Goal: Navigation & Orientation: Find specific page/section

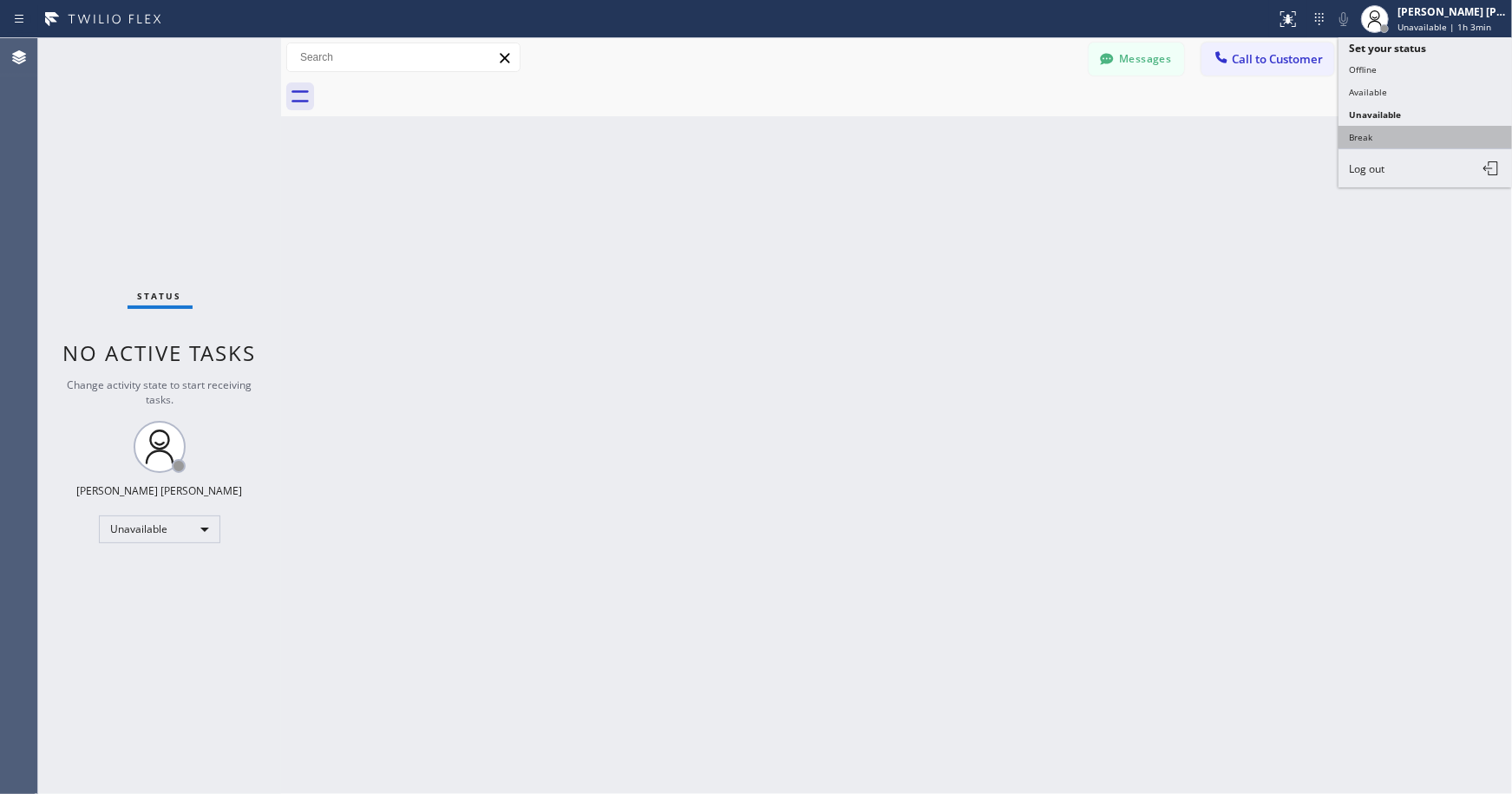
click at [1371, 142] on button "Break" at bounding box center [1426, 136] width 174 height 22
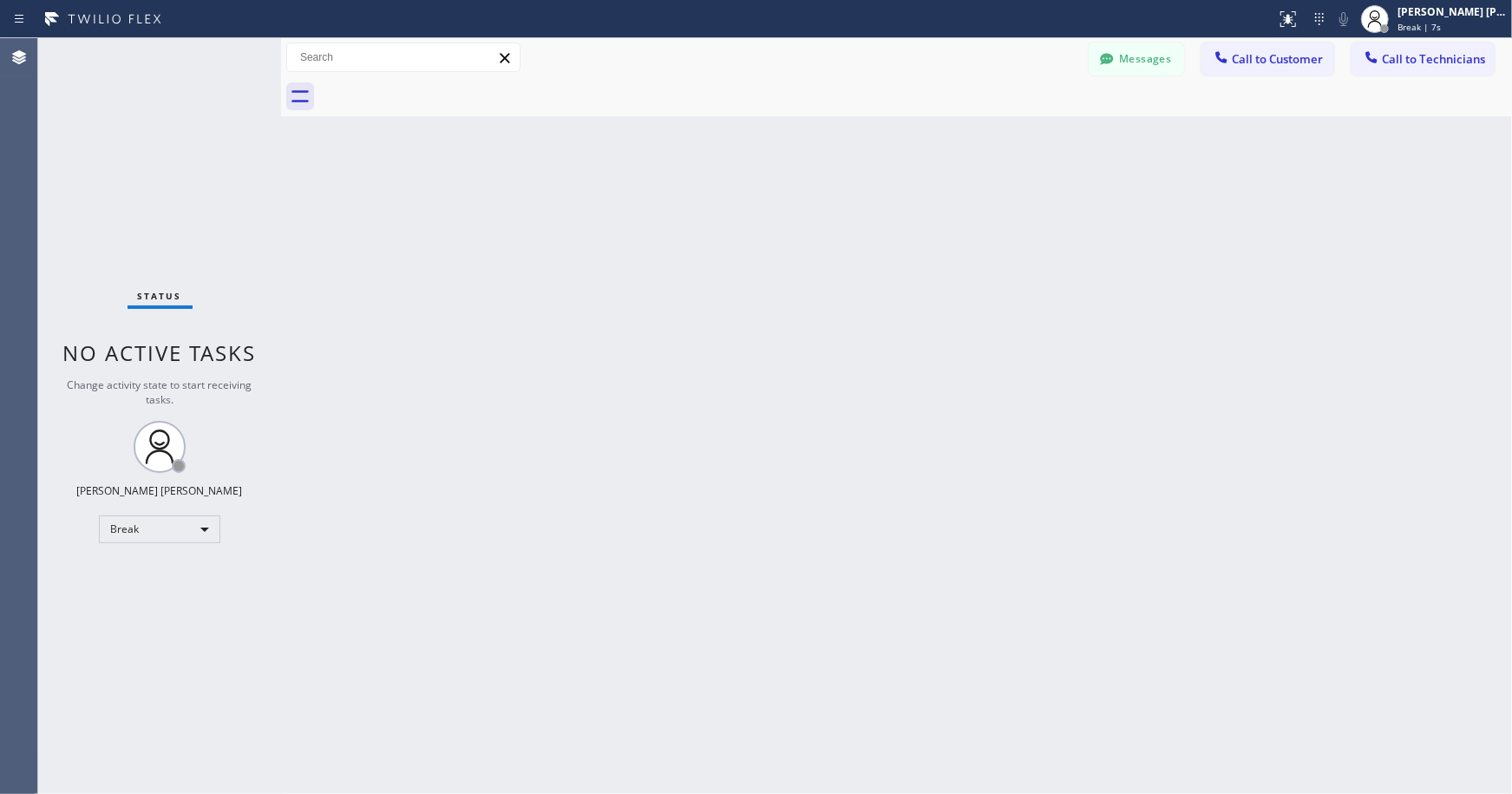
drag, startPoint x: 1070, startPoint y: 638, endPoint x: 843, endPoint y: 729, distance: 244.6
click at [1070, 638] on div "Back to Dashboard Change Sender ID Customers Technicians Select a contact Outbo…" at bounding box center [897, 416] width 1232 height 756
click at [554, 347] on div "Back to Dashboard Change Sender ID Customers Technicians Select a contact Outbo…" at bounding box center [897, 416] width 1232 height 756
click at [525, 181] on div "Back to Dashboard Change Sender ID Customers Technicians Select a contact Outbo…" at bounding box center [897, 416] width 1232 height 756
click at [549, 131] on div "Back to Dashboard Change Sender ID Customers Technicians Select a contact Outbo…" at bounding box center [897, 416] width 1232 height 756
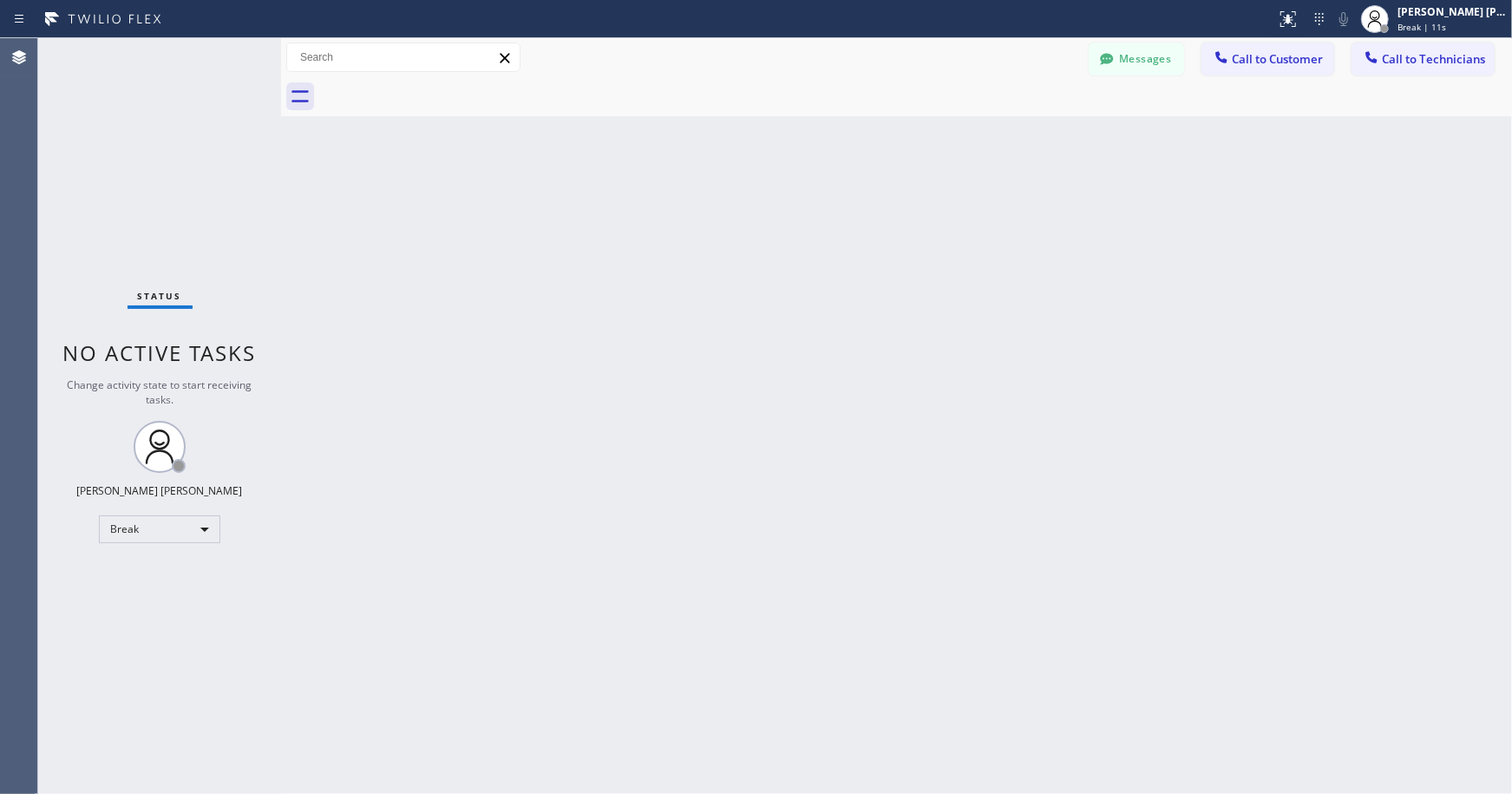
click at [664, 119] on div "Back to Dashboard Change Sender ID Customers Technicians Select a contact Outbo…" at bounding box center [897, 416] width 1232 height 756
click at [768, 118] on div "Back to Dashboard Change Sender ID Customers Technicians Select a contact Outbo…" at bounding box center [897, 416] width 1232 height 756
click at [814, 118] on div "Back to Dashboard Change Sender ID Customers Technicians Select a contact Outbo…" at bounding box center [897, 416] width 1232 height 756
click at [871, 130] on div "Back to Dashboard Change Sender ID Customers Technicians Select a contact Outbo…" at bounding box center [897, 416] width 1232 height 756
click at [872, 131] on div "Back to Dashboard Change Sender ID Customers Technicians Select a contact Outbo…" at bounding box center [897, 416] width 1232 height 756
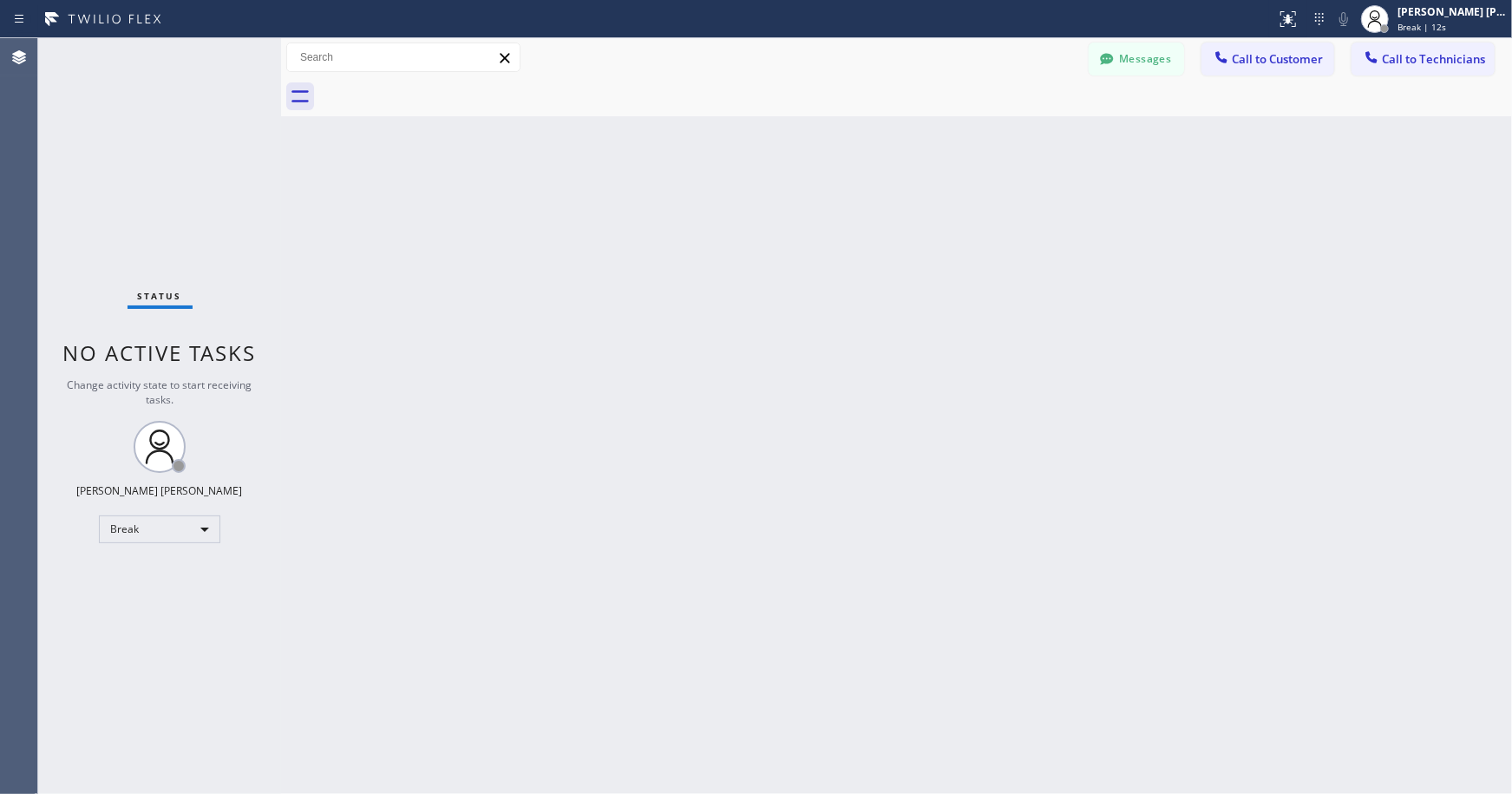
click at [872, 131] on div "Back to Dashboard Change Sender ID Customers Technicians Select a contact Outbo…" at bounding box center [897, 416] width 1232 height 756
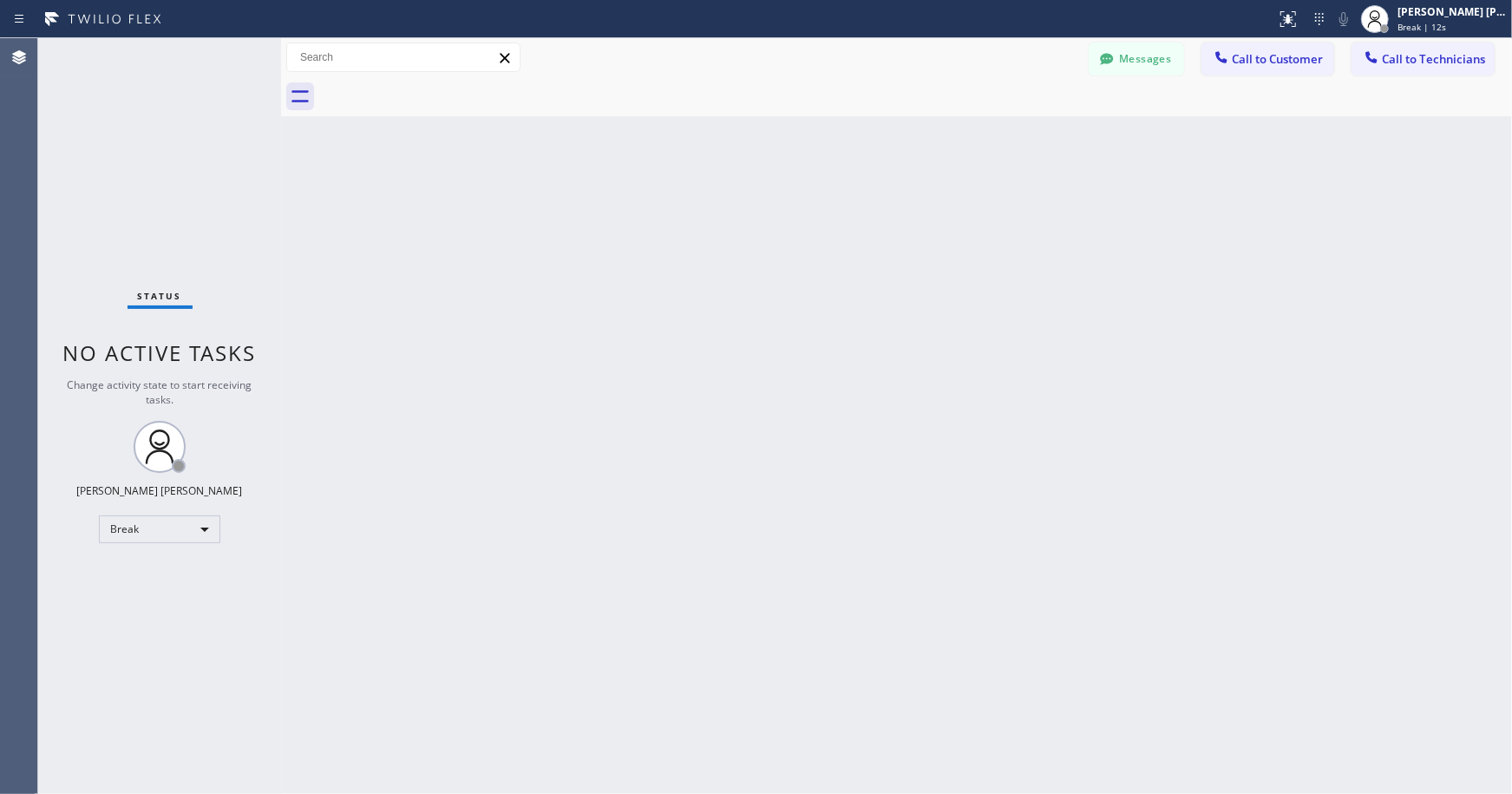
click at [872, 131] on div "Back to Dashboard Change Sender ID Customers Technicians Select a contact Outbo…" at bounding box center [897, 416] width 1232 height 756
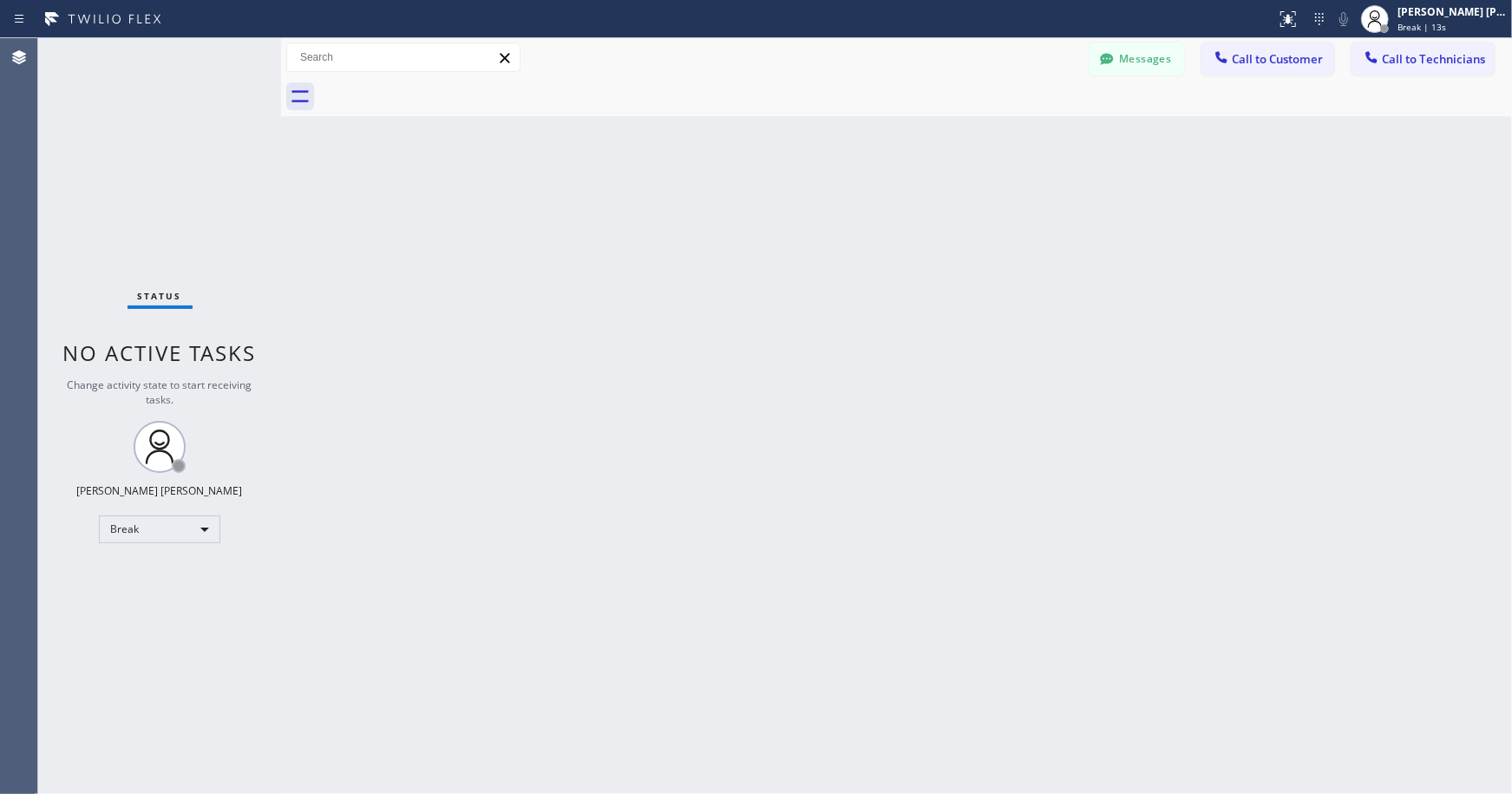
click at [872, 131] on div "Back to Dashboard Change Sender ID Customers Technicians Select a contact Outbo…" at bounding box center [897, 416] width 1232 height 756
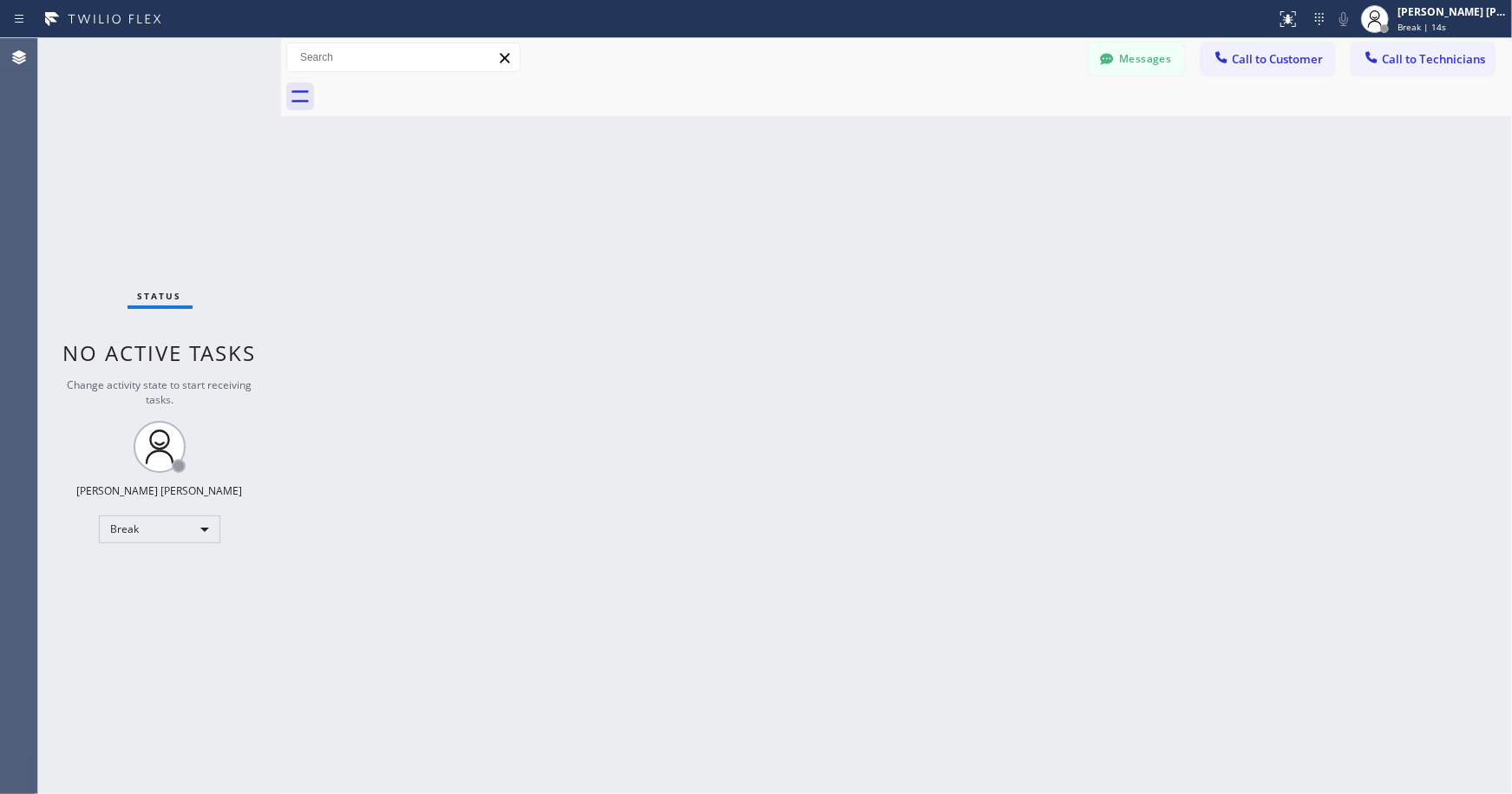
click at [872, 131] on div "Back to Dashboard Change Sender ID Customers Technicians Select a contact Outbo…" at bounding box center [897, 416] width 1232 height 756
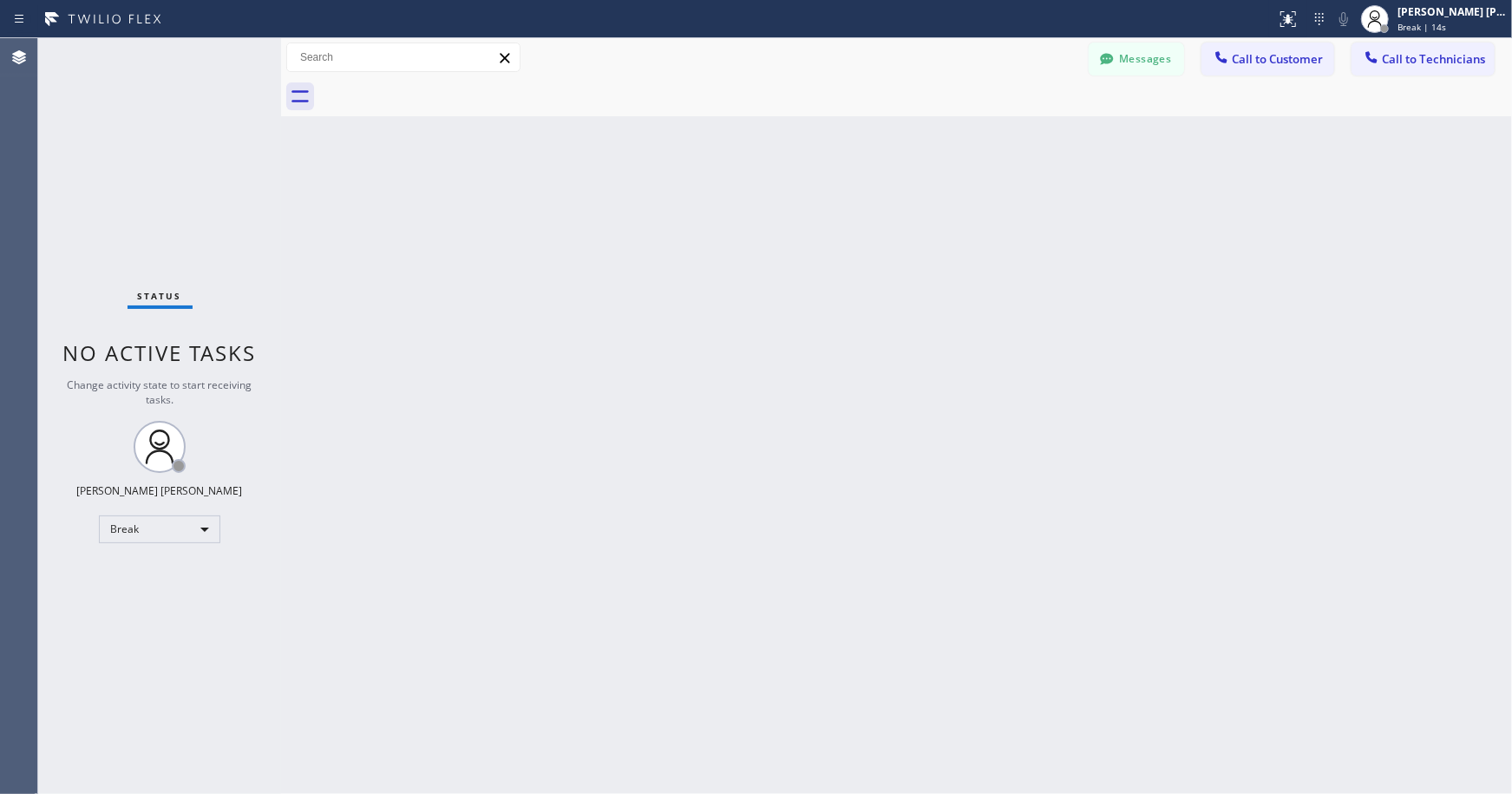
click at [872, 131] on div "Back to Dashboard Change Sender ID Customers Technicians Select a contact Outbo…" at bounding box center [897, 416] width 1232 height 756
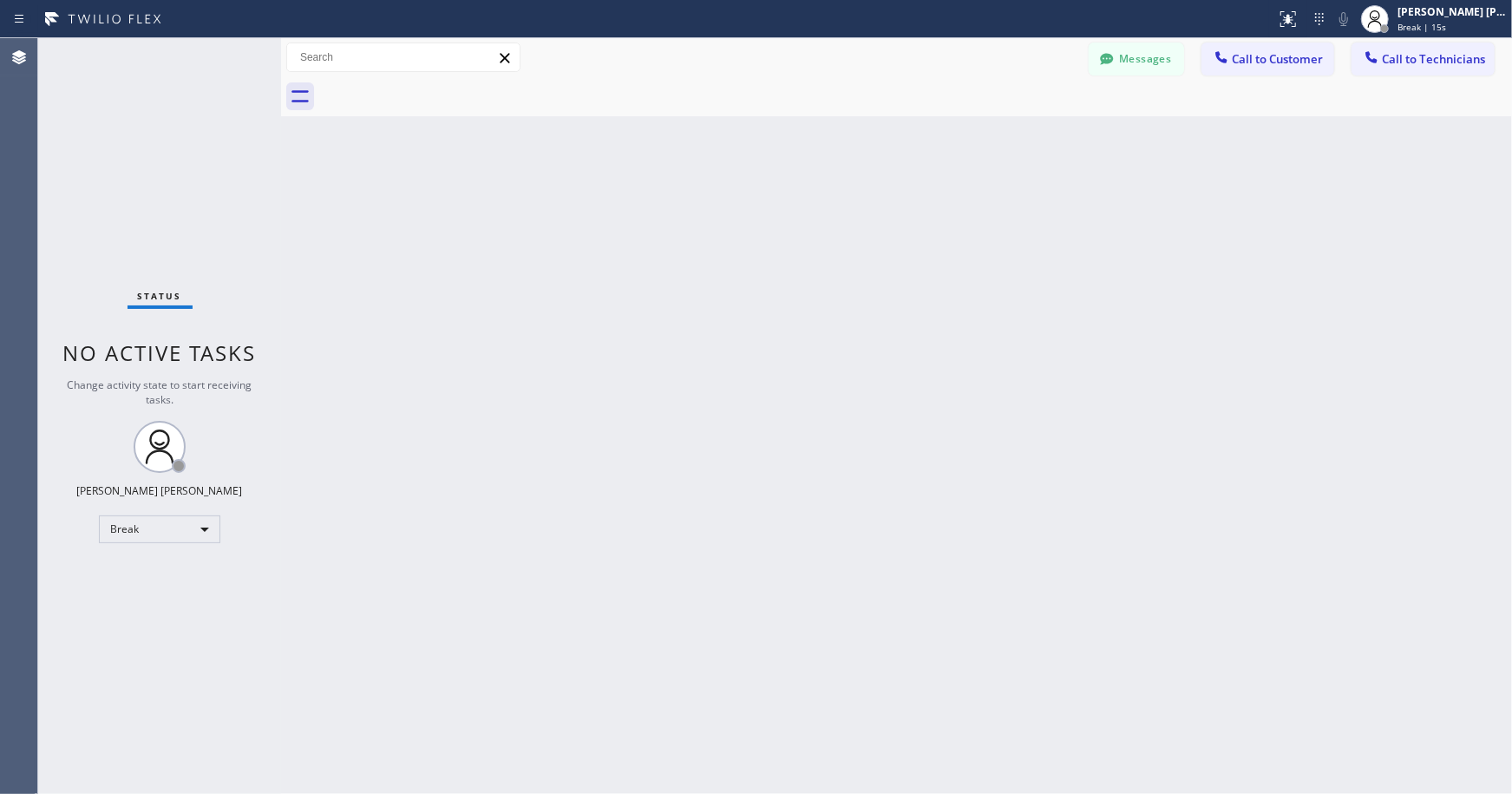
click at [872, 131] on div "Back to Dashboard Change Sender ID Customers Technicians Select a contact Outbo…" at bounding box center [897, 416] width 1232 height 756
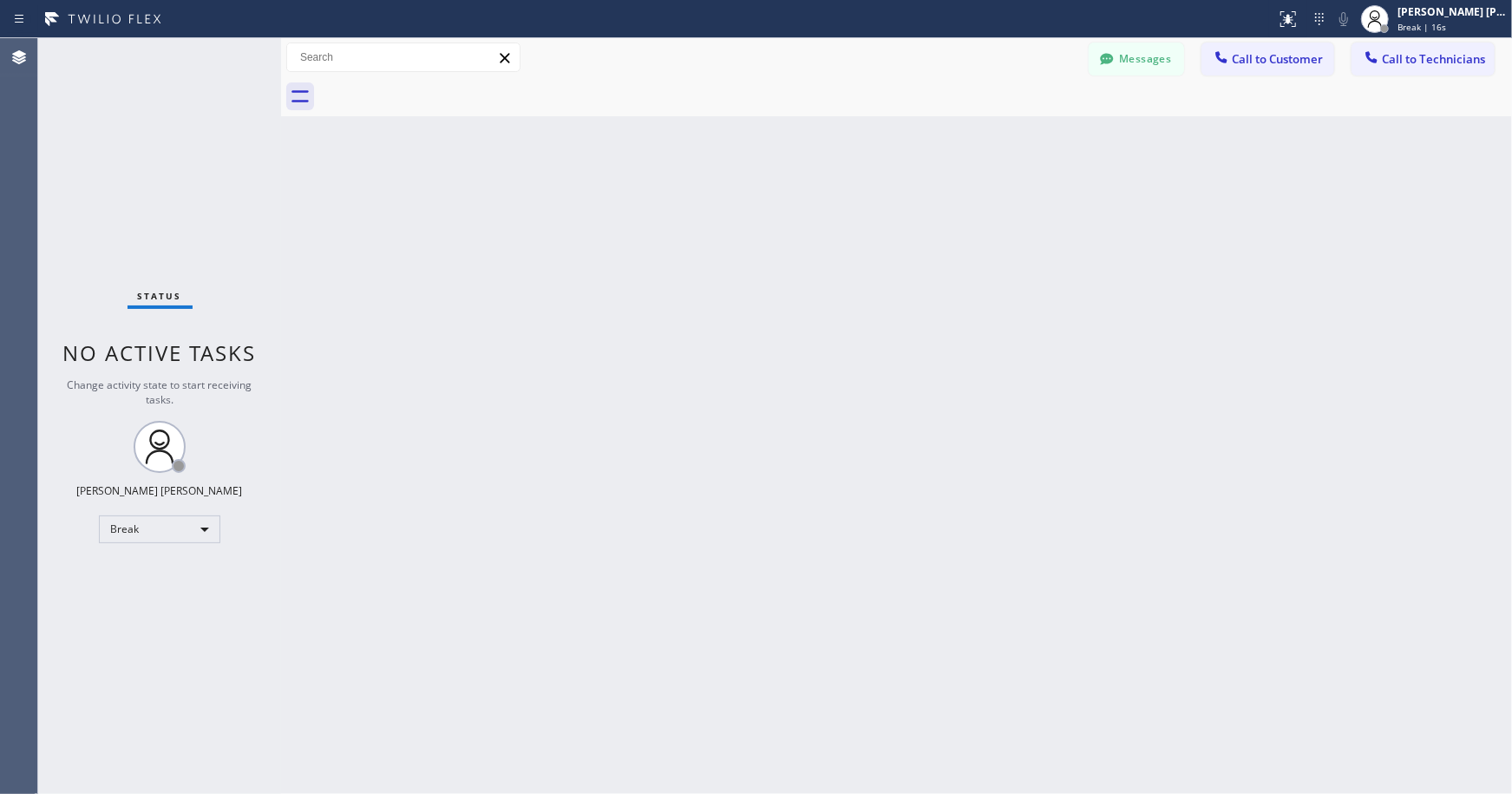
click at [872, 131] on div "Back to Dashboard Change Sender ID Customers Technicians Select a contact Outbo…" at bounding box center [897, 416] width 1232 height 756
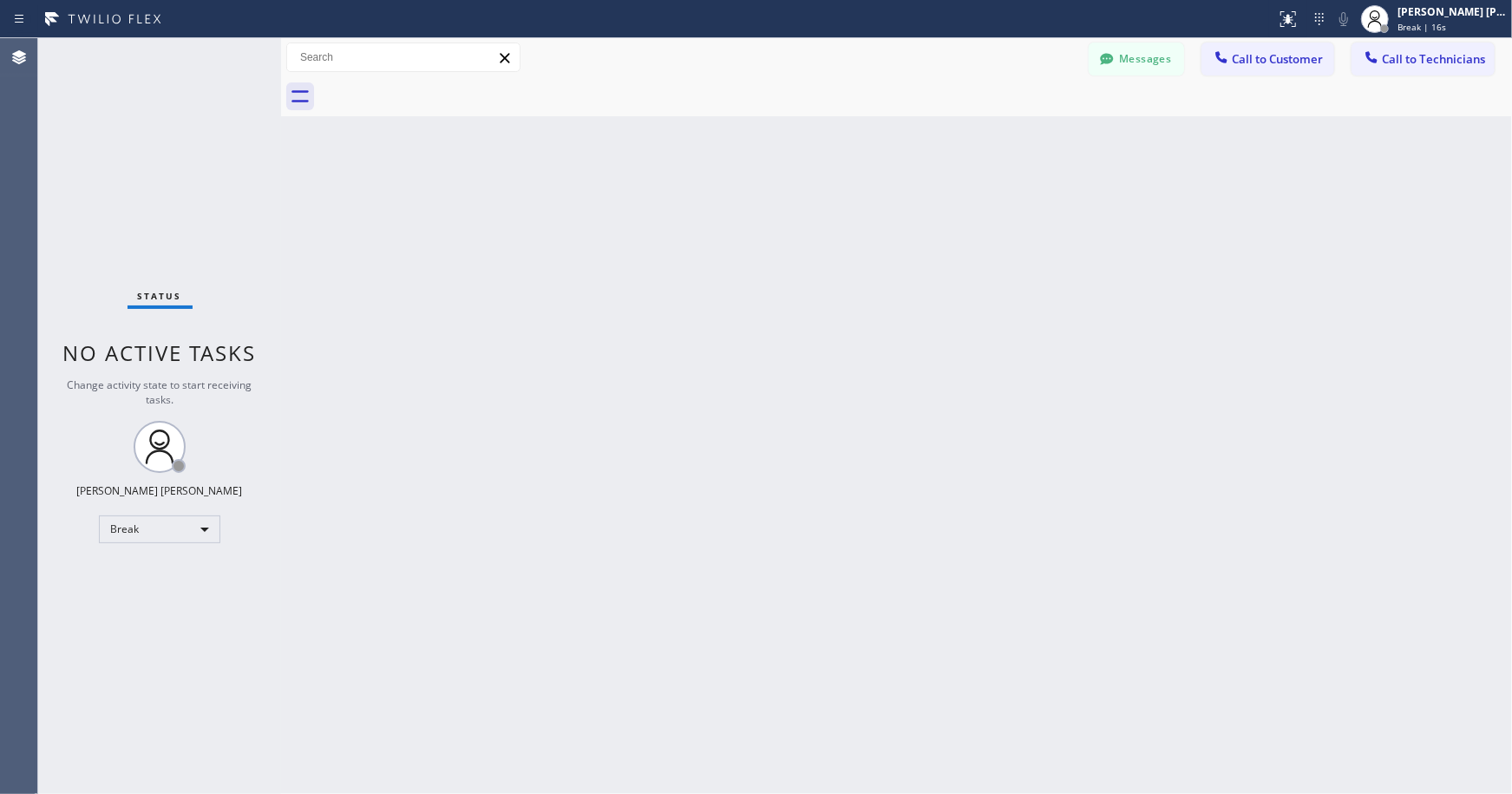
click at [872, 131] on div "Back to Dashboard Change Sender ID Customers Technicians Select a contact Outbo…" at bounding box center [897, 416] width 1232 height 756
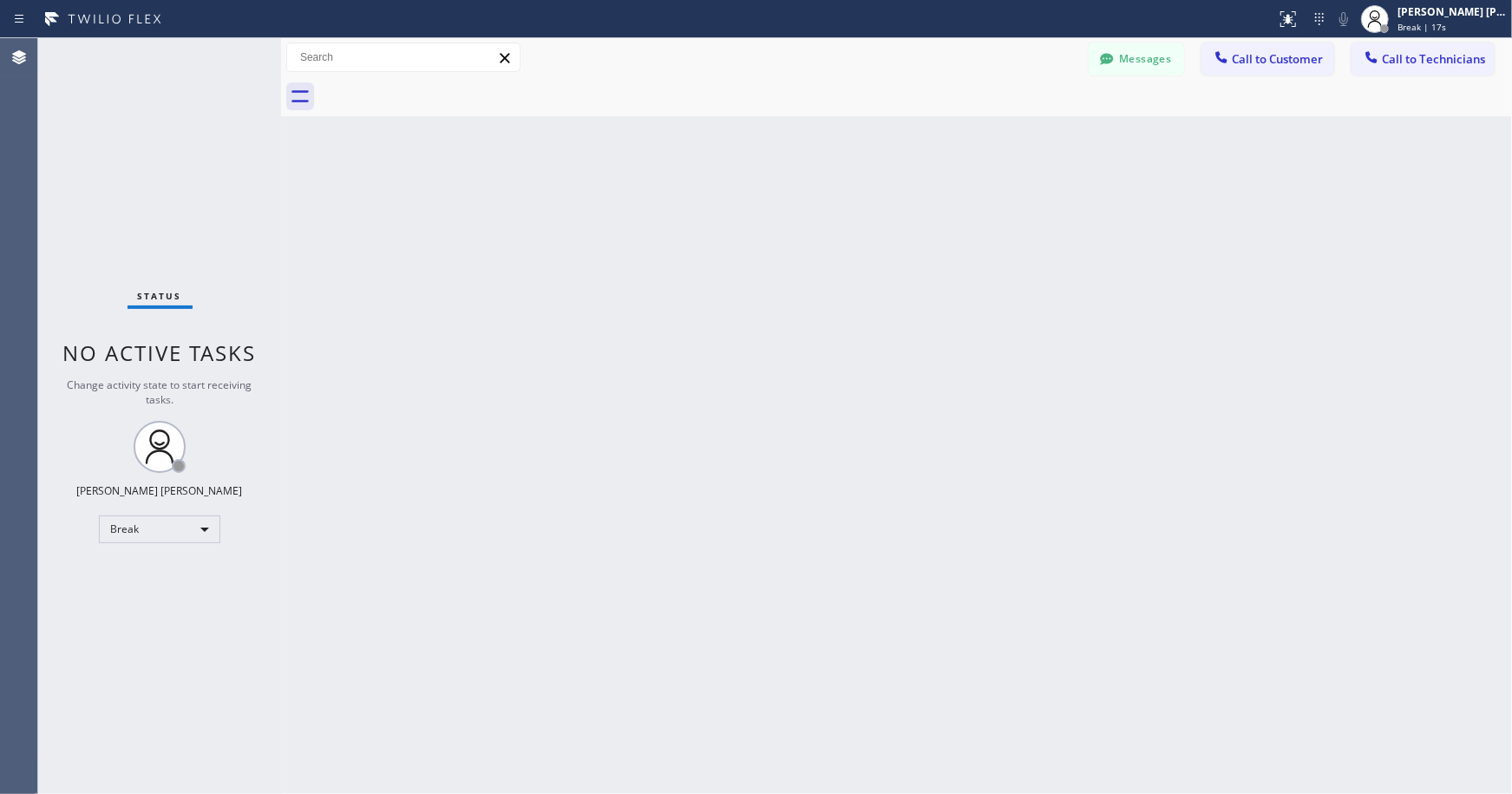
click at [872, 131] on div "Back to Dashboard Change Sender ID Customers Technicians Select a contact Outbo…" at bounding box center [897, 416] width 1232 height 756
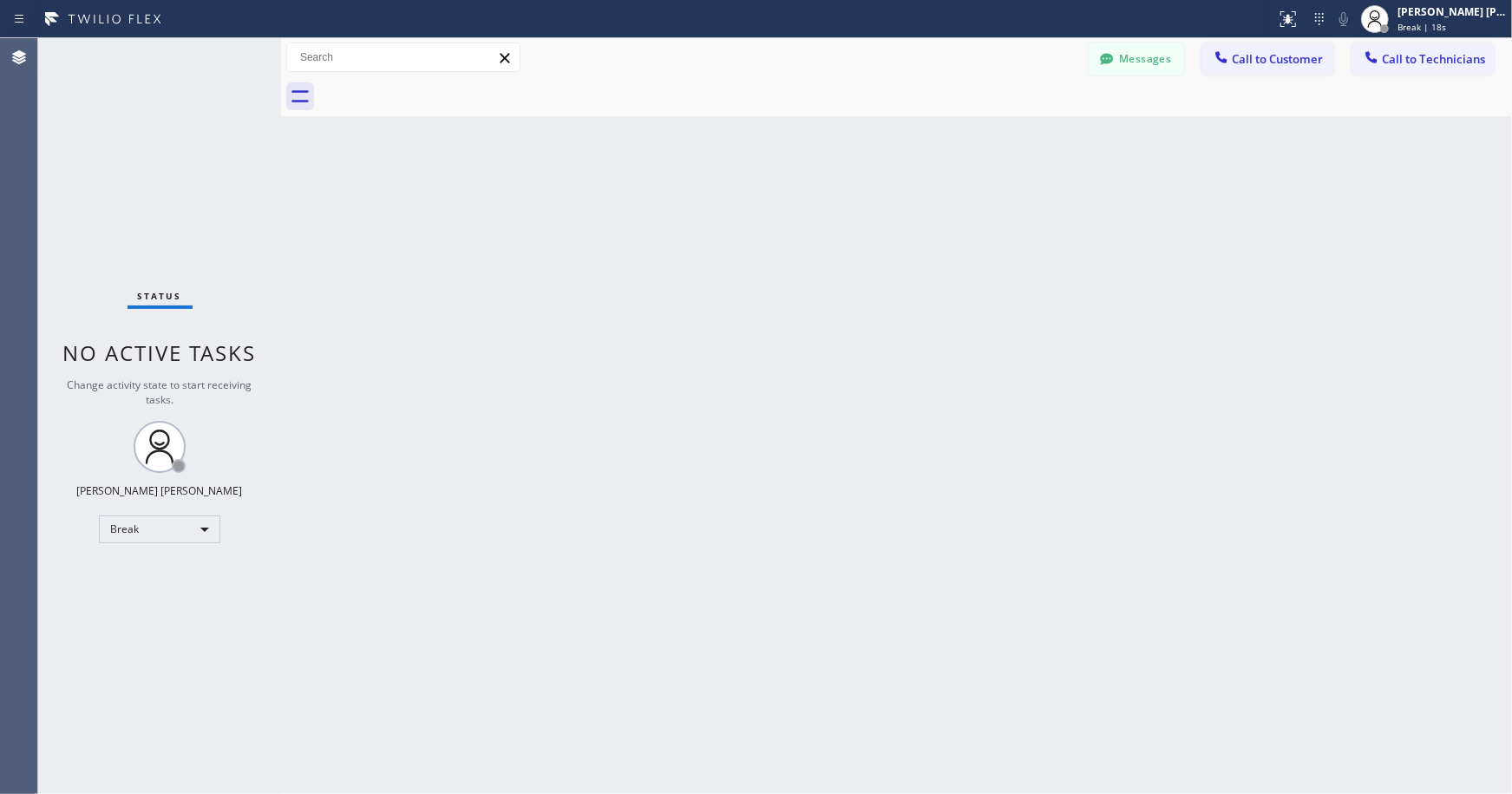
click at [872, 131] on div "Back to Dashboard Change Sender ID Customers Technicians Select a contact Outbo…" at bounding box center [897, 416] width 1232 height 756
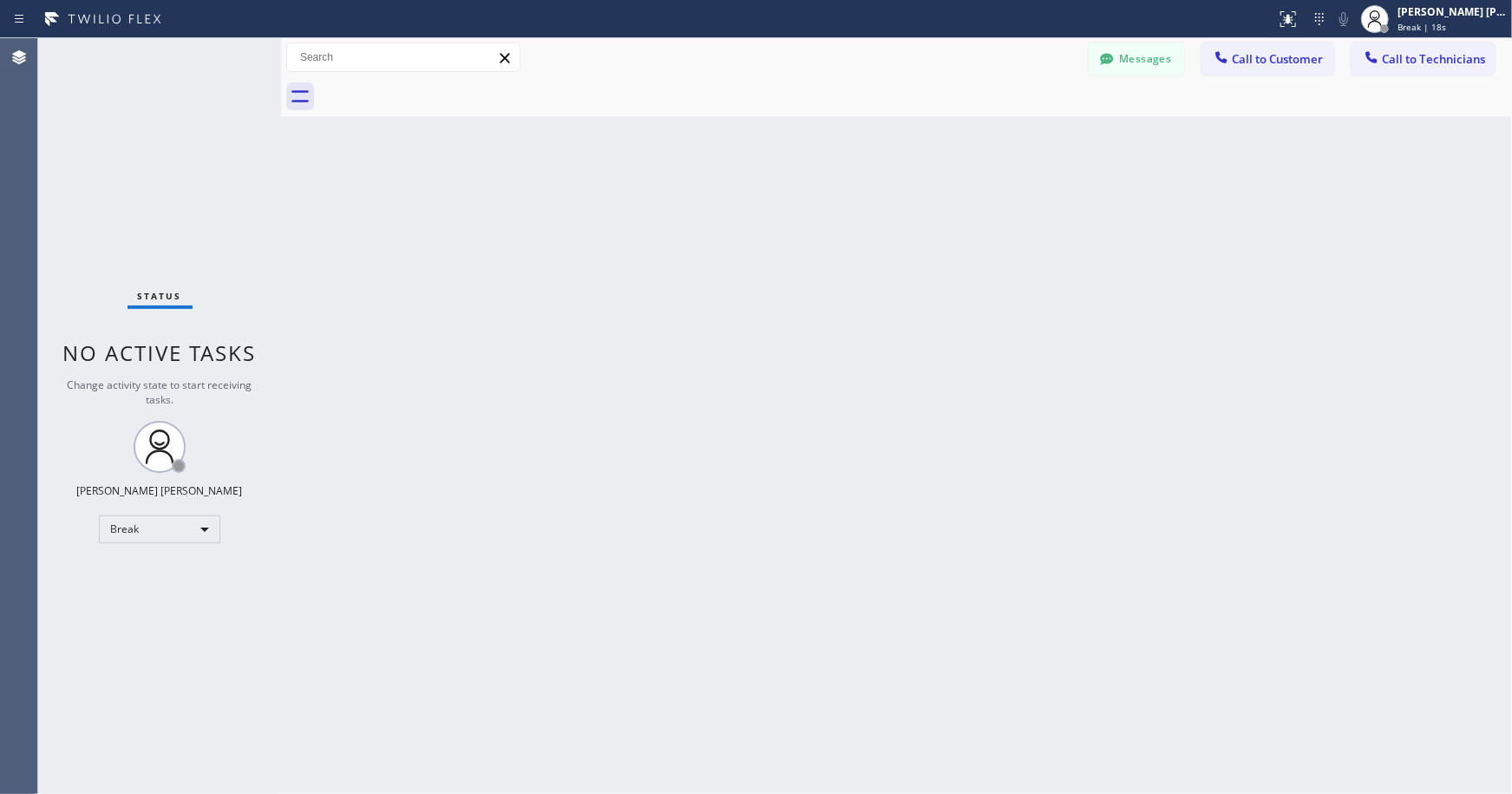
click at [872, 131] on div "Back to Dashboard Change Sender ID Customers Technicians Select a contact Outbo…" at bounding box center [897, 416] width 1232 height 756
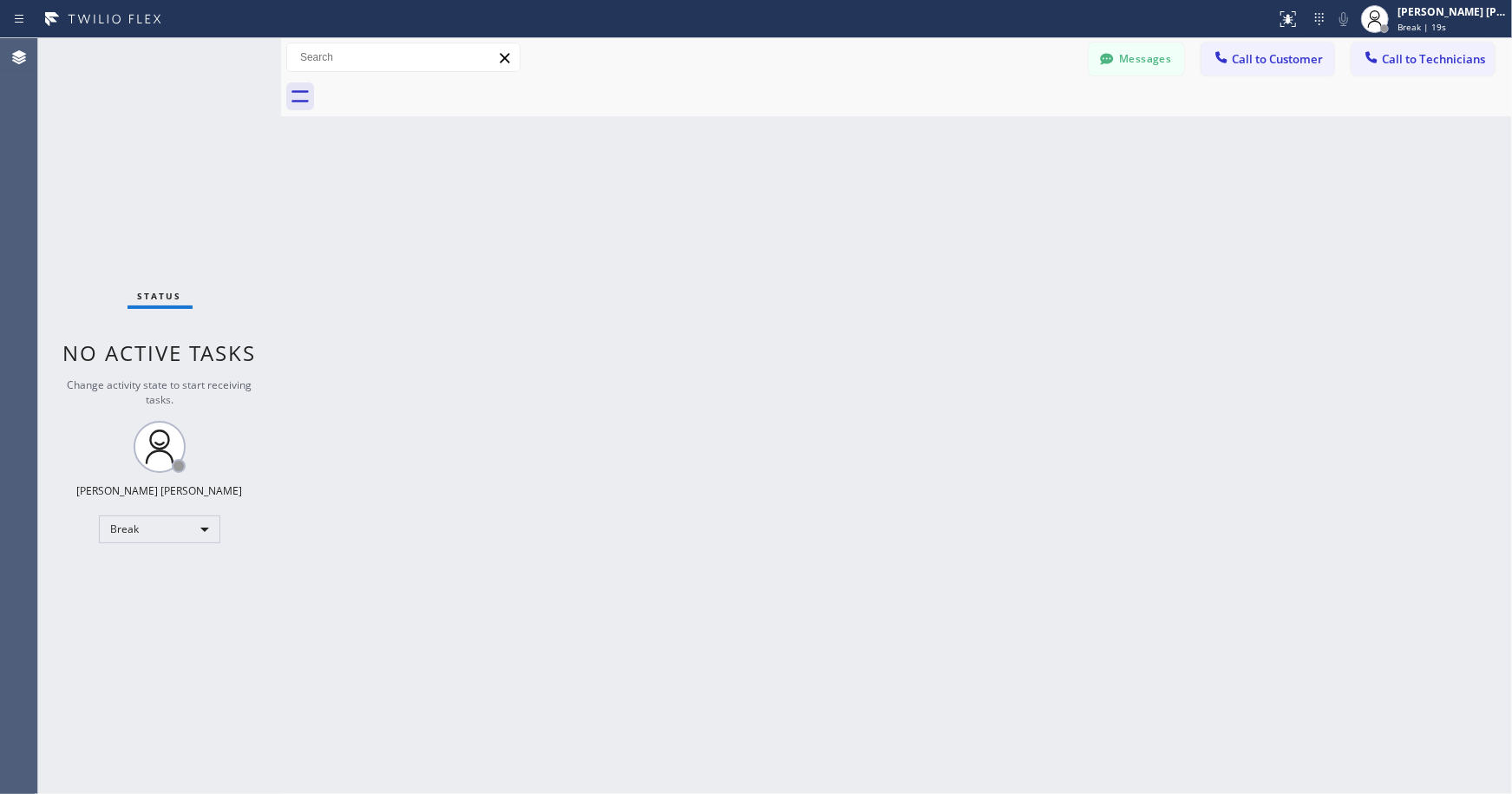
click at [872, 131] on div "Back to Dashboard Change Sender ID Customers Technicians Select a contact Outbo…" at bounding box center [897, 416] width 1232 height 756
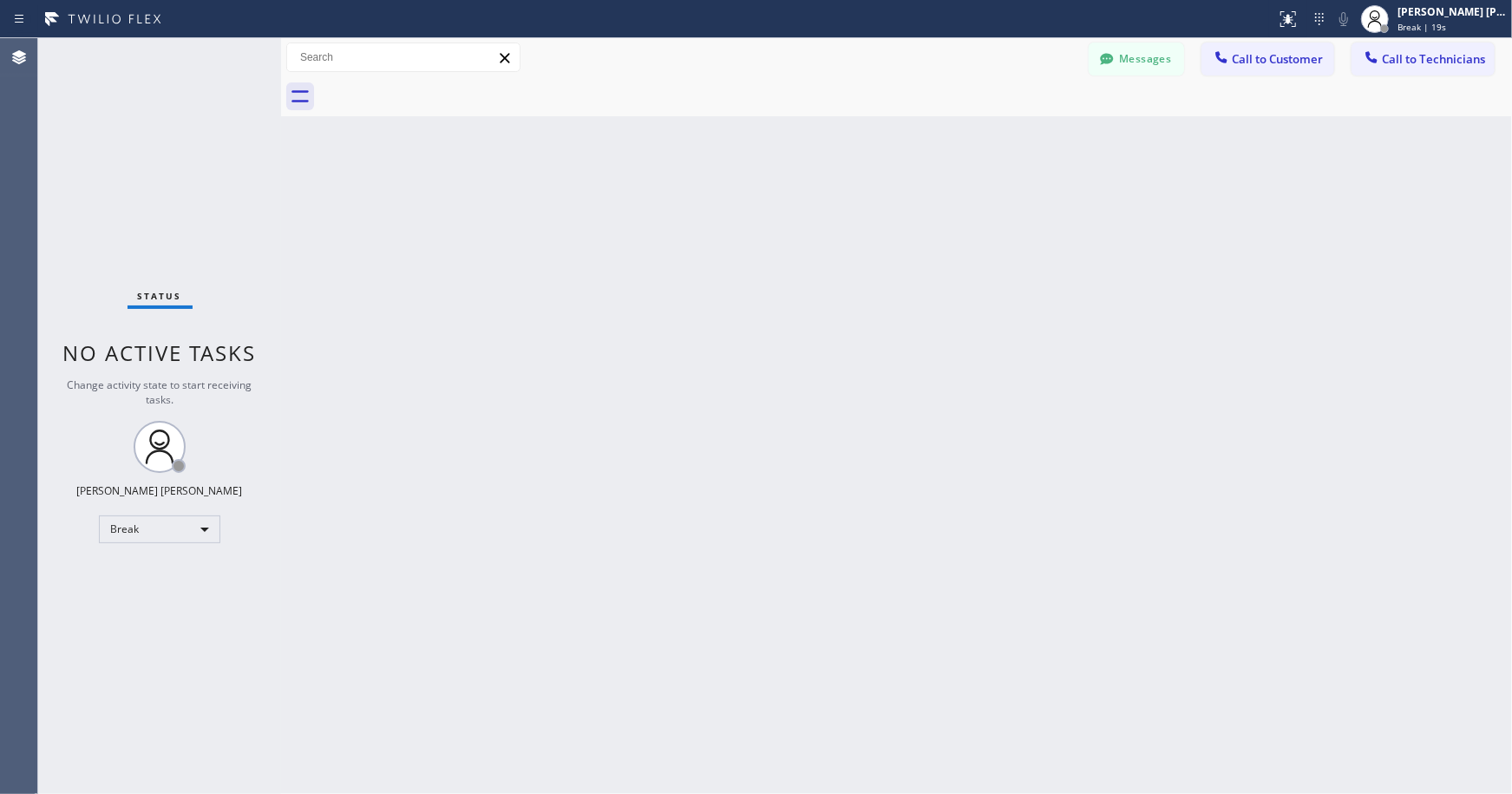
click at [872, 131] on div "Back to Dashboard Change Sender ID Customers Technicians Select a contact Outbo…" at bounding box center [897, 416] width 1232 height 756
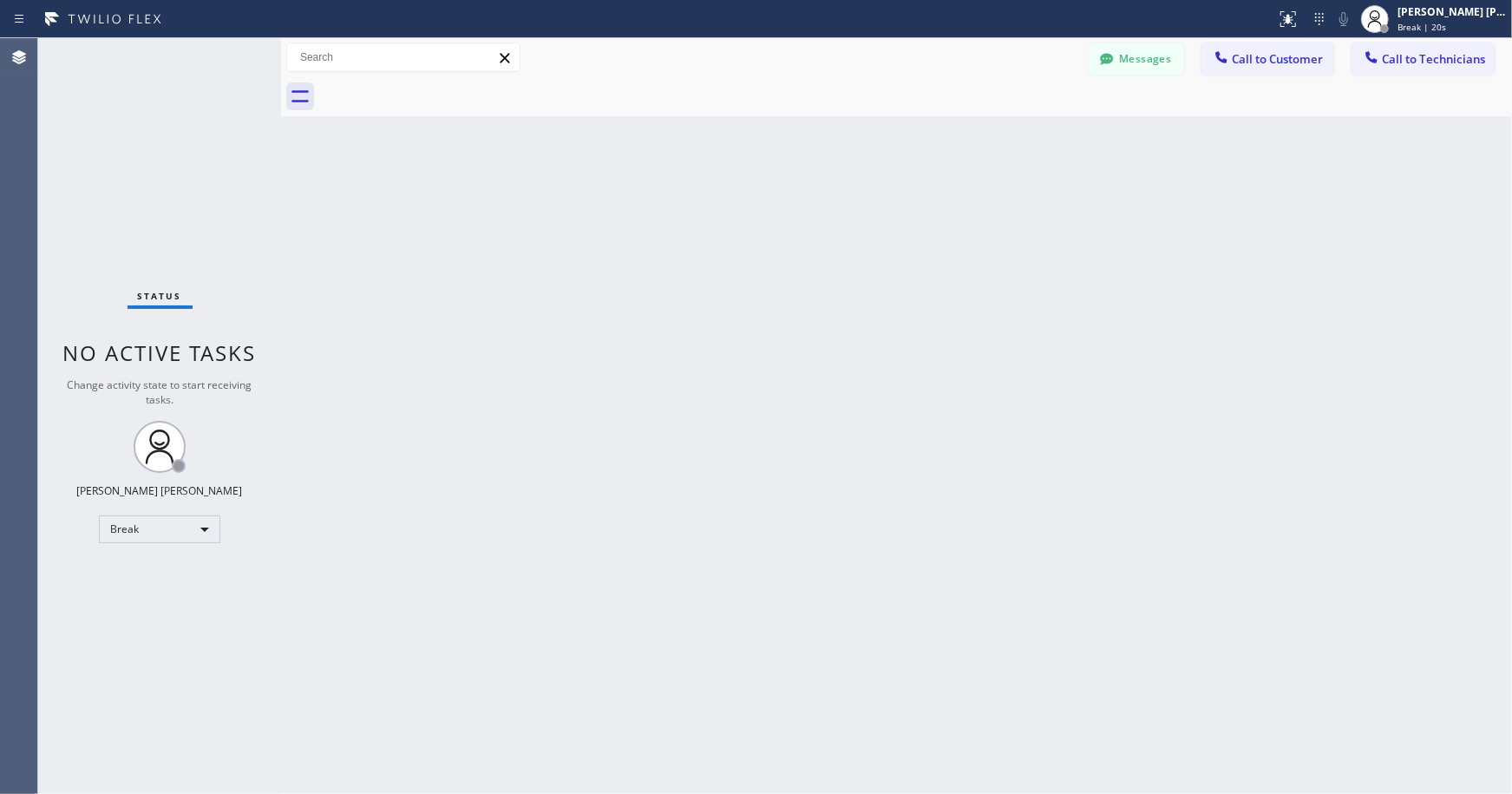
click at [872, 131] on div "Back to Dashboard Change Sender ID Customers Technicians Select a contact Outbo…" at bounding box center [897, 416] width 1232 height 756
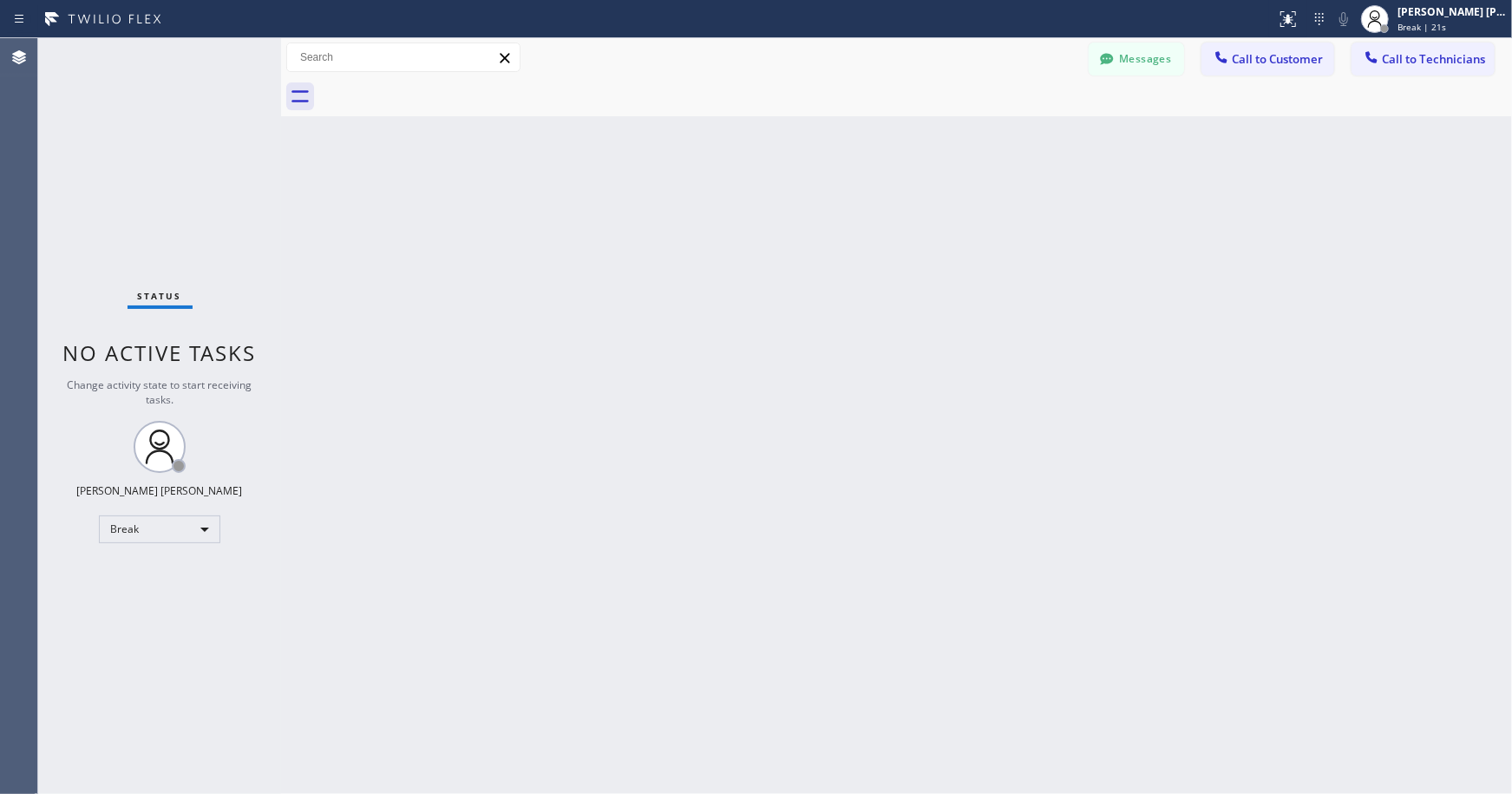
click at [872, 131] on div "Back to Dashboard Change Sender ID Customers Technicians Select a contact Outbo…" at bounding box center [897, 416] width 1232 height 756
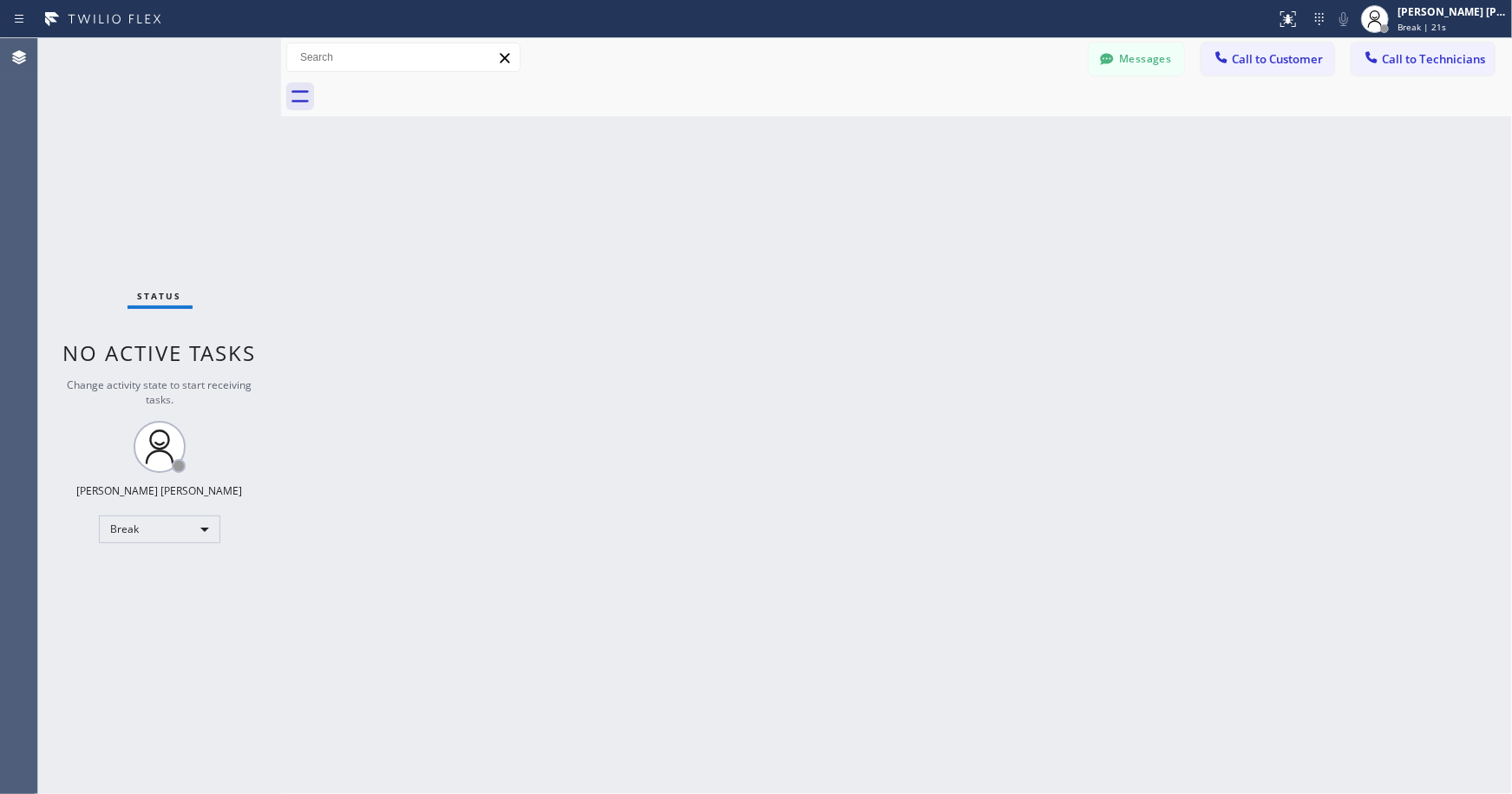
click at [872, 131] on div "Back to Dashboard Change Sender ID Customers Technicians Select a contact Outbo…" at bounding box center [897, 416] width 1232 height 756
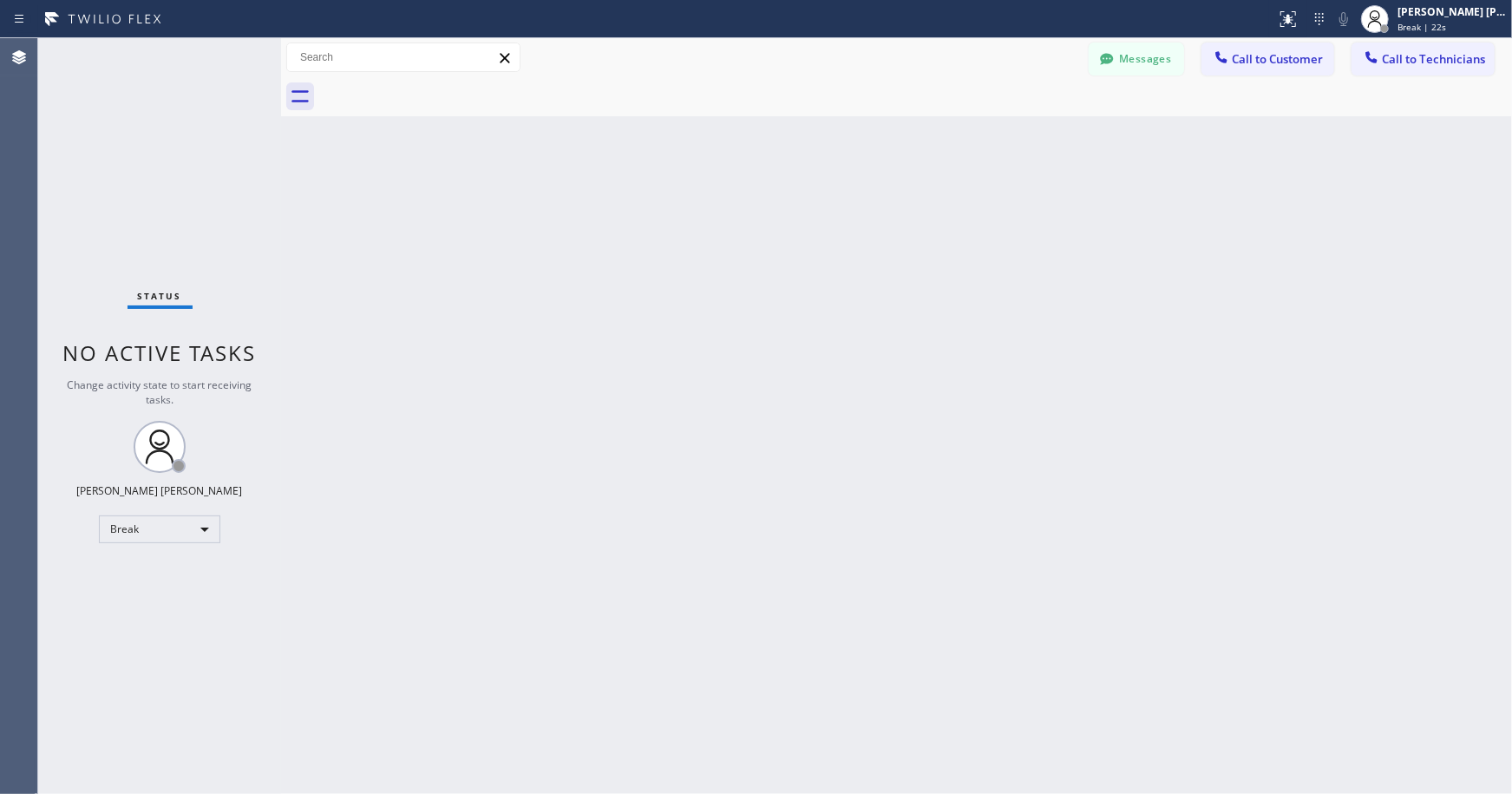
click at [872, 131] on div "Back to Dashboard Change Sender ID Customers Technicians Select a contact Outbo…" at bounding box center [897, 416] width 1232 height 756
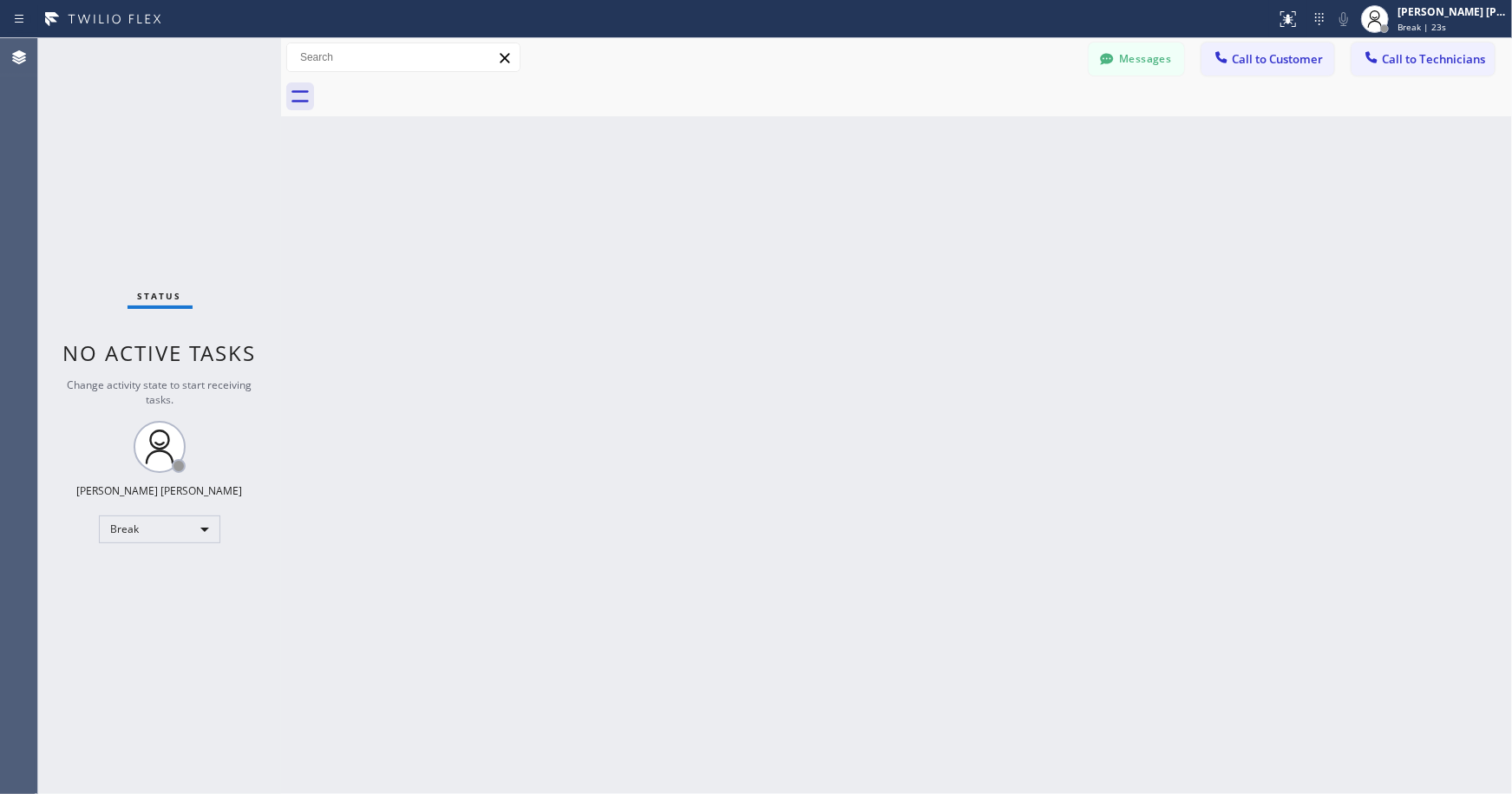
click at [872, 131] on div "Back to Dashboard Change Sender ID Customers Technicians Select a contact Outbo…" at bounding box center [897, 416] width 1232 height 756
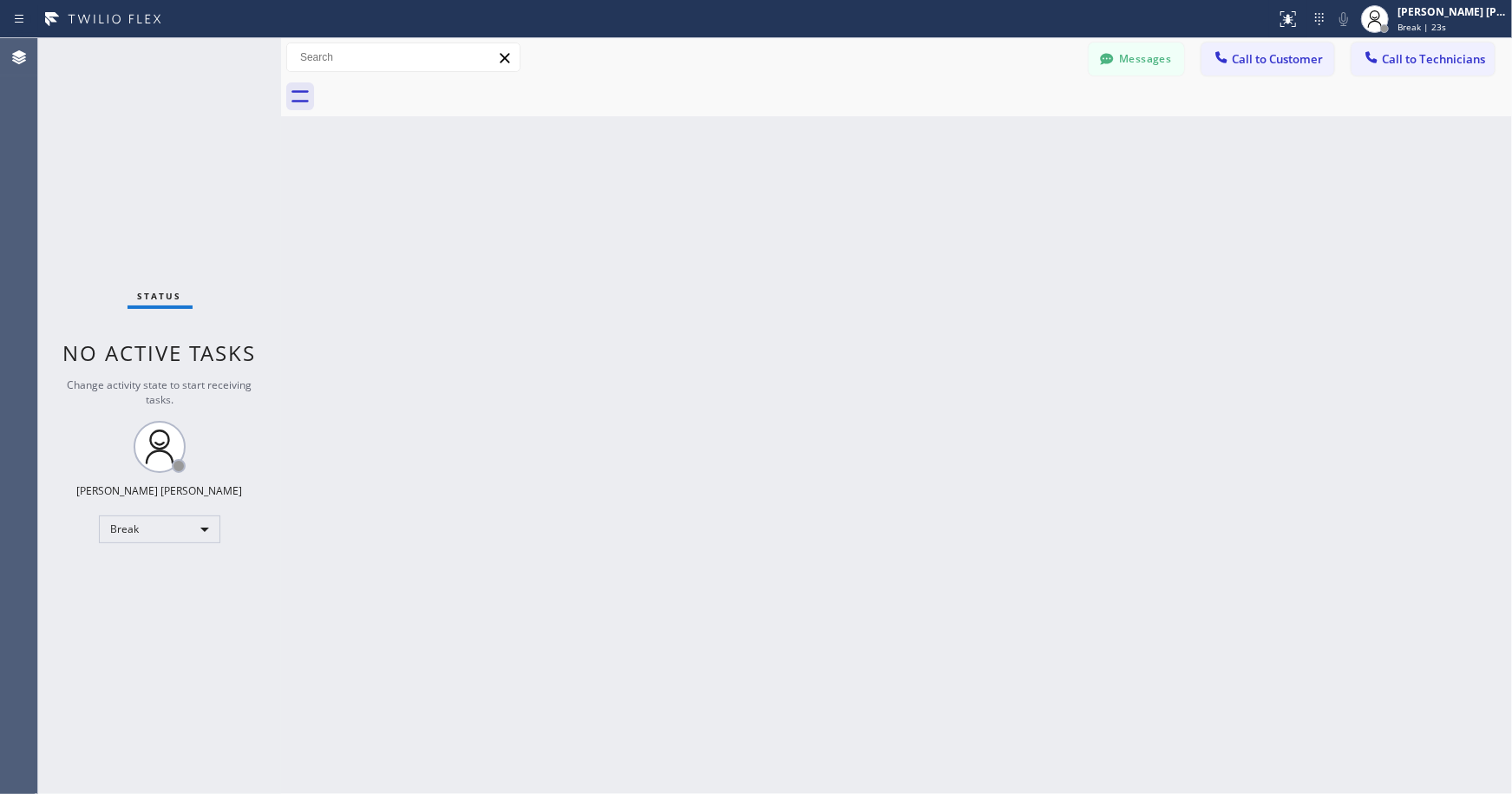
click at [872, 131] on div "Back to Dashboard Change Sender ID Customers Technicians Select a contact Outbo…" at bounding box center [897, 416] width 1232 height 756
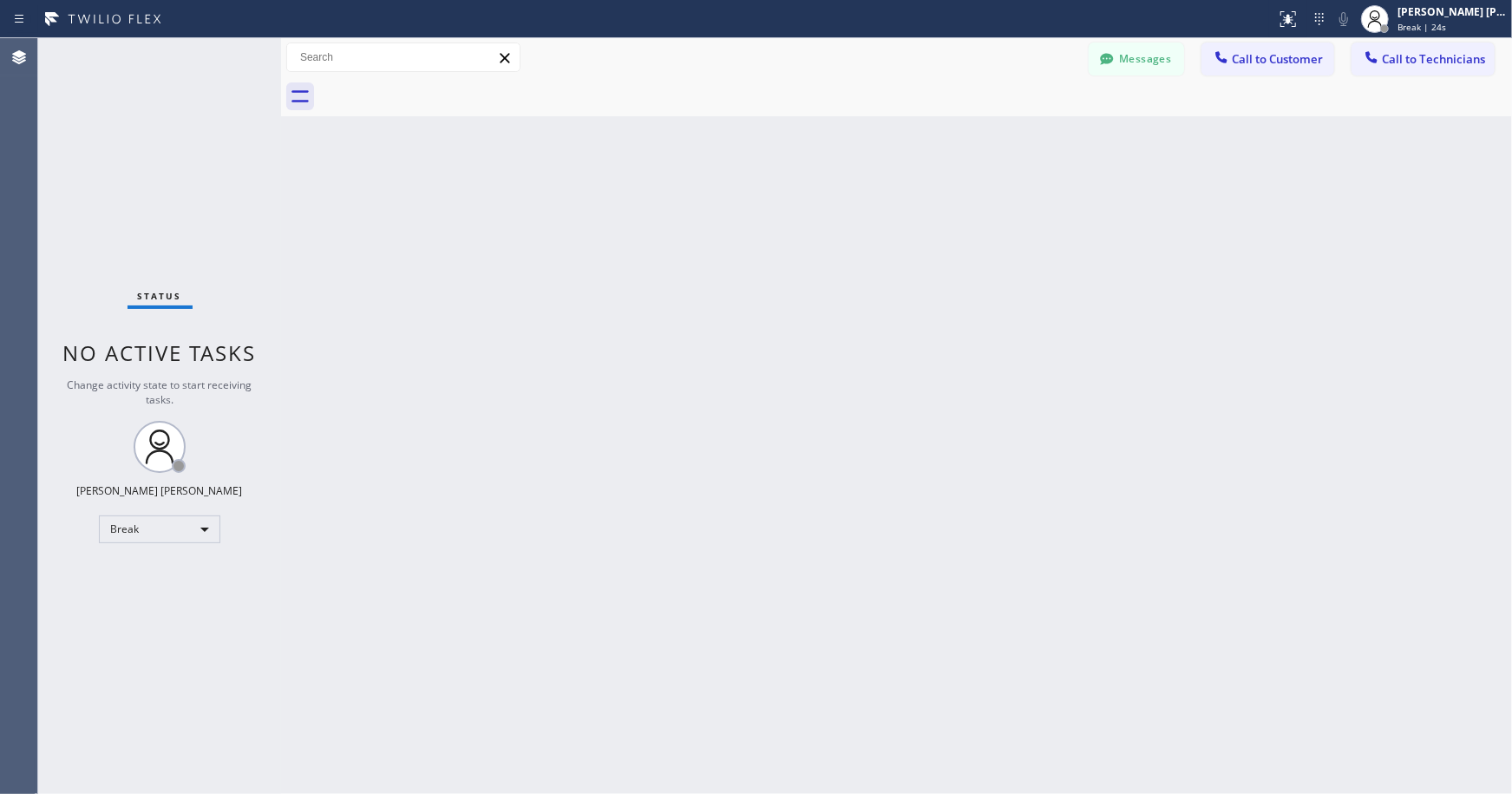
click at [872, 131] on div "Back to Dashboard Change Sender ID Customers Technicians Select a contact Outbo…" at bounding box center [897, 416] width 1232 height 756
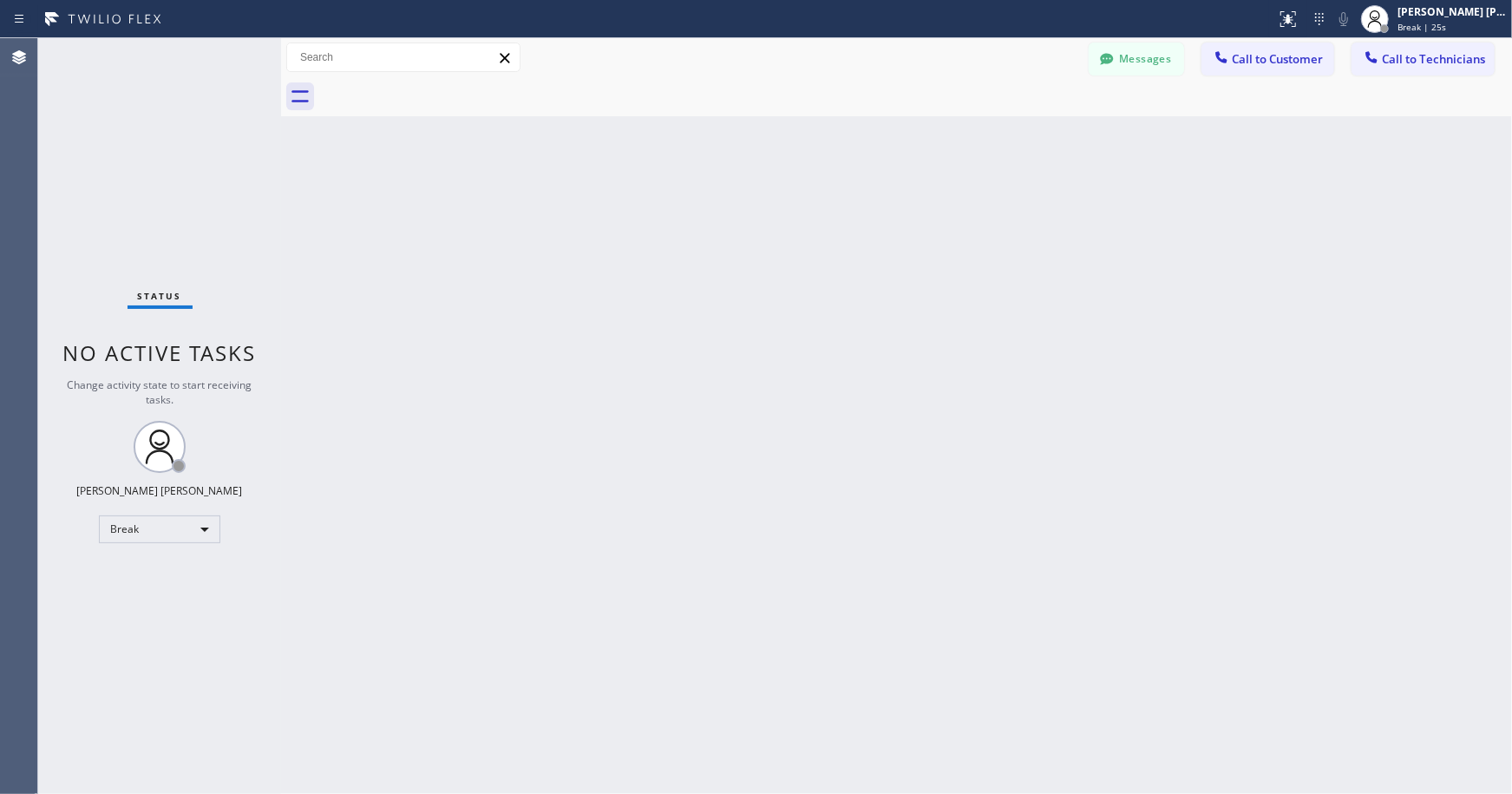
click at [872, 131] on div "Back to Dashboard Change Sender ID Customers Technicians Select a contact Outbo…" at bounding box center [897, 416] width 1232 height 756
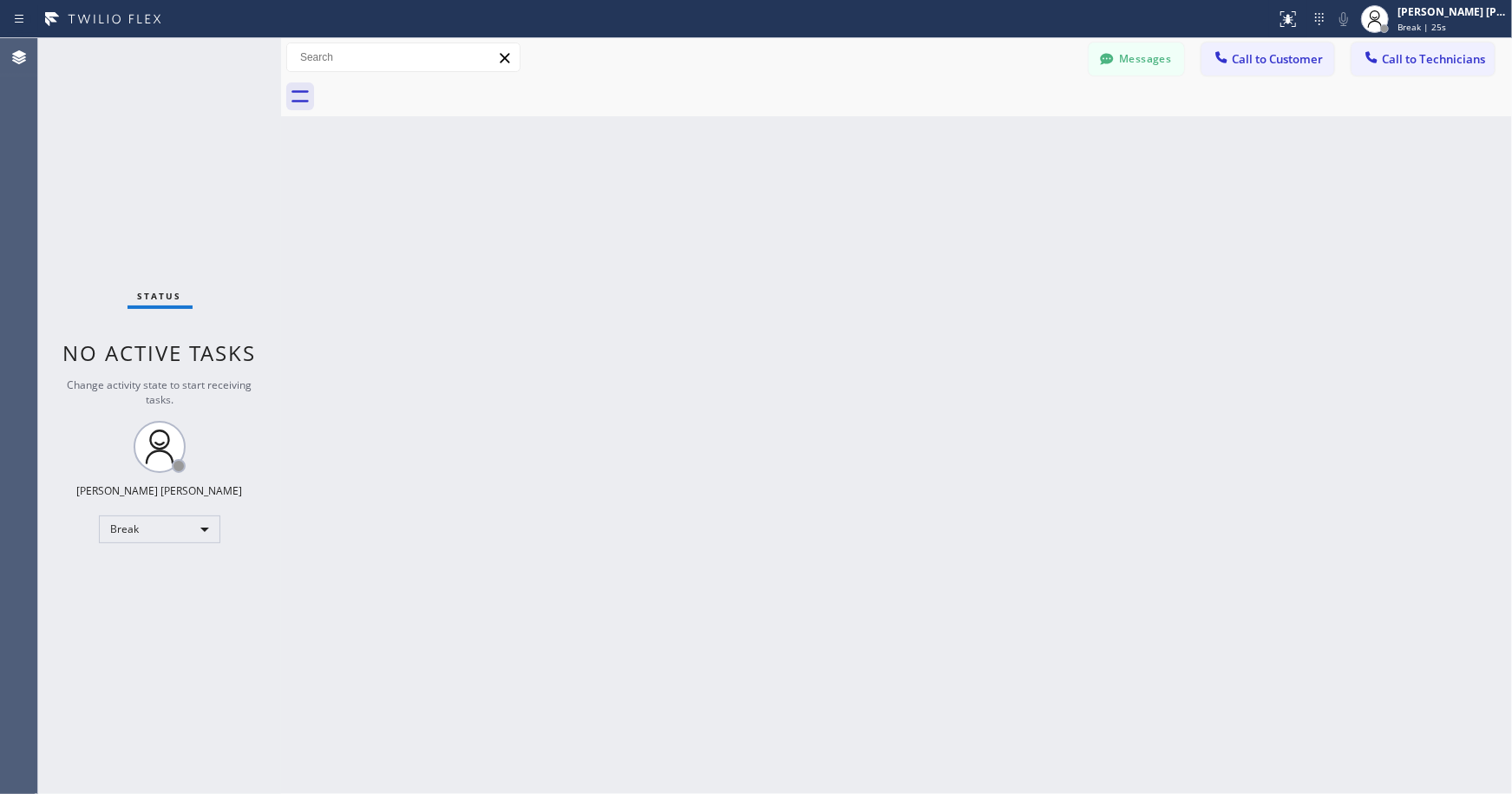
click at [872, 131] on div "Back to Dashboard Change Sender ID Customers Technicians Select a contact Outbo…" at bounding box center [897, 416] width 1232 height 756
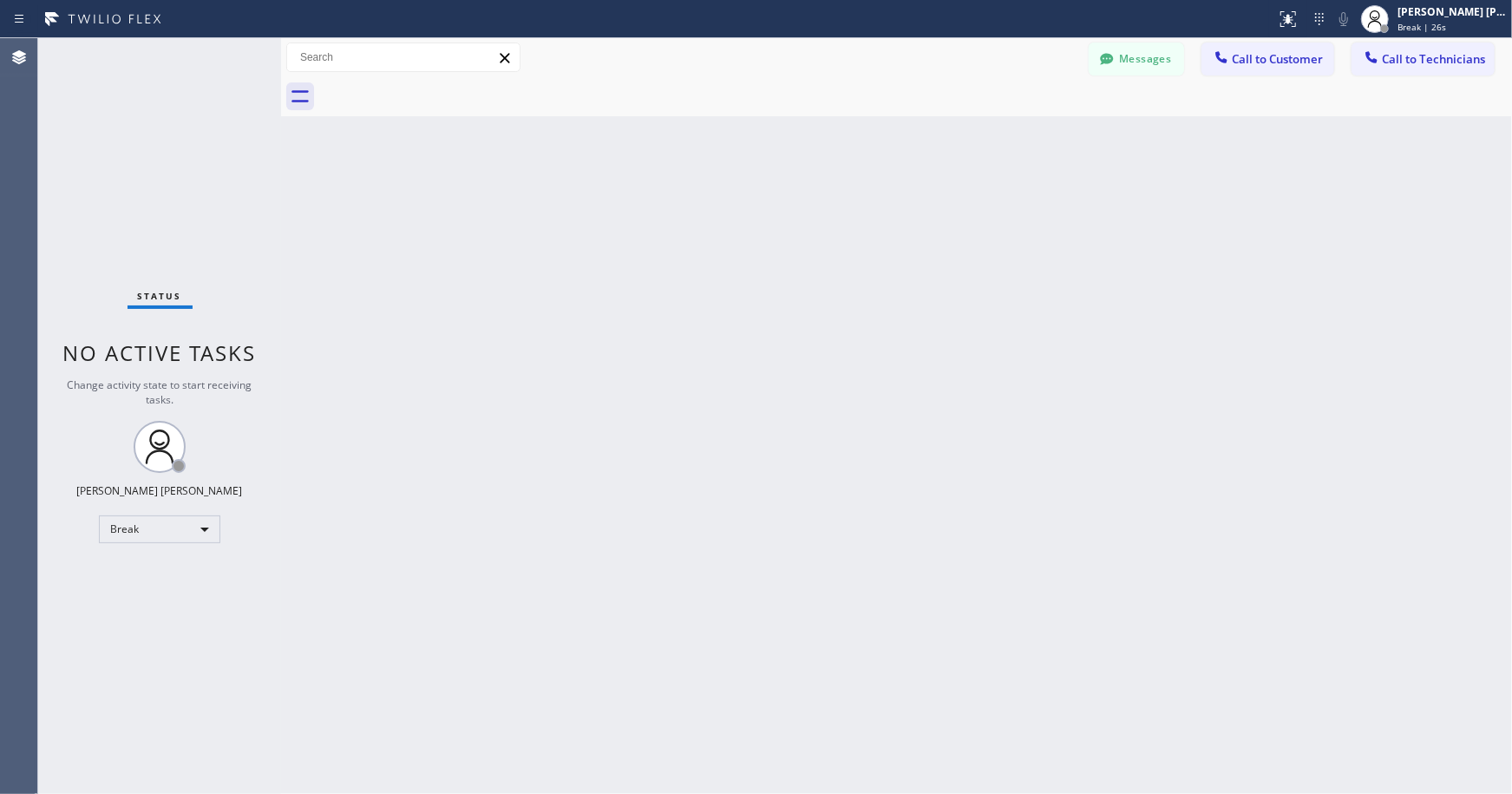
click at [872, 131] on div "Back to Dashboard Change Sender ID Customers Technicians Select a contact Outbo…" at bounding box center [897, 416] width 1232 height 756
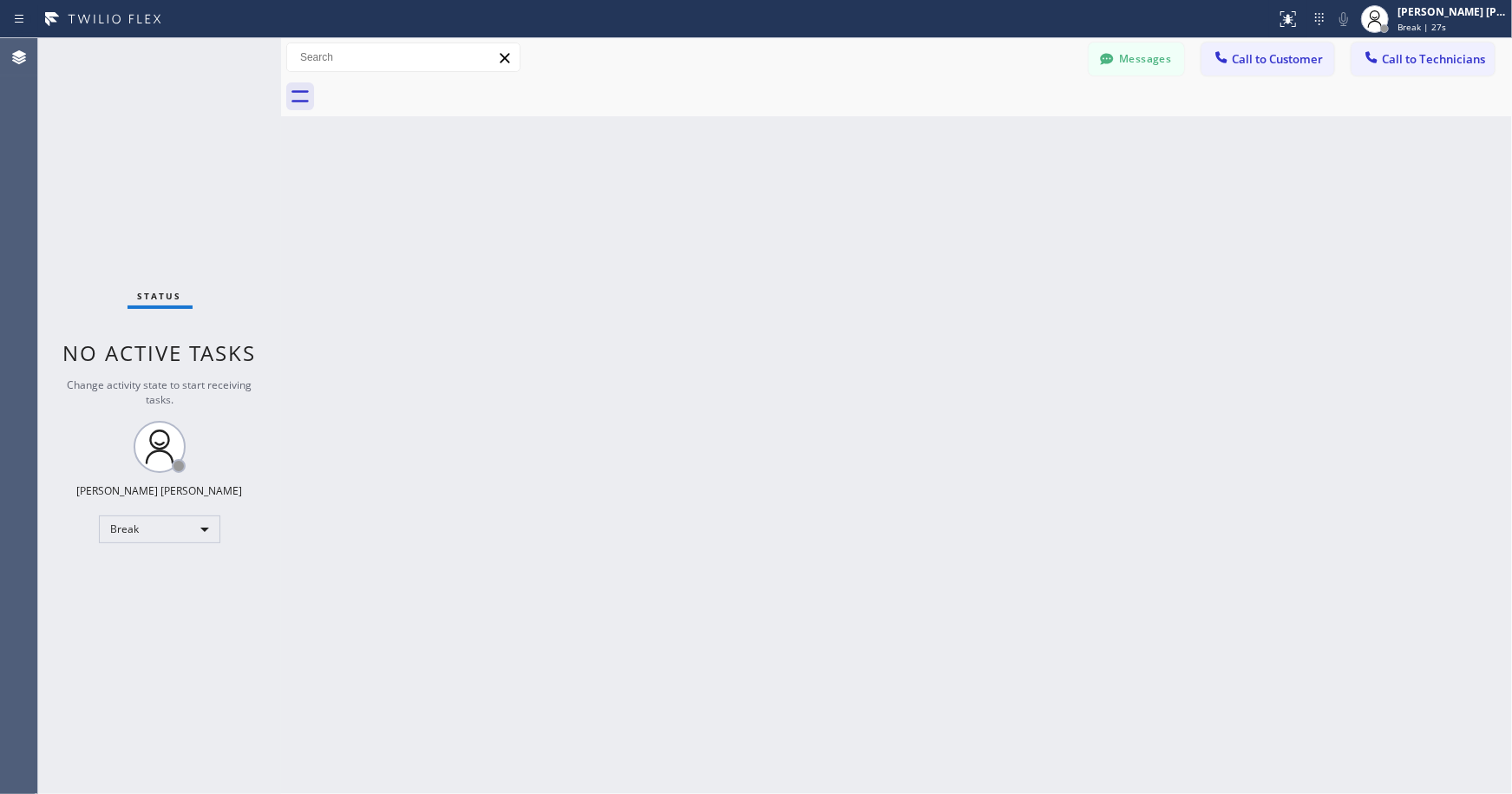
click at [872, 131] on div "Back to Dashboard Change Sender ID Customers Technicians Select a contact Outbo…" at bounding box center [897, 416] width 1232 height 756
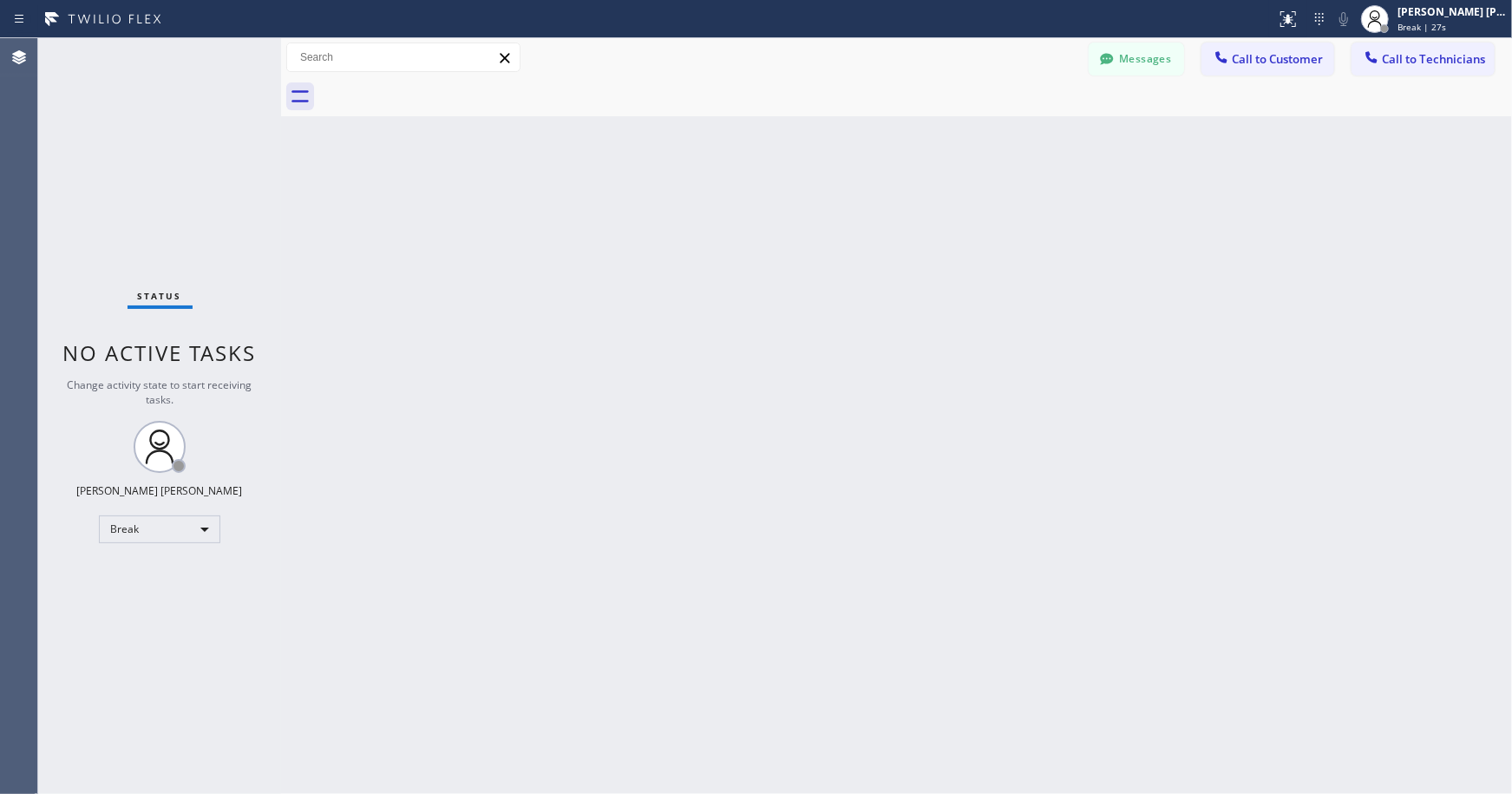
click at [872, 131] on div "Back to Dashboard Change Sender ID Customers Technicians Select a contact Outbo…" at bounding box center [897, 416] width 1232 height 756
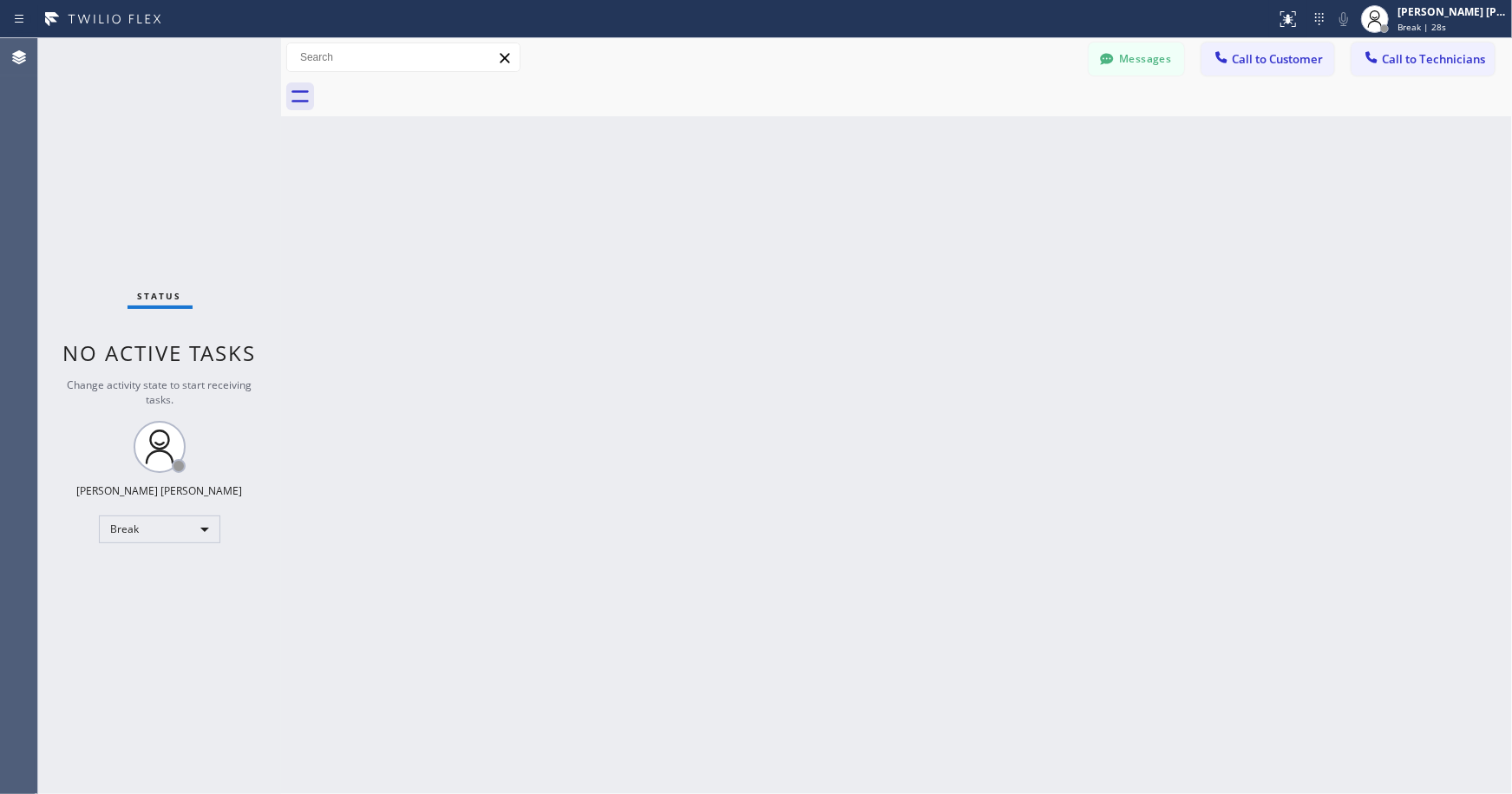
click at [872, 131] on div "Back to Dashboard Change Sender ID Customers Technicians Select a contact Outbo…" at bounding box center [897, 416] width 1232 height 756
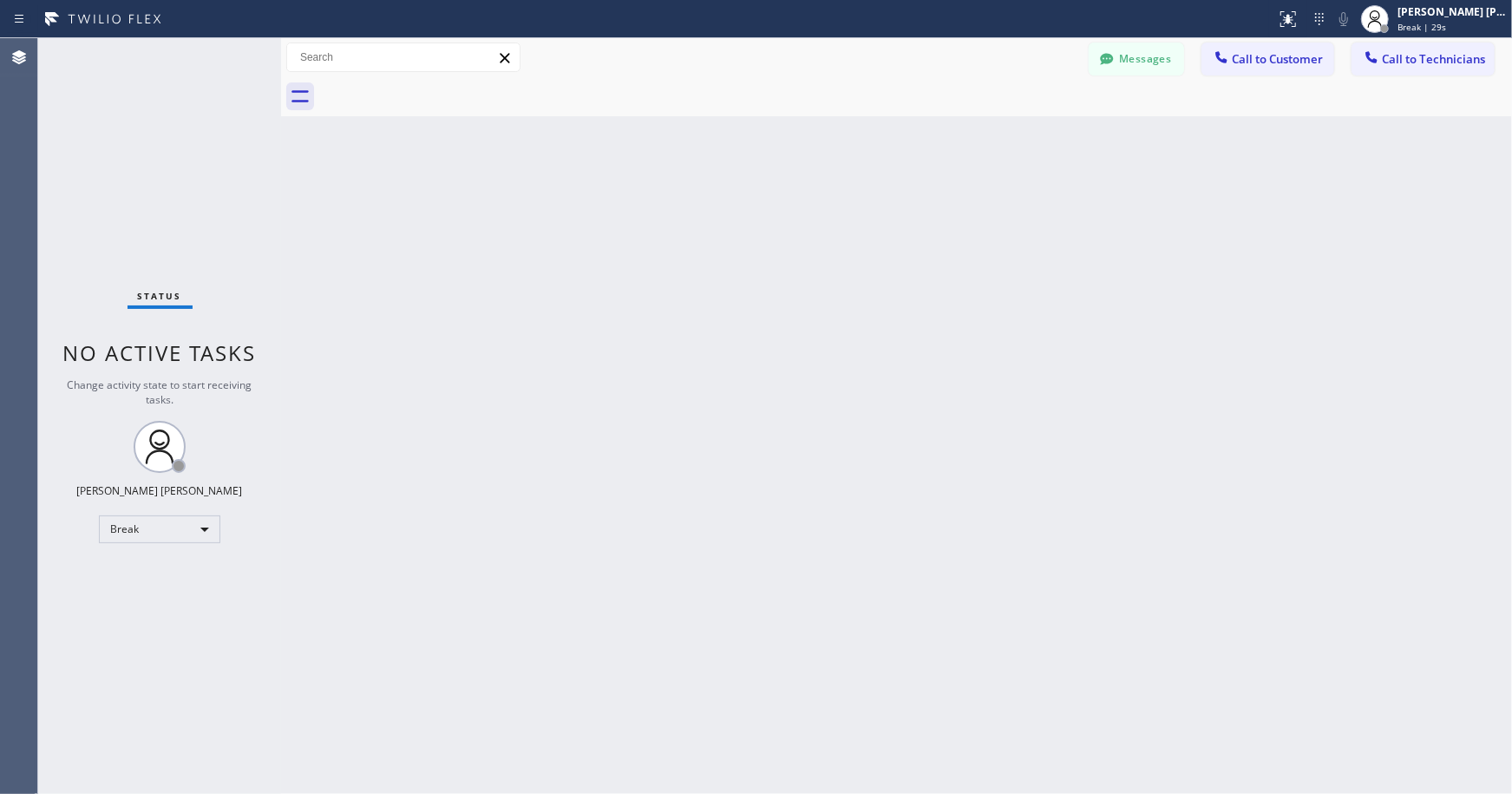
click at [872, 131] on div "Back to Dashboard Change Sender ID Customers Technicians Select a contact Outbo…" at bounding box center [897, 416] width 1232 height 756
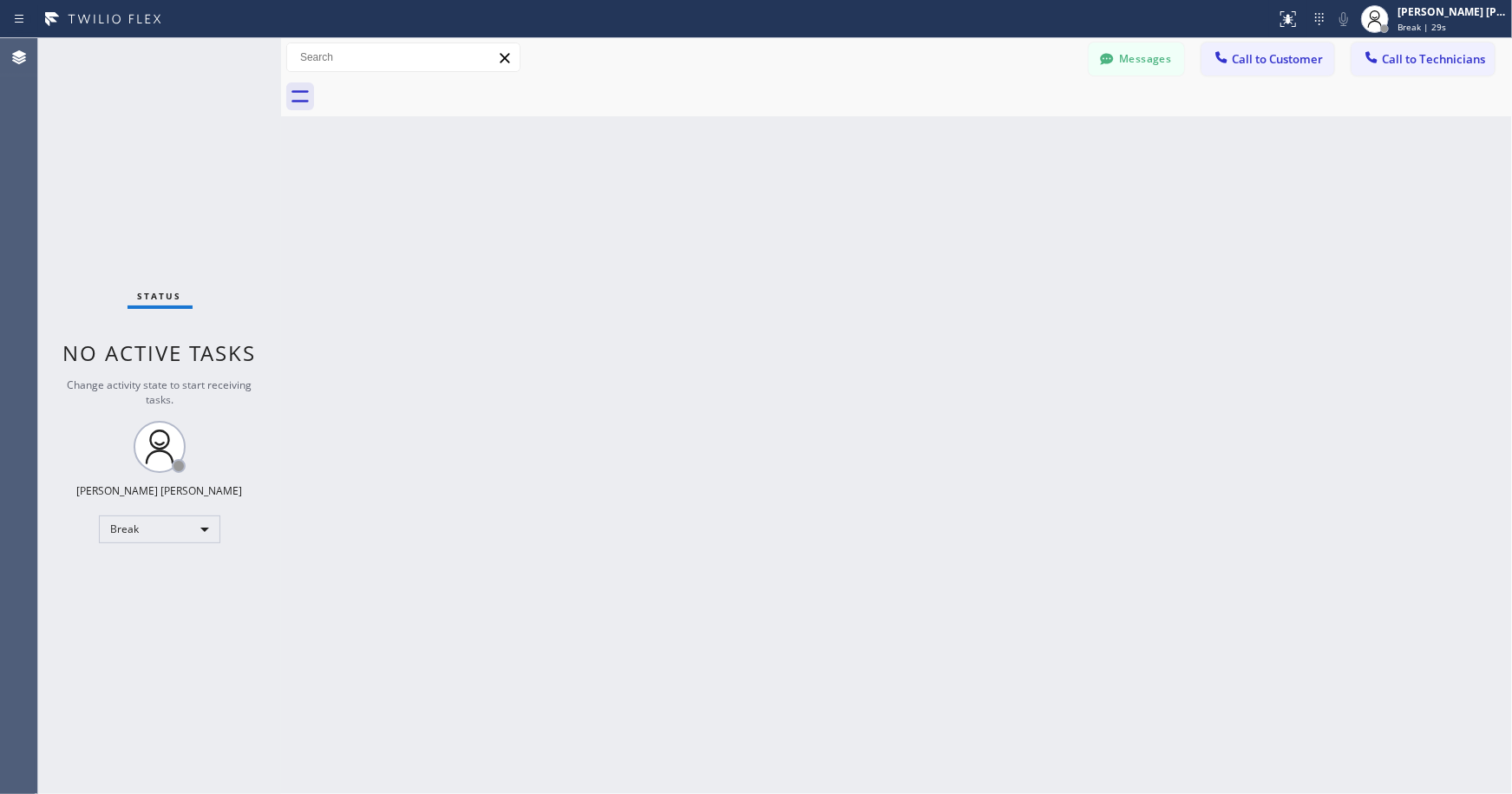
click at [872, 131] on div "Back to Dashboard Change Sender ID Customers Technicians Select a contact Outbo…" at bounding box center [897, 416] width 1232 height 756
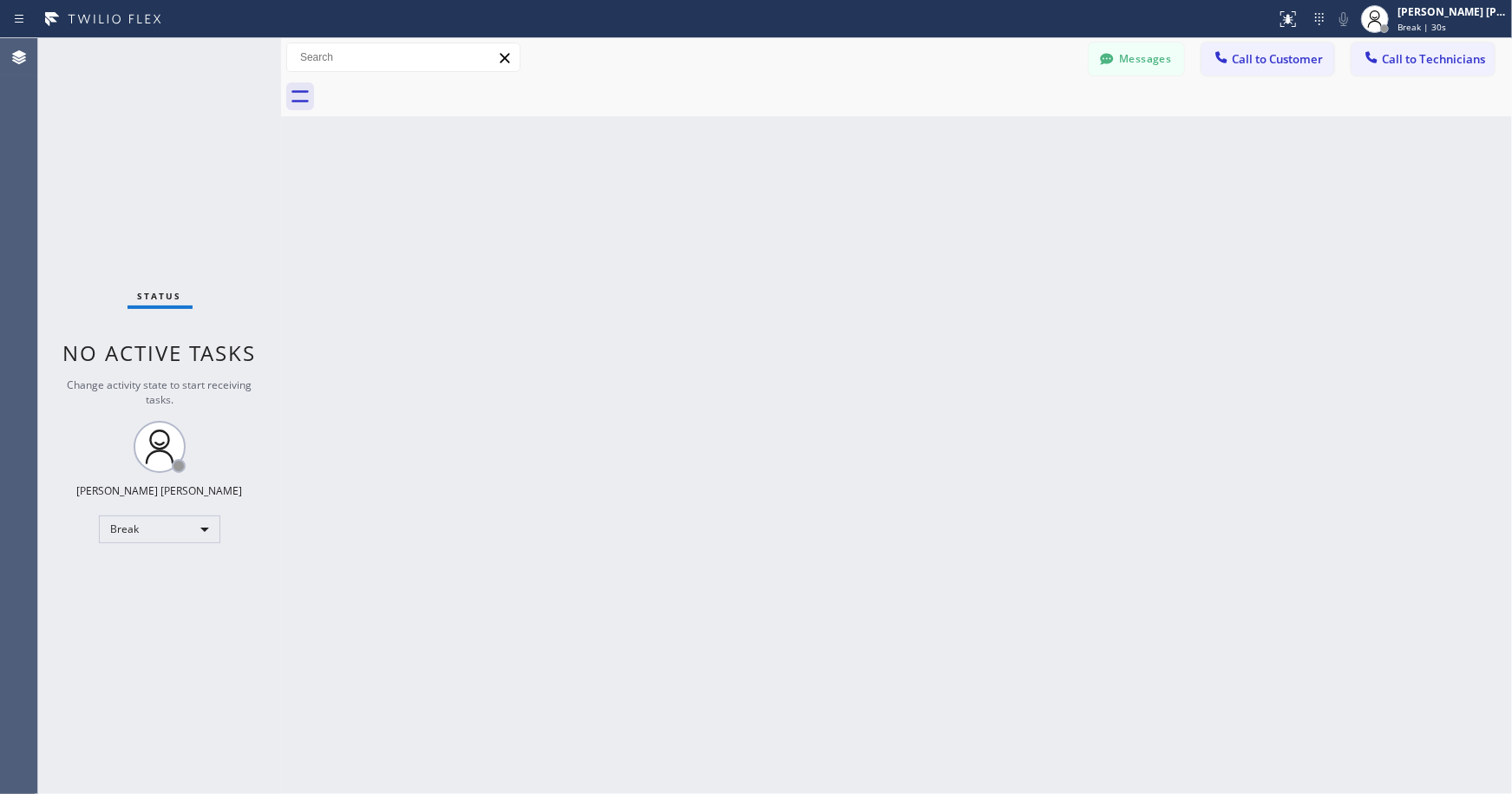
click at [872, 131] on div "Back to Dashboard Change Sender ID Customers Technicians Select a contact Outbo…" at bounding box center [897, 416] width 1232 height 756
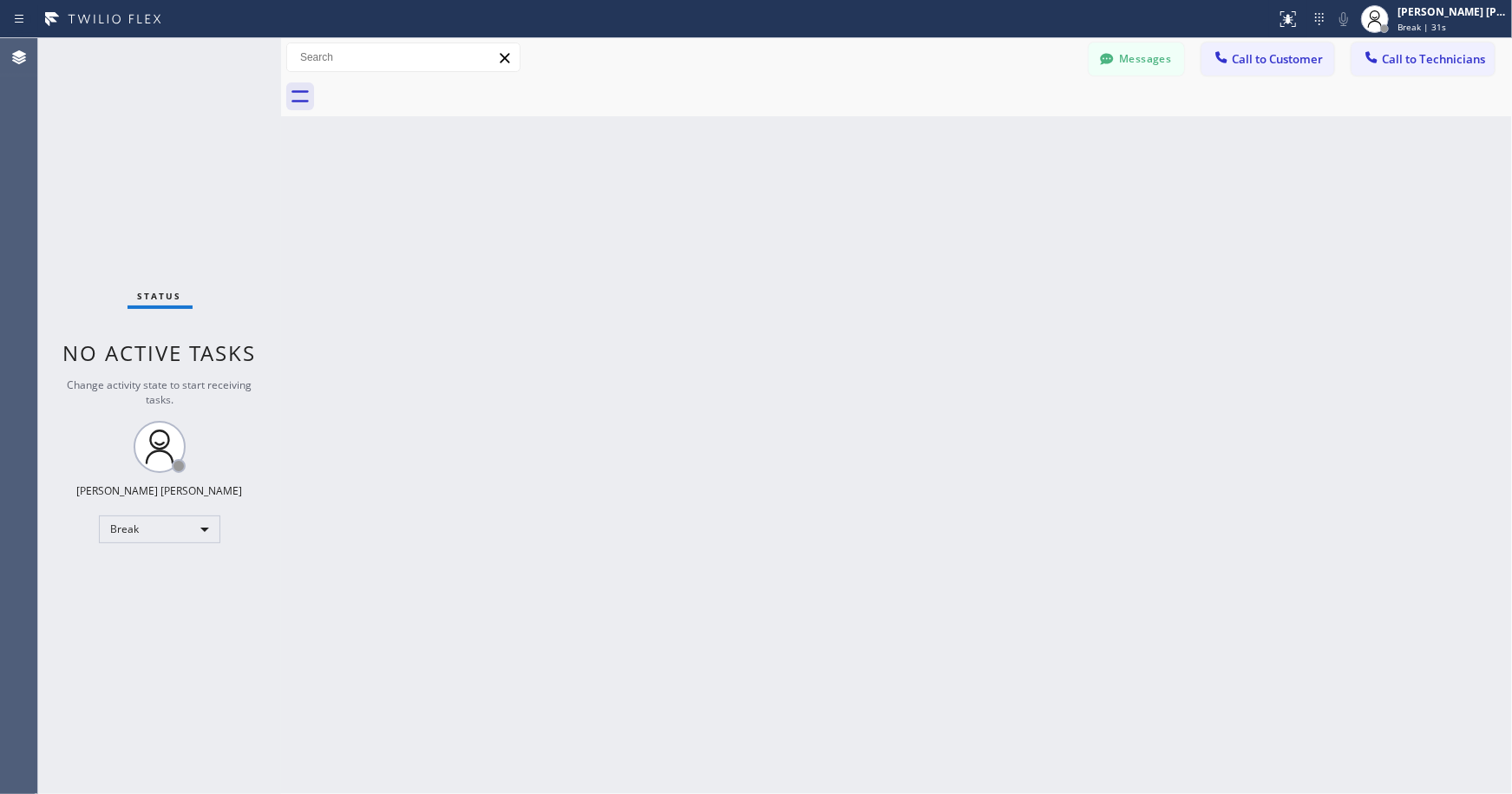
click at [872, 131] on div "Back to Dashboard Change Sender ID Customers Technicians Select a contact Outbo…" at bounding box center [897, 416] width 1232 height 756
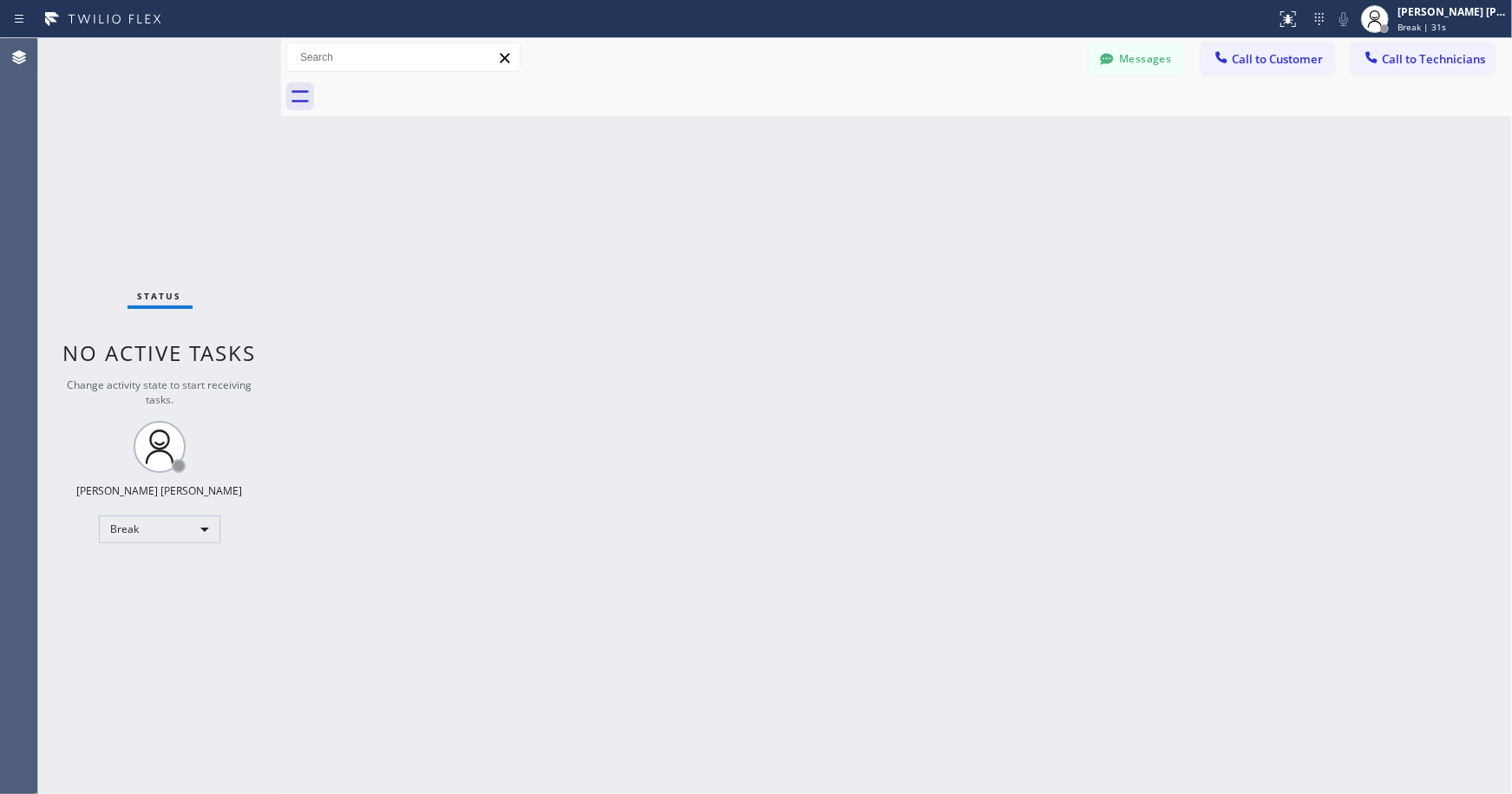
click at [872, 131] on div "Back to Dashboard Change Sender ID Customers Technicians Select a contact Outbo…" at bounding box center [897, 416] width 1232 height 756
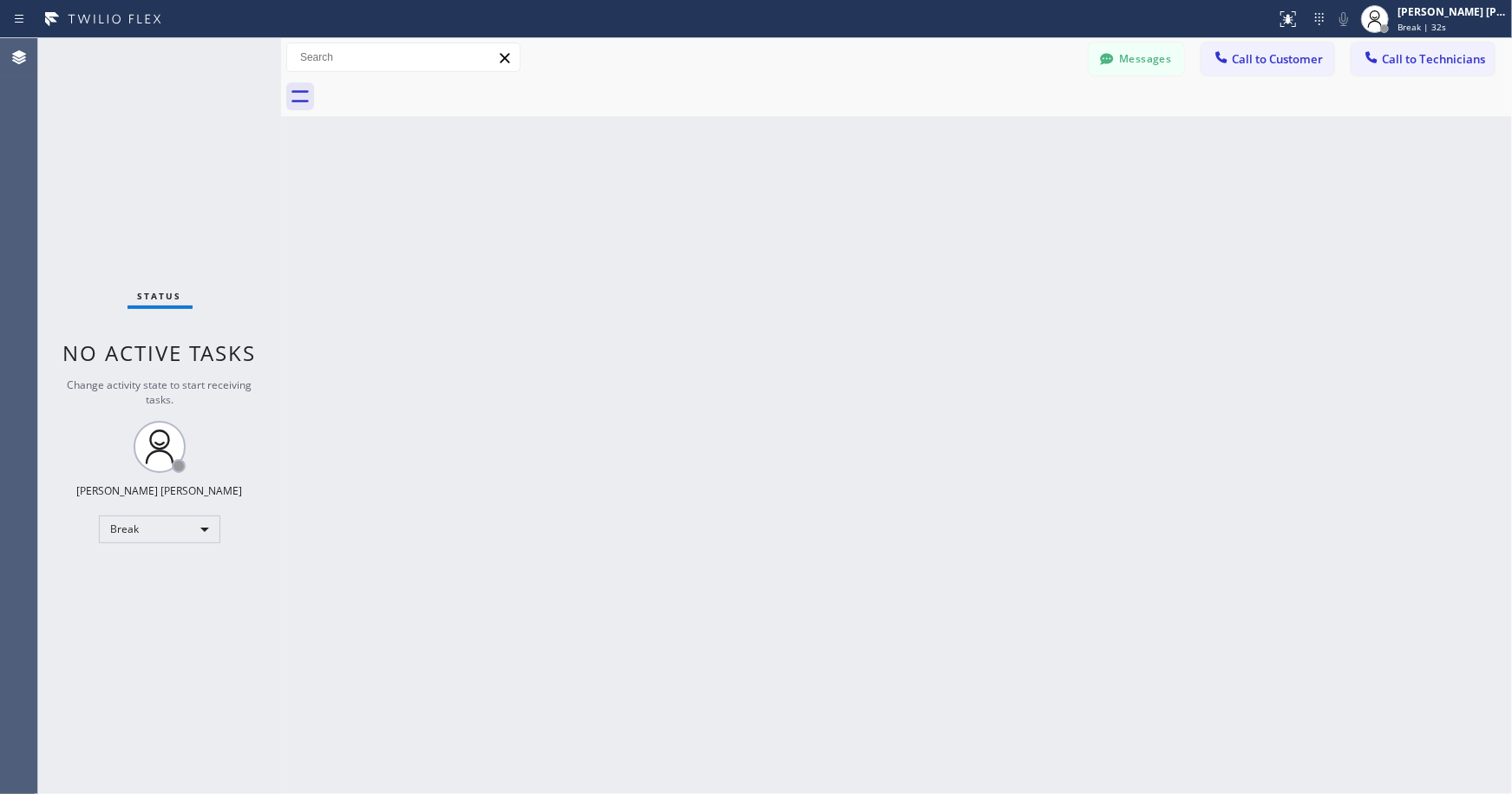
click at [872, 131] on div "Back to Dashboard Change Sender ID Customers Technicians Select a contact Outbo…" at bounding box center [897, 416] width 1232 height 756
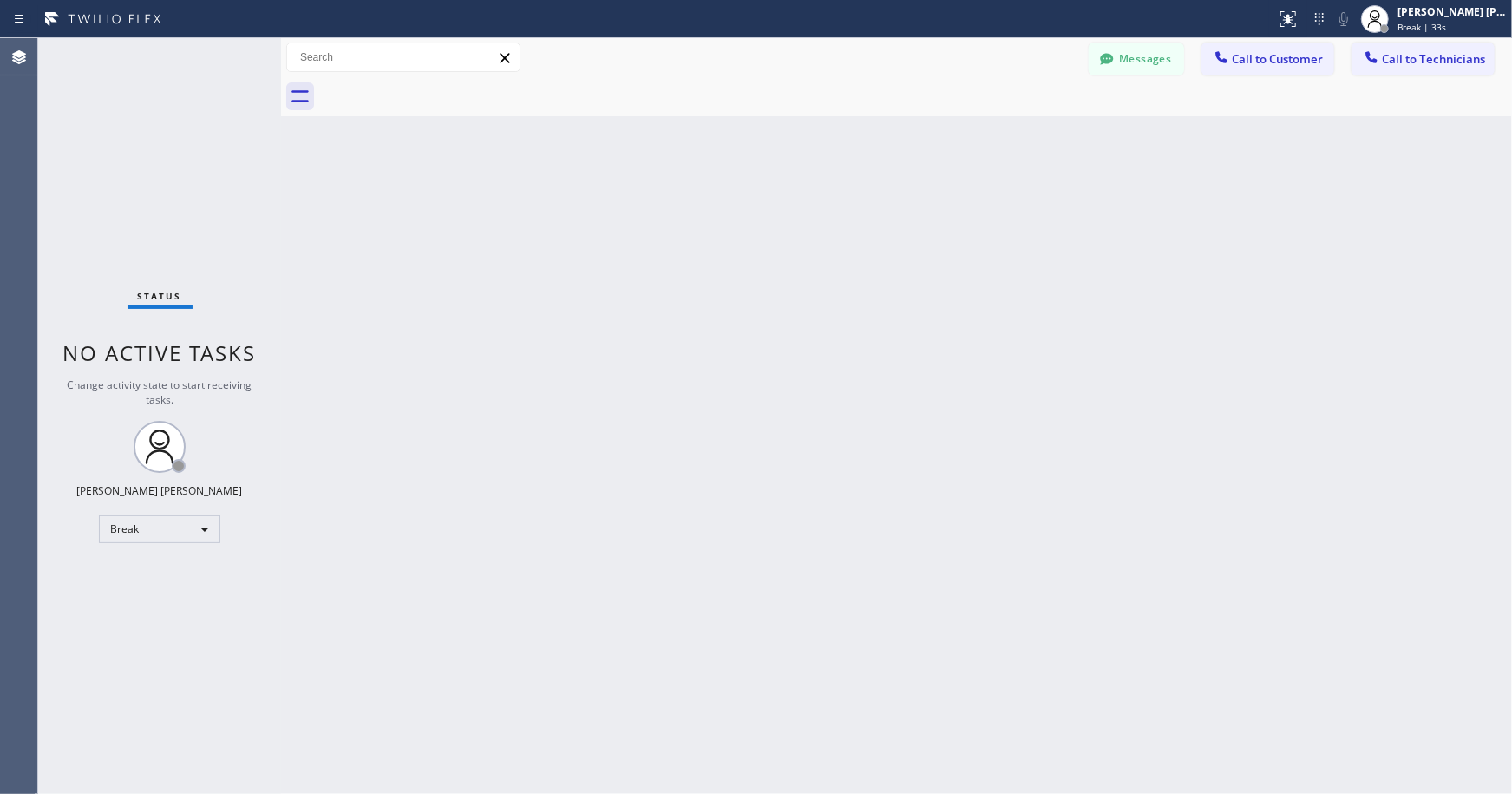
click at [872, 131] on div "Back to Dashboard Change Sender ID Customers Technicians Select a contact Outbo…" at bounding box center [897, 416] width 1232 height 756
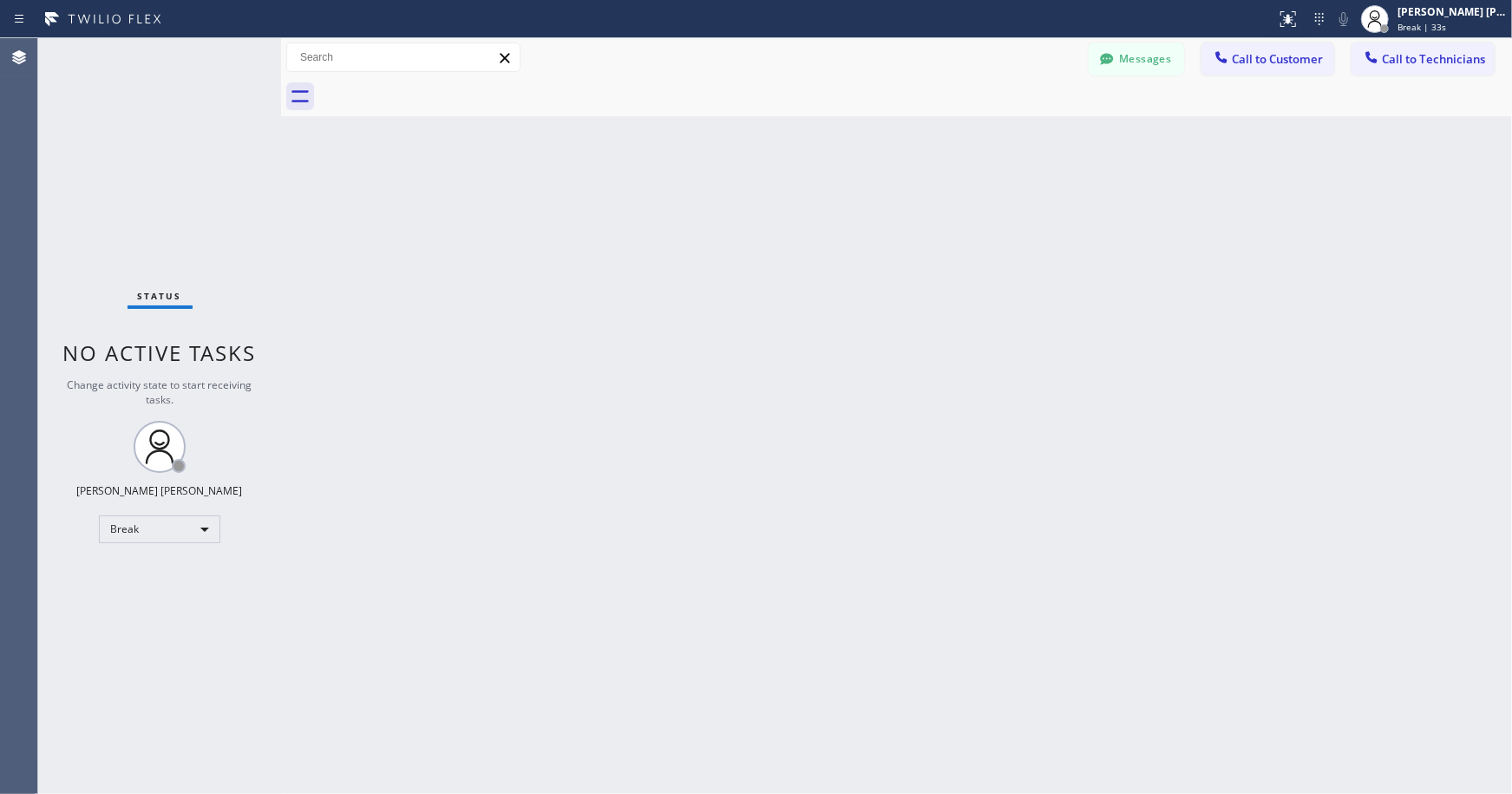
click at [872, 131] on div "Back to Dashboard Change Sender ID Customers Technicians Select a contact Outbo…" at bounding box center [897, 416] width 1232 height 756
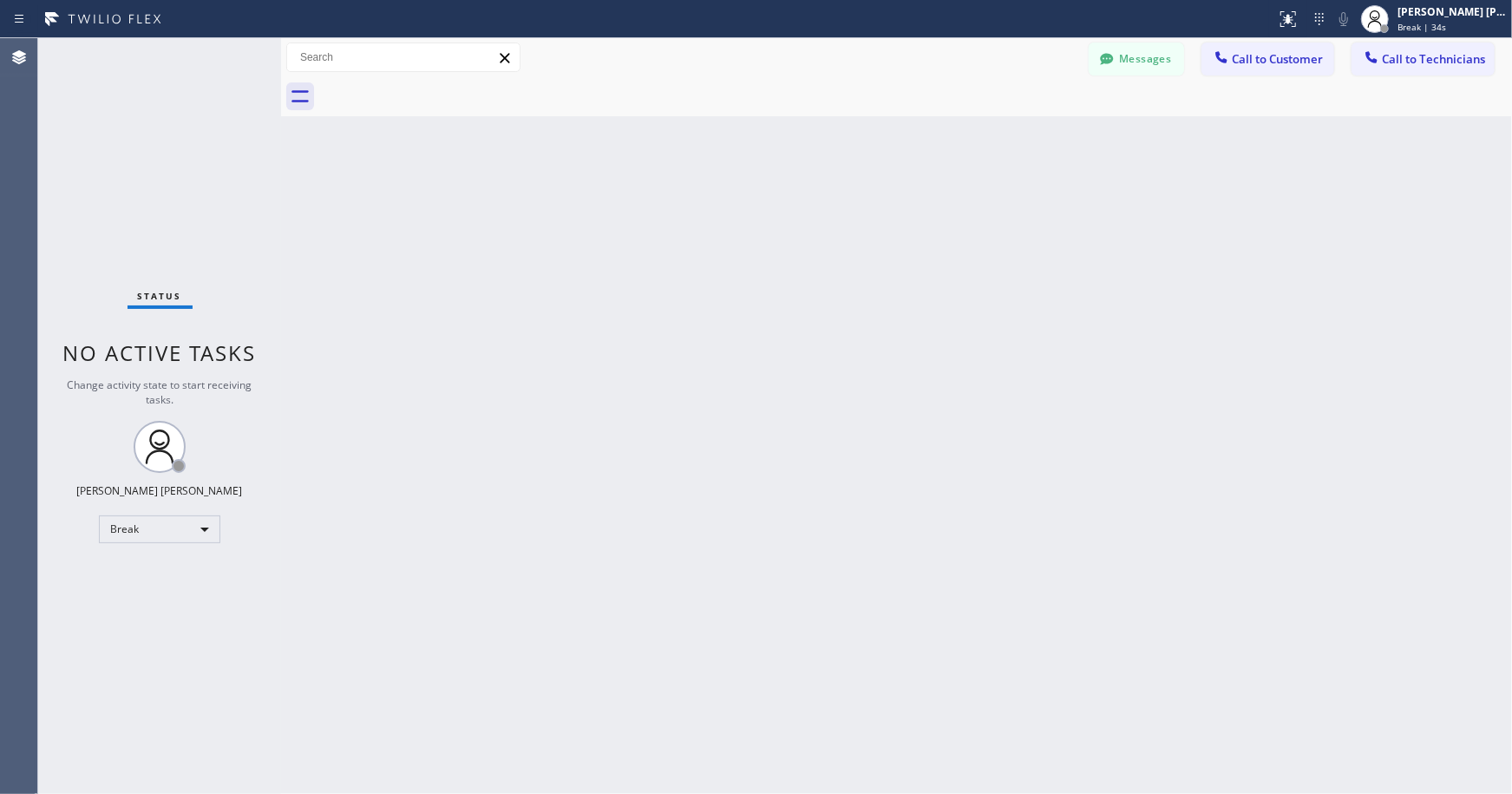
click at [872, 131] on div "Back to Dashboard Change Sender ID Customers Technicians Select a contact Outbo…" at bounding box center [897, 416] width 1232 height 756
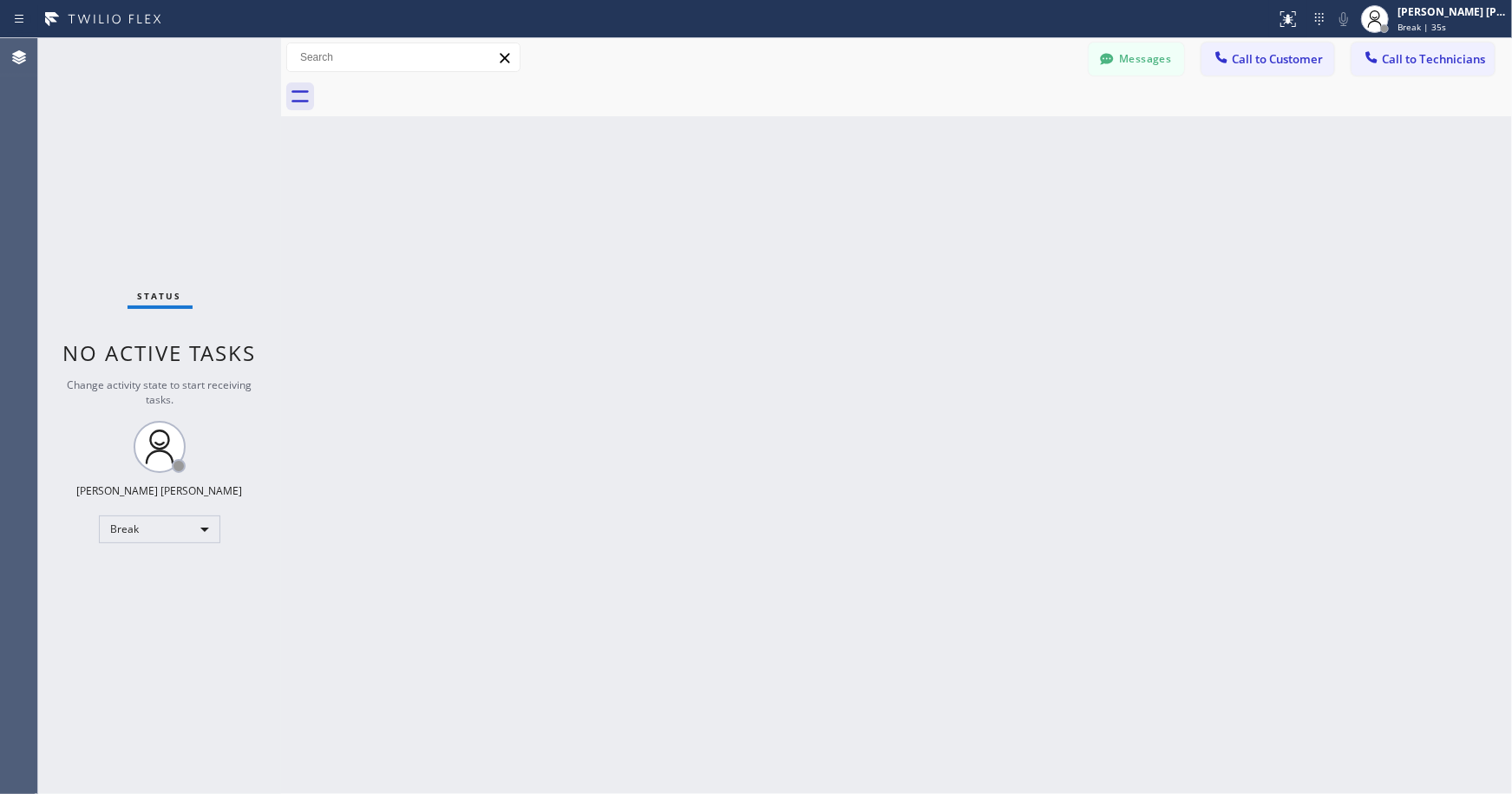
click at [872, 131] on div "Back to Dashboard Change Sender ID Customers Technicians Select a contact Outbo…" at bounding box center [897, 416] width 1232 height 756
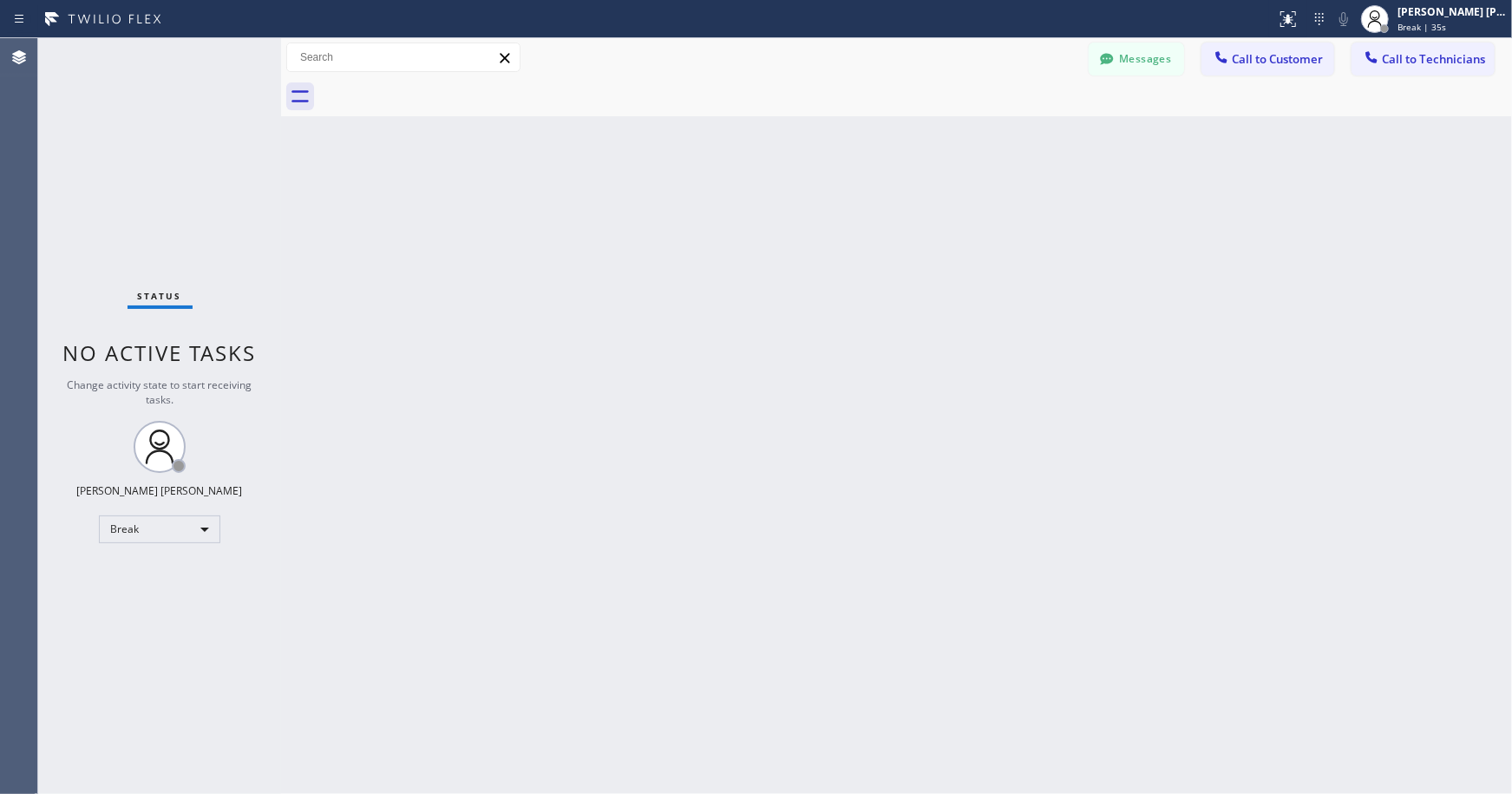
click at [872, 131] on div "Back to Dashboard Change Sender ID Customers Technicians Select a contact Outbo…" at bounding box center [897, 416] width 1232 height 756
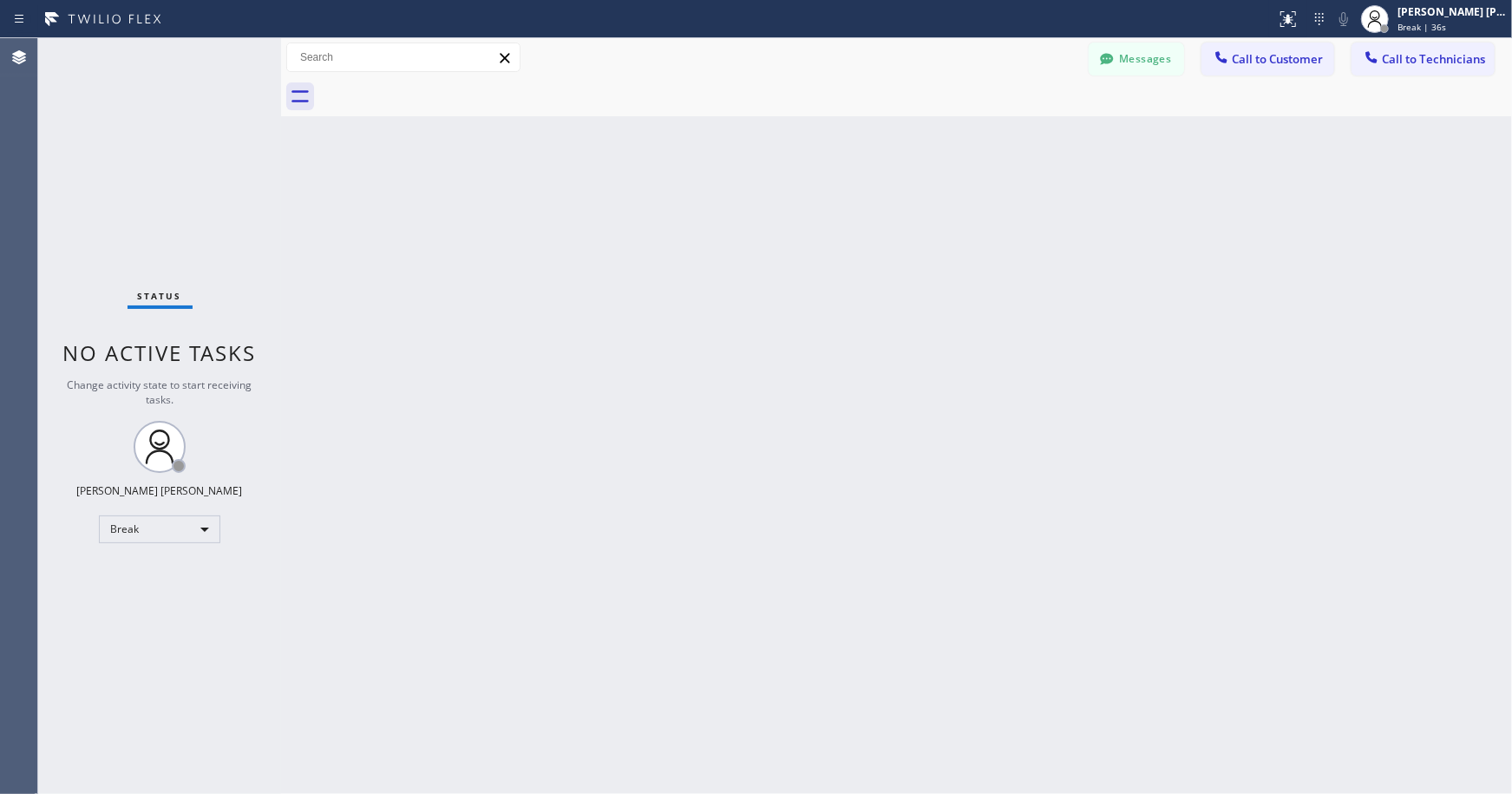
click at [872, 131] on div "Back to Dashboard Change Sender ID Customers Technicians Select a contact Outbo…" at bounding box center [897, 416] width 1232 height 756
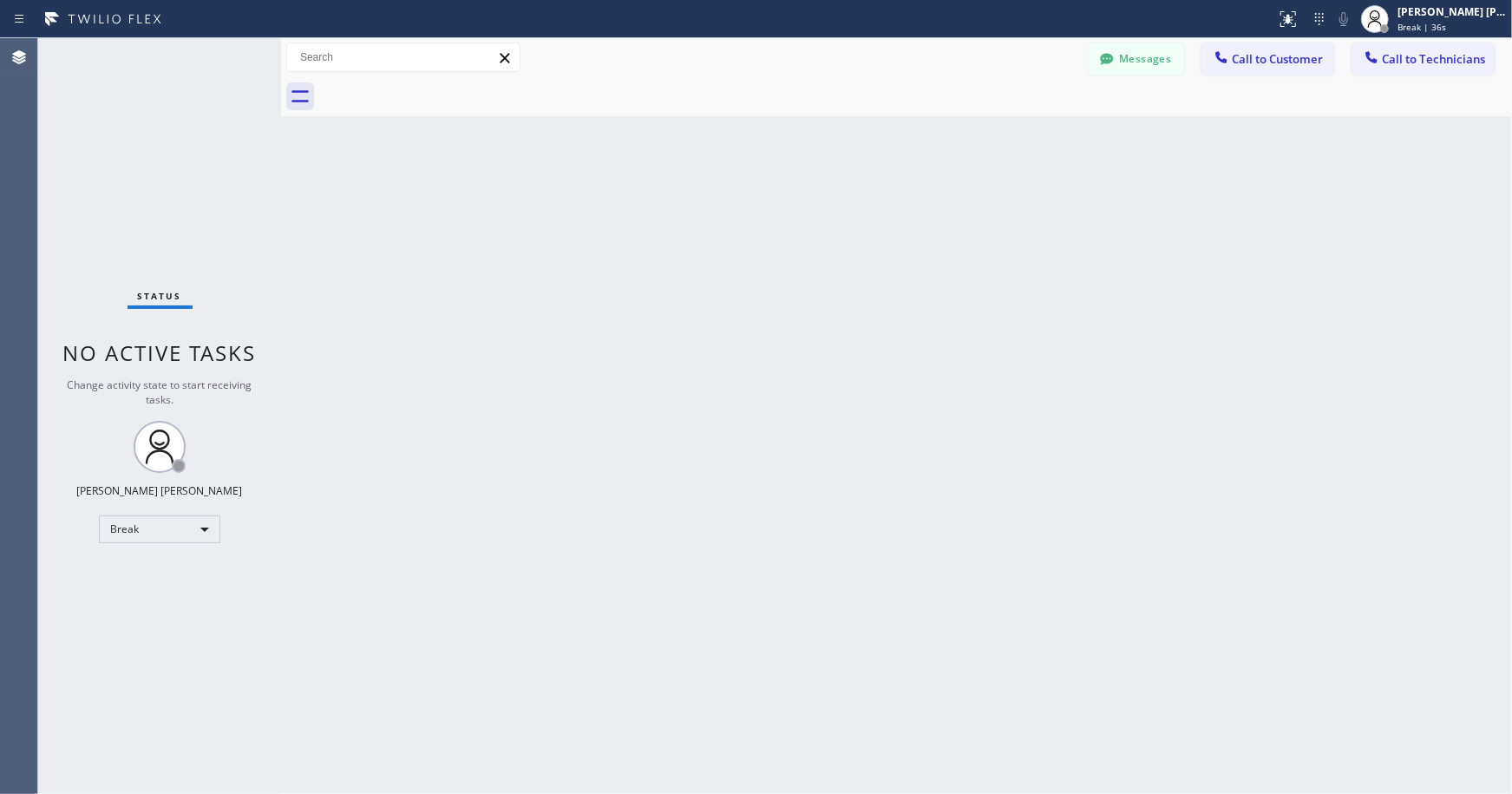
click at [872, 131] on div "Back to Dashboard Change Sender ID Customers Technicians Select a contact Outbo…" at bounding box center [897, 416] width 1232 height 756
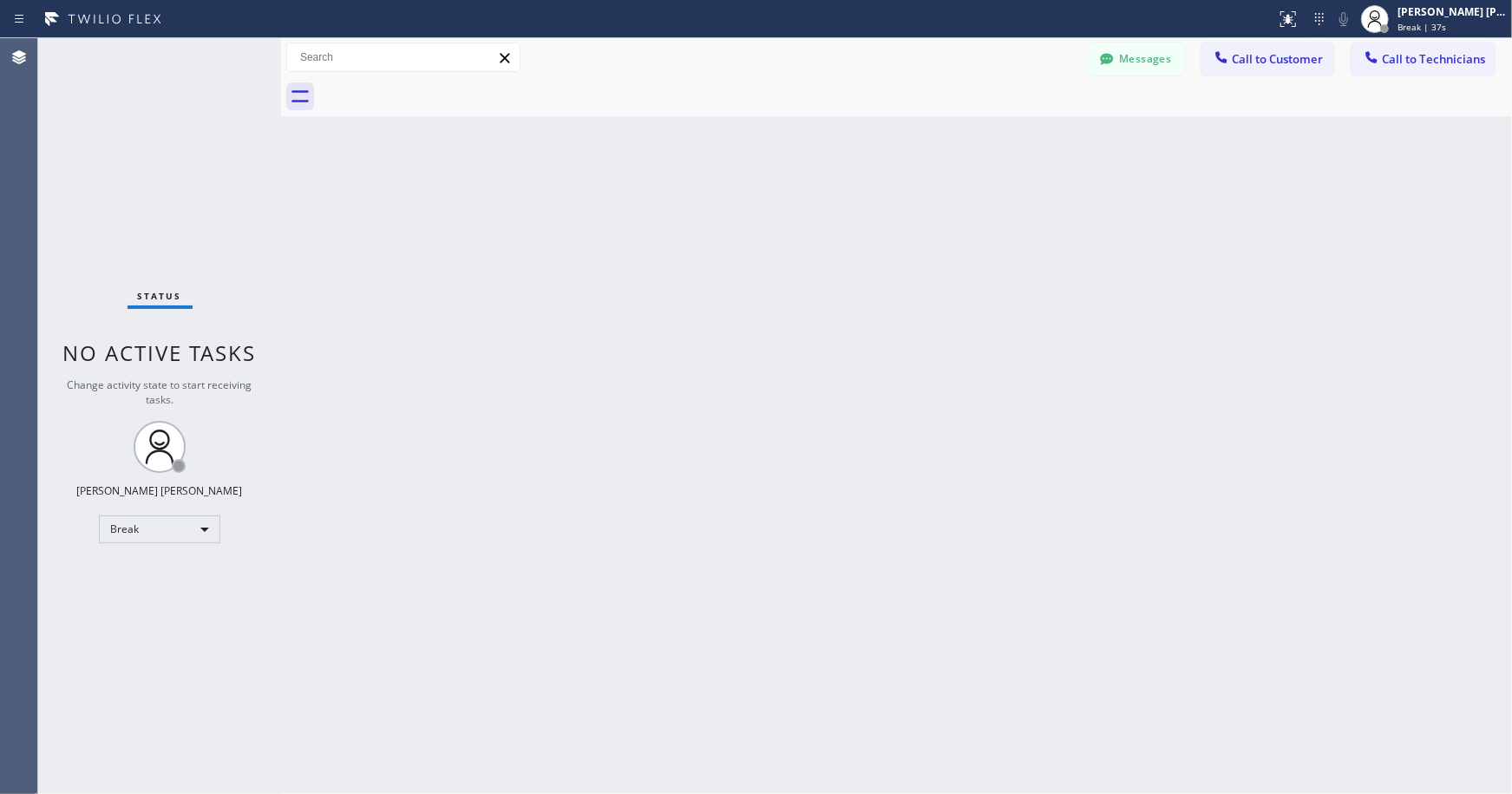
click at [872, 131] on div "Back to Dashboard Change Sender ID Customers Technicians Select a contact Outbo…" at bounding box center [897, 416] width 1232 height 756
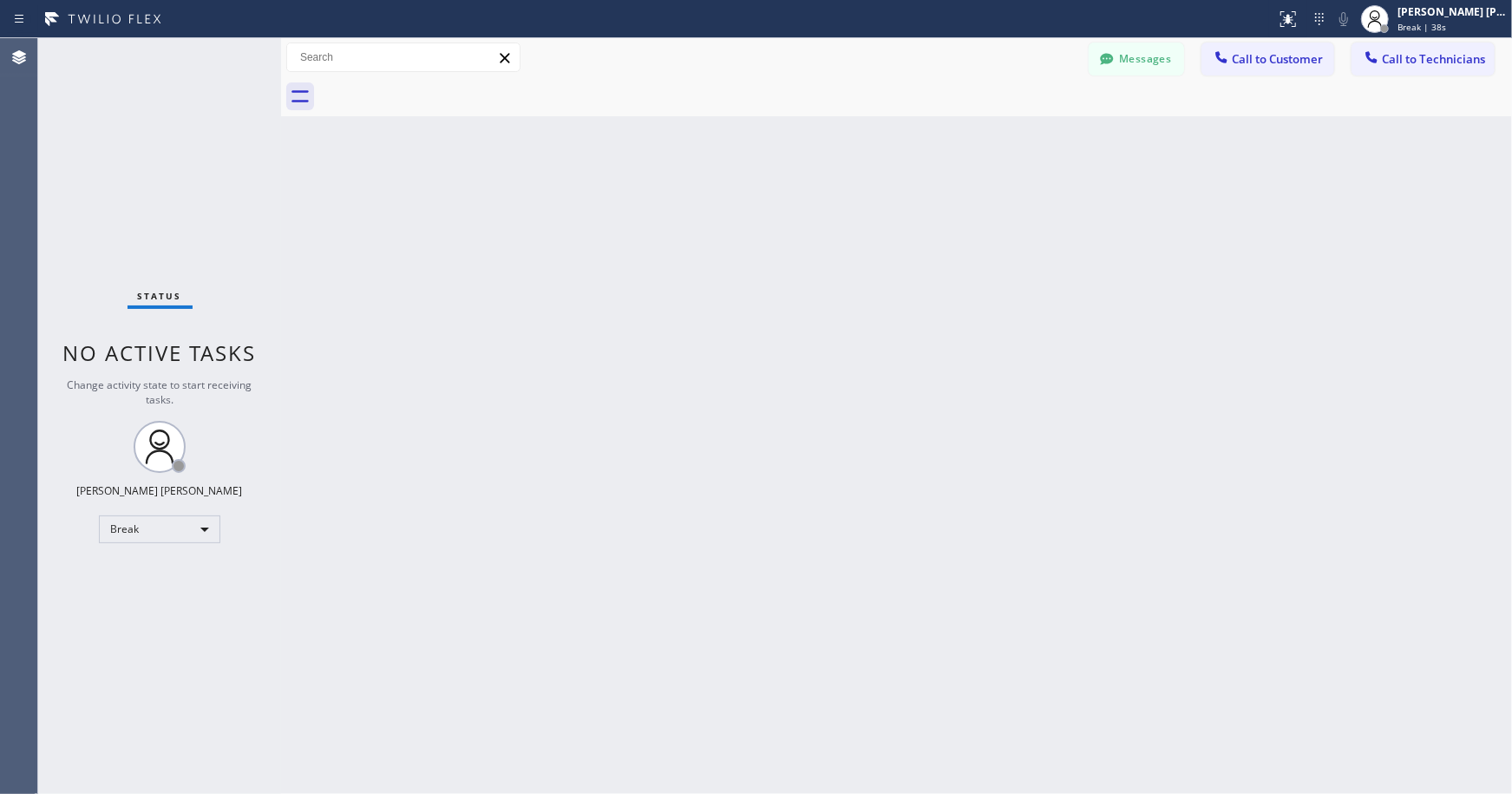
click at [872, 131] on div "Back to Dashboard Change Sender ID Customers Technicians Select a contact Outbo…" at bounding box center [897, 416] width 1232 height 756
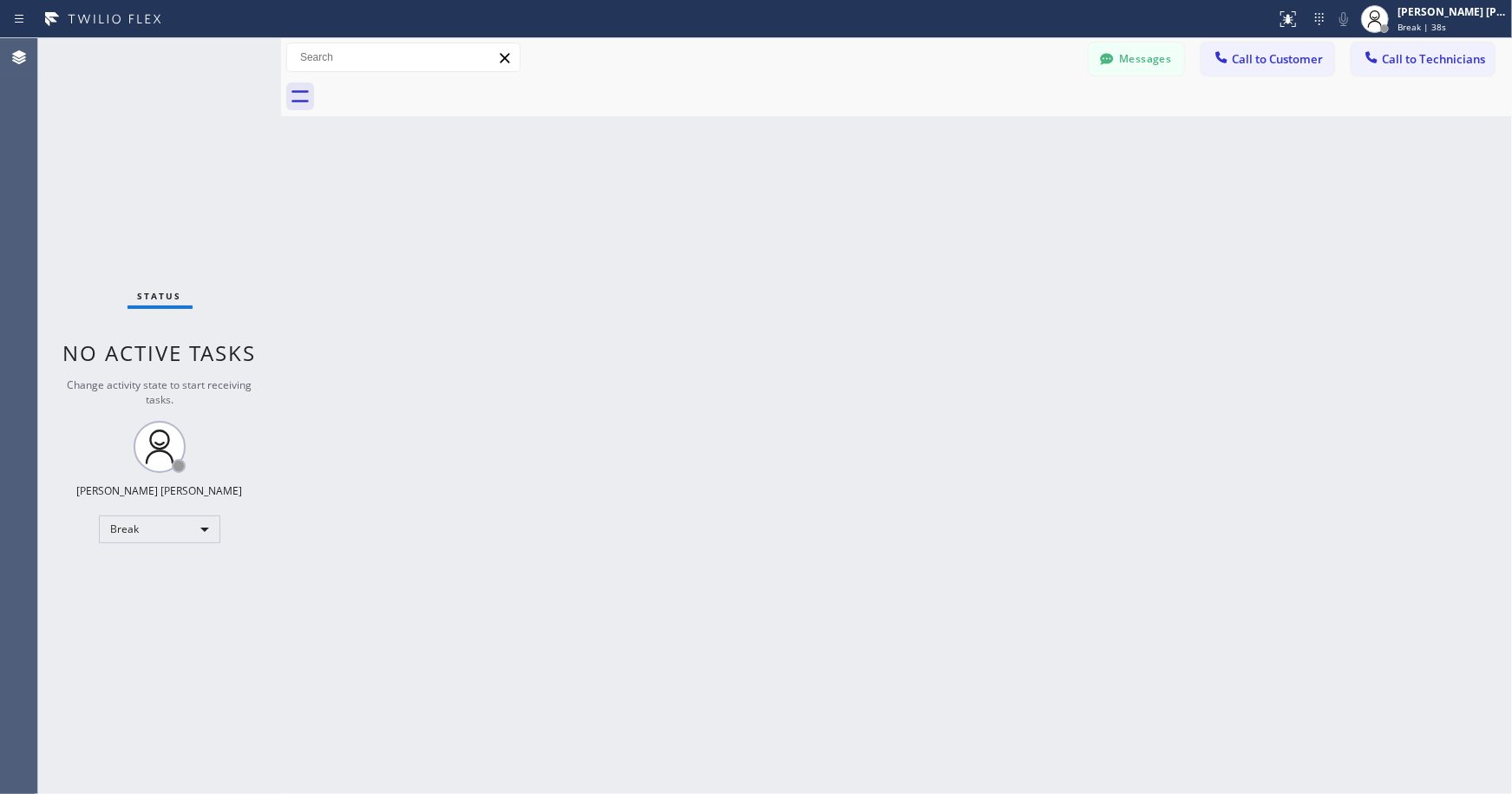
click at [872, 131] on div "Back to Dashboard Change Sender ID Customers Technicians Select a contact Outbo…" at bounding box center [897, 416] width 1232 height 756
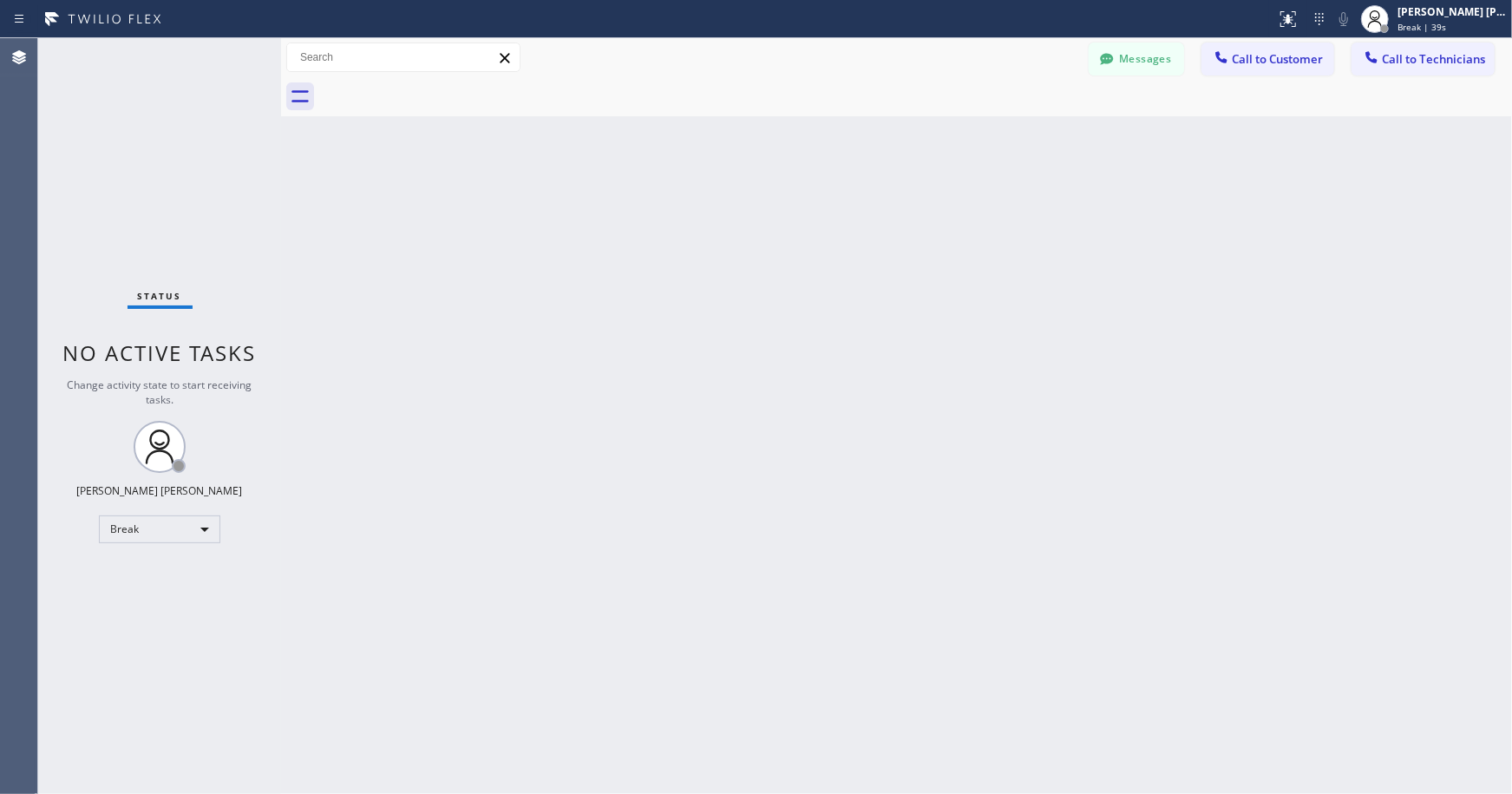
click at [872, 131] on div "Back to Dashboard Change Sender ID Customers Technicians Select a contact Outbo…" at bounding box center [897, 416] width 1232 height 756
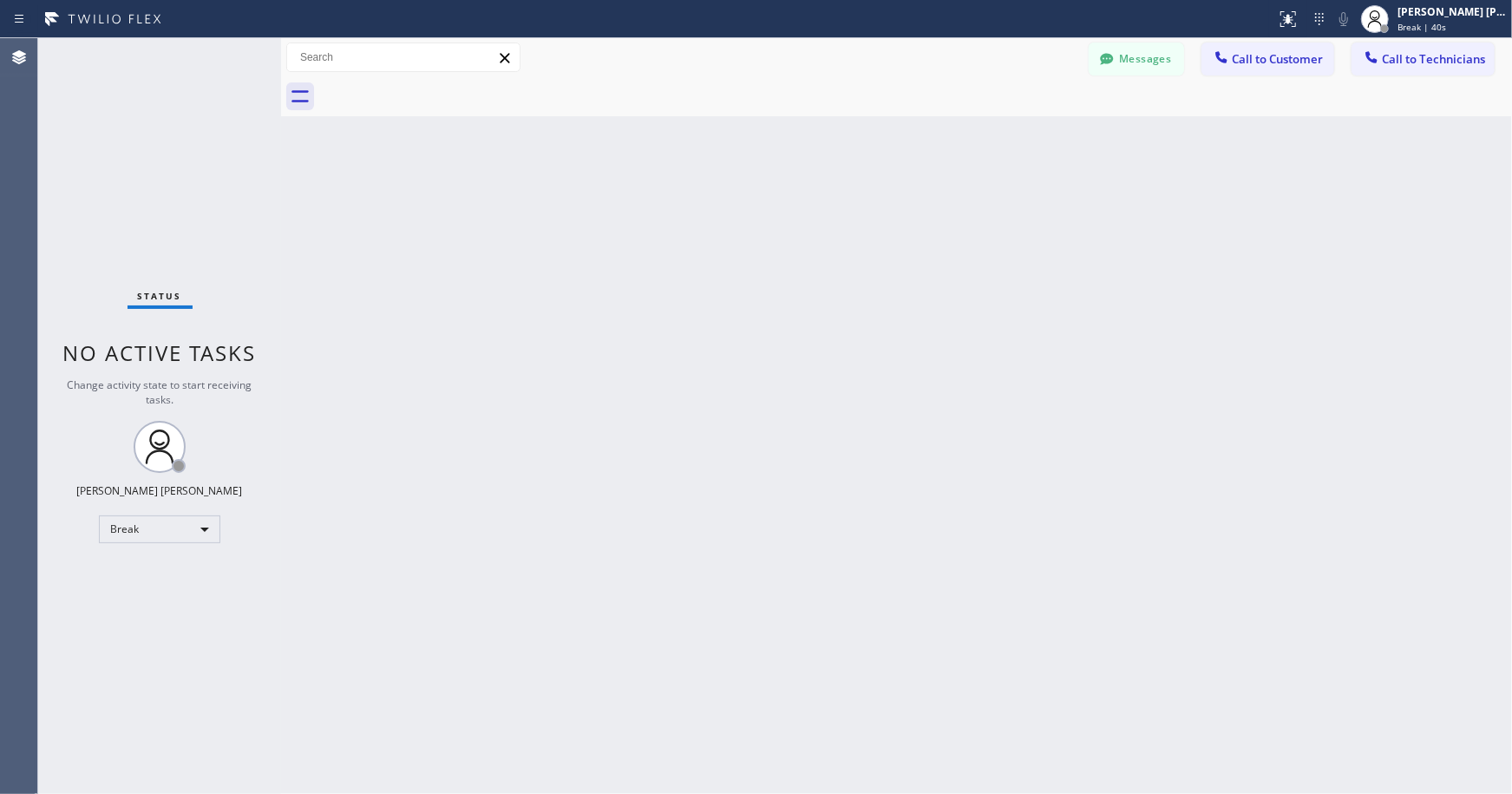
click at [872, 131] on div "Back to Dashboard Change Sender ID Customers Technicians Select a contact Outbo…" at bounding box center [897, 416] width 1232 height 756
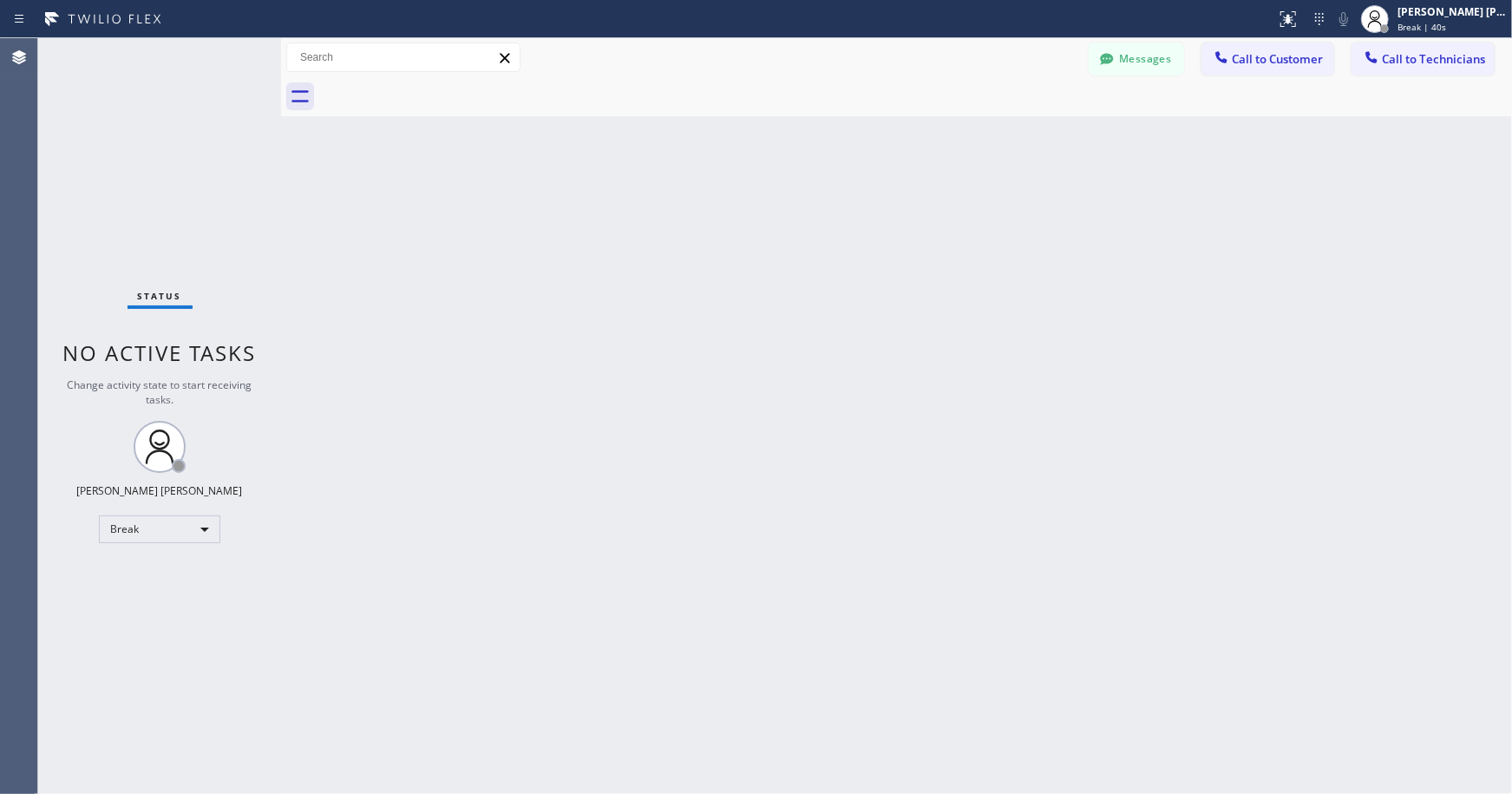
click at [872, 131] on div "Back to Dashboard Change Sender ID Customers Technicians Select a contact Outbo…" at bounding box center [897, 416] width 1232 height 756
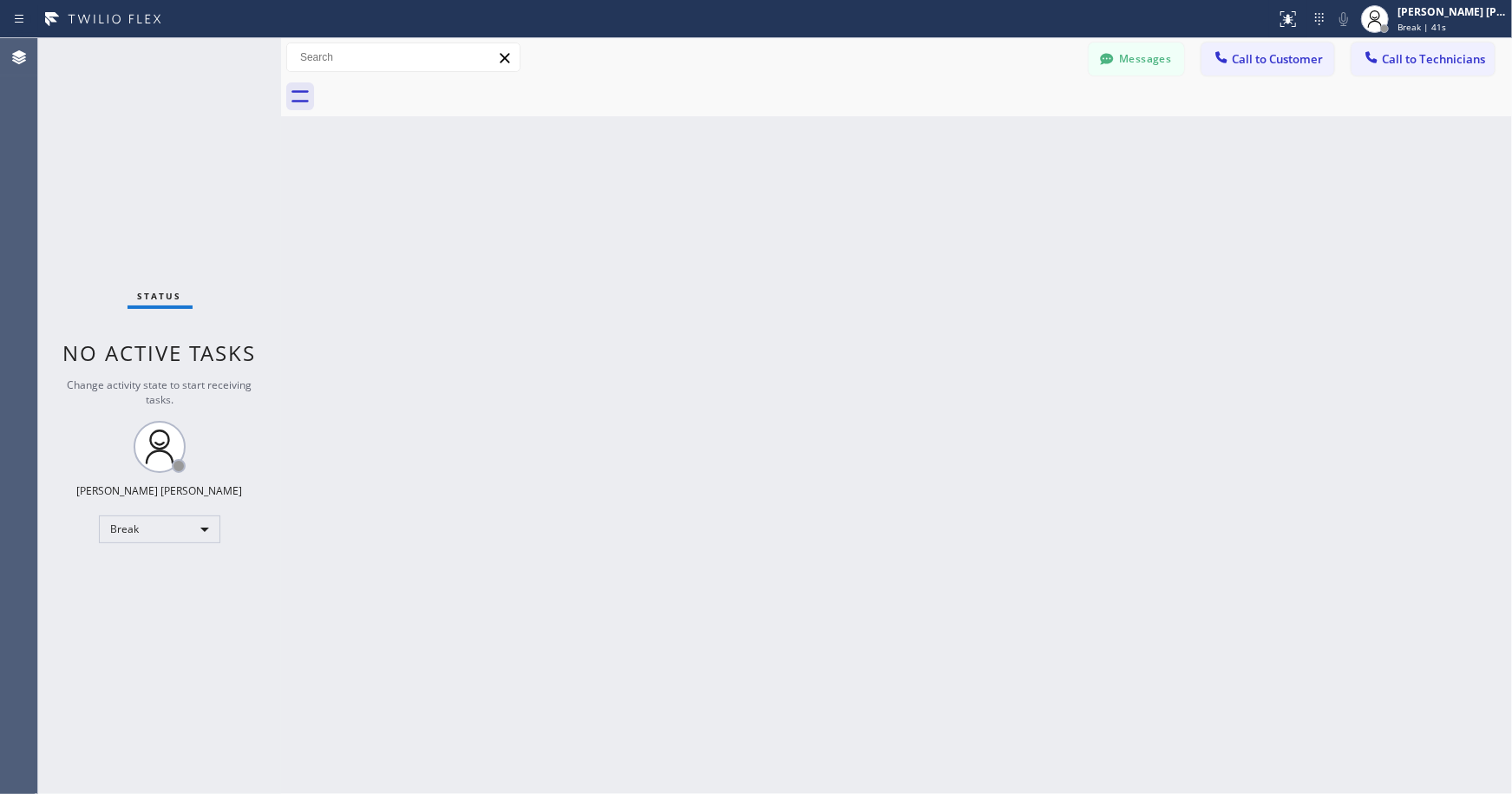
click at [872, 131] on div "Back to Dashboard Change Sender ID Customers Technicians Select a contact Outbo…" at bounding box center [897, 416] width 1232 height 756
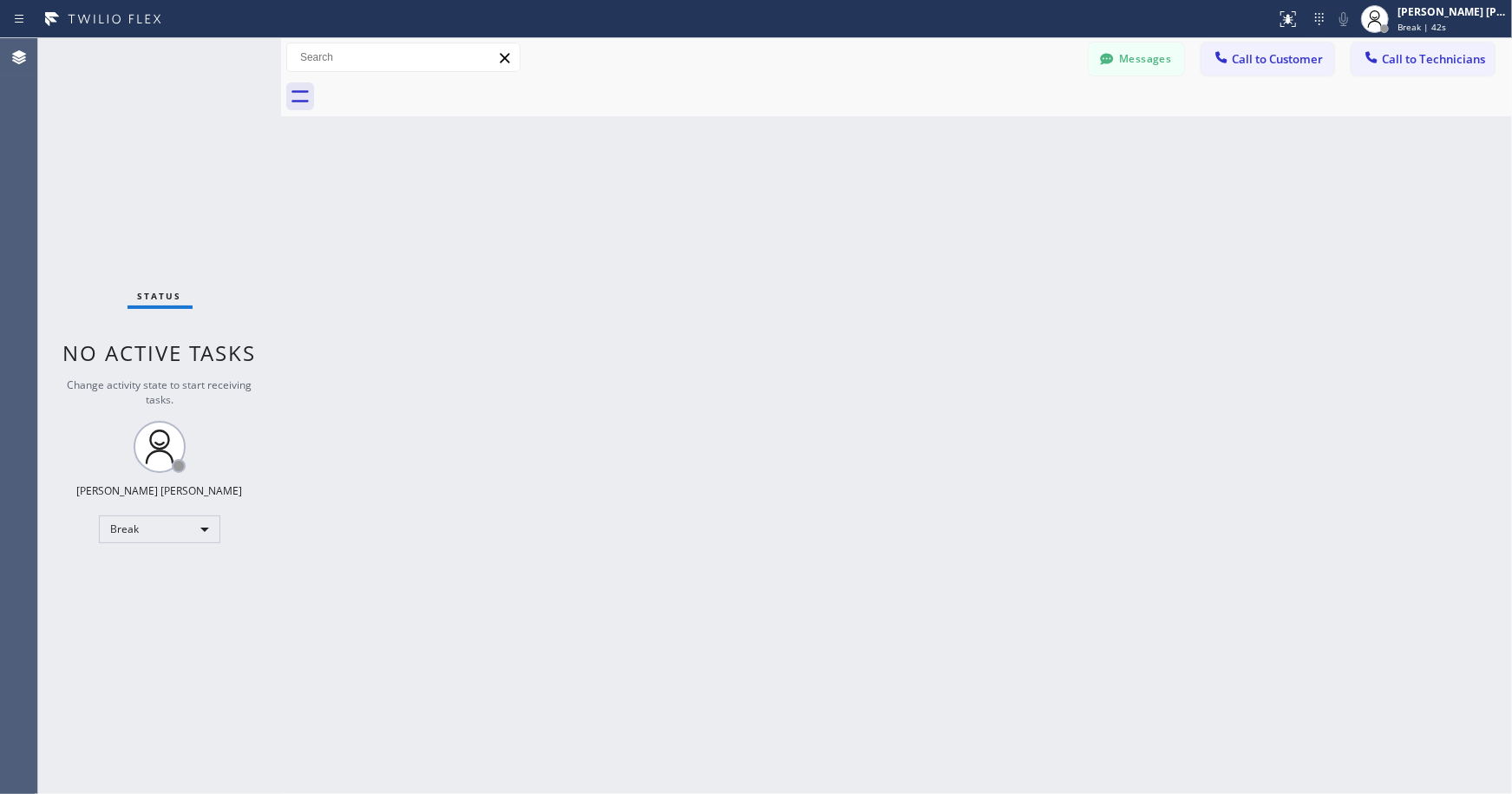
click at [872, 131] on div "Back to Dashboard Change Sender ID Customers Technicians Select a contact Outbo…" at bounding box center [897, 416] width 1232 height 756
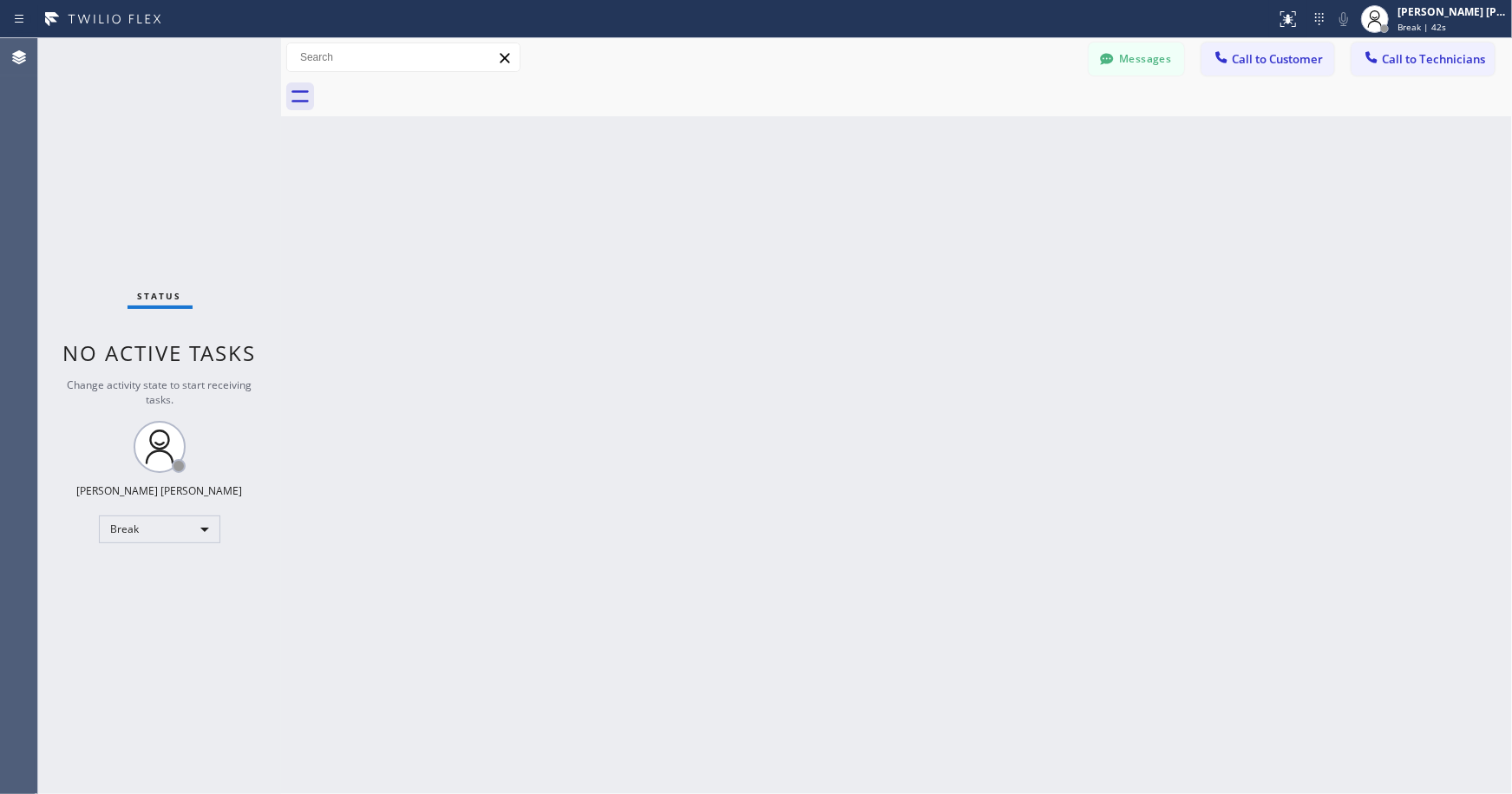
click at [872, 131] on div "Back to Dashboard Change Sender ID Customers Technicians Select a contact Outbo…" at bounding box center [897, 416] width 1232 height 756
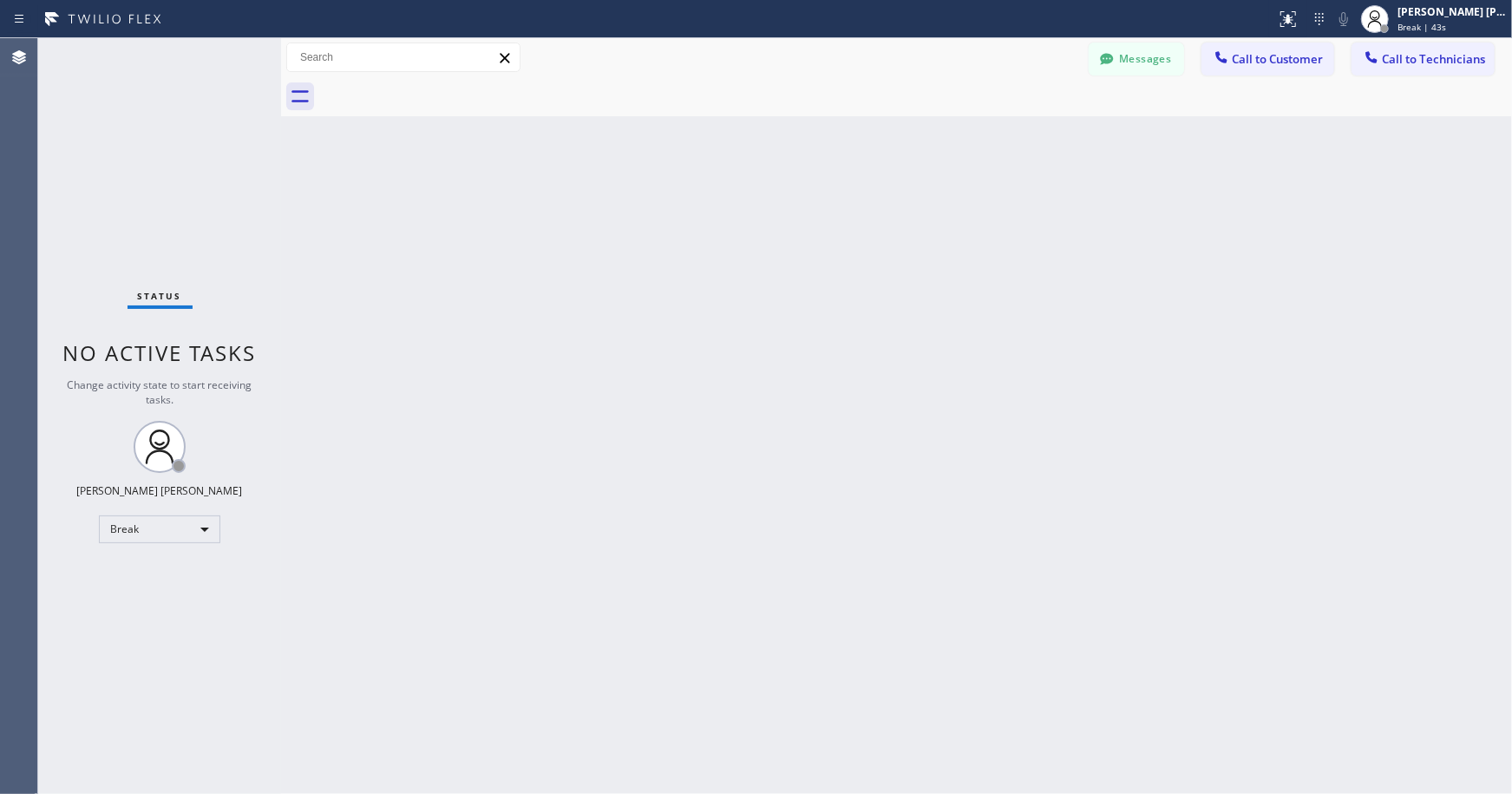
click at [872, 131] on div "Back to Dashboard Change Sender ID Customers Technicians Select a contact Outbo…" at bounding box center [897, 416] width 1232 height 756
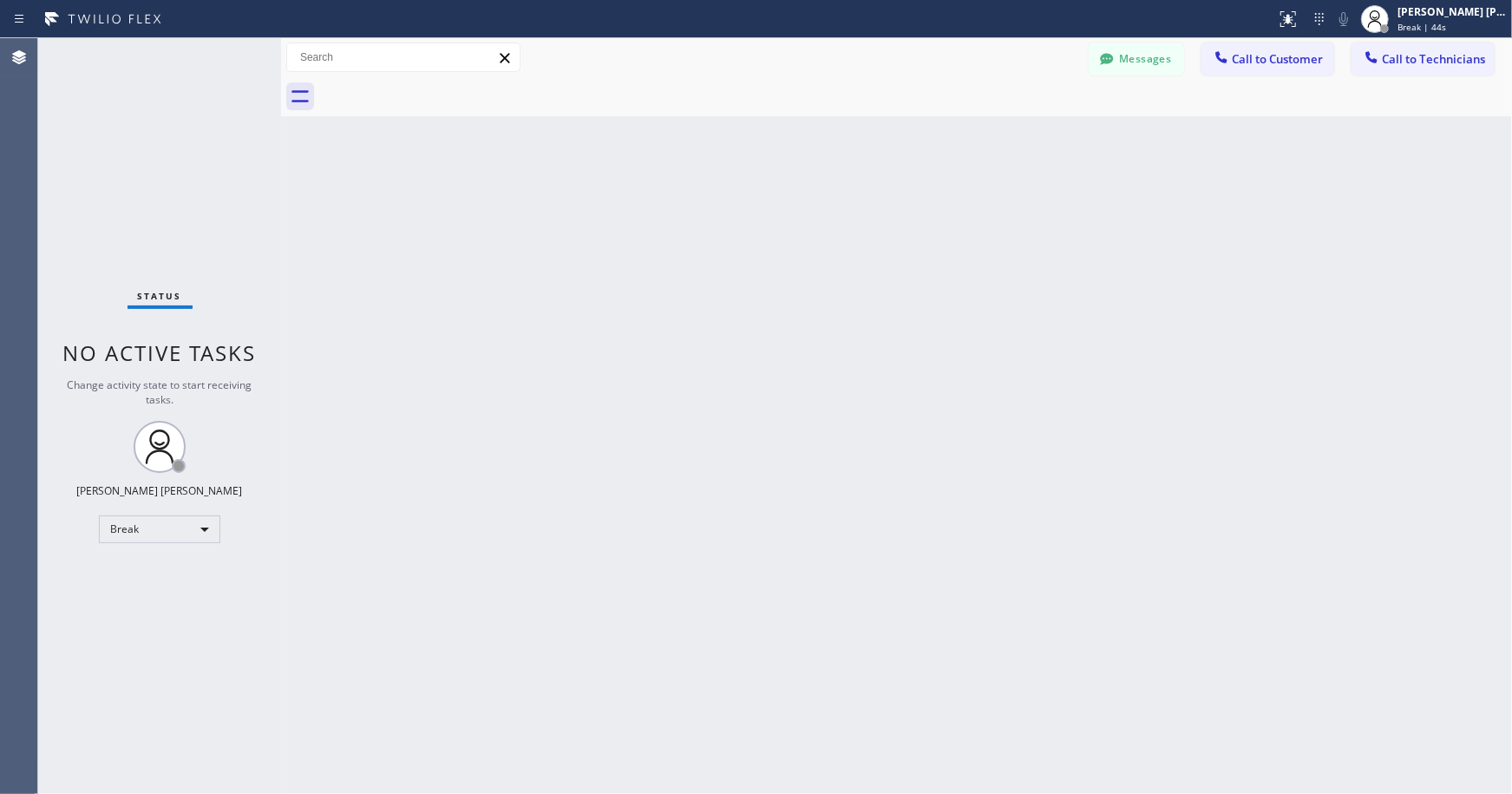
click at [872, 131] on div "Back to Dashboard Change Sender ID Customers Technicians Select a contact Outbo…" at bounding box center [897, 416] width 1232 height 756
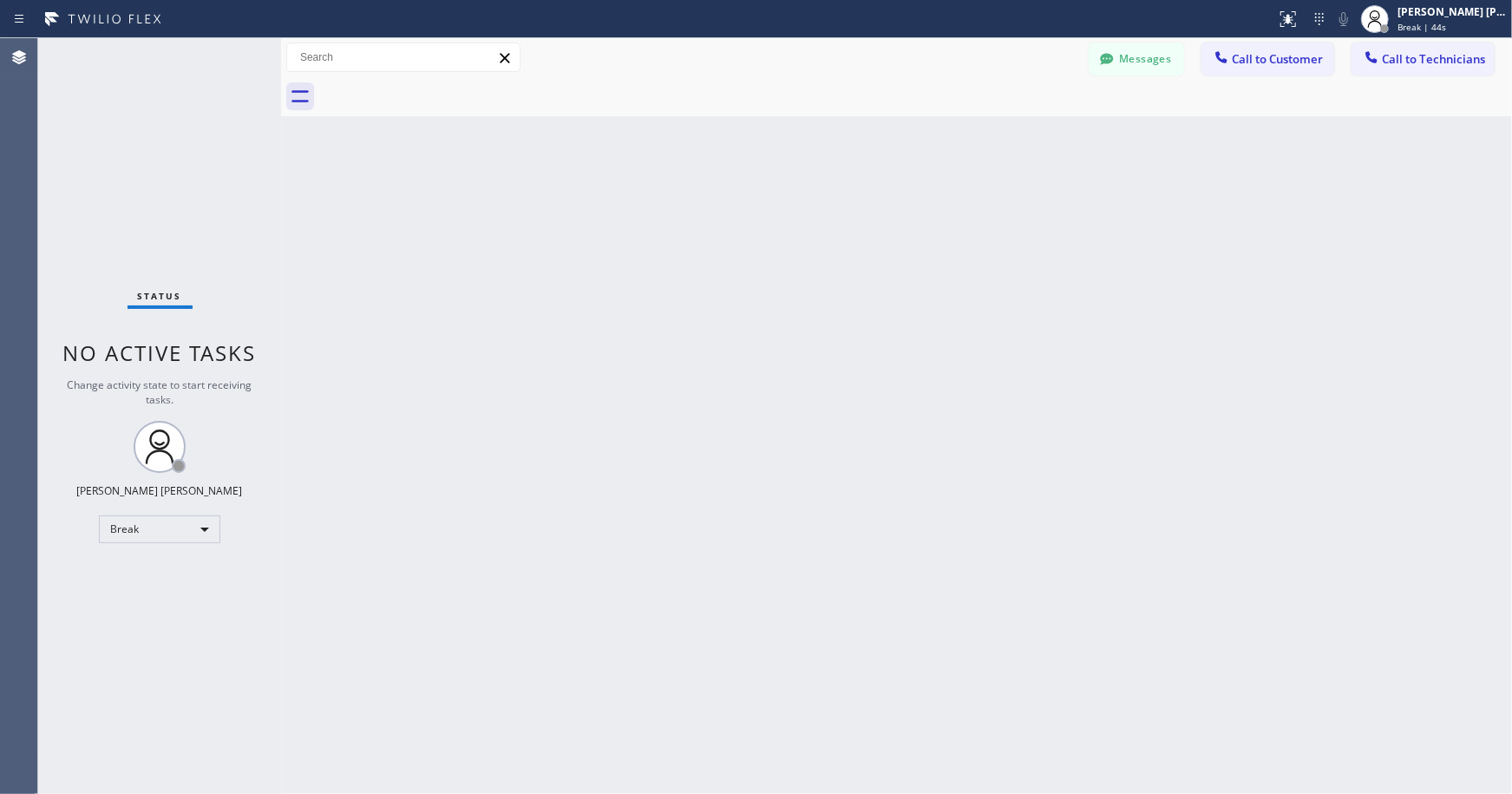
click at [872, 131] on div "Back to Dashboard Change Sender ID Customers Technicians Select a contact Outbo…" at bounding box center [897, 416] width 1232 height 756
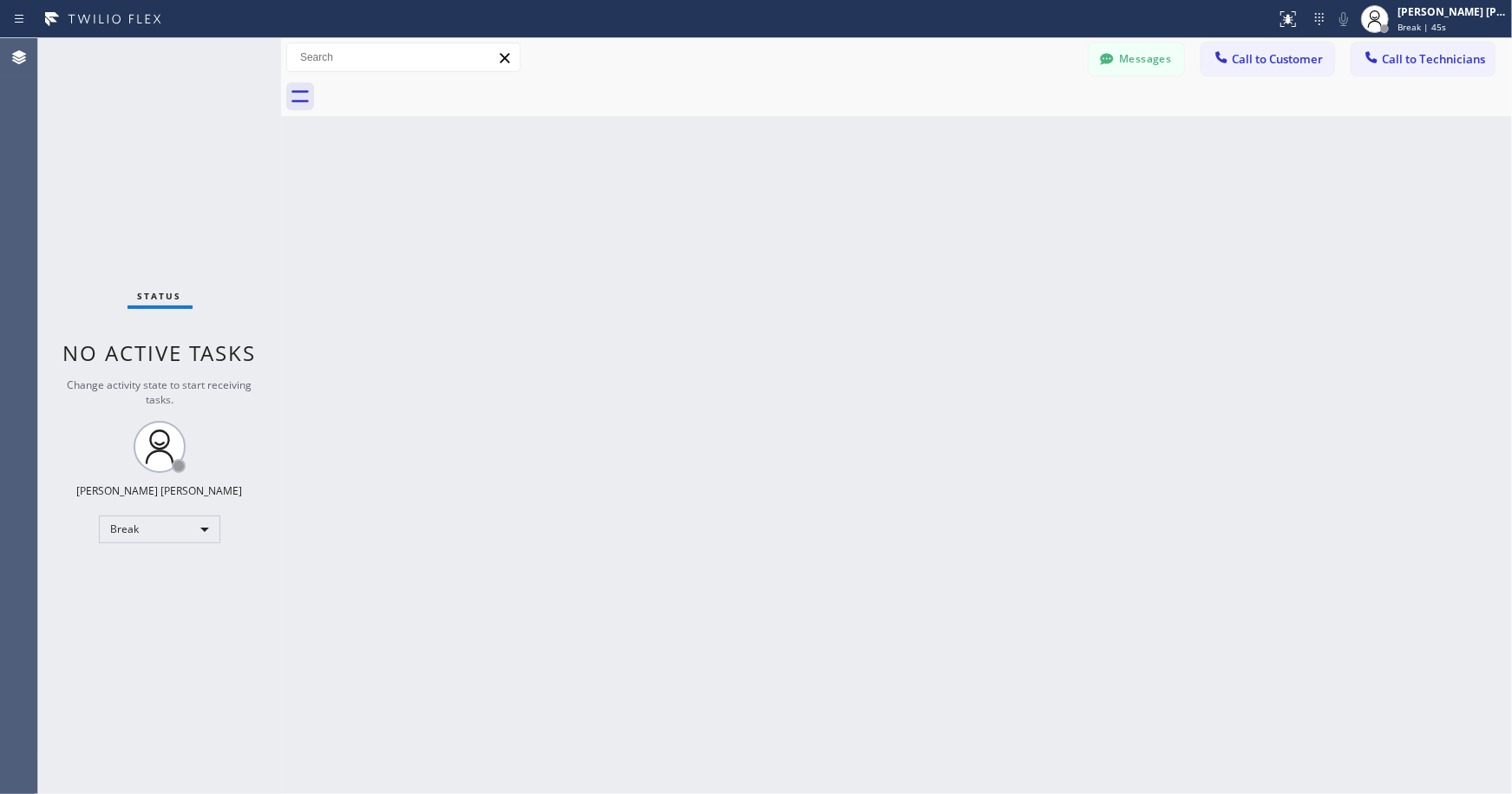
click at [872, 131] on div "Back to Dashboard Change Sender ID Customers Technicians Select a contact Outbo…" at bounding box center [897, 416] width 1232 height 756
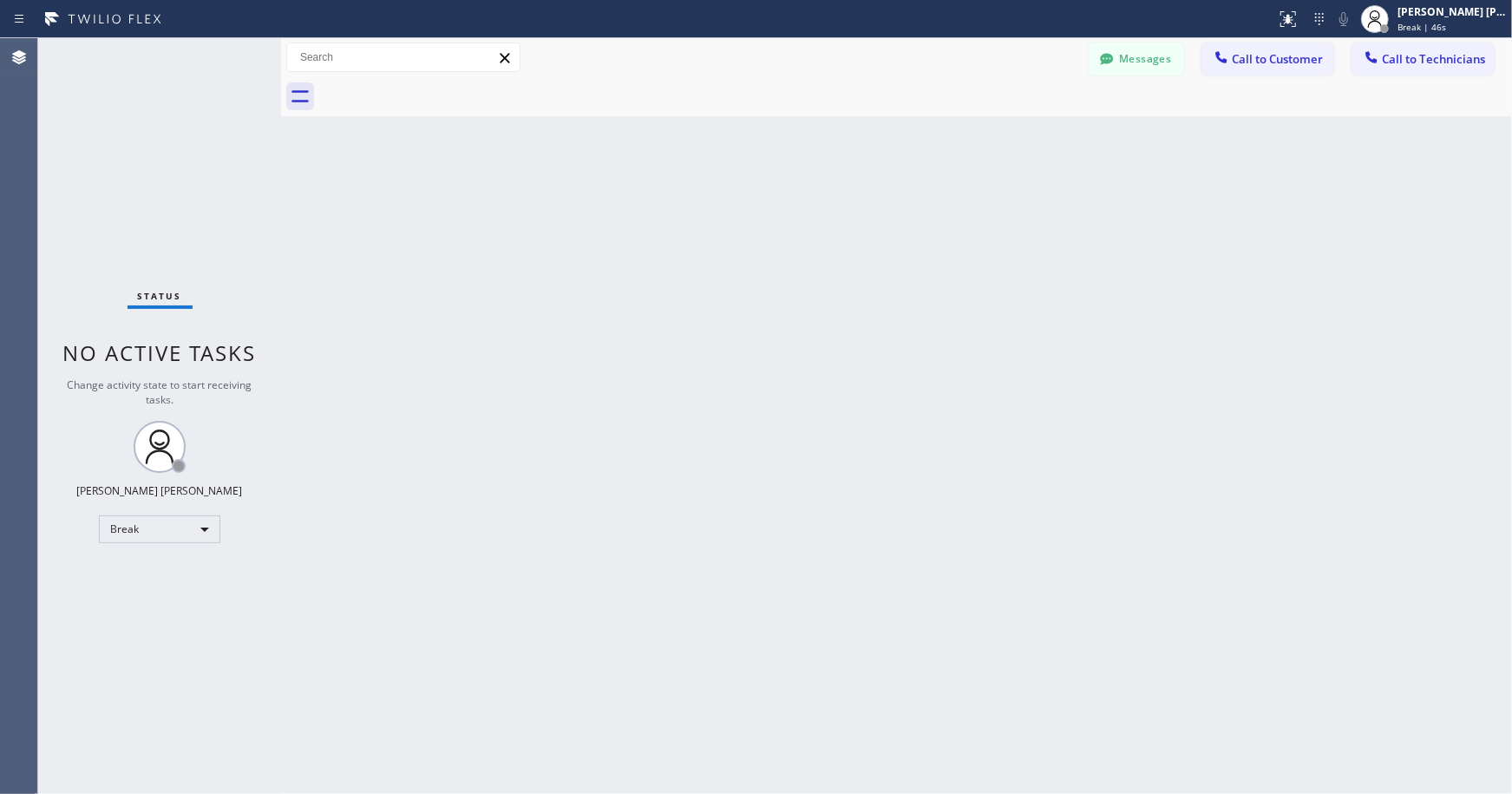
click at [872, 131] on div "Back to Dashboard Change Sender ID Customers Technicians Select a contact Outbo…" at bounding box center [897, 416] width 1232 height 756
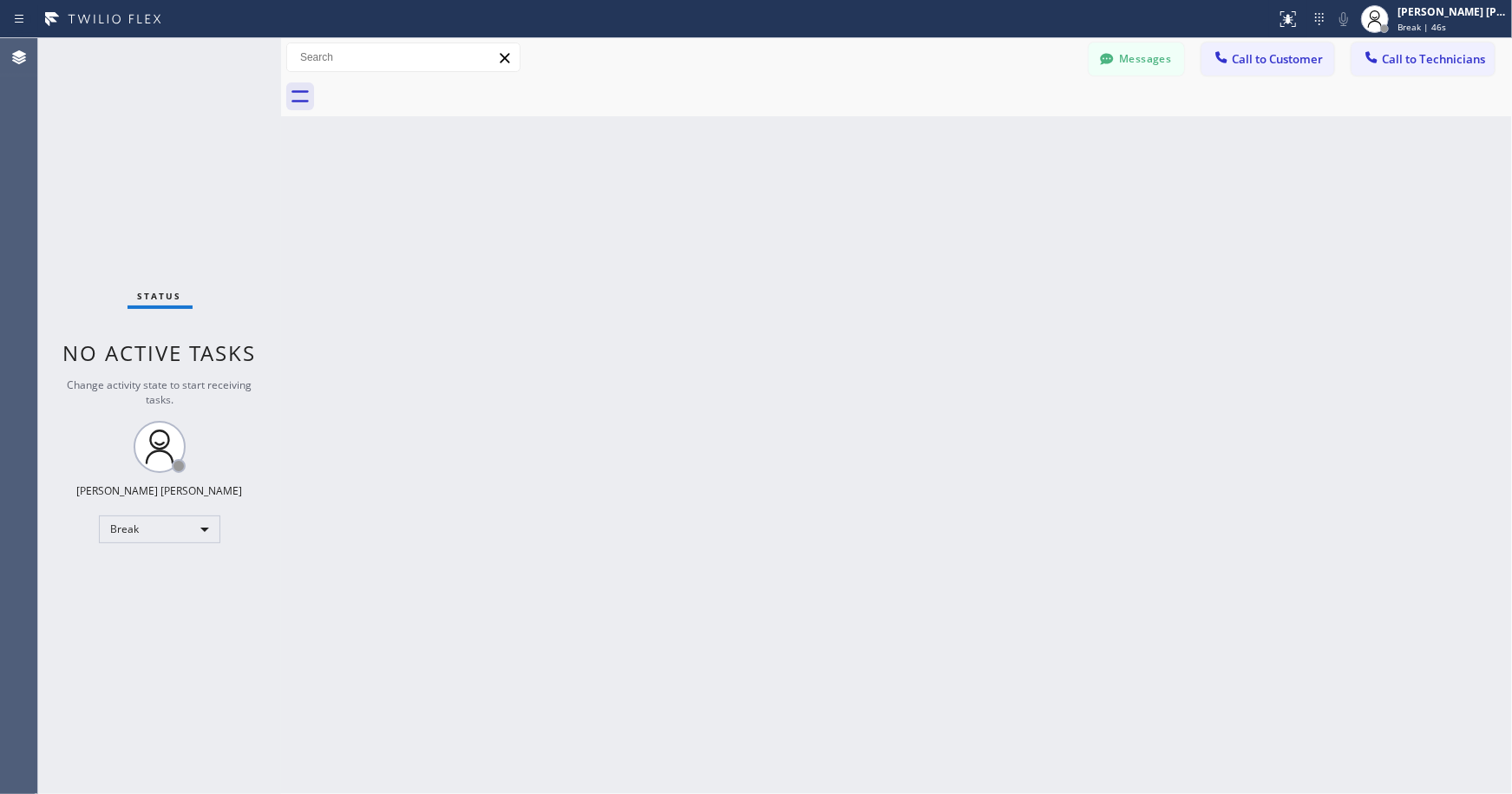
click at [872, 131] on div "Back to Dashboard Change Sender ID Customers Technicians Select a contact Outbo…" at bounding box center [897, 416] width 1232 height 756
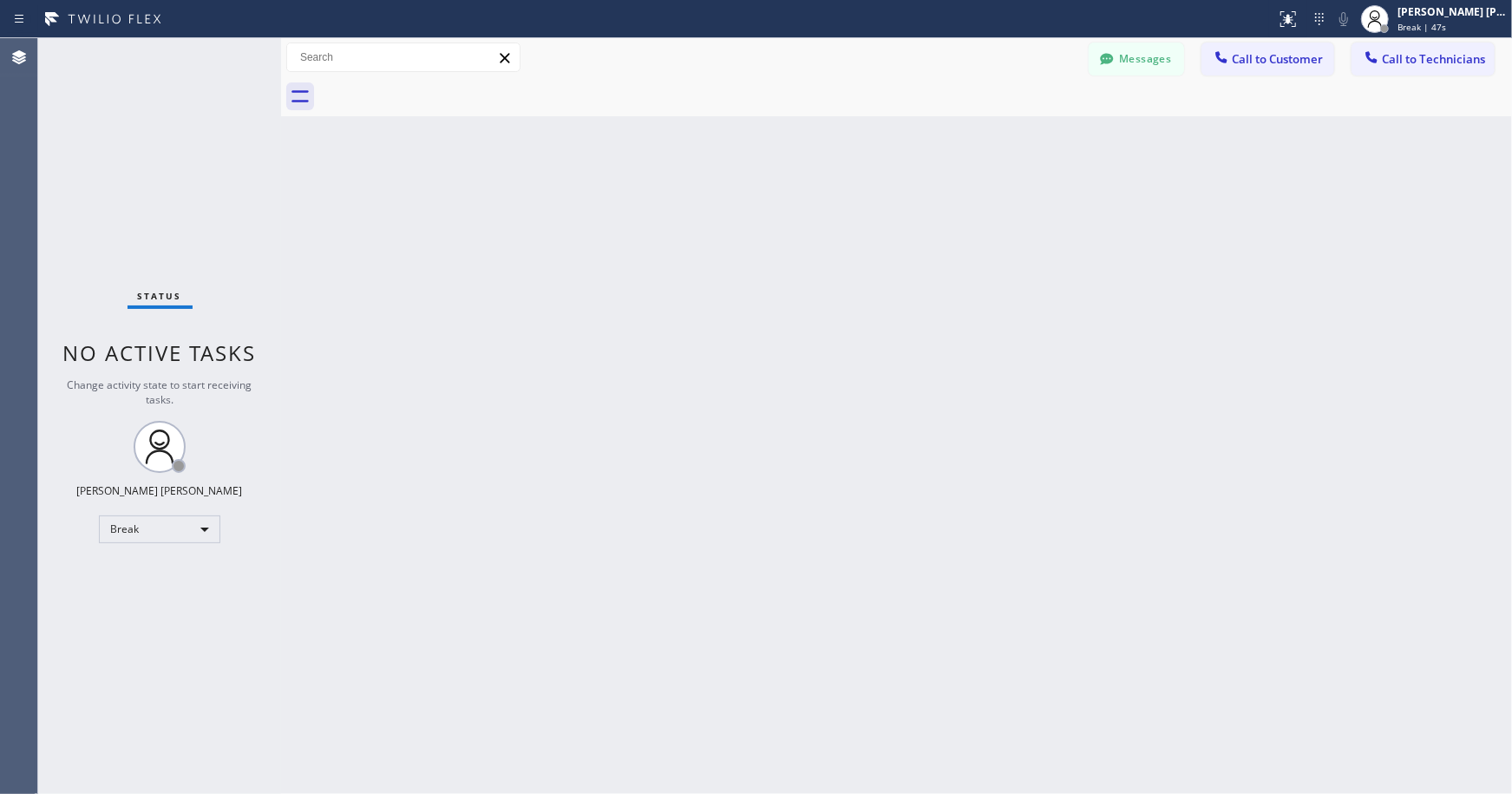
click at [872, 131] on div "Back to Dashboard Change Sender ID Customers Technicians Select a contact Outbo…" at bounding box center [897, 416] width 1232 height 756
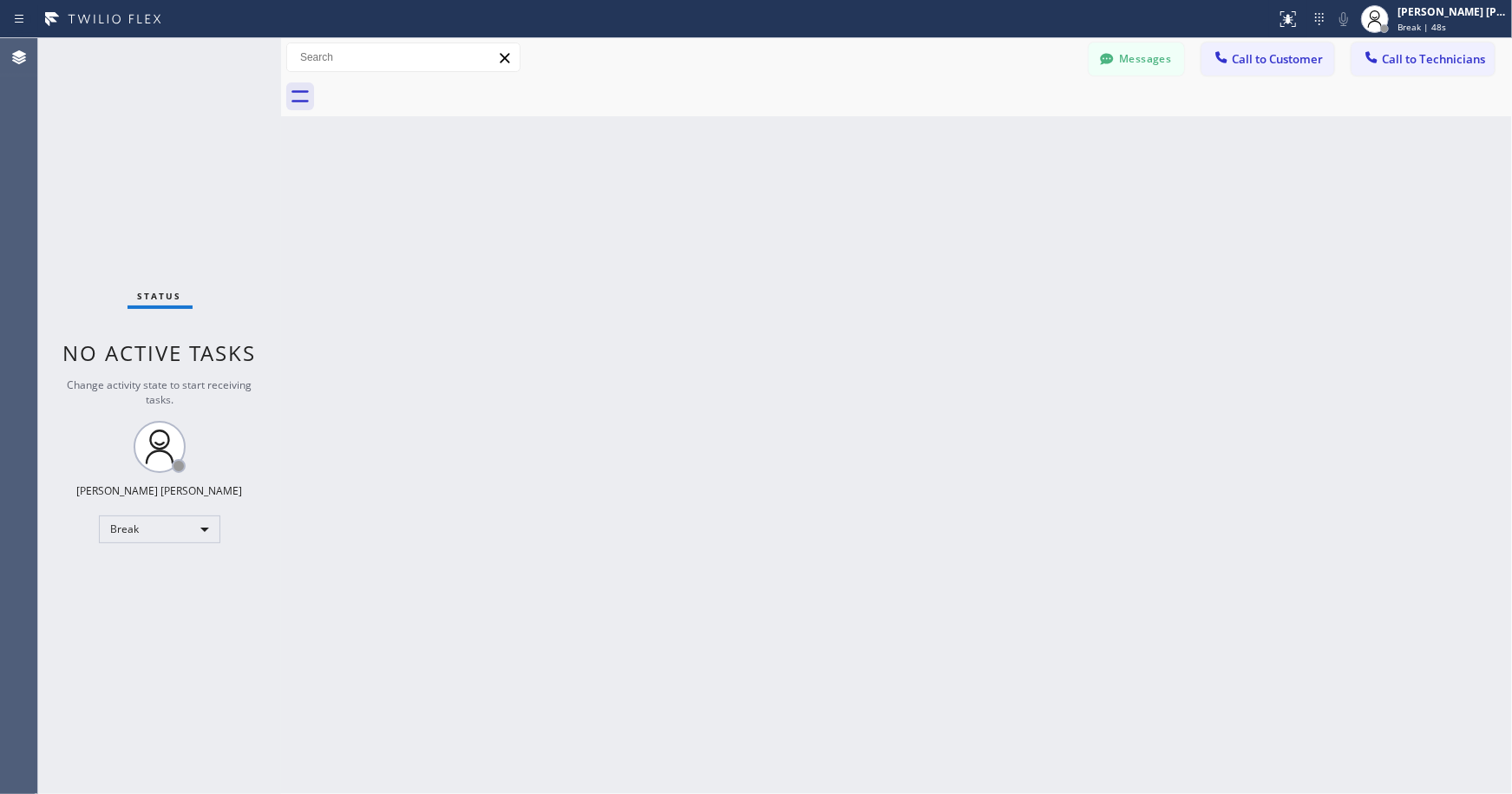
click at [872, 131] on div "Back to Dashboard Change Sender ID Customers Technicians Select a contact Outbo…" at bounding box center [897, 416] width 1232 height 756
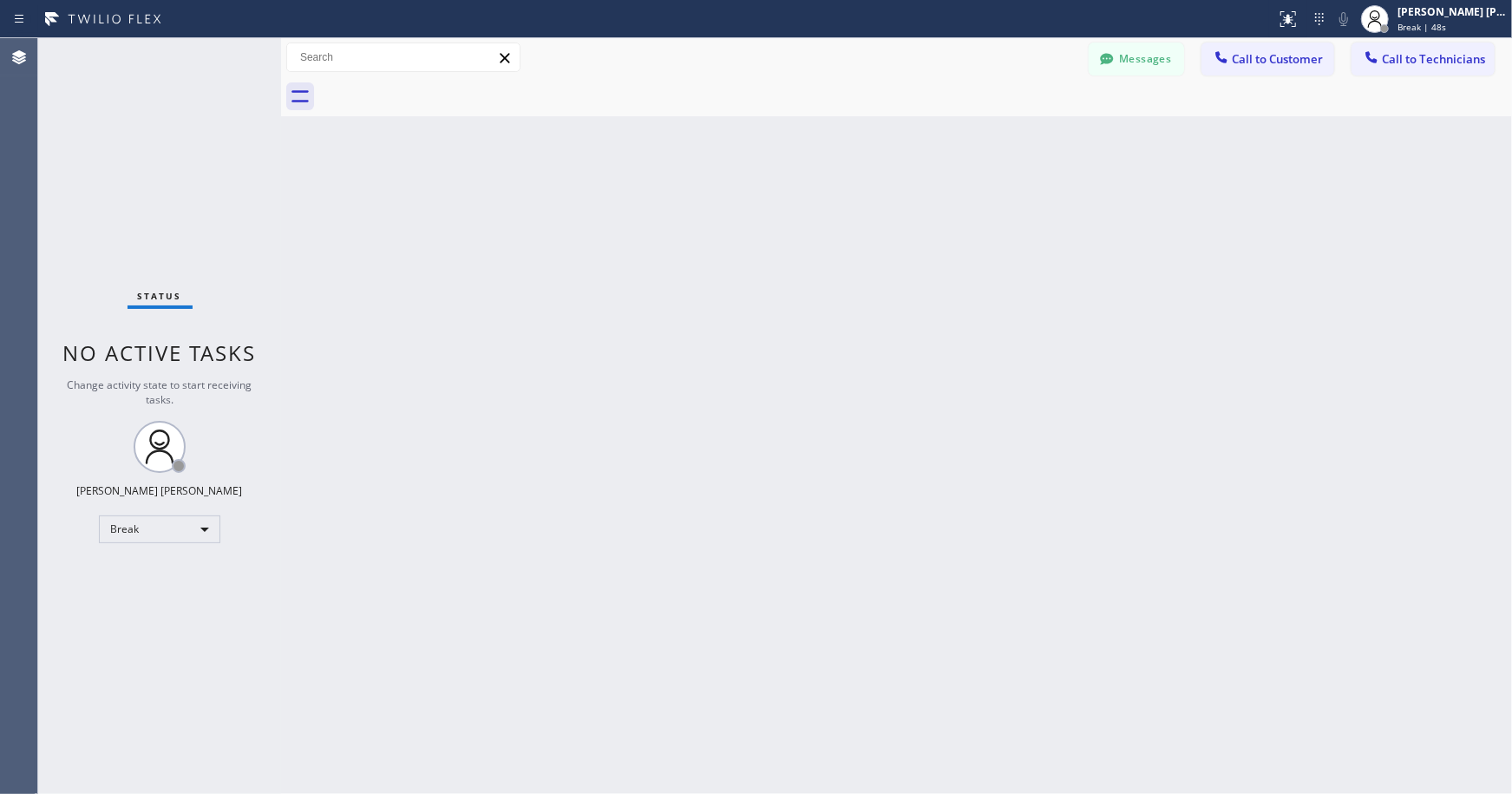
click at [872, 131] on div "Back to Dashboard Change Sender ID Customers Technicians Select a contact Outbo…" at bounding box center [897, 416] width 1232 height 756
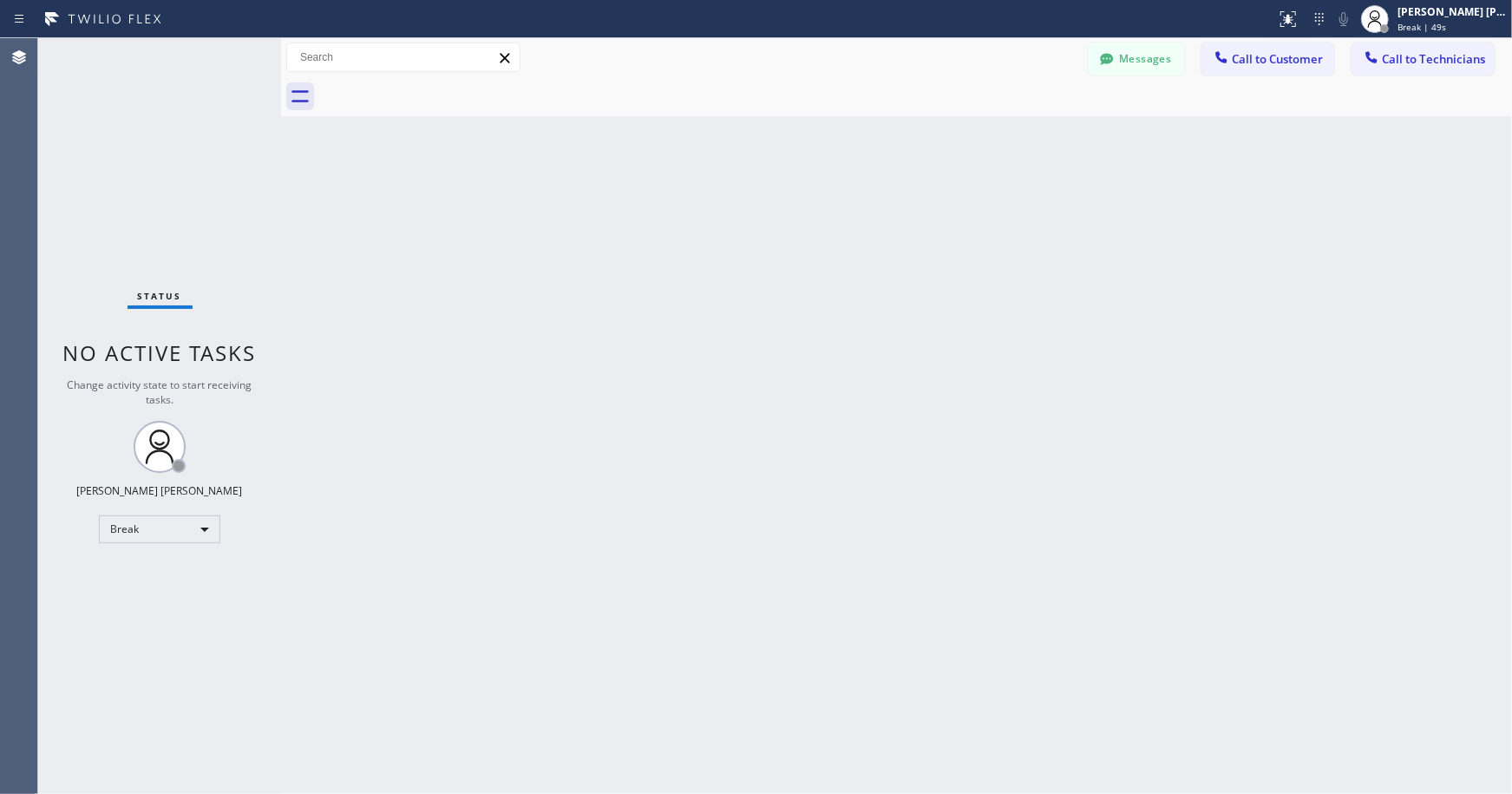
click at [872, 131] on div "Back to Dashboard Change Sender ID Customers Technicians Select a contact Outbo…" at bounding box center [897, 416] width 1232 height 756
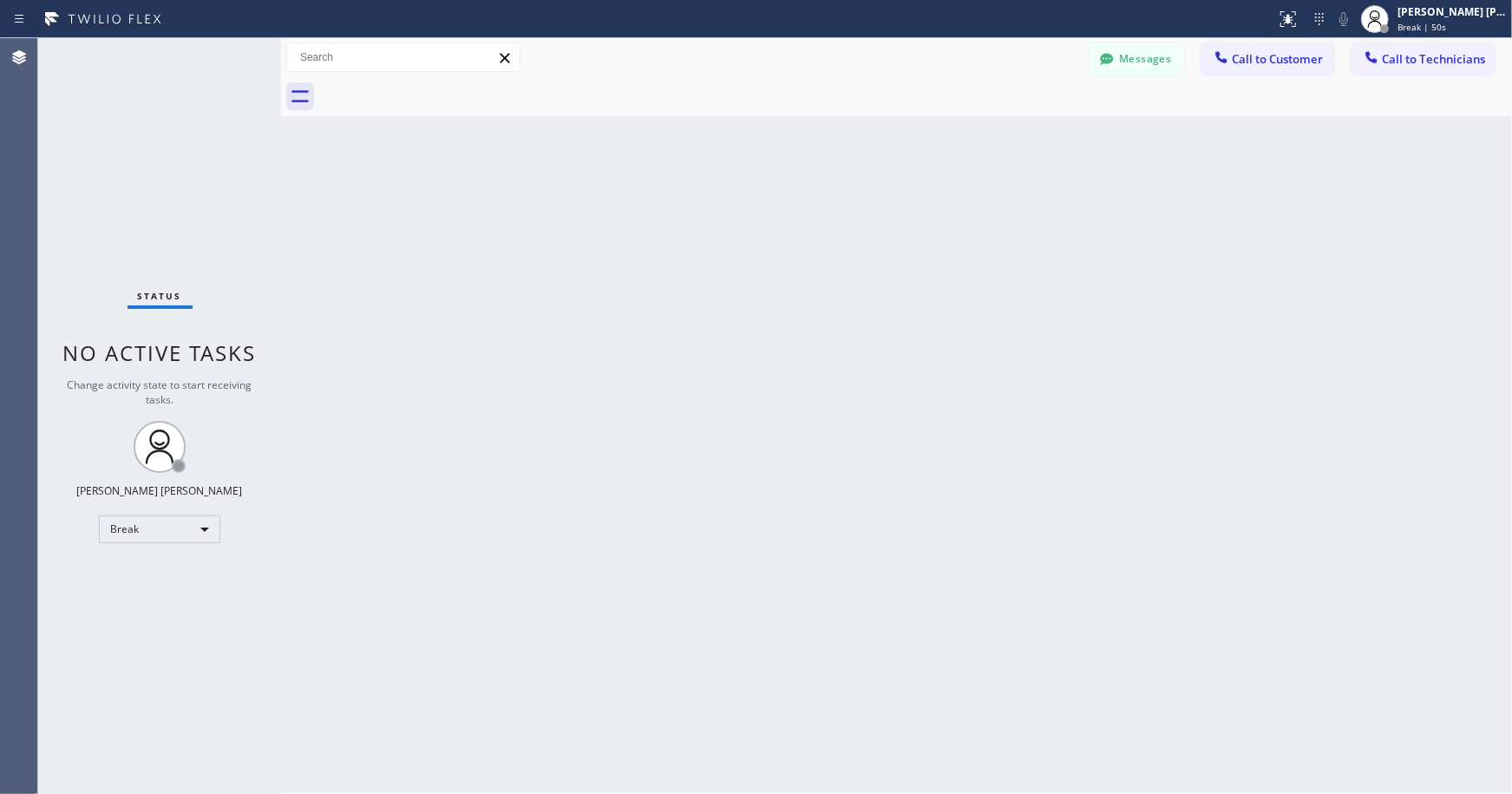
click at [872, 131] on div "Back to Dashboard Change Sender ID Customers Technicians Select a contact Outbo…" at bounding box center [897, 416] width 1232 height 756
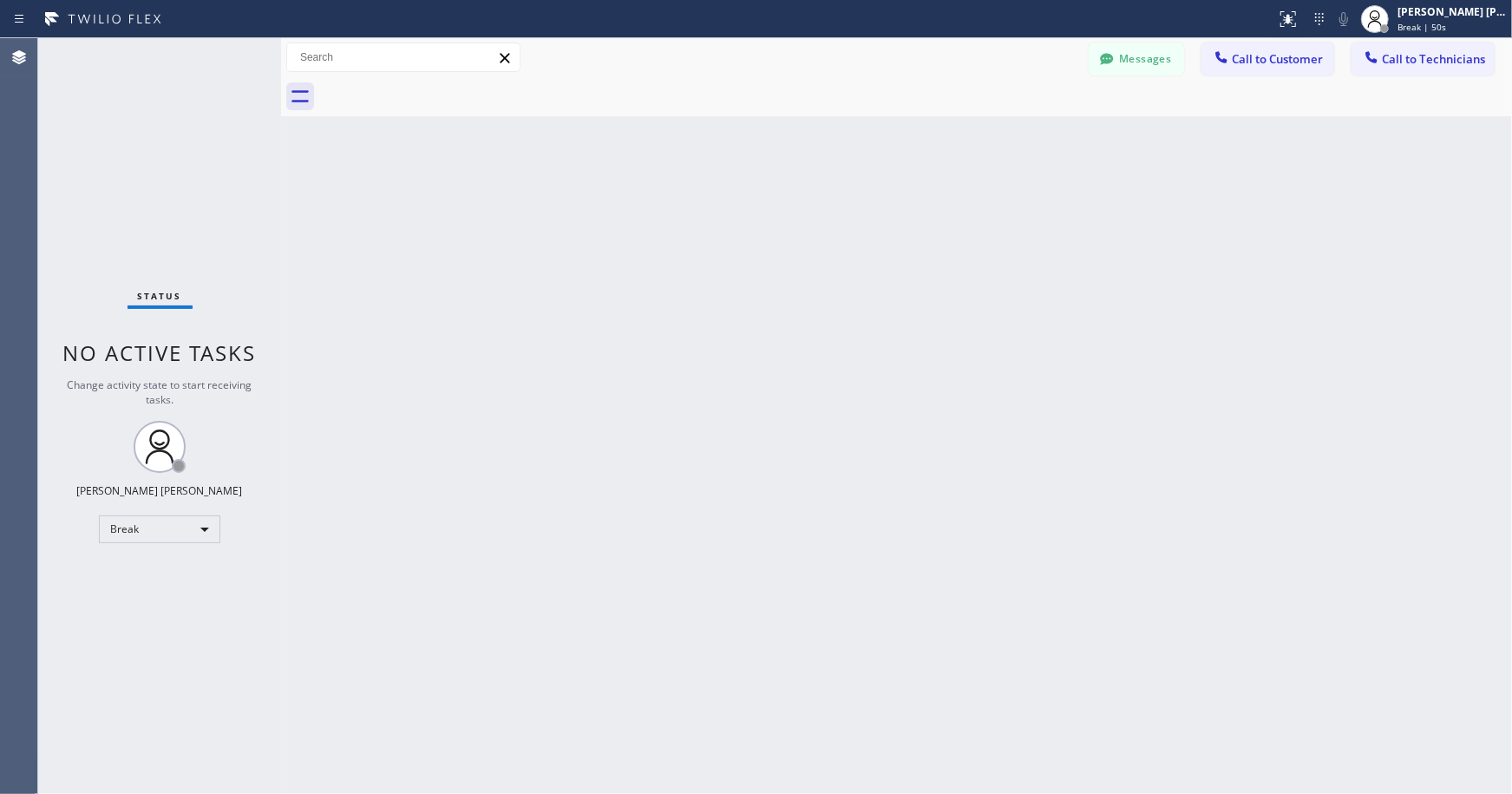
click at [872, 131] on div "Back to Dashboard Change Sender ID Customers Technicians Select a contact Outbo…" at bounding box center [897, 416] width 1232 height 756
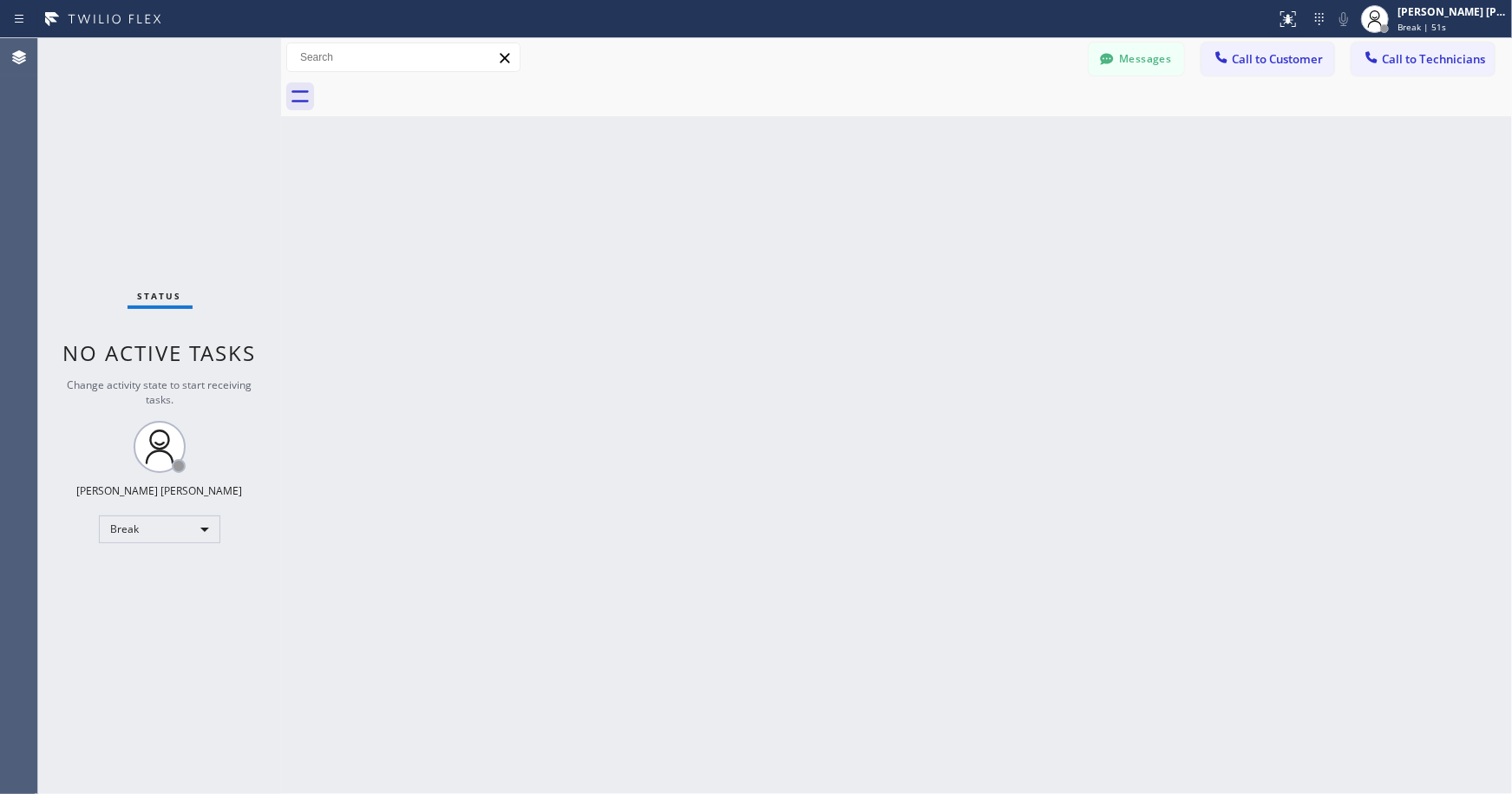
click at [872, 131] on div "Back to Dashboard Change Sender ID Customers Technicians Select a contact Outbo…" at bounding box center [897, 416] width 1232 height 756
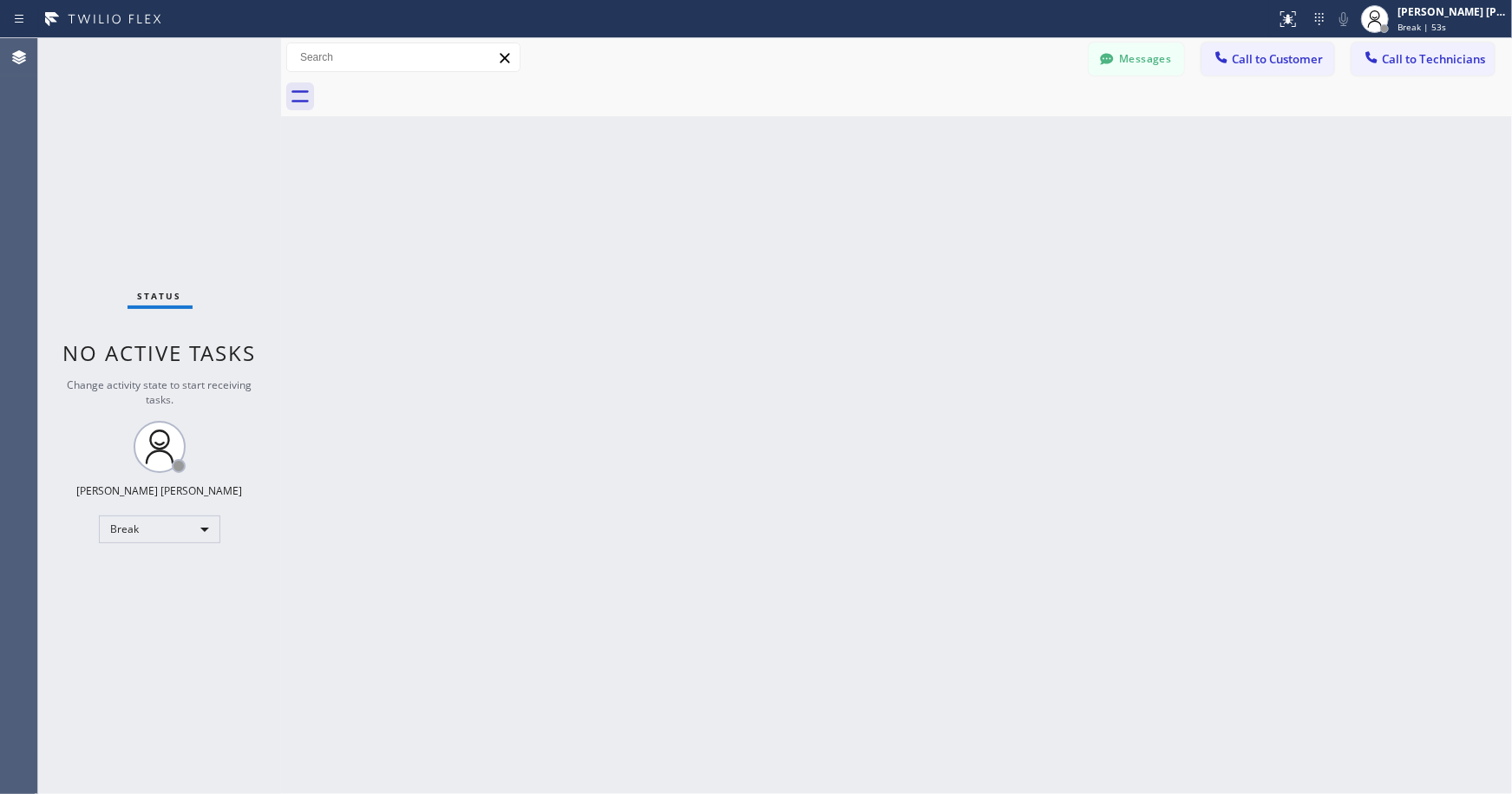
click at [872, 131] on div "Back to Dashboard Change Sender ID Customers Technicians Select a contact Outbo…" at bounding box center [897, 416] width 1232 height 756
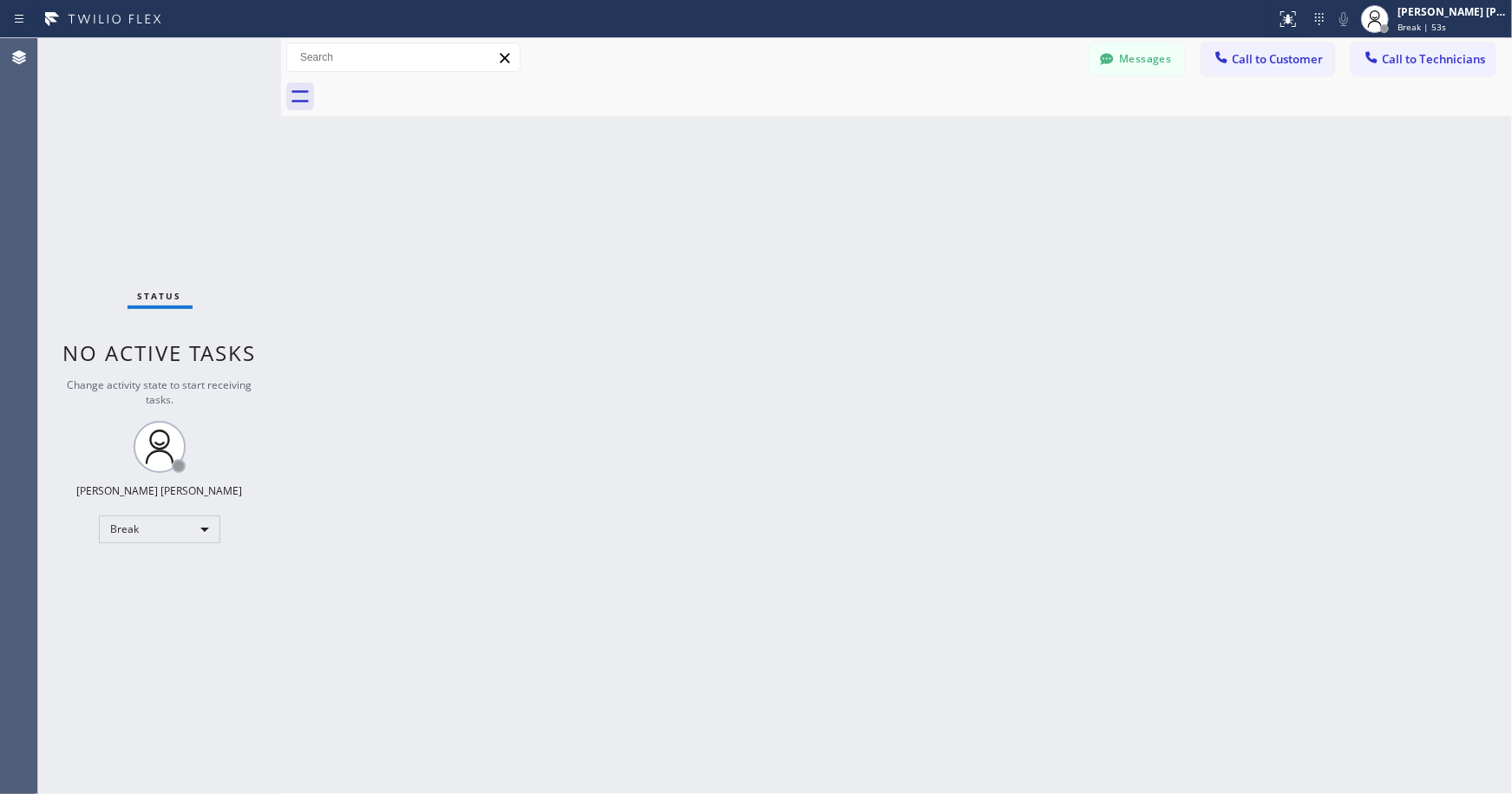
click at [872, 131] on div "Back to Dashboard Change Sender ID Customers Technicians Select a contact Outbo…" at bounding box center [897, 416] width 1232 height 756
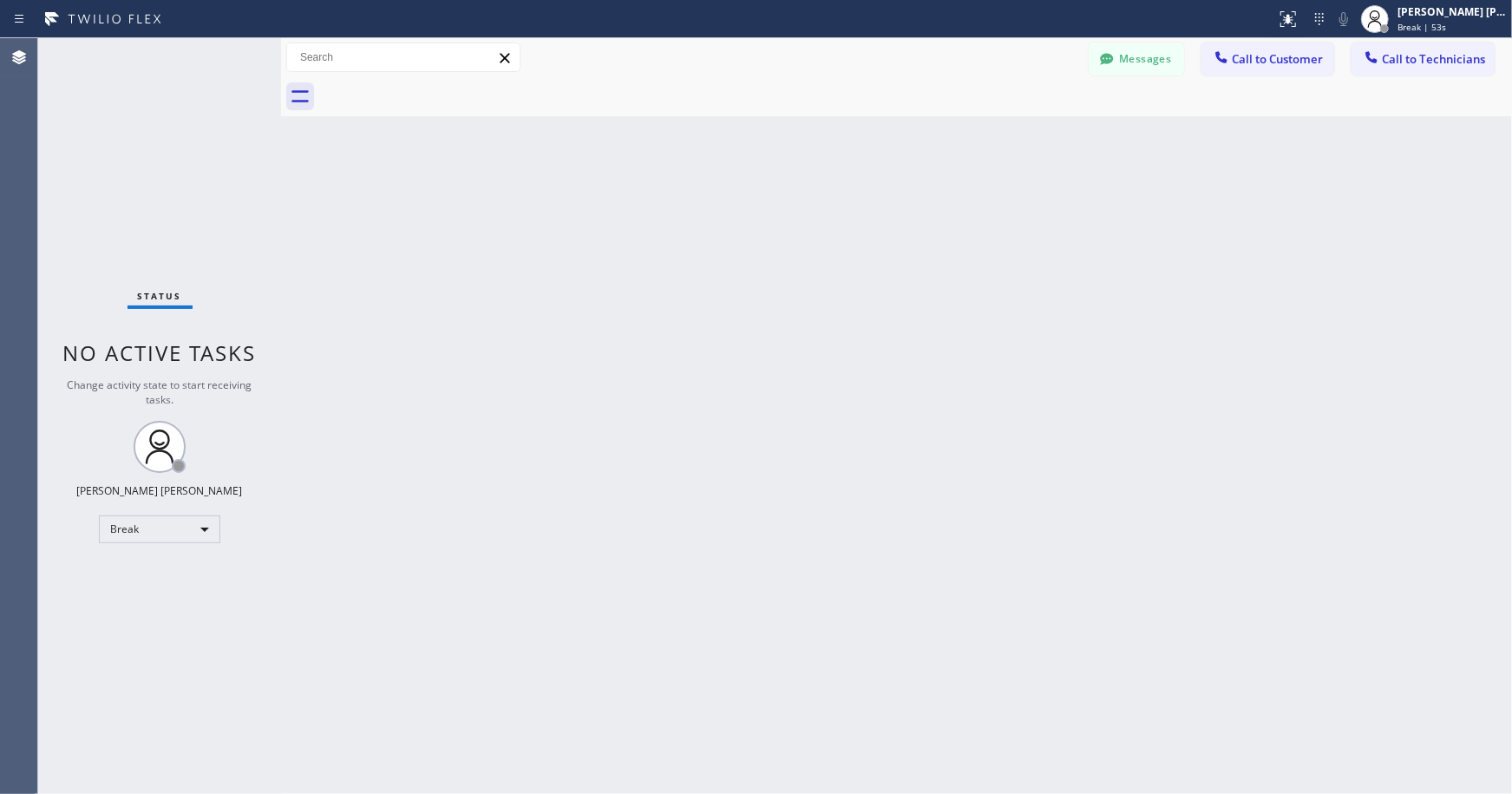
click at [872, 131] on div "Back to Dashboard Change Sender ID Customers Technicians Select a contact Outbo…" at bounding box center [897, 416] width 1232 height 756
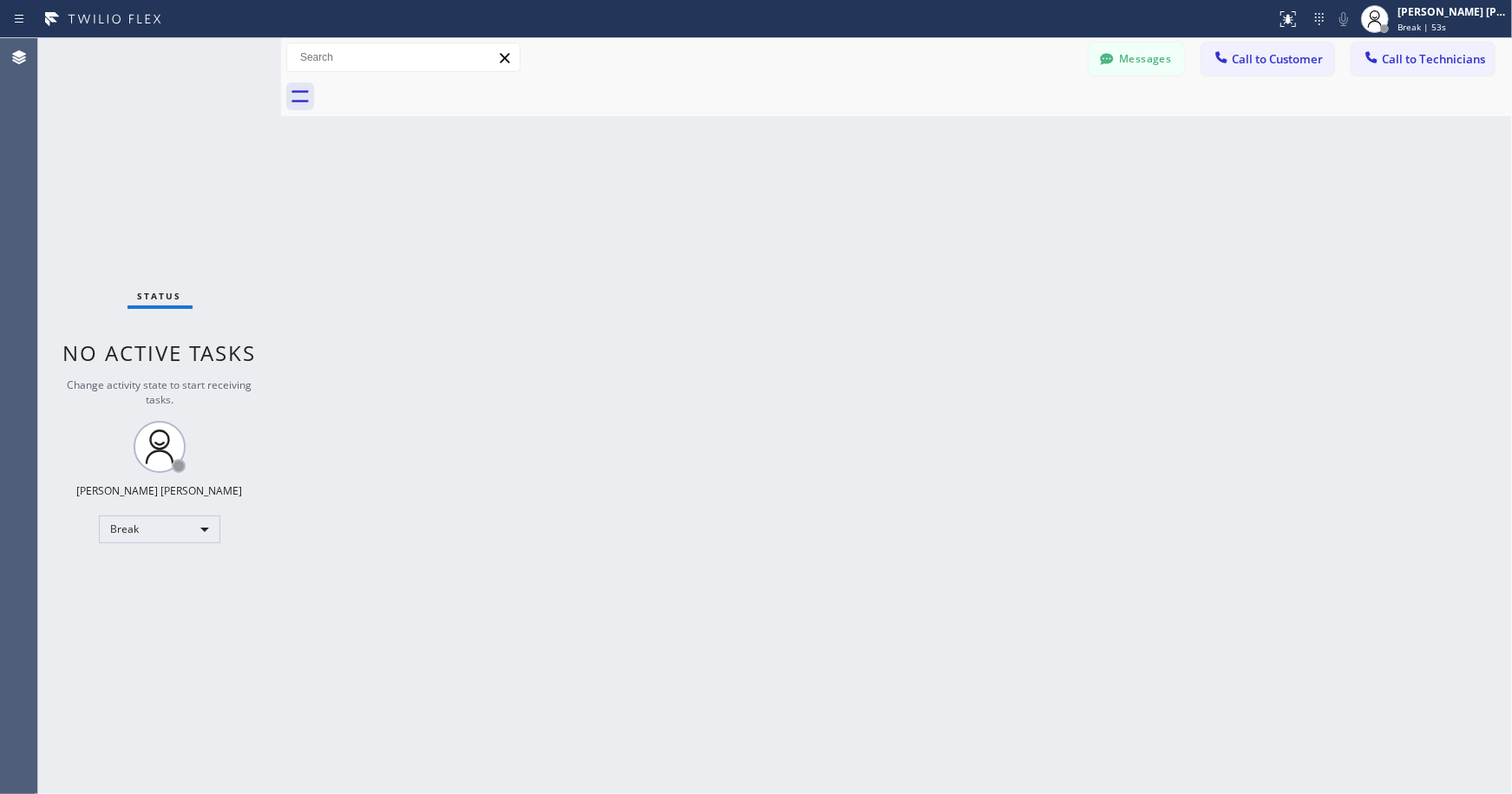
click at [872, 131] on div "Back to Dashboard Change Sender ID Customers Technicians Select a contact Outbo…" at bounding box center [897, 416] width 1232 height 756
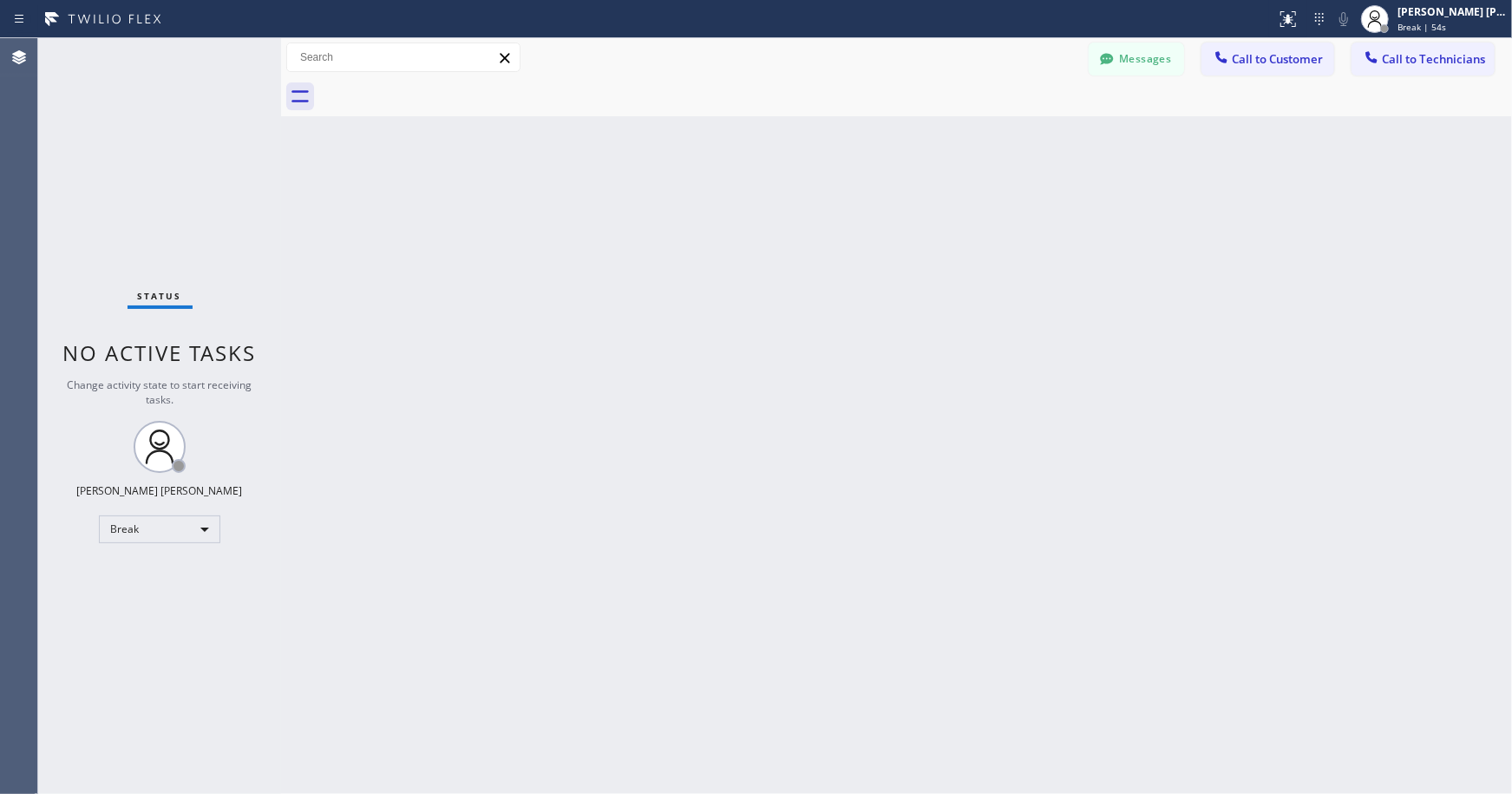
click at [872, 131] on div "Back to Dashboard Change Sender ID Customers Technicians Select a contact Outbo…" at bounding box center [897, 416] width 1232 height 756
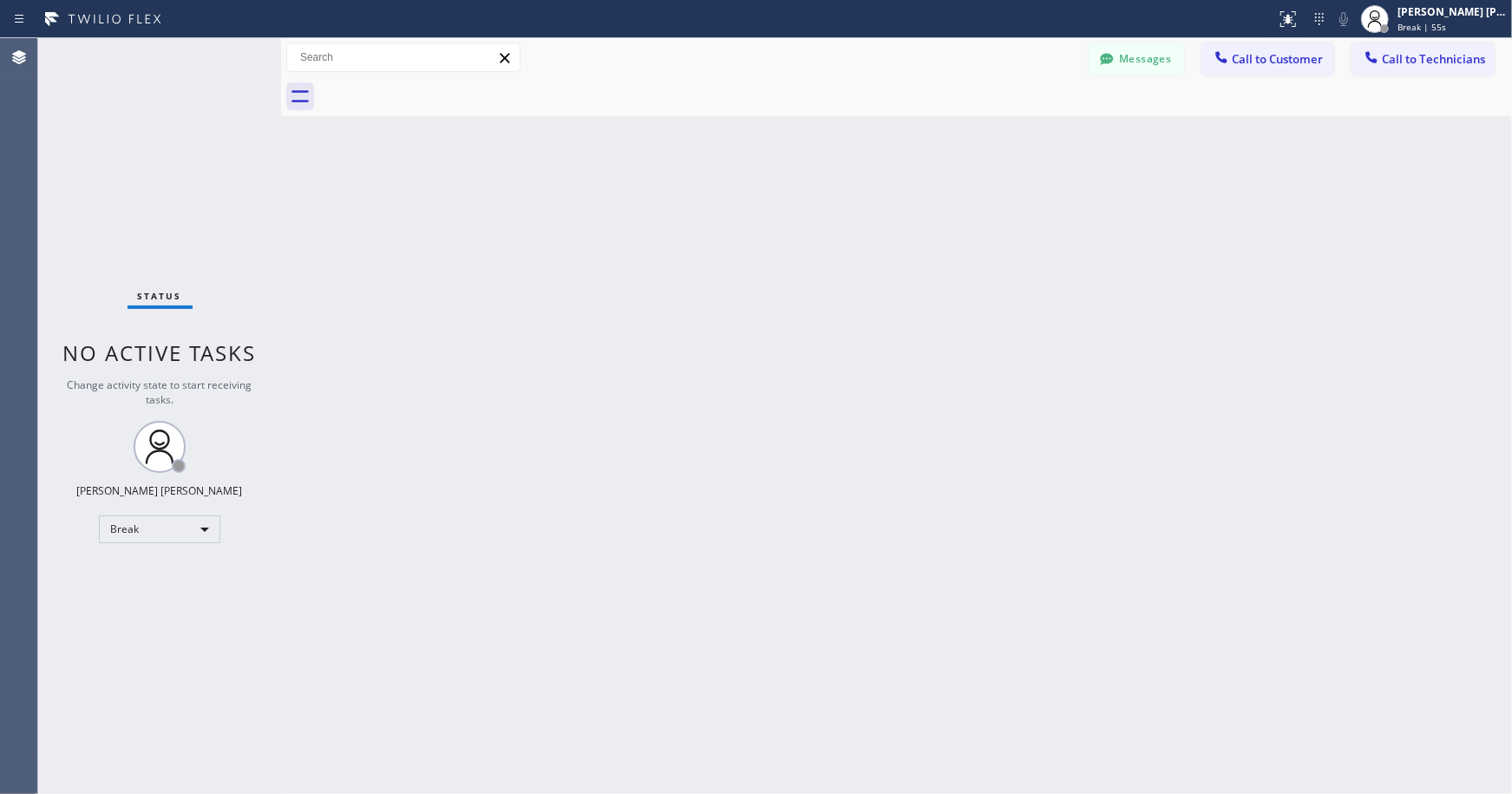
click at [872, 131] on div "Back to Dashboard Change Sender ID Customers Technicians Select a contact Outbo…" at bounding box center [897, 416] width 1232 height 756
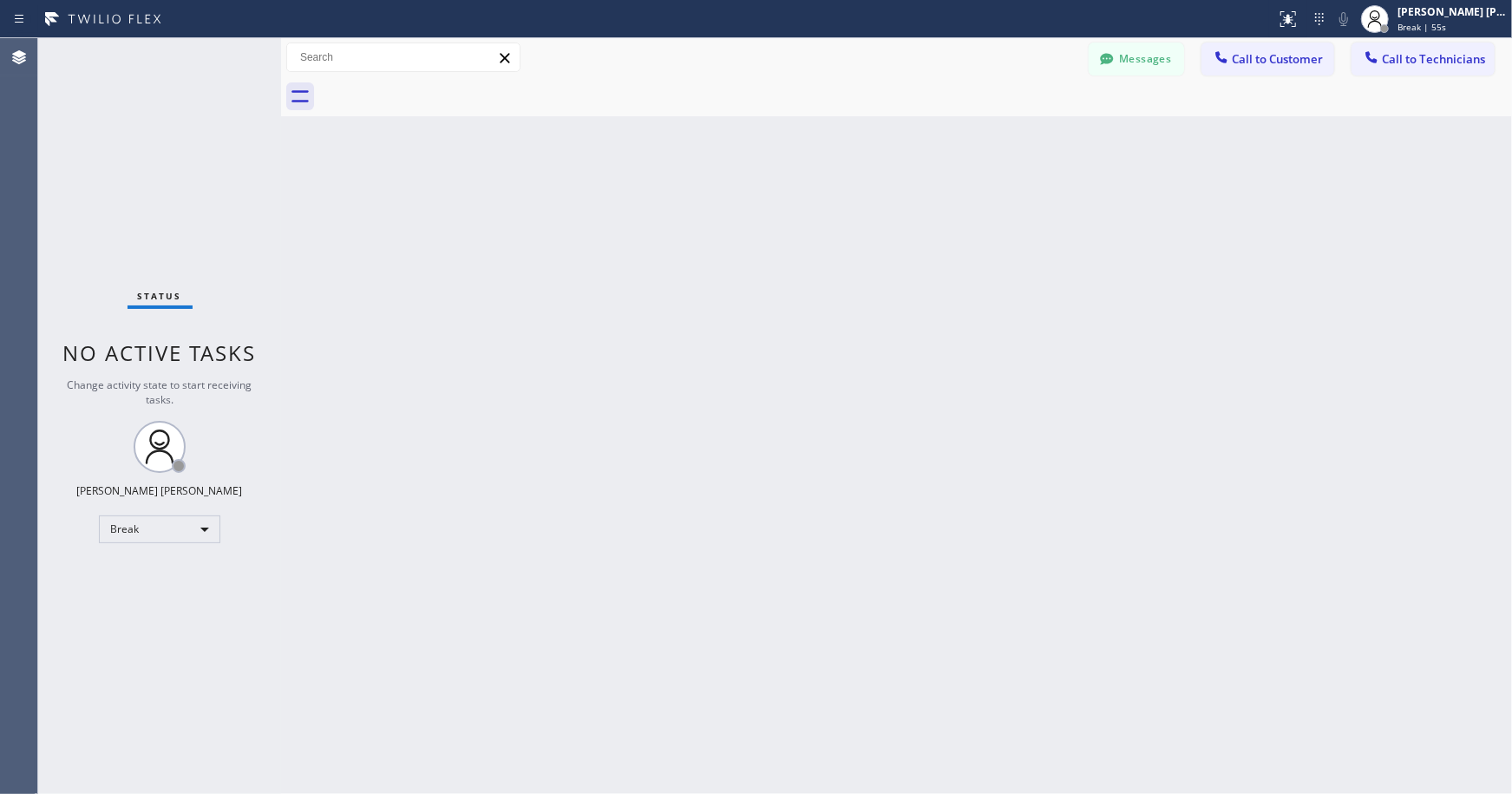
click at [872, 131] on div "Back to Dashboard Change Sender ID Customers Technicians Select a contact Outbo…" at bounding box center [897, 416] width 1232 height 756
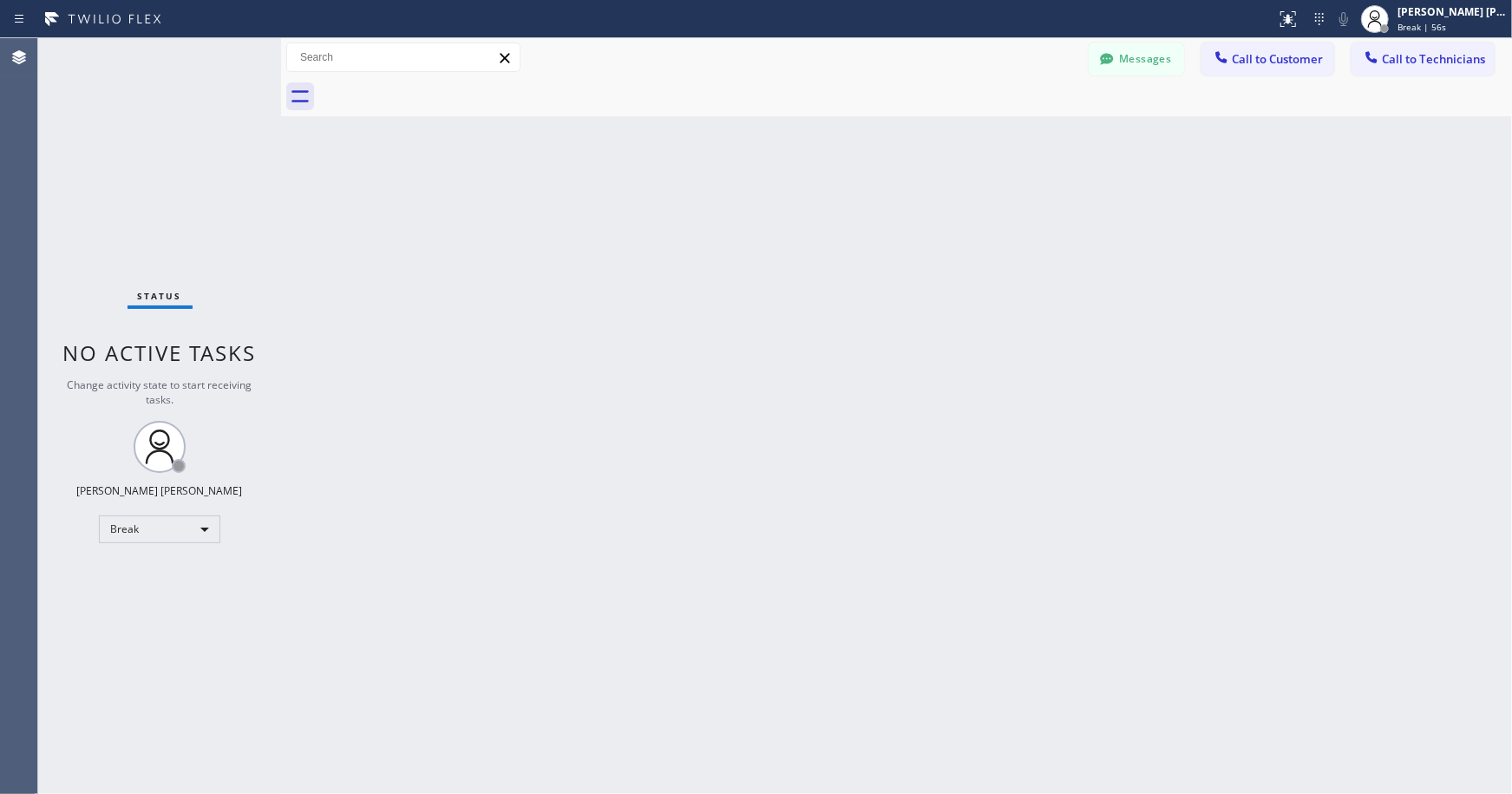
click at [872, 131] on div "Back to Dashboard Change Sender ID Customers Technicians Select a contact Outbo…" at bounding box center [897, 416] width 1232 height 756
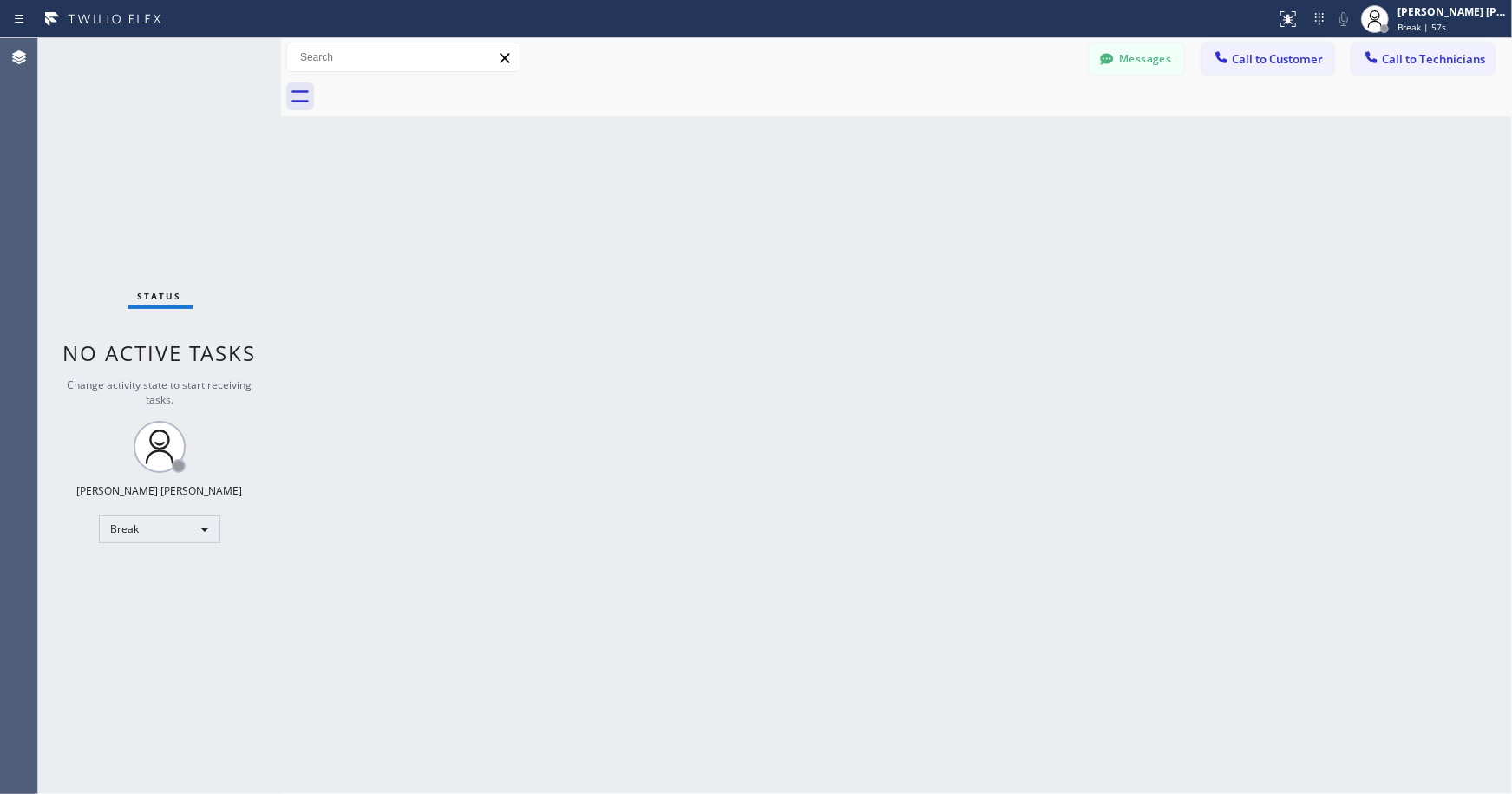
click at [872, 131] on div "Back to Dashboard Change Sender ID Customers Technicians Select a contact Outbo…" at bounding box center [897, 416] width 1232 height 756
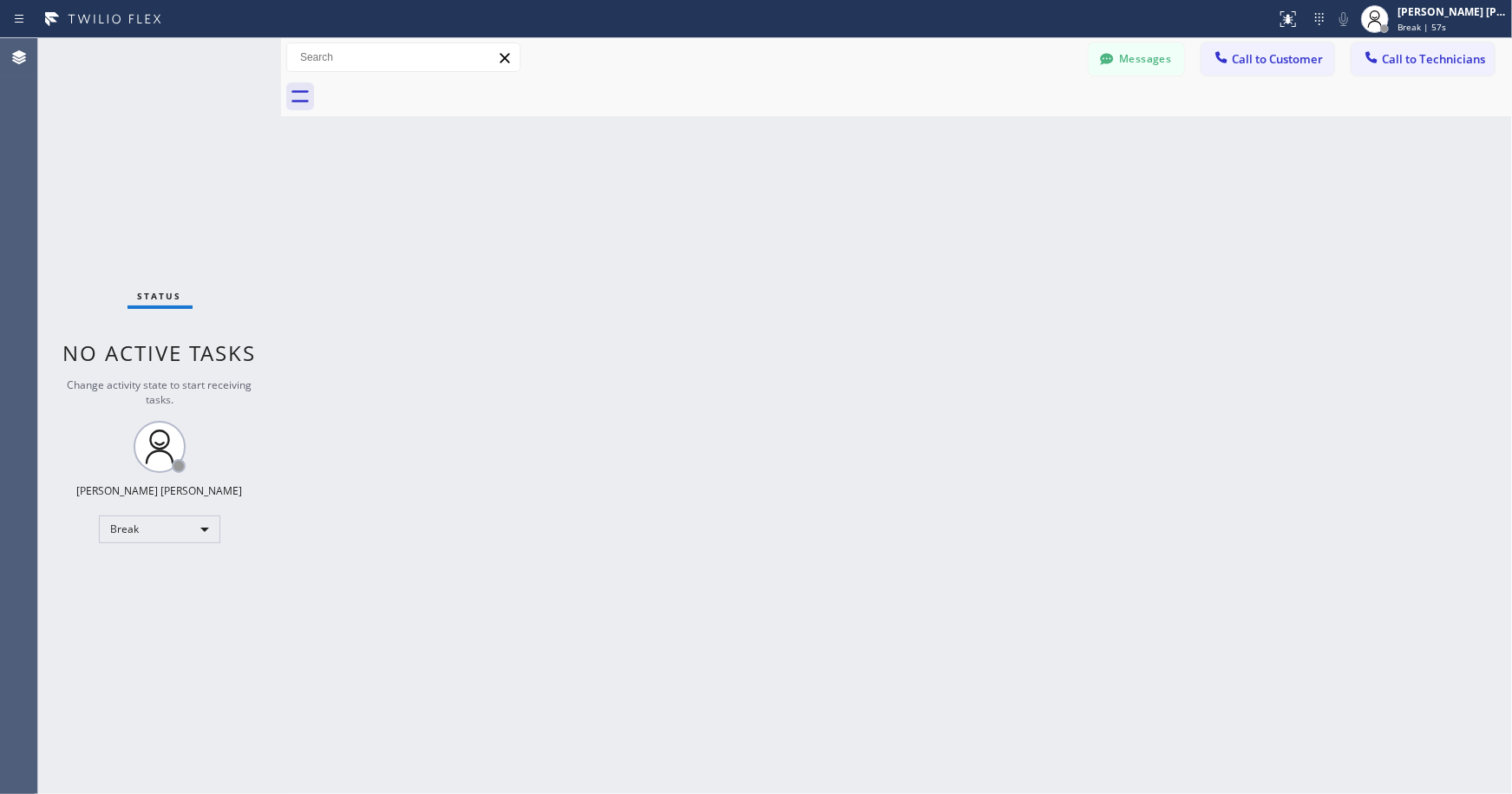
click at [872, 131] on div "Back to Dashboard Change Sender ID Customers Technicians Select a contact Outbo…" at bounding box center [897, 416] width 1232 height 756
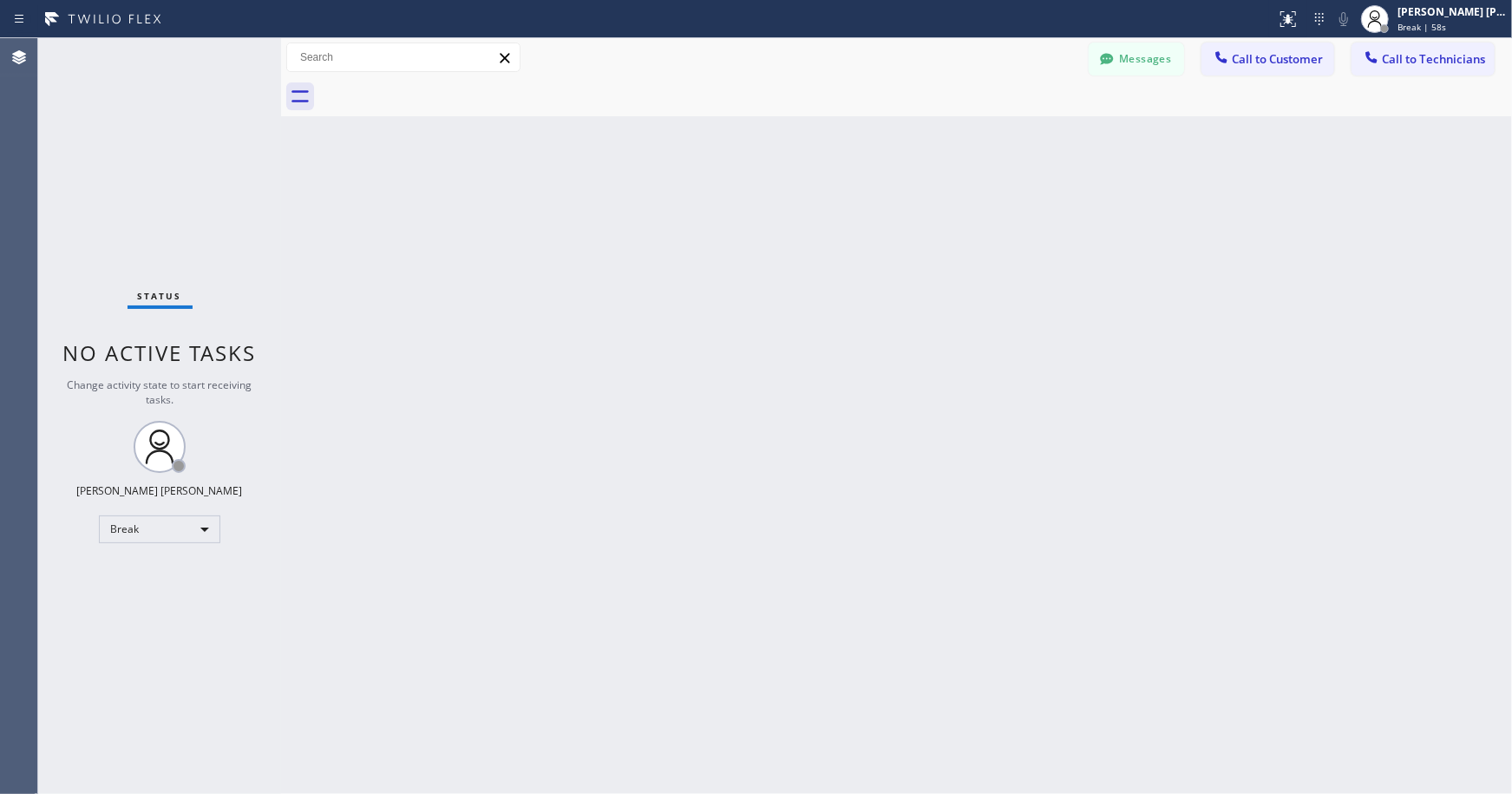
click at [872, 131] on div "Back to Dashboard Change Sender ID Customers Technicians Select a contact Outbo…" at bounding box center [897, 416] width 1232 height 756
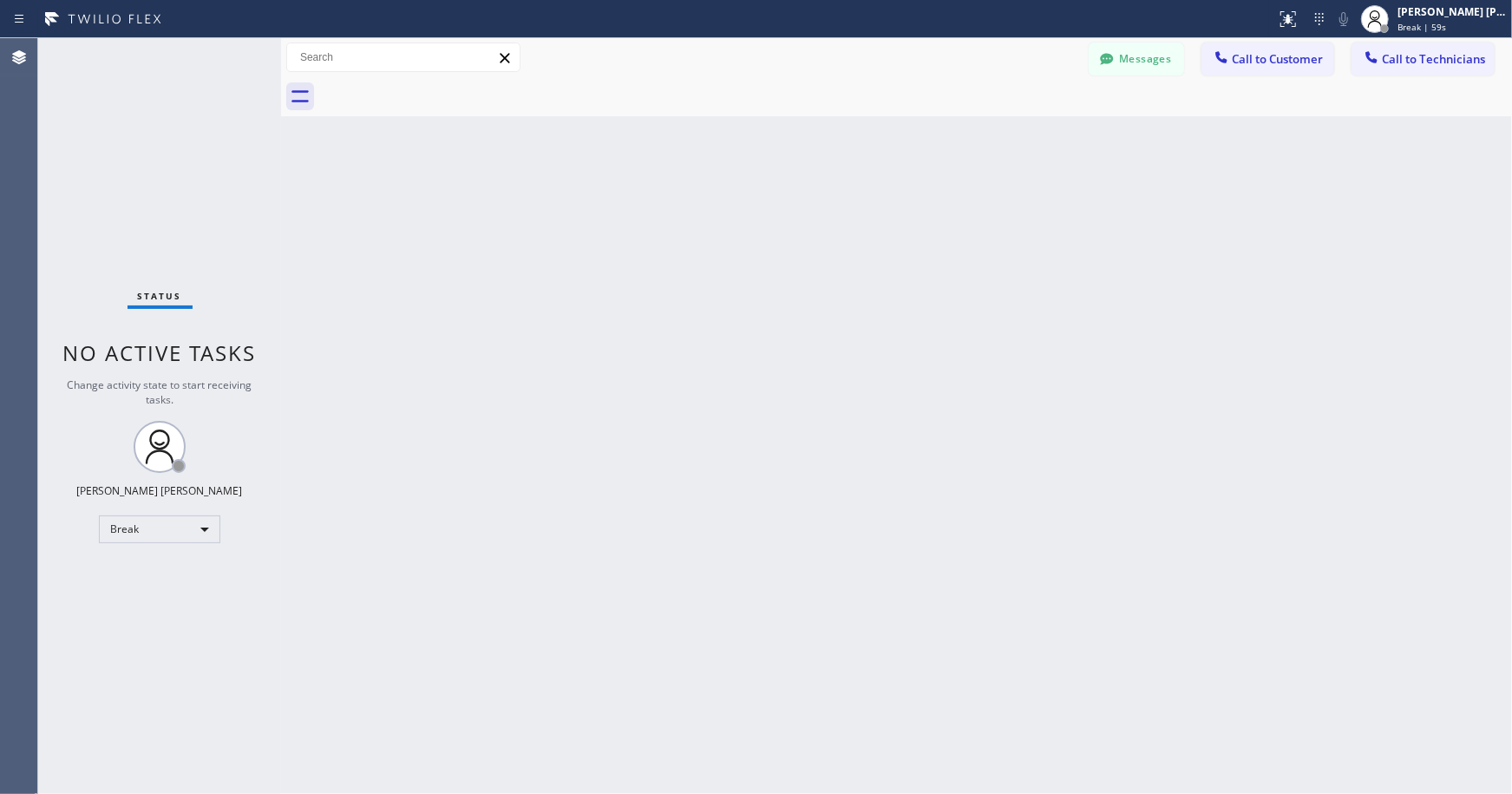
click at [872, 131] on div "Back to Dashboard Change Sender ID Customers Technicians Select a contact Outbo…" at bounding box center [897, 416] width 1232 height 756
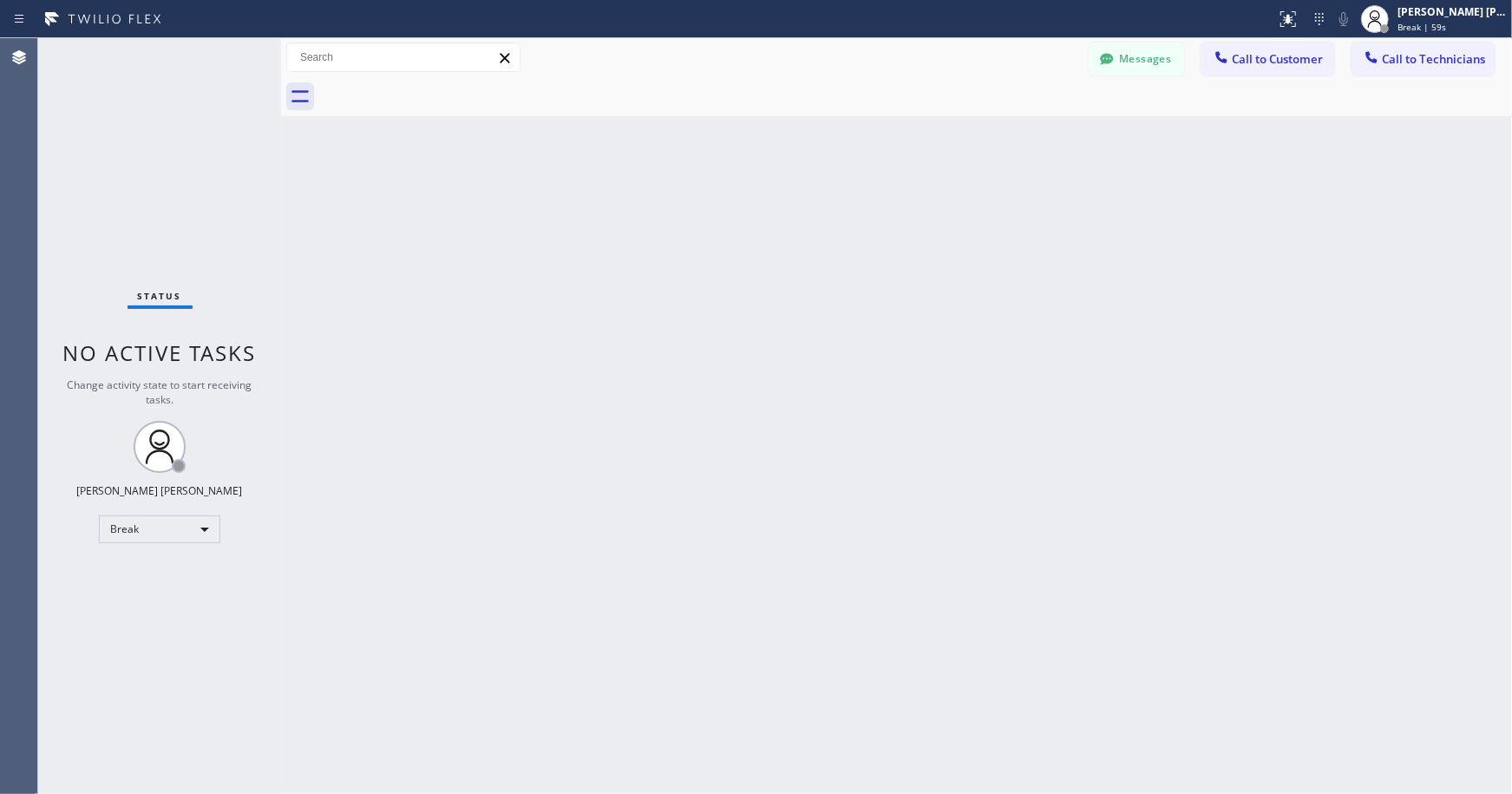
click at [872, 131] on div "Back to Dashboard Change Sender ID Customers Technicians Select a contact Outbo…" at bounding box center [897, 416] width 1232 height 756
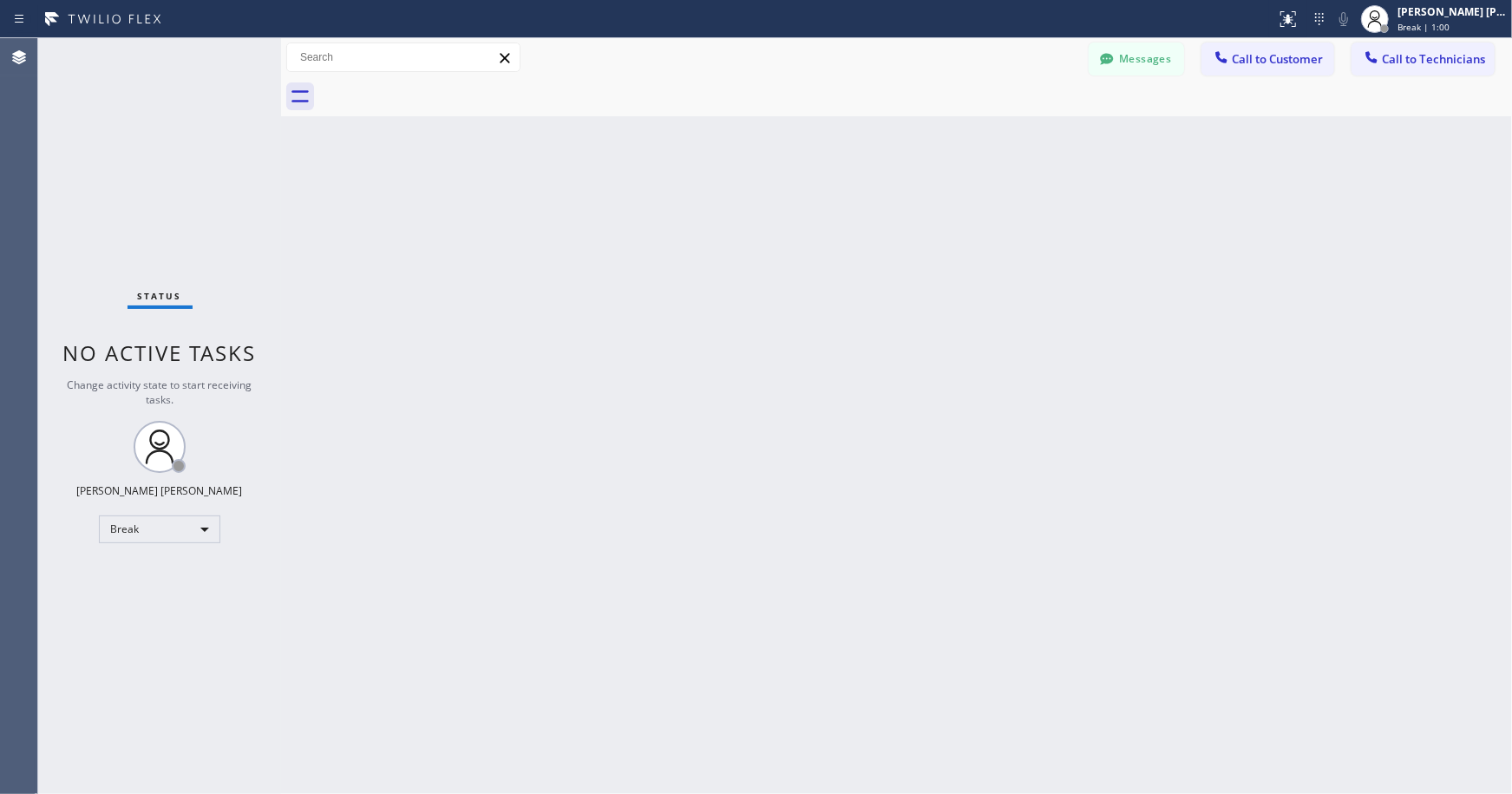
click at [872, 131] on div "Back to Dashboard Change Sender ID Customers Technicians Select a contact Outbo…" at bounding box center [897, 416] width 1232 height 756
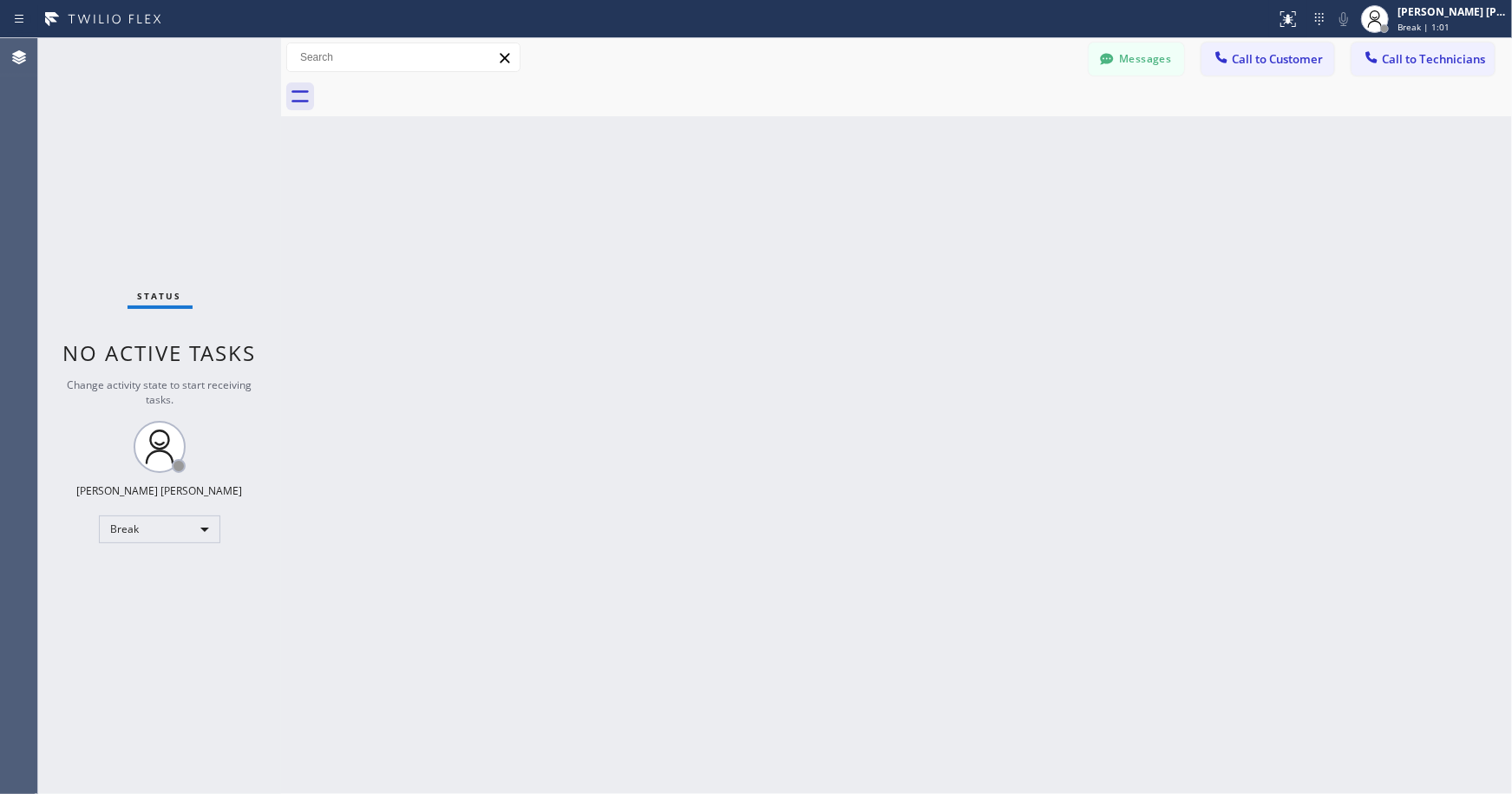
click at [872, 131] on div "Back to Dashboard Change Sender ID Customers Technicians Select a contact Outbo…" at bounding box center [897, 416] width 1232 height 756
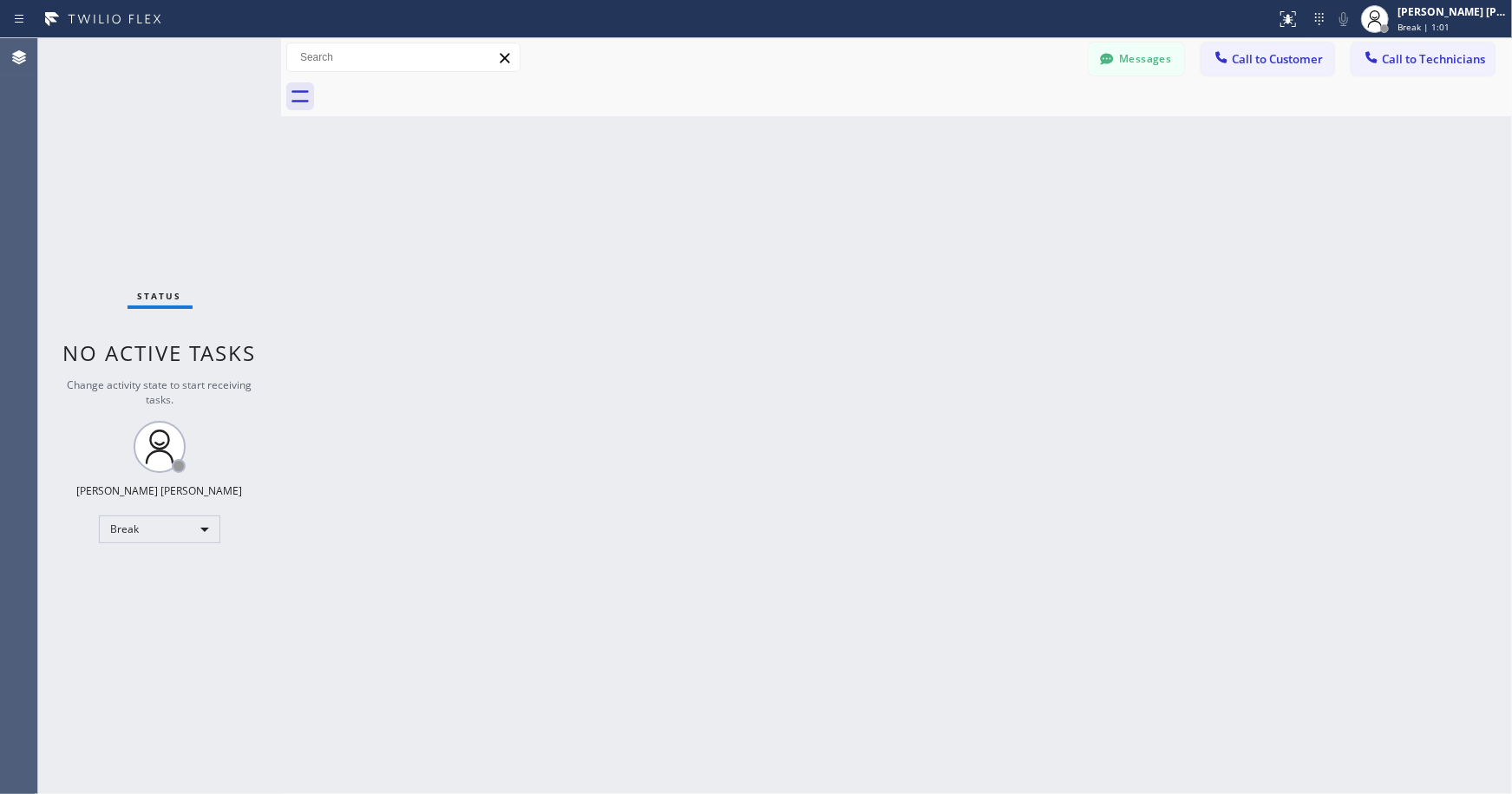
click at [872, 131] on div "Back to Dashboard Change Sender ID Customers Technicians Select a contact Outbo…" at bounding box center [897, 416] width 1232 height 756
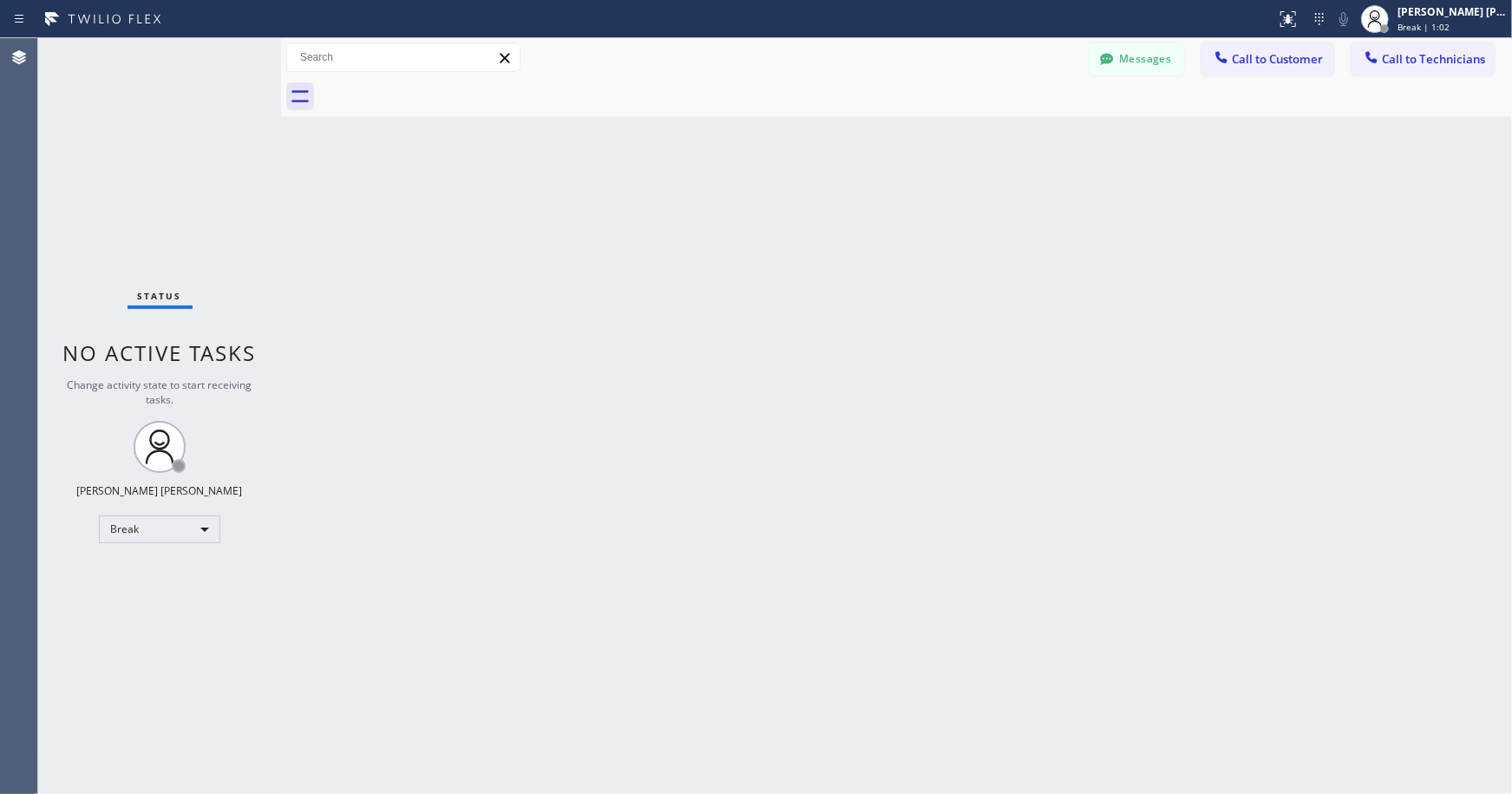
click at [872, 131] on div "Back to Dashboard Change Sender ID Customers Technicians Select a contact Outbo…" at bounding box center [897, 416] width 1232 height 756
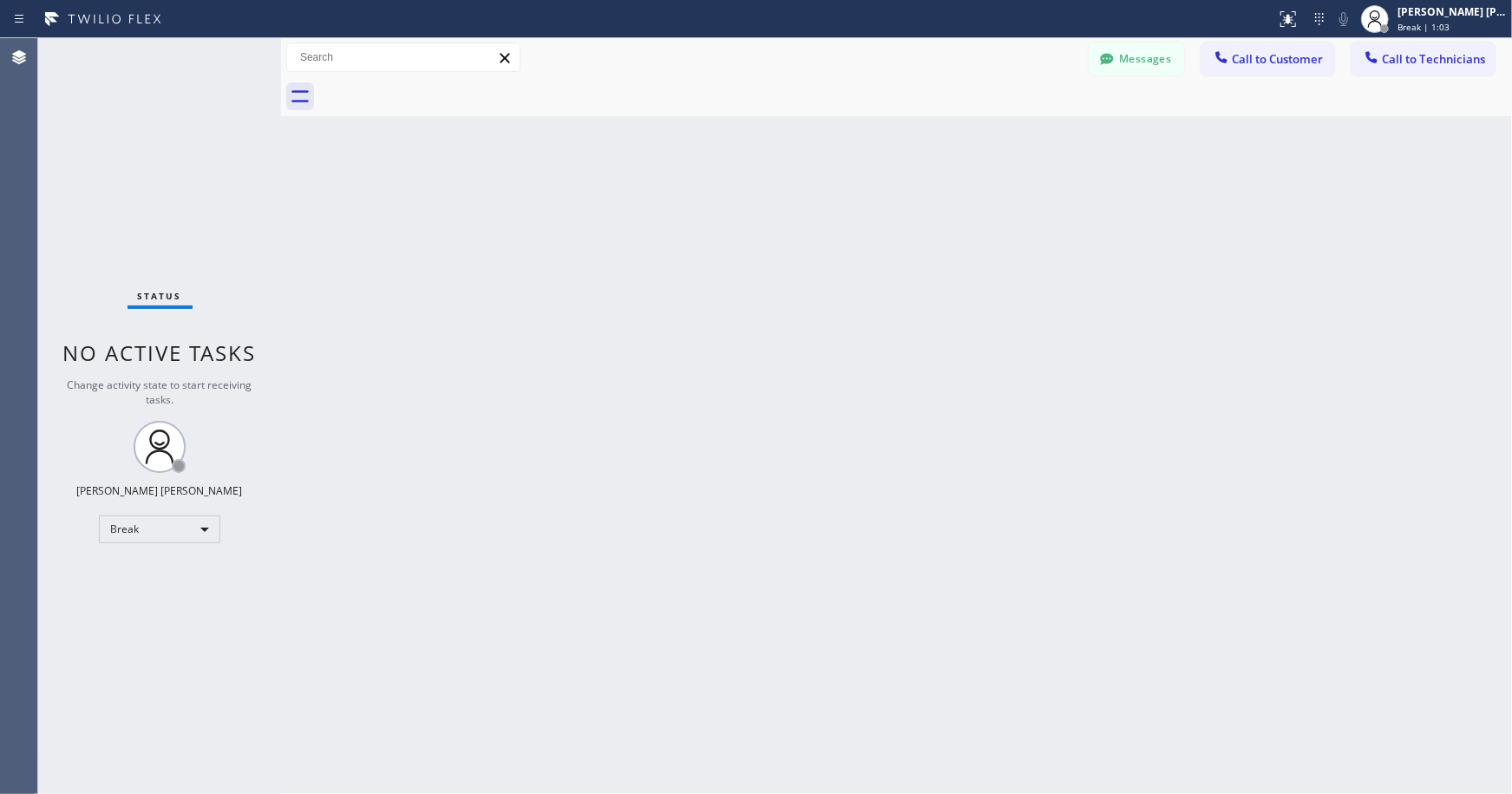
click at [872, 131] on div "Back to Dashboard Change Sender ID Customers Technicians Select a contact Outbo…" at bounding box center [897, 416] width 1232 height 756
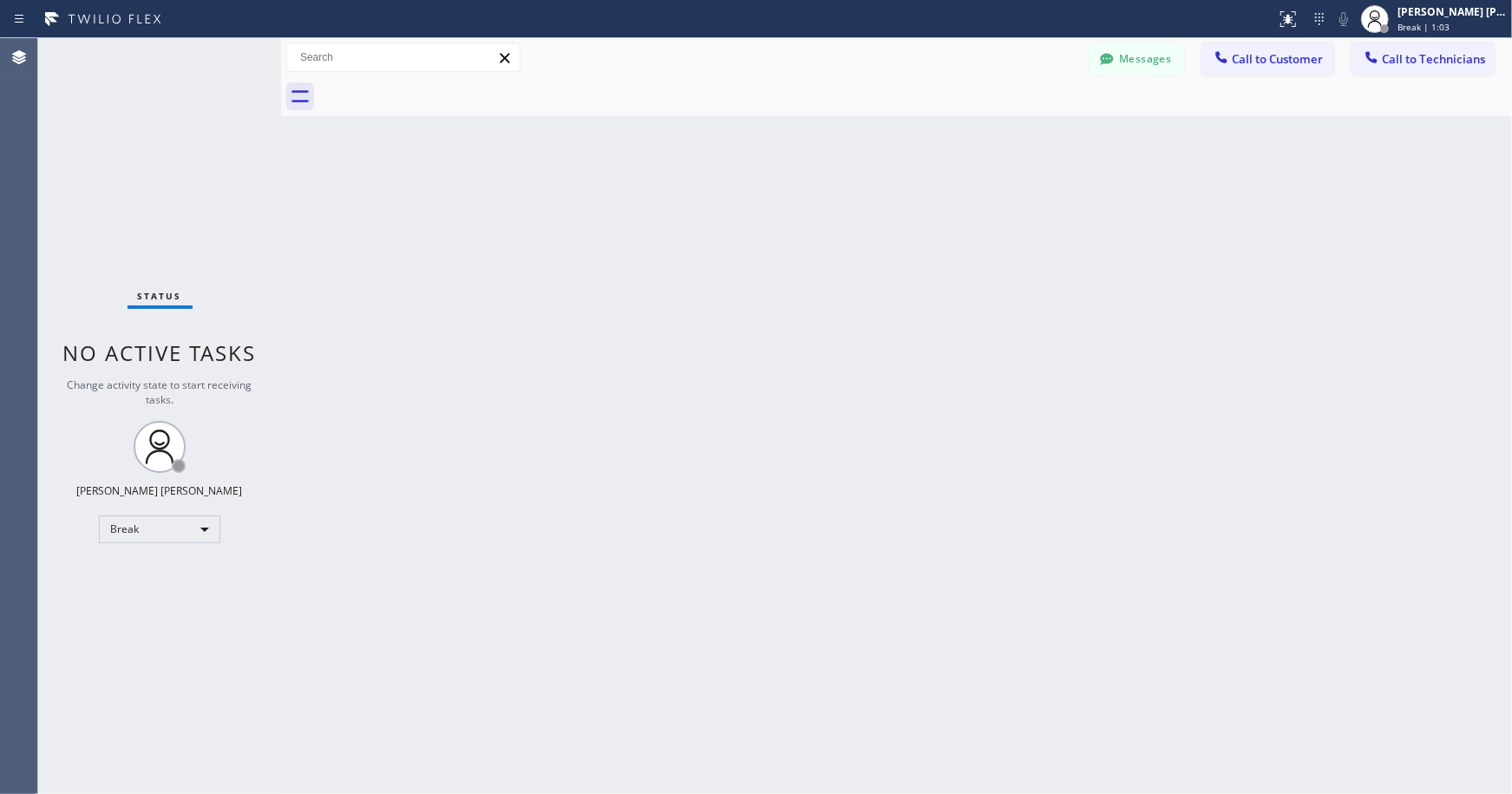
click at [872, 131] on div "Back to Dashboard Change Sender ID Customers Technicians Select a contact Outbo…" at bounding box center [897, 416] width 1232 height 756
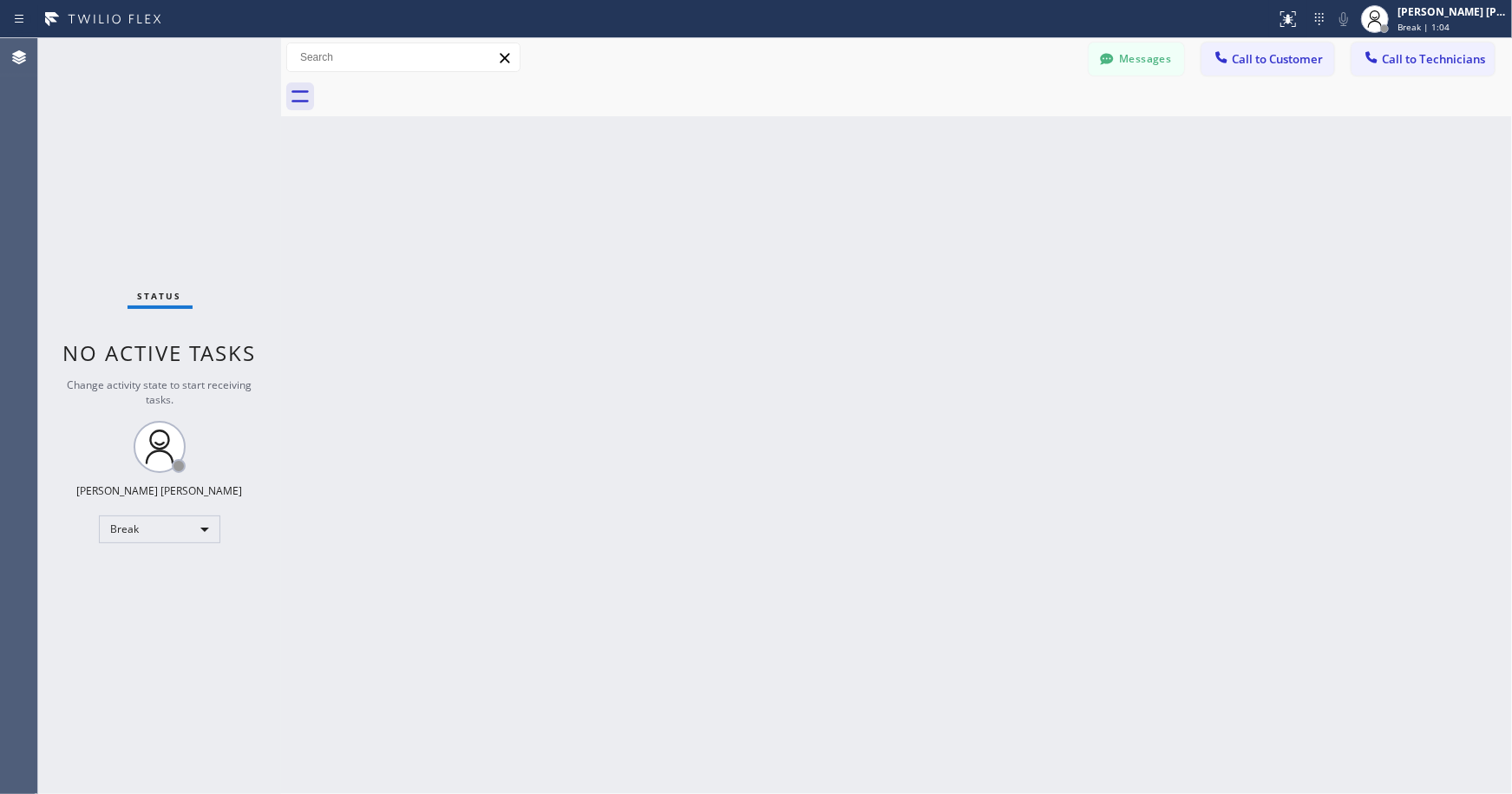
click at [872, 131] on div "Back to Dashboard Change Sender ID Customers Technicians Select a contact Outbo…" at bounding box center [897, 416] width 1232 height 756
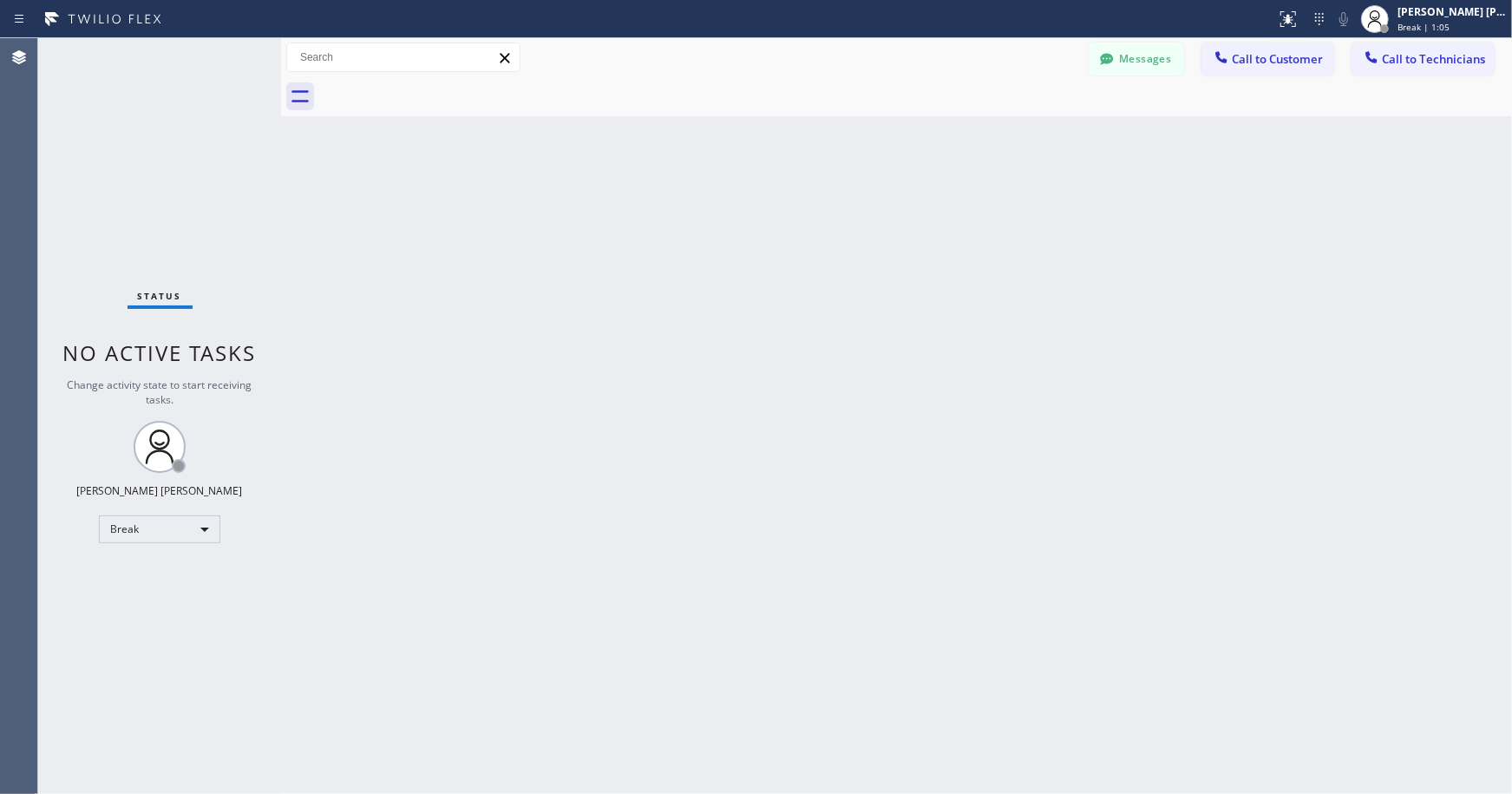
click at [872, 131] on div "Back to Dashboard Change Sender ID Customers Technicians Select a contact Outbo…" at bounding box center [897, 416] width 1232 height 756
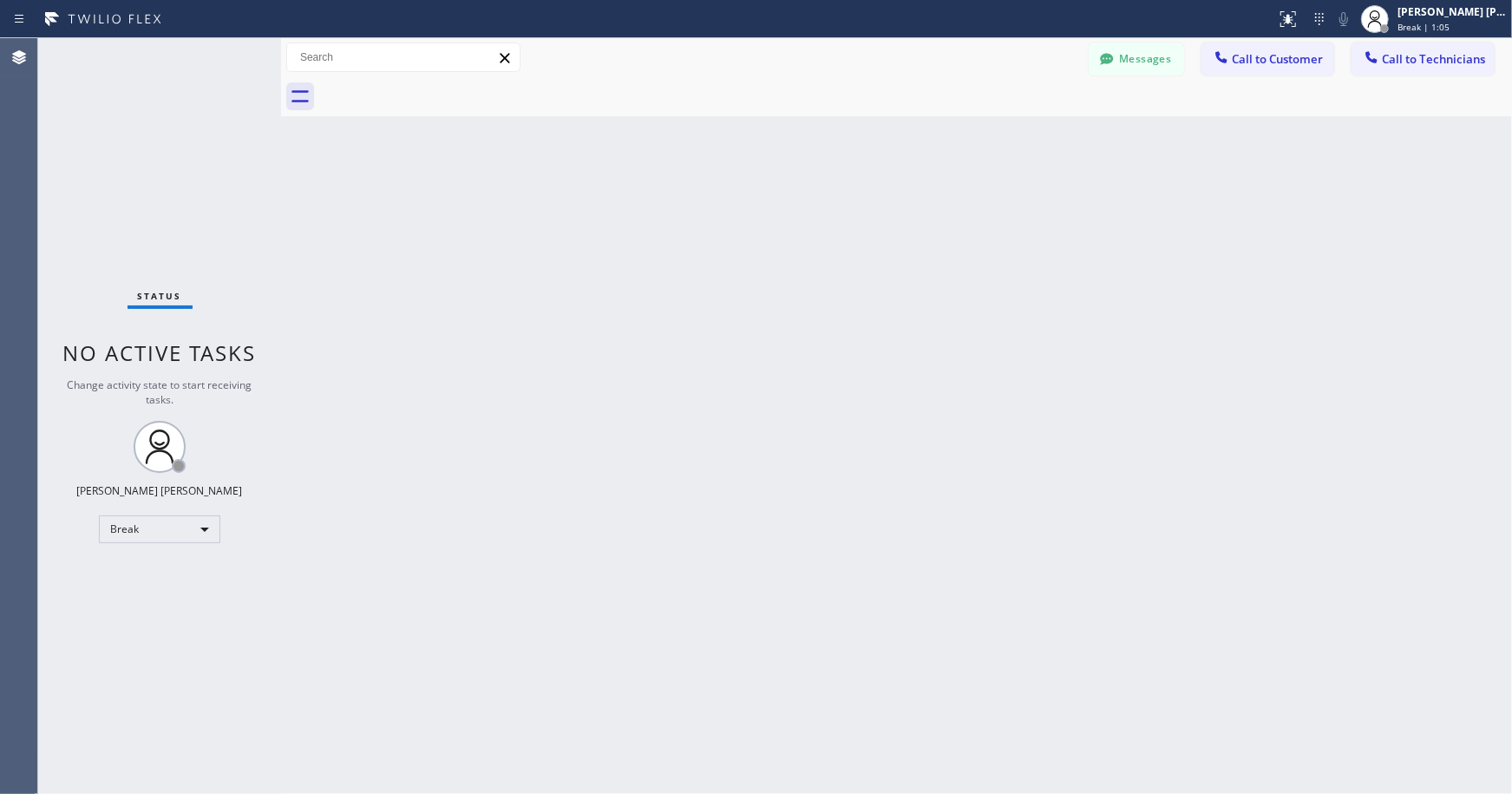
click at [872, 131] on div "Back to Dashboard Change Sender ID Customers Technicians Select a contact Outbo…" at bounding box center [897, 416] width 1232 height 756
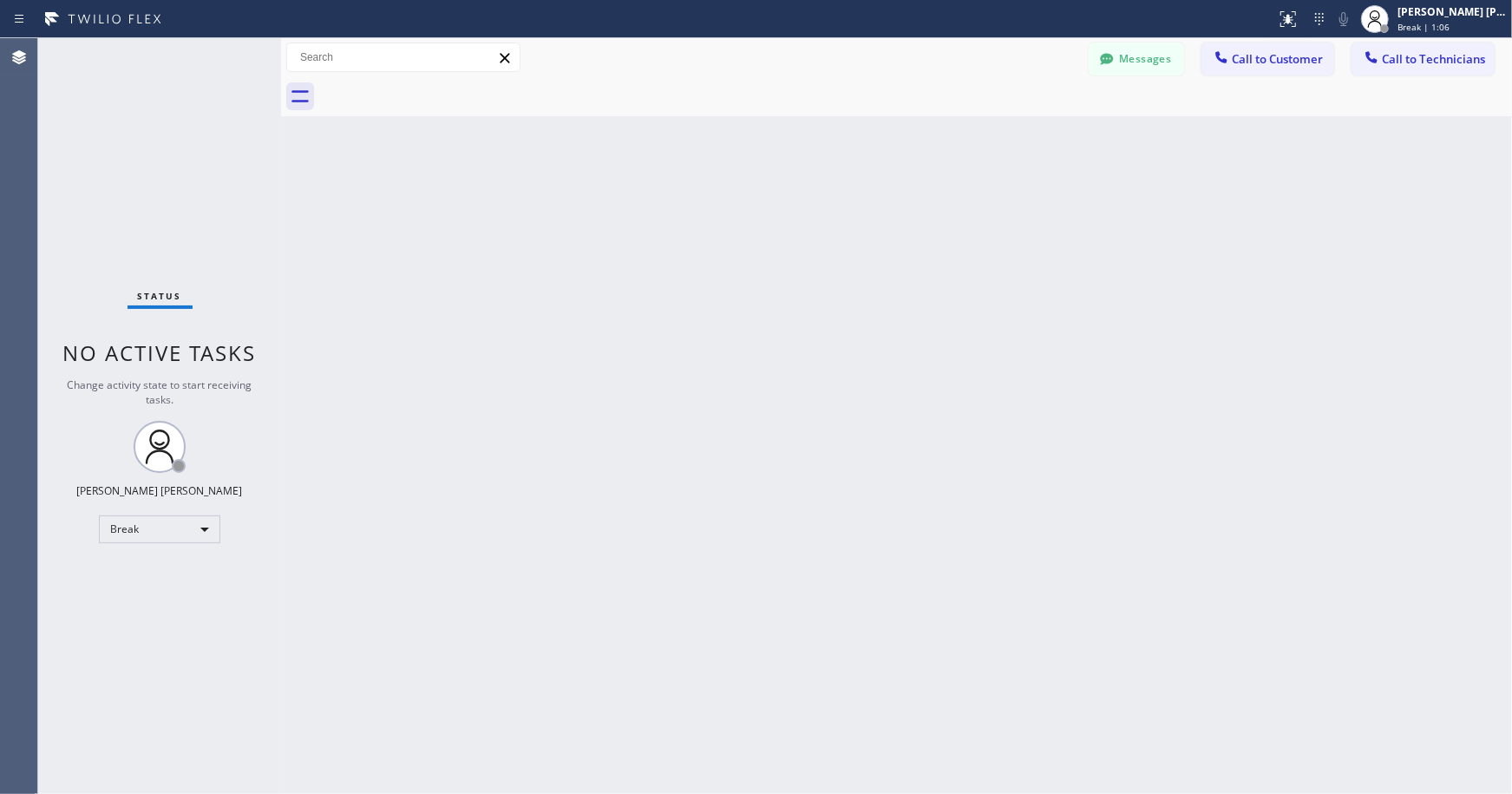
click at [872, 131] on div "Back to Dashboard Change Sender ID Customers Technicians Select a contact Outbo…" at bounding box center [897, 416] width 1232 height 756
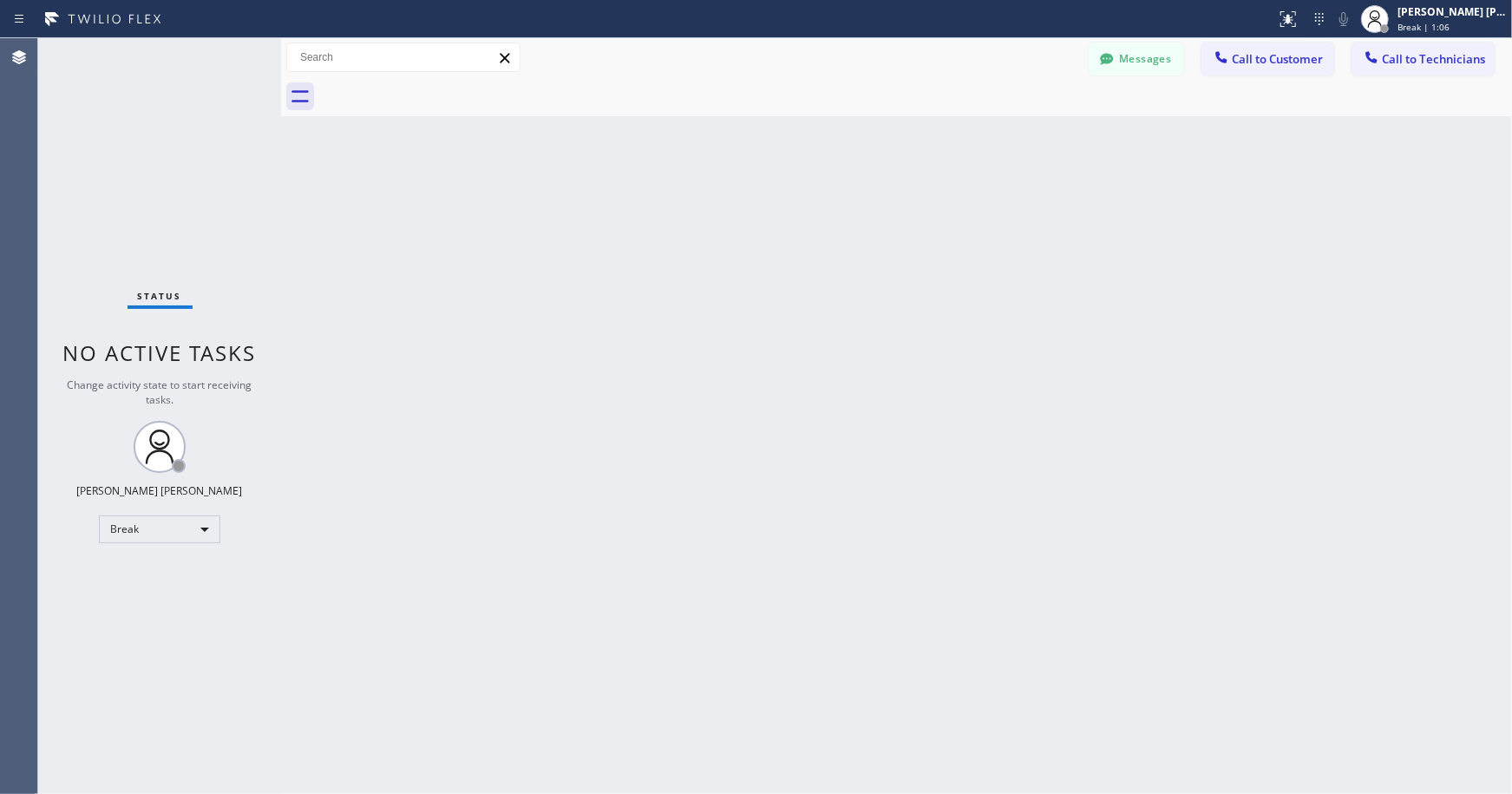
click at [872, 131] on div "Back to Dashboard Change Sender ID Customers Technicians Select a contact Outbo…" at bounding box center [897, 416] width 1232 height 756
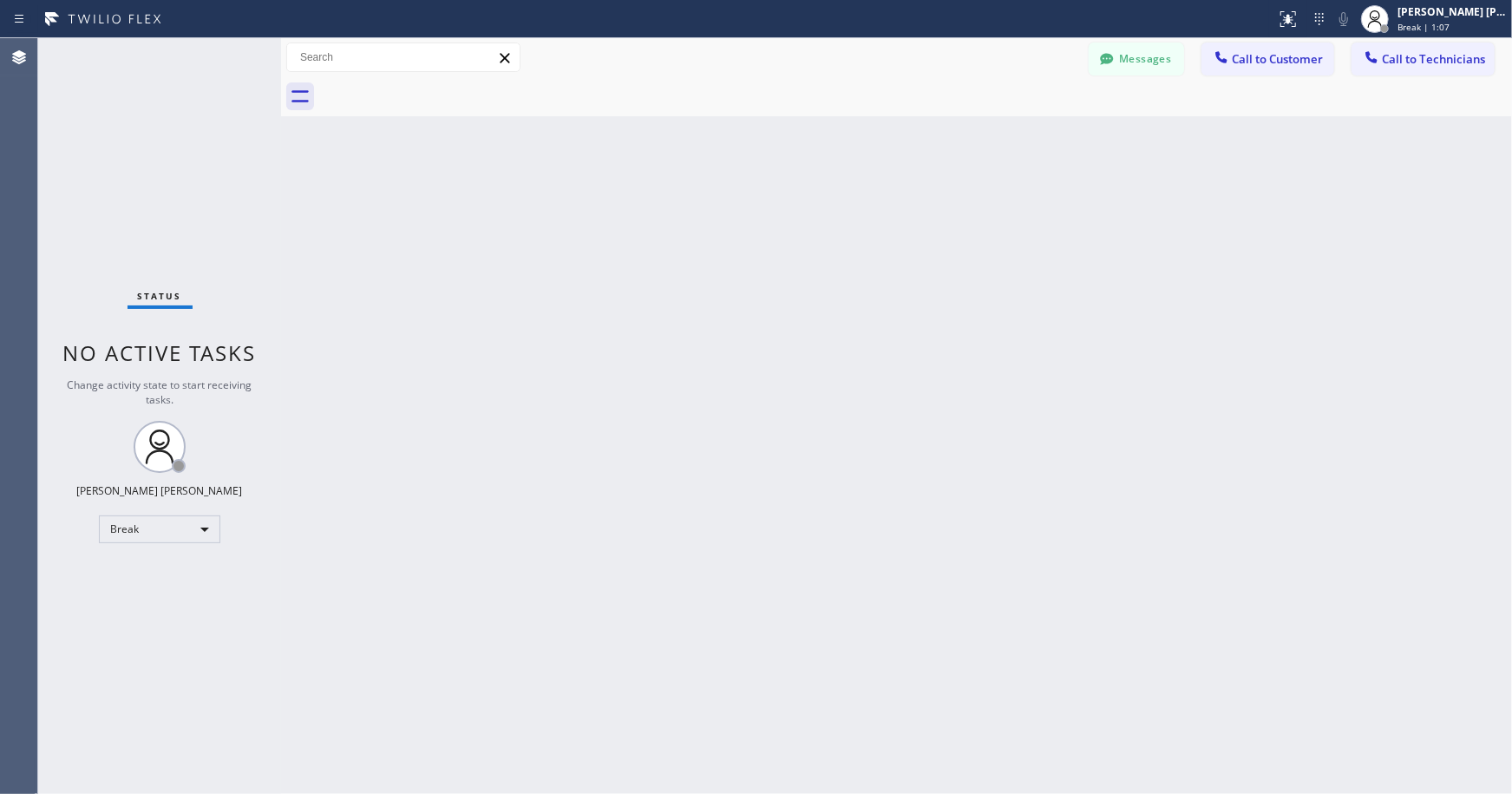
click at [872, 131] on div "Back to Dashboard Change Sender ID Customers Technicians Select a contact Outbo…" at bounding box center [897, 416] width 1232 height 756
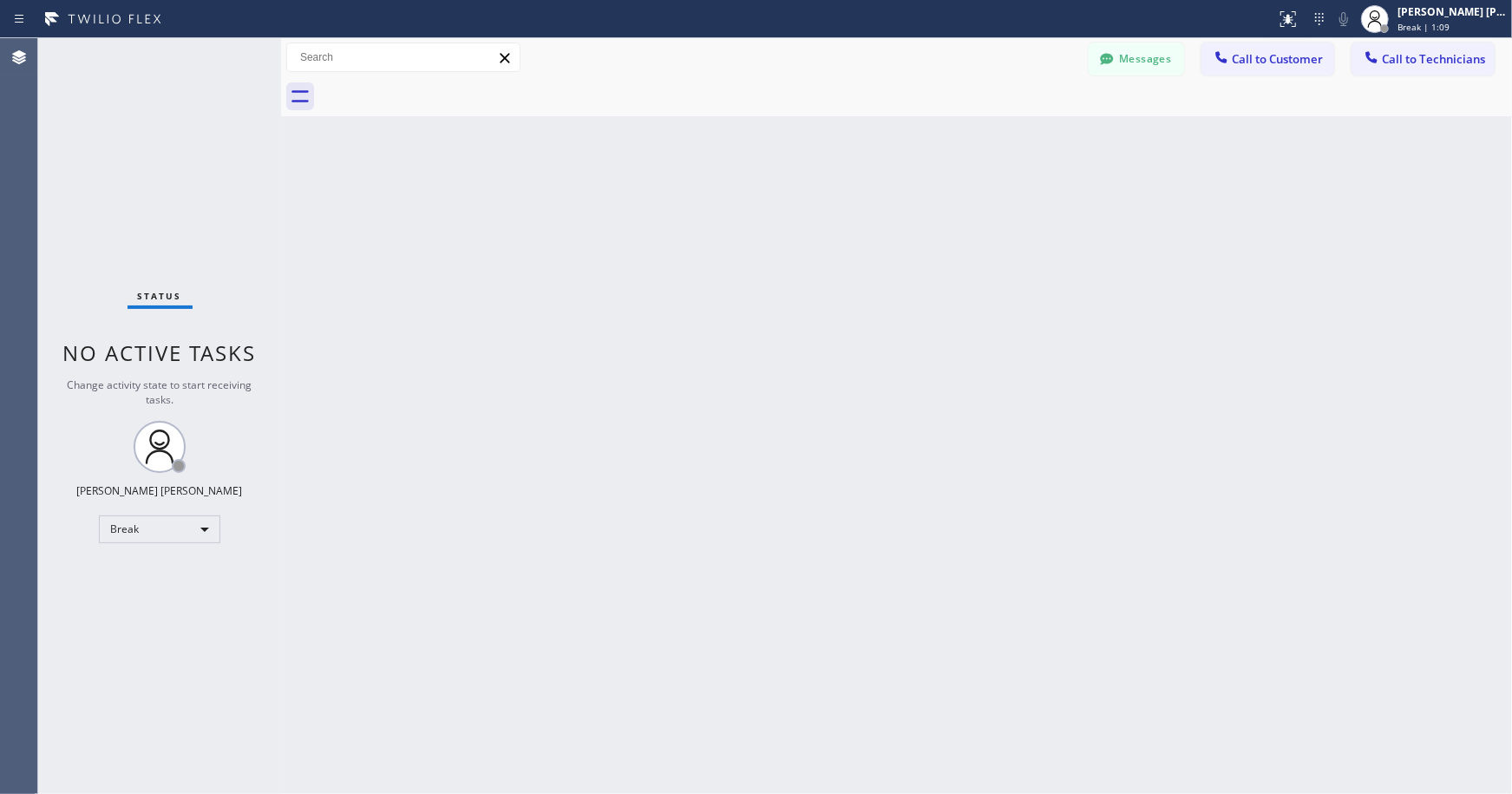
click at [872, 131] on div "Back to Dashboard Change Sender ID Customers Technicians Select a contact Outbo…" at bounding box center [897, 416] width 1232 height 756
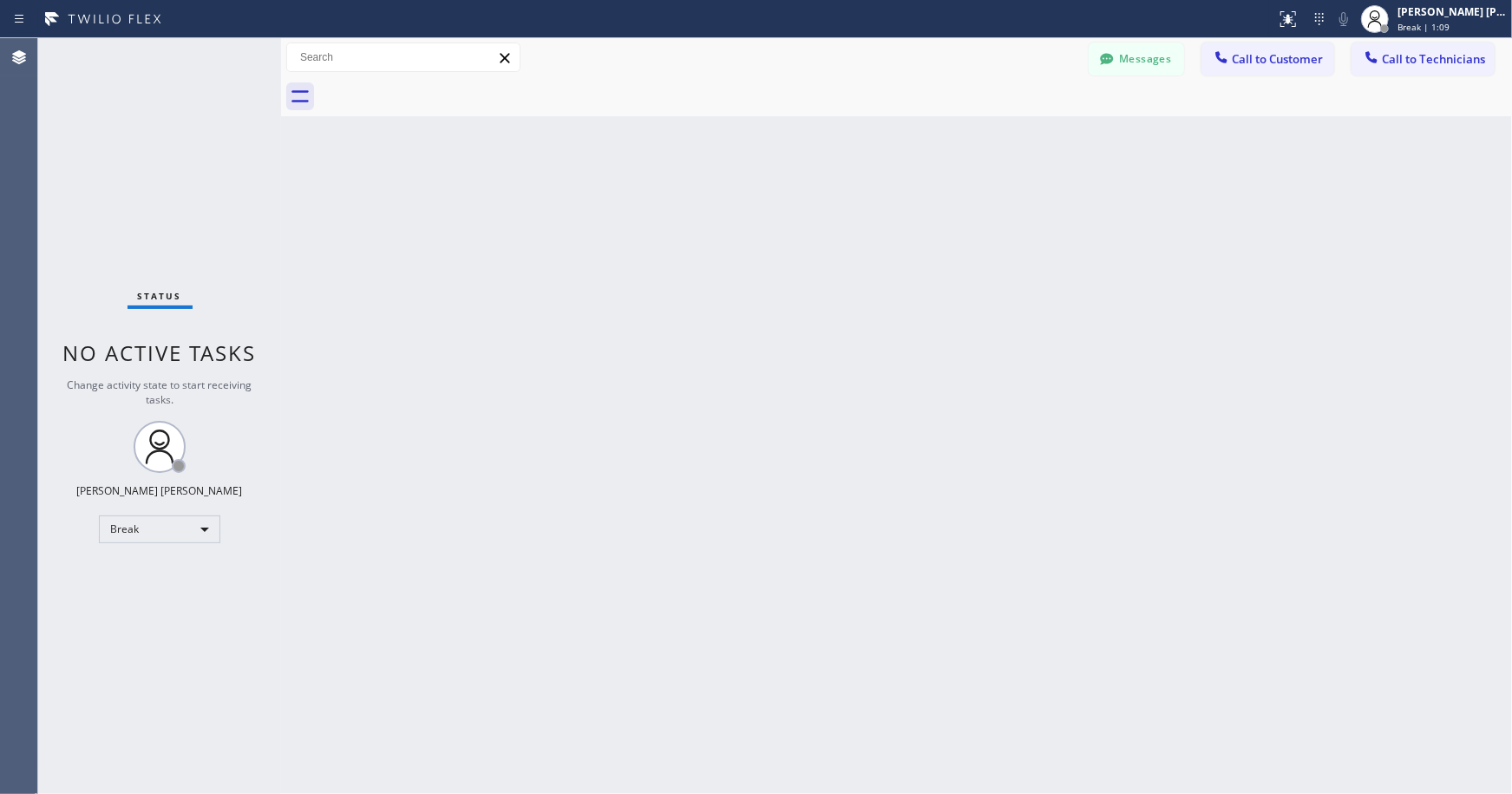
click at [872, 131] on div "Back to Dashboard Change Sender ID Customers Technicians Select a contact Outbo…" at bounding box center [897, 416] width 1232 height 756
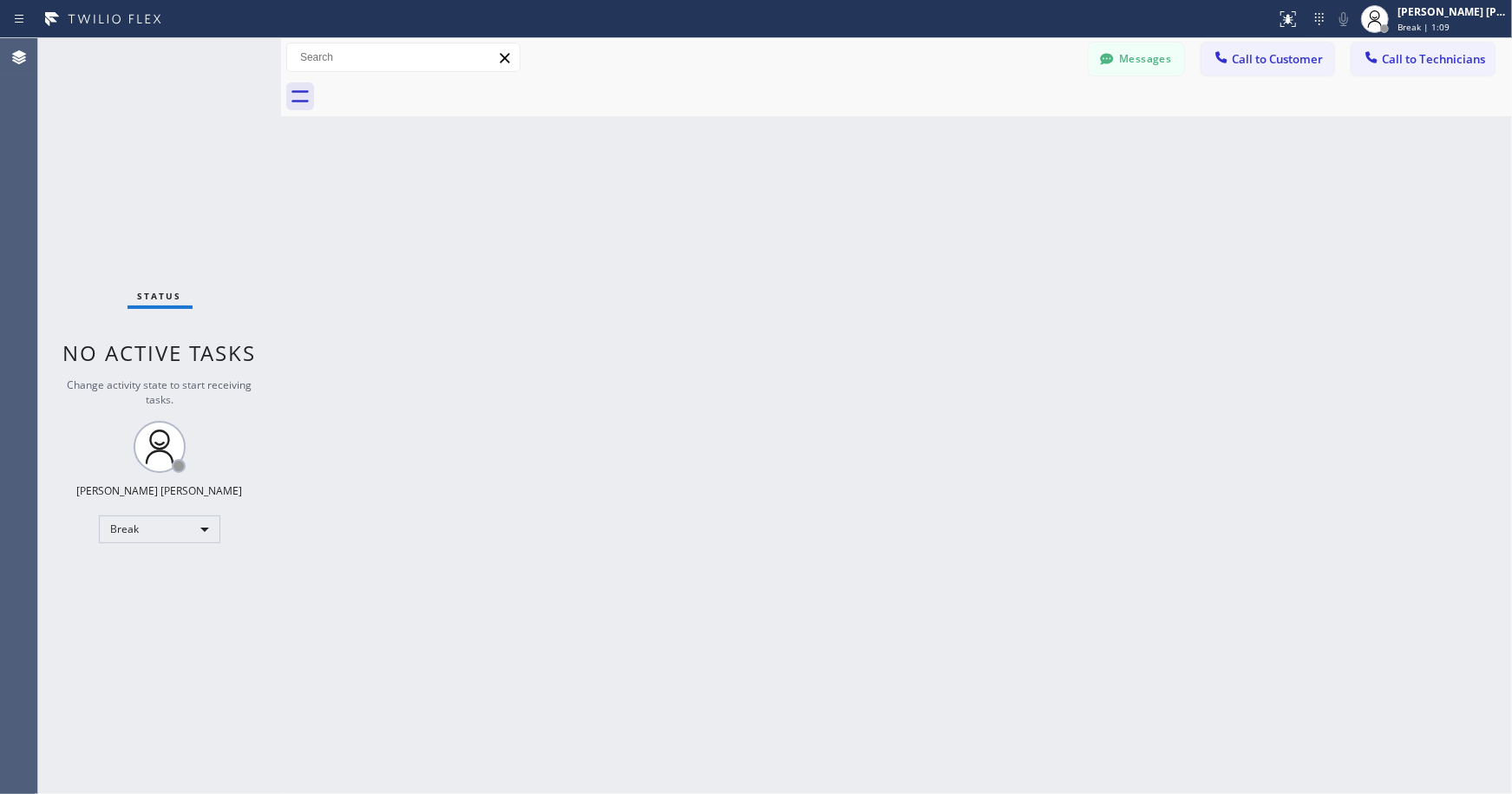
click at [872, 131] on div "Back to Dashboard Change Sender ID Customers Technicians Select a contact Outbo…" at bounding box center [897, 416] width 1232 height 756
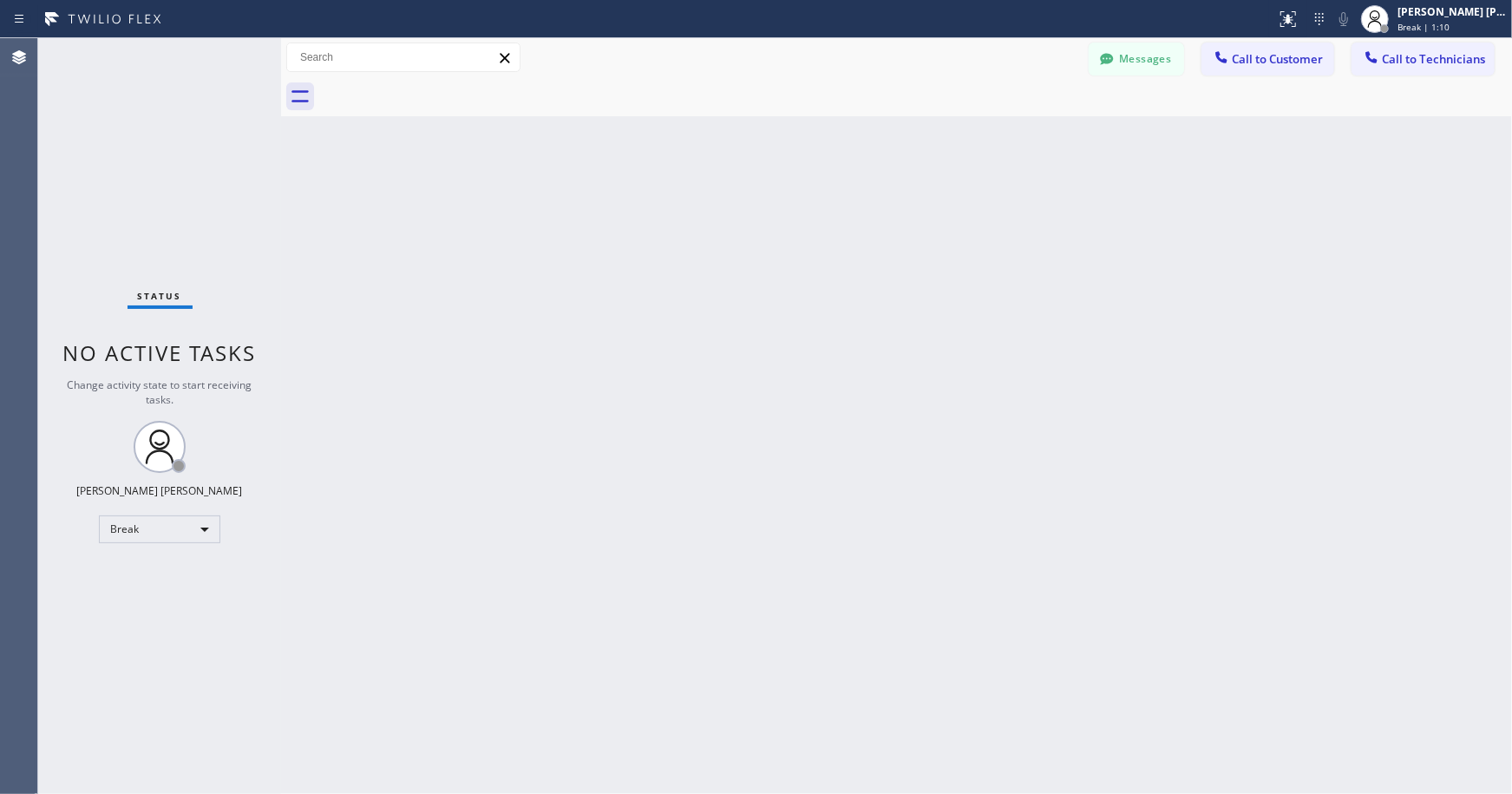
click at [872, 131] on div "Back to Dashboard Change Sender ID Customers Technicians Select a contact Outbo…" at bounding box center [897, 416] width 1232 height 756
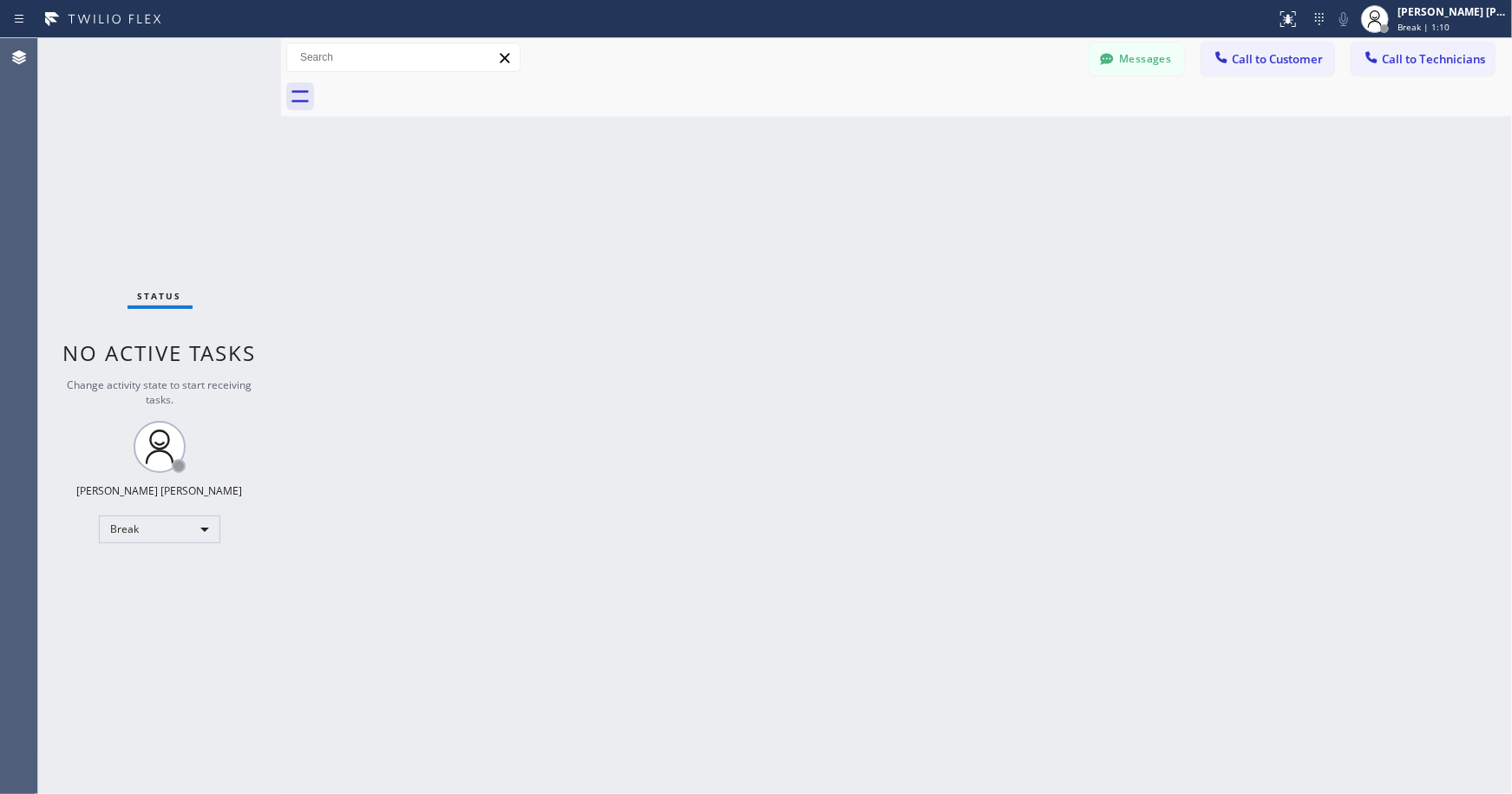
click at [872, 131] on div "Back to Dashboard Change Sender ID Customers Technicians Select a contact Outbo…" at bounding box center [897, 416] width 1232 height 756
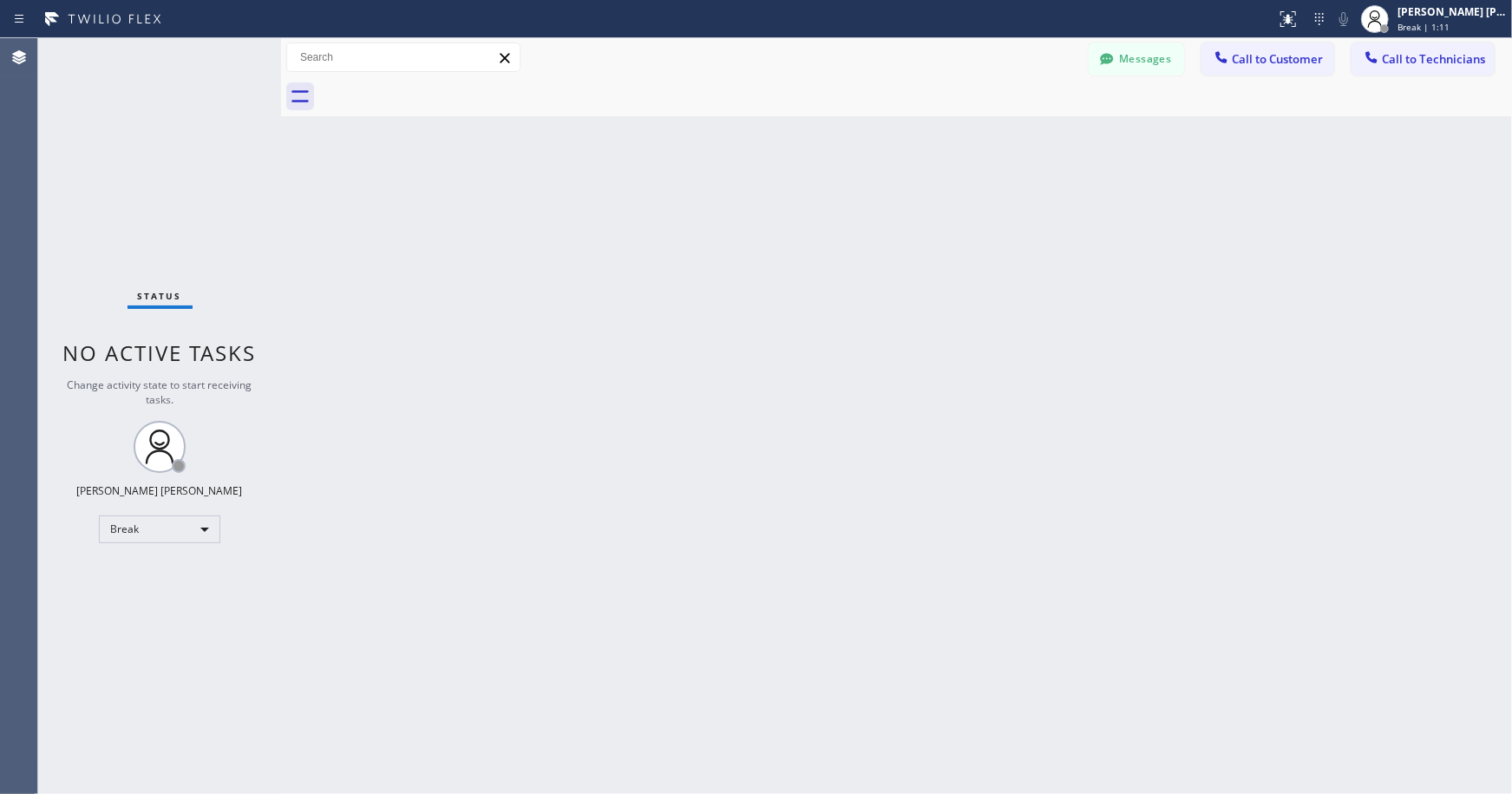
click at [872, 131] on div "Back to Dashboard Change Sender ID Customers Technicians Select a contact Outbo…" at bounding box center [897, 416] width 1232 height 756
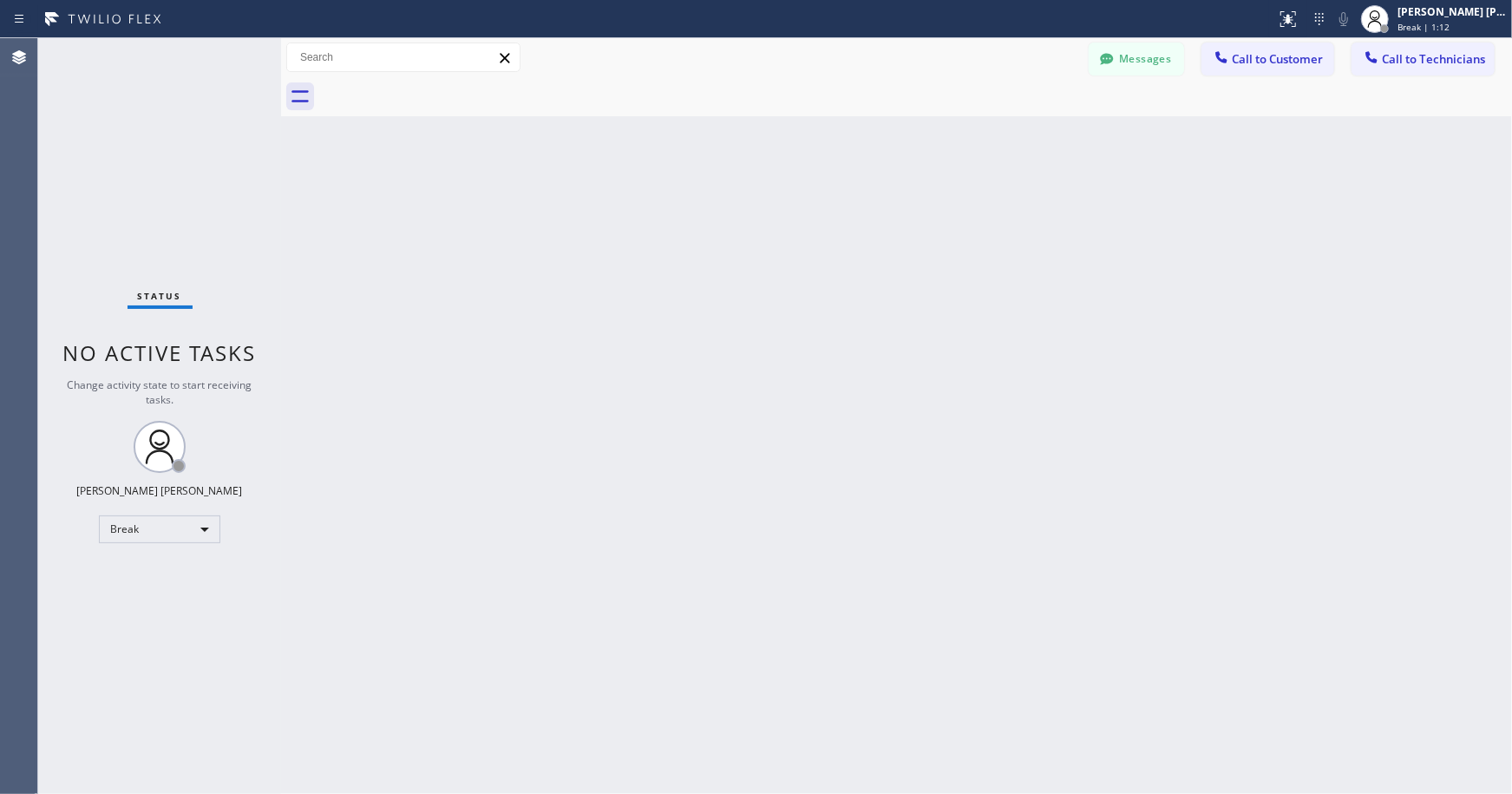
click at [872, 131] on div "Back to Dashboard Change Sender ID Customers Technicians Select a contact Outbo…" at bounding box center [897, 416] width 1232 height 756
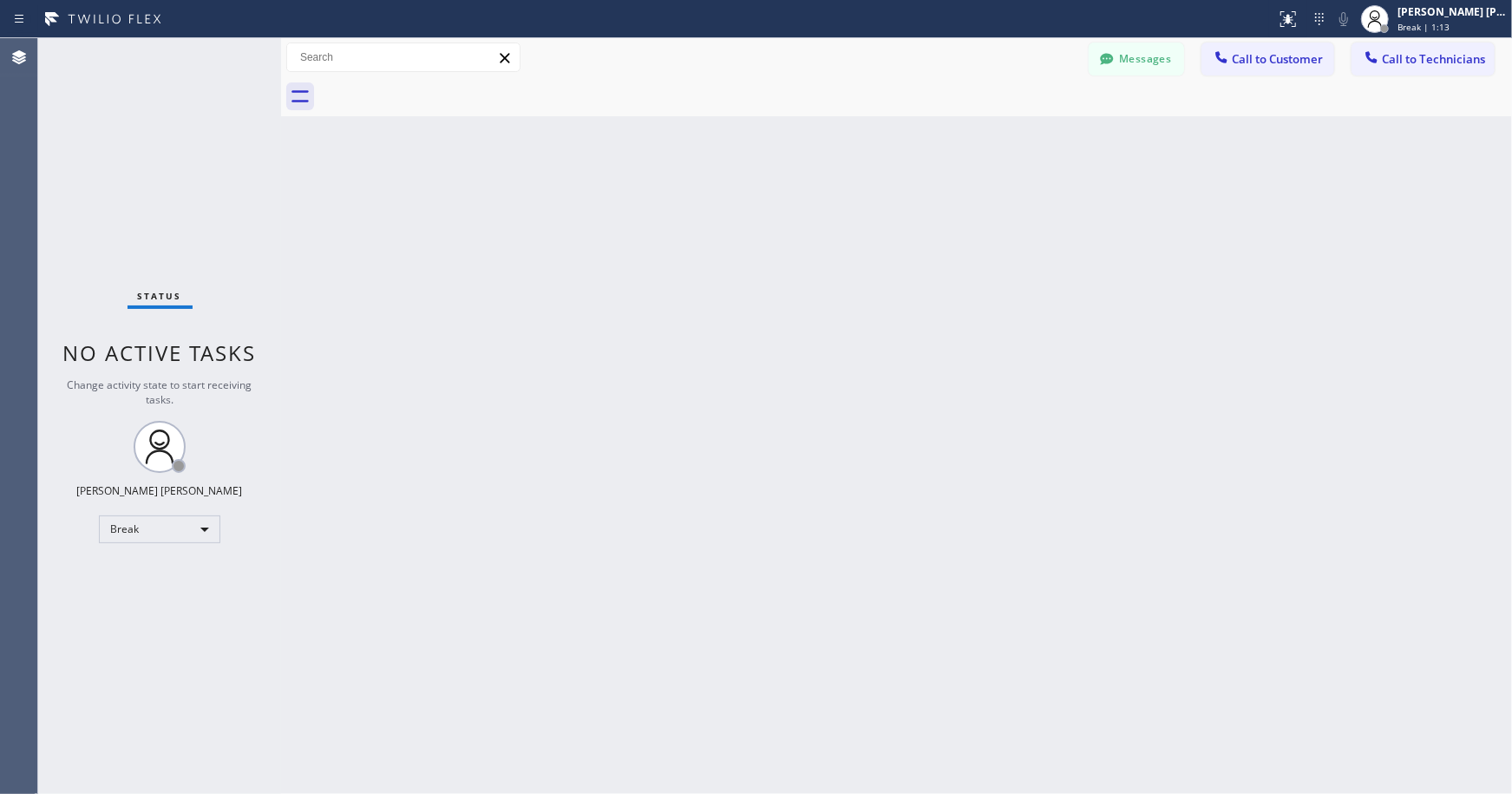
click at [872, 131] on div "Back to Dashboard Change Sender ID Customers Technicians Select a contact Outbo…" at bounding box center [897, 416] width 1232 height 756
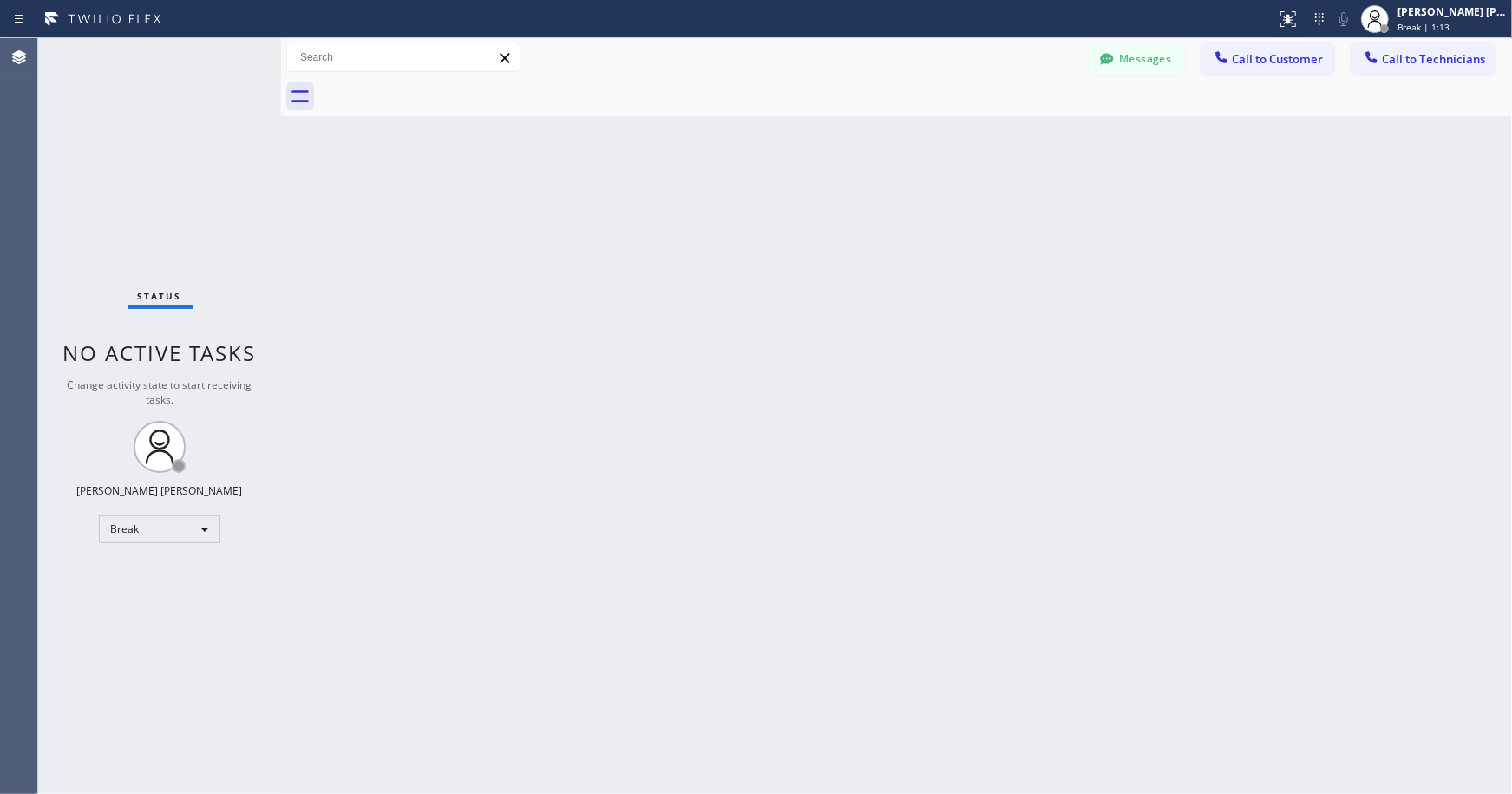
click at [872, 131] on div "Back to Dashboard Change Sender ID Customers Technicians Select a contact Outbo…" at bounding box center [897, 416] width 1232 height 756
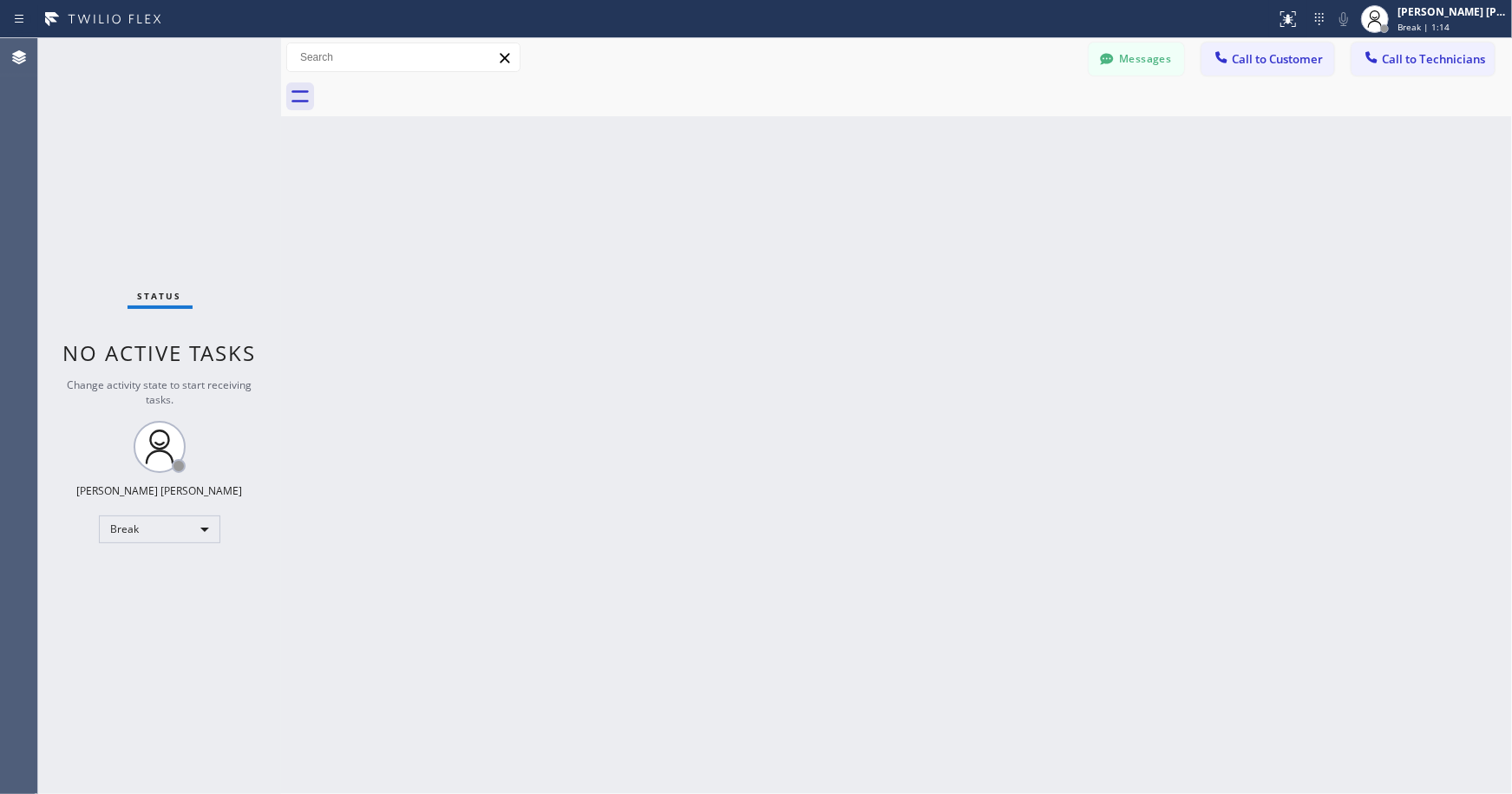
click at [872, 131] on div "Back to Dashboard Change Sender ID Customers Technicians Select a contact Outbo…" at bounding box center [897, 416] width 1232 height 756
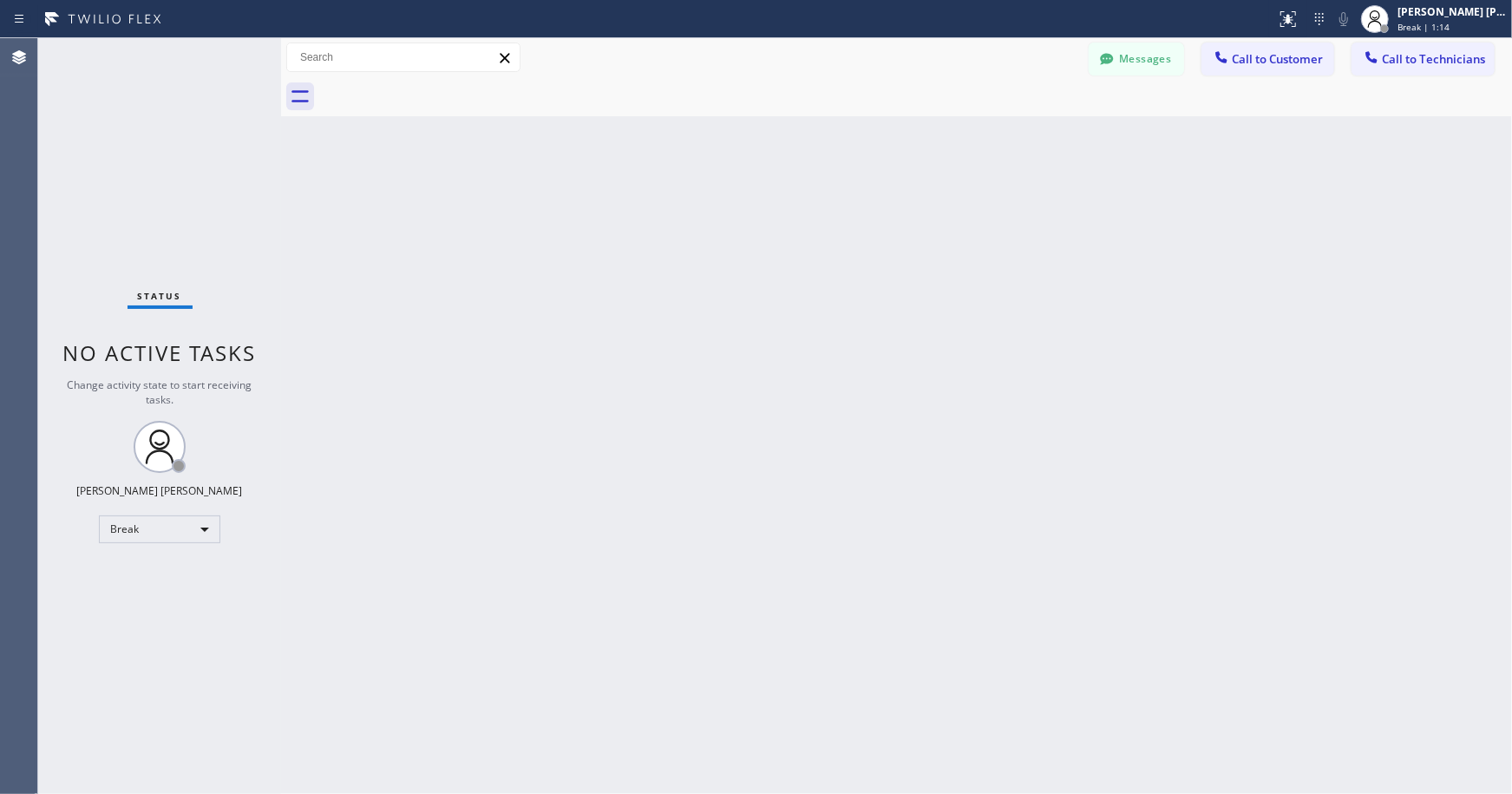
click at [872, 131] on div "Back to Dashboard Change Sender ID Customers Technicians Select a contact Outbo…" at bounding box center [897, 416] width 1232 height 756
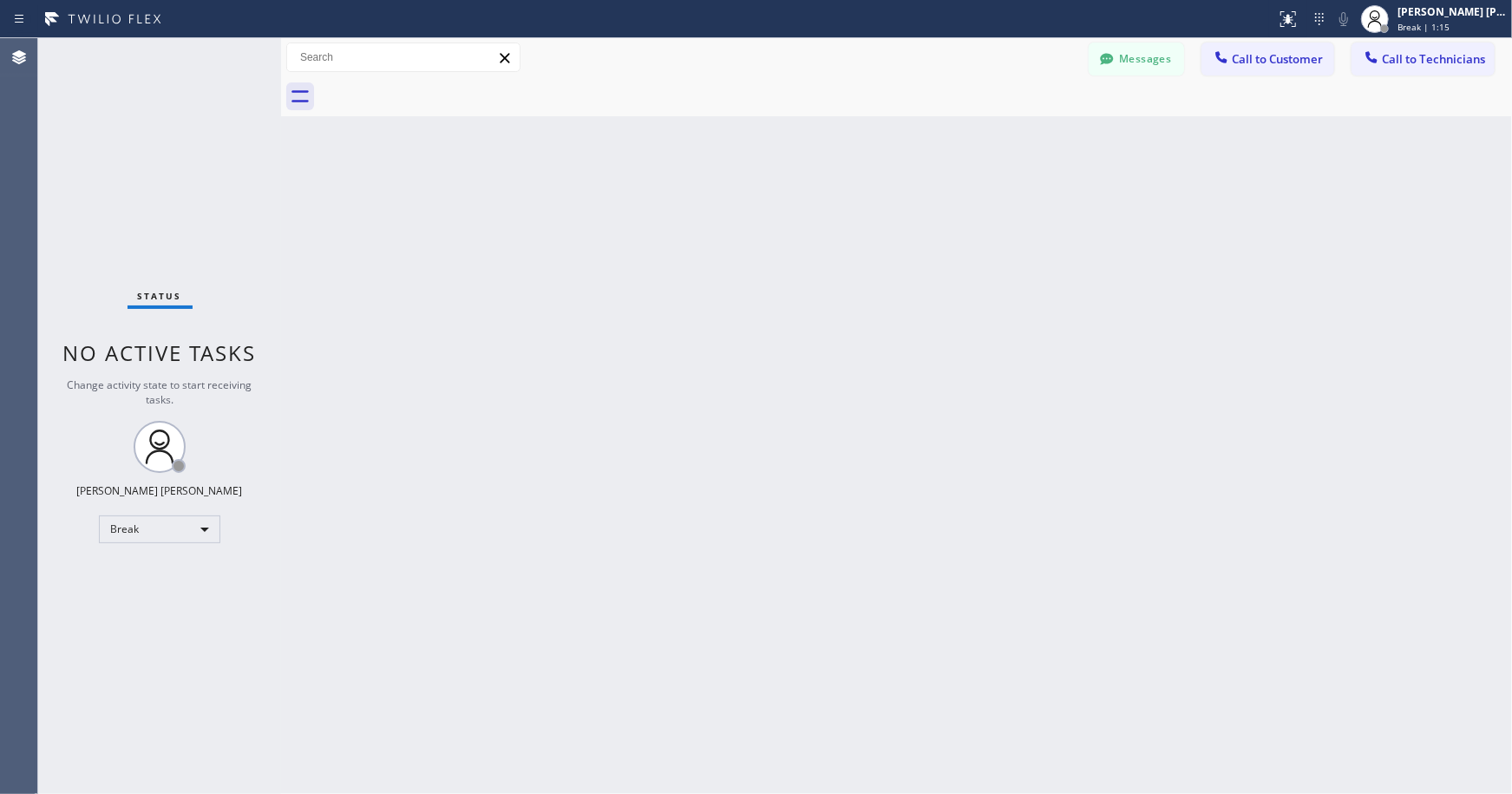
click at [872, 131] on div "Back to Dashboard Change Sender ID Customers Technicians Select a contact Outbo…" at bounding box center [897, 416] width 1232 height 756
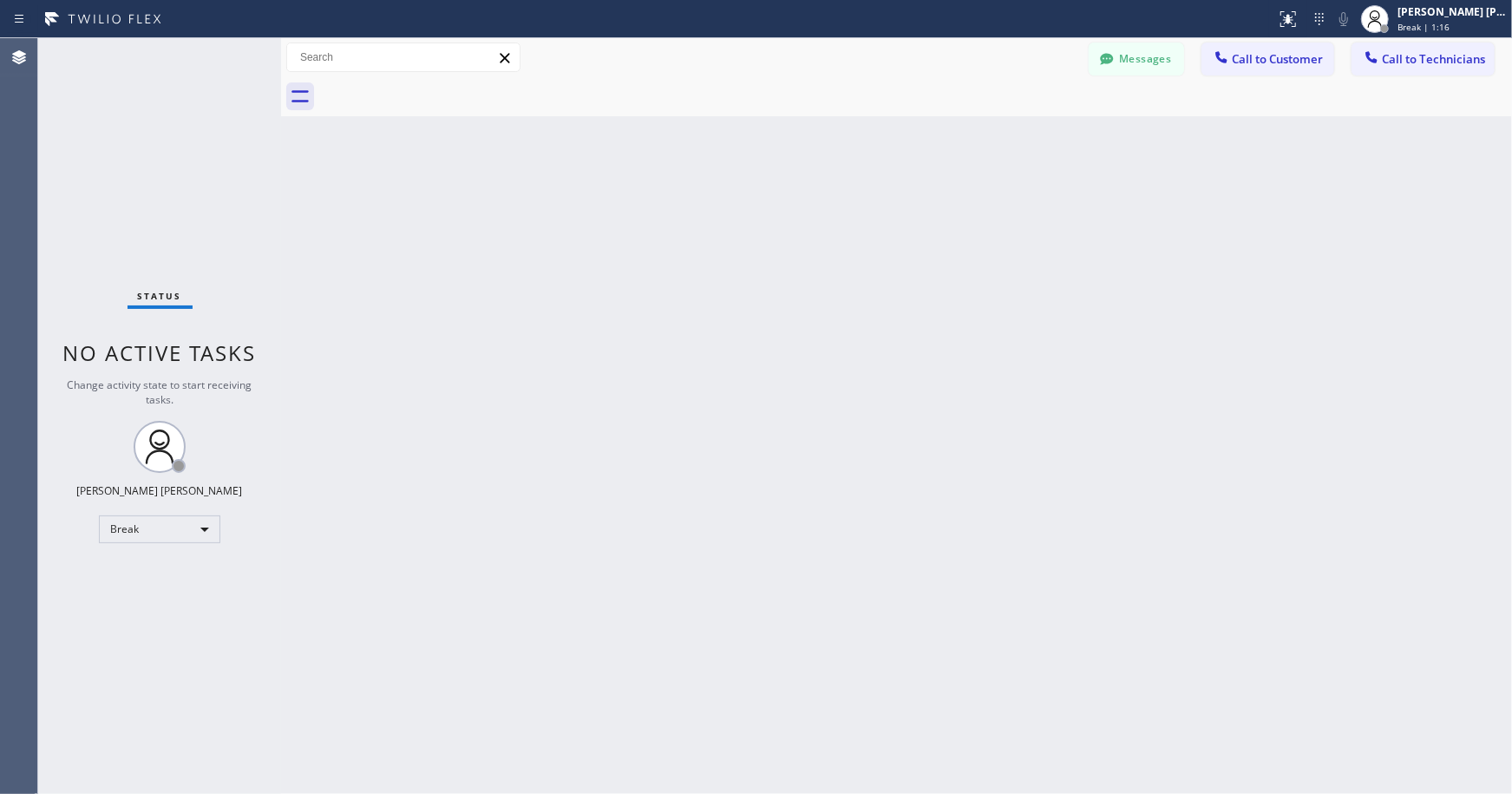
click at [872, 131] on div "Back to Dashboard Change Sender ID Customers Technicians Select a contact Outbo…" at bounding box center [897, 416] width 1232 height 756
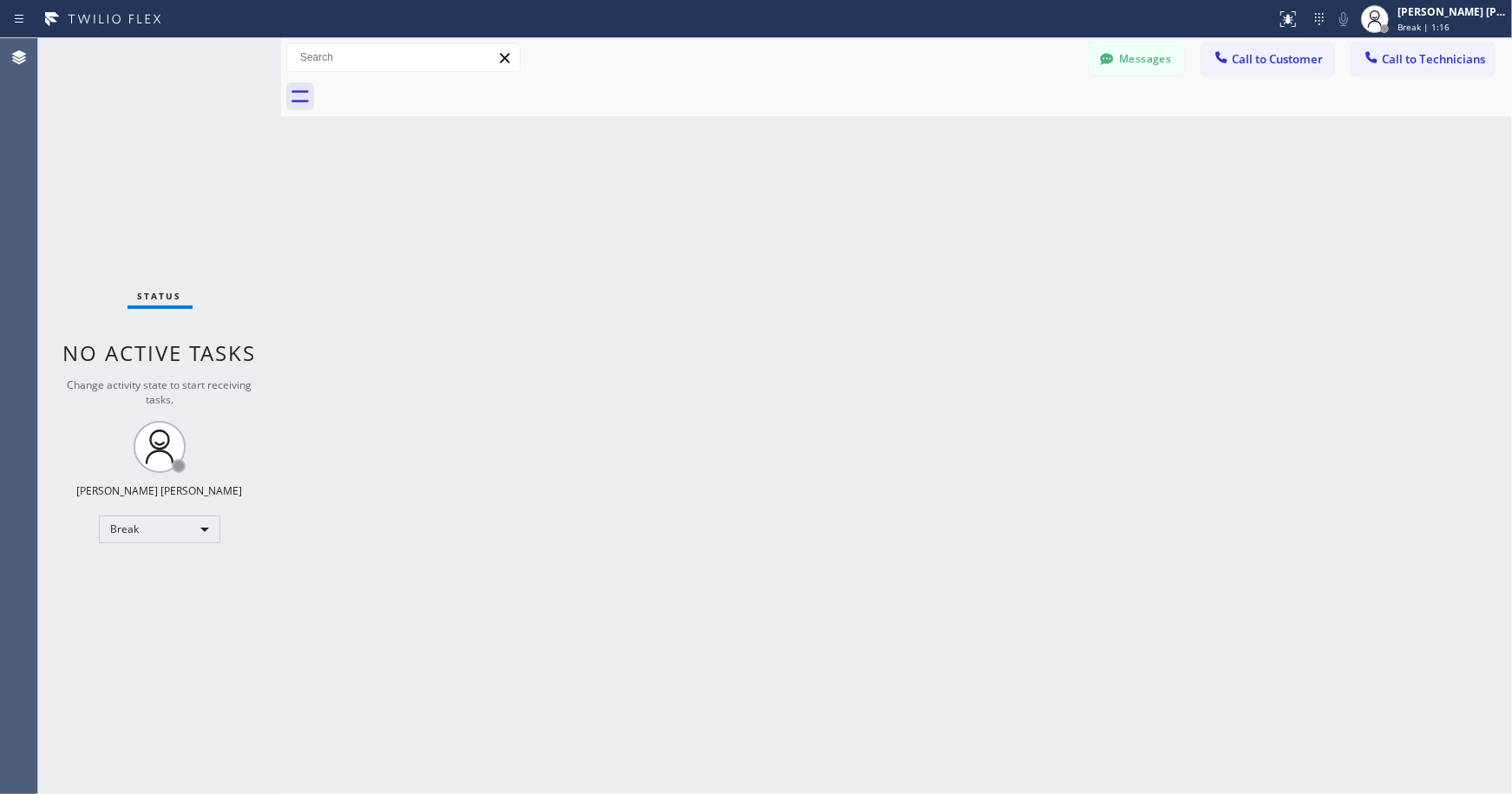
click at [872, 131] on div "Back to Dashboard Change Sender ID Customers Technicians Select a contact Outbo…" at bounding box center [897, 416] width 1232 height 756
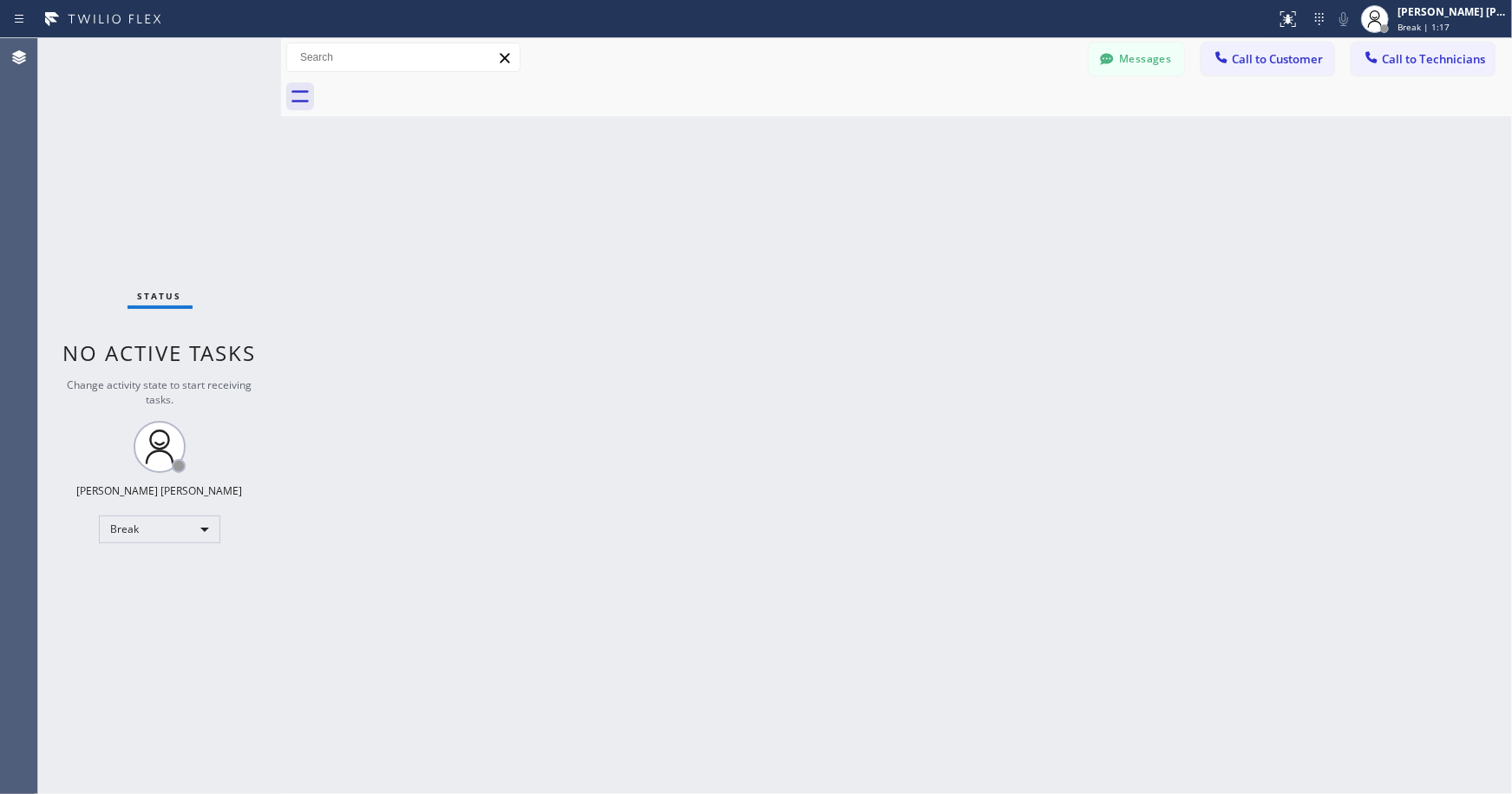
click at [872, 131] on div "Back to Dashboard Change Sender ID Customers Technicians Select a contact Outbo…" at bounding box center [897, 416] width 1232 height 756
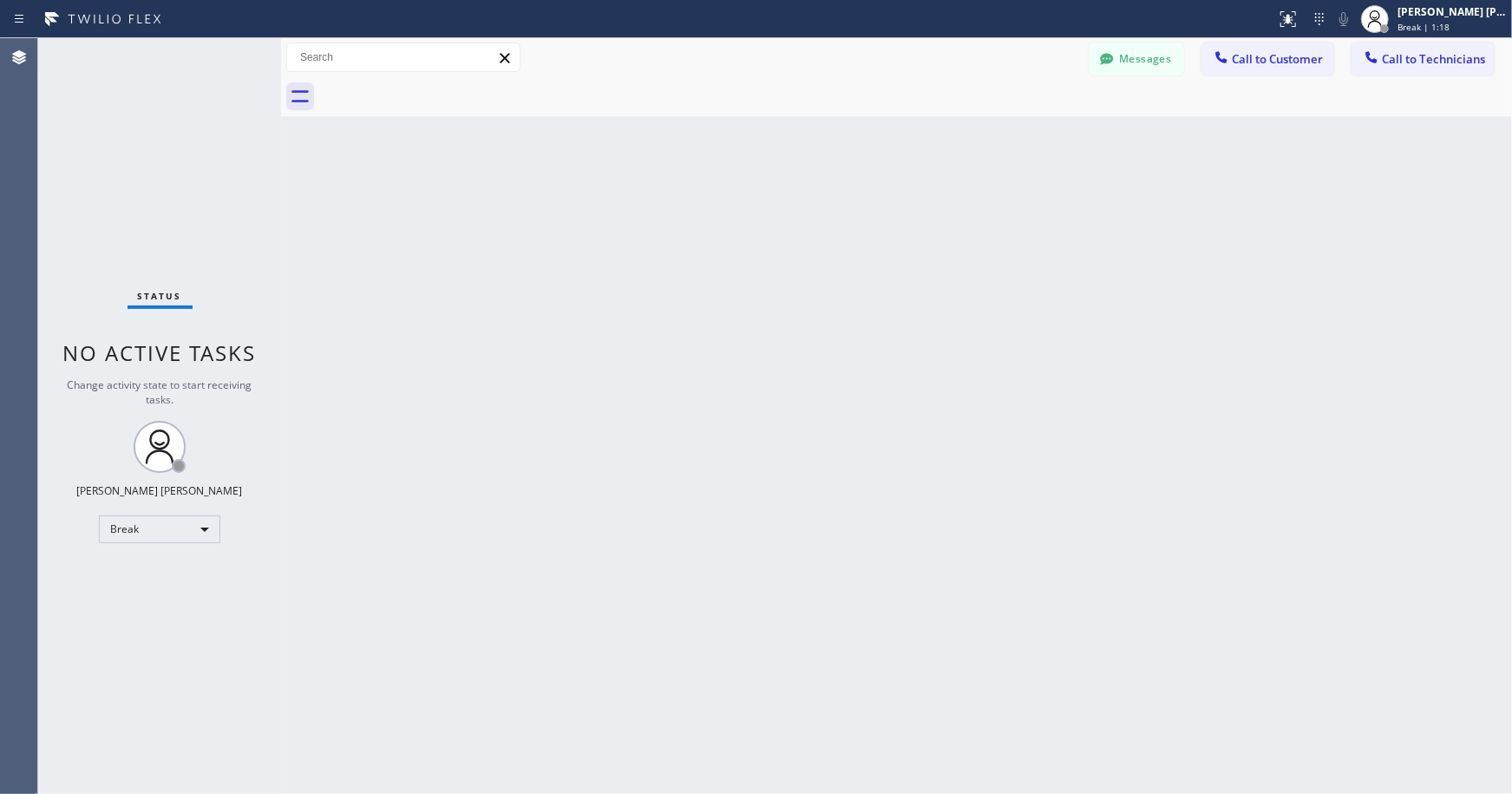
click at [872, 131] on div "Back to Dashboard Change Sender ID Customers Technicians Select a contact Outbo…" at bounding box center [897, 416] width 1232 height 756
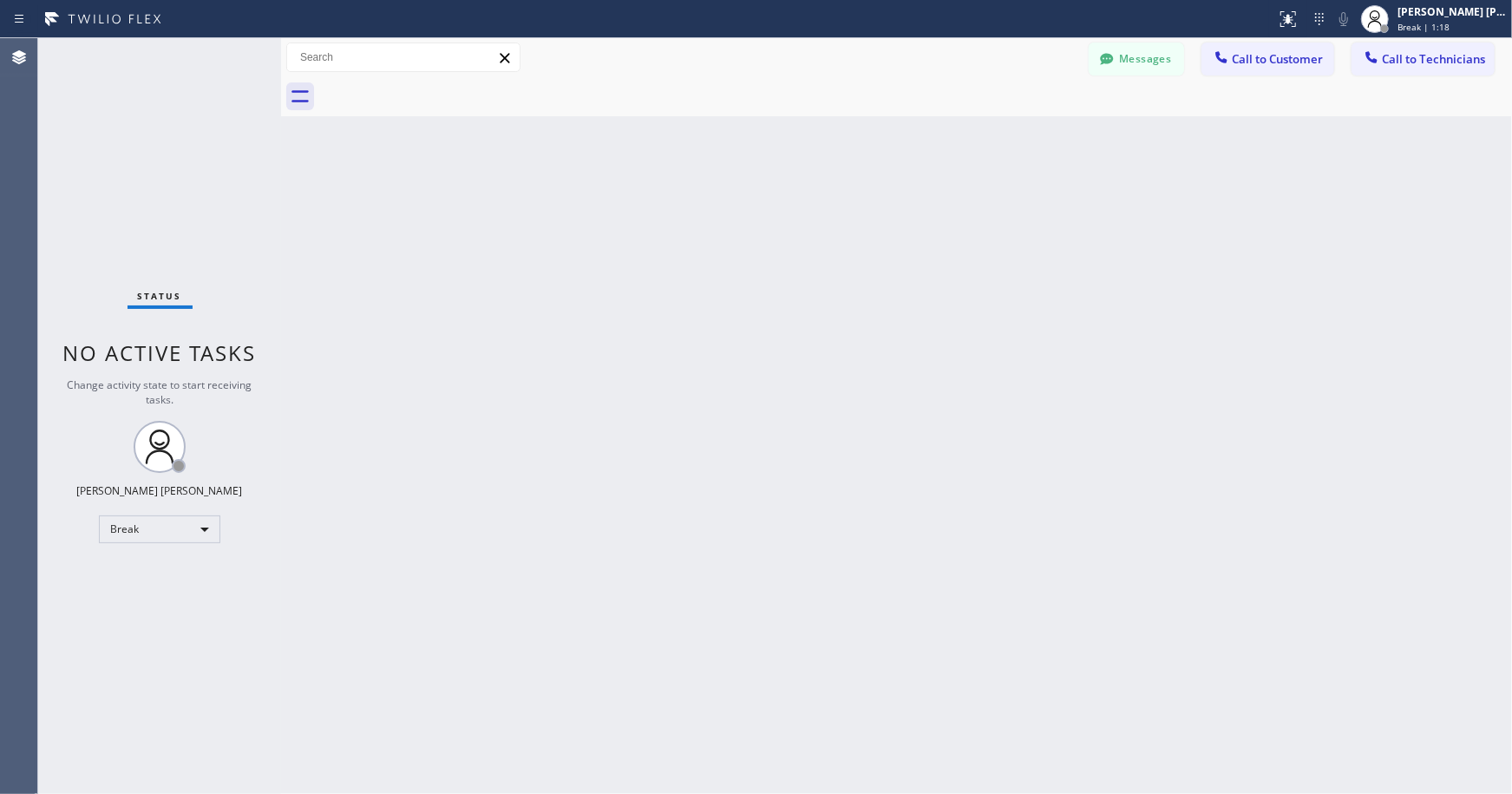
click at [872, 131] on div "Back to Dashboard Change Sender ID Customers Technicians Select a contact Outbo…" at bounding box center [897, 416] width 1232 height 756
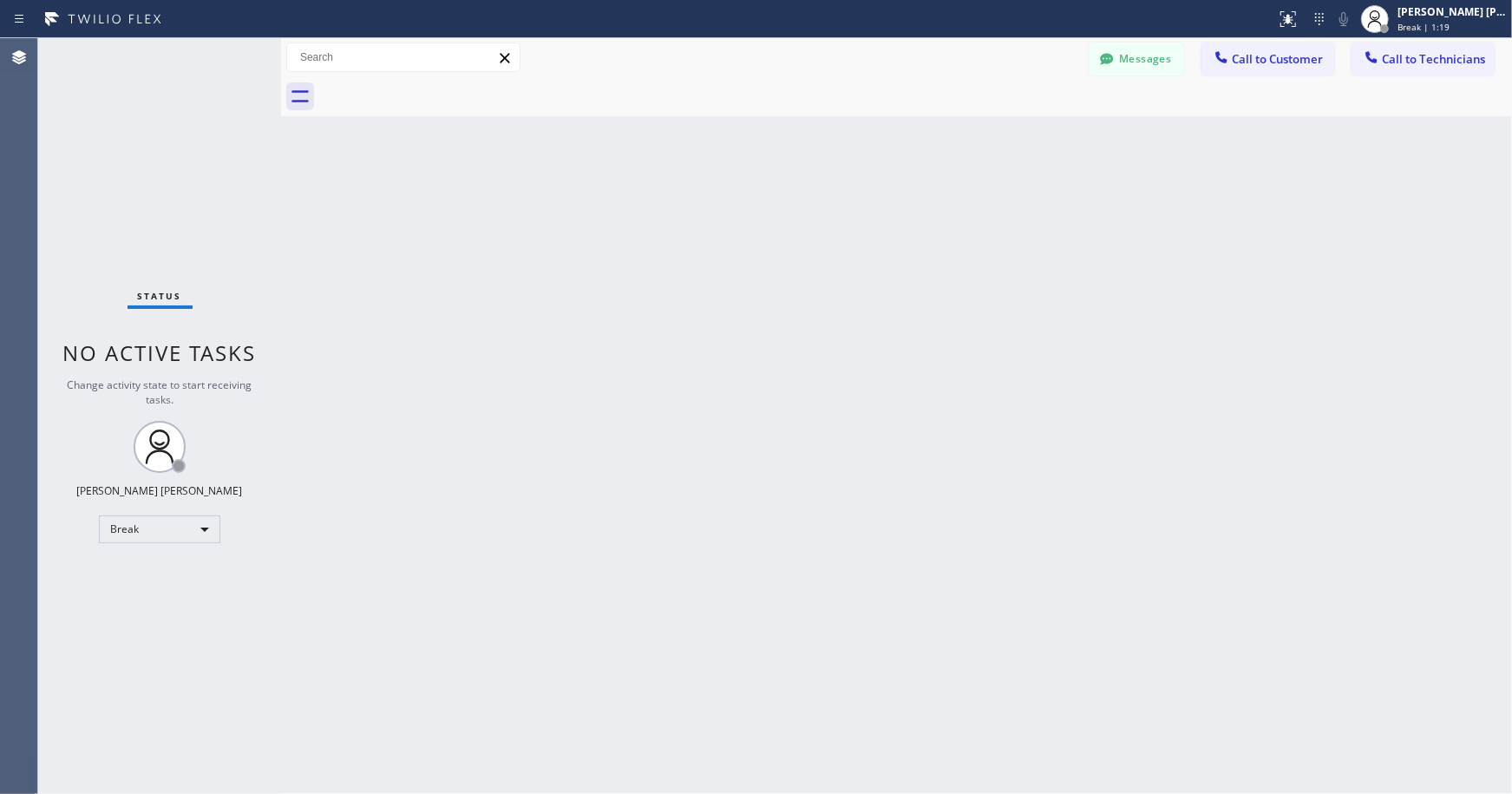
click at [872, 131] on div "Back to Dashboard Change Sender ID Customers Technicians Select a contact Outbo…" at bounding box center [897, 416] width 1232 height 756
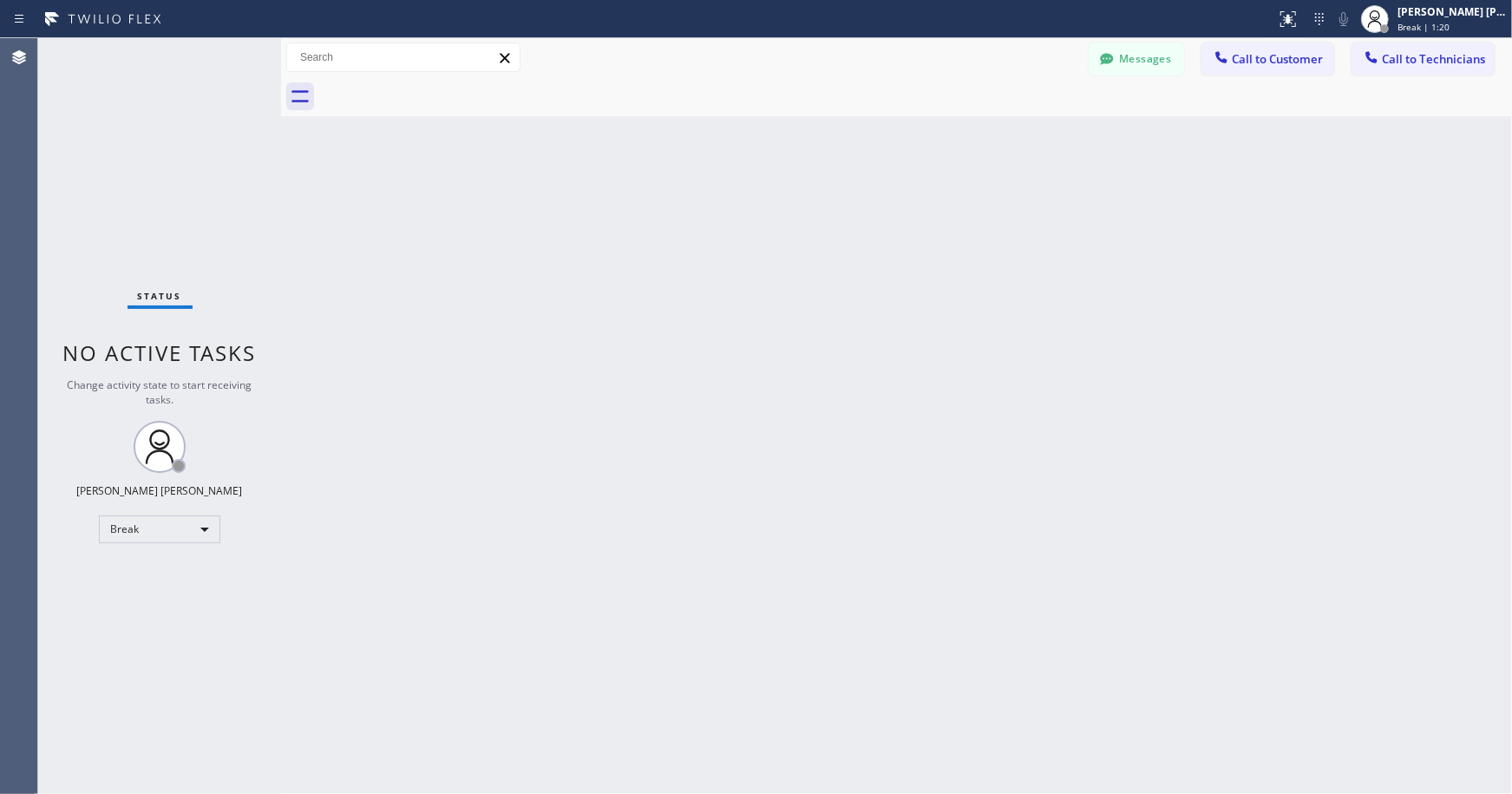
click at [872, 131] on div "Back to Dashboard Change Sender ID Customers Technicians Select a contact Outbo…" at bounding box center [897, 416] width 1232 height 756
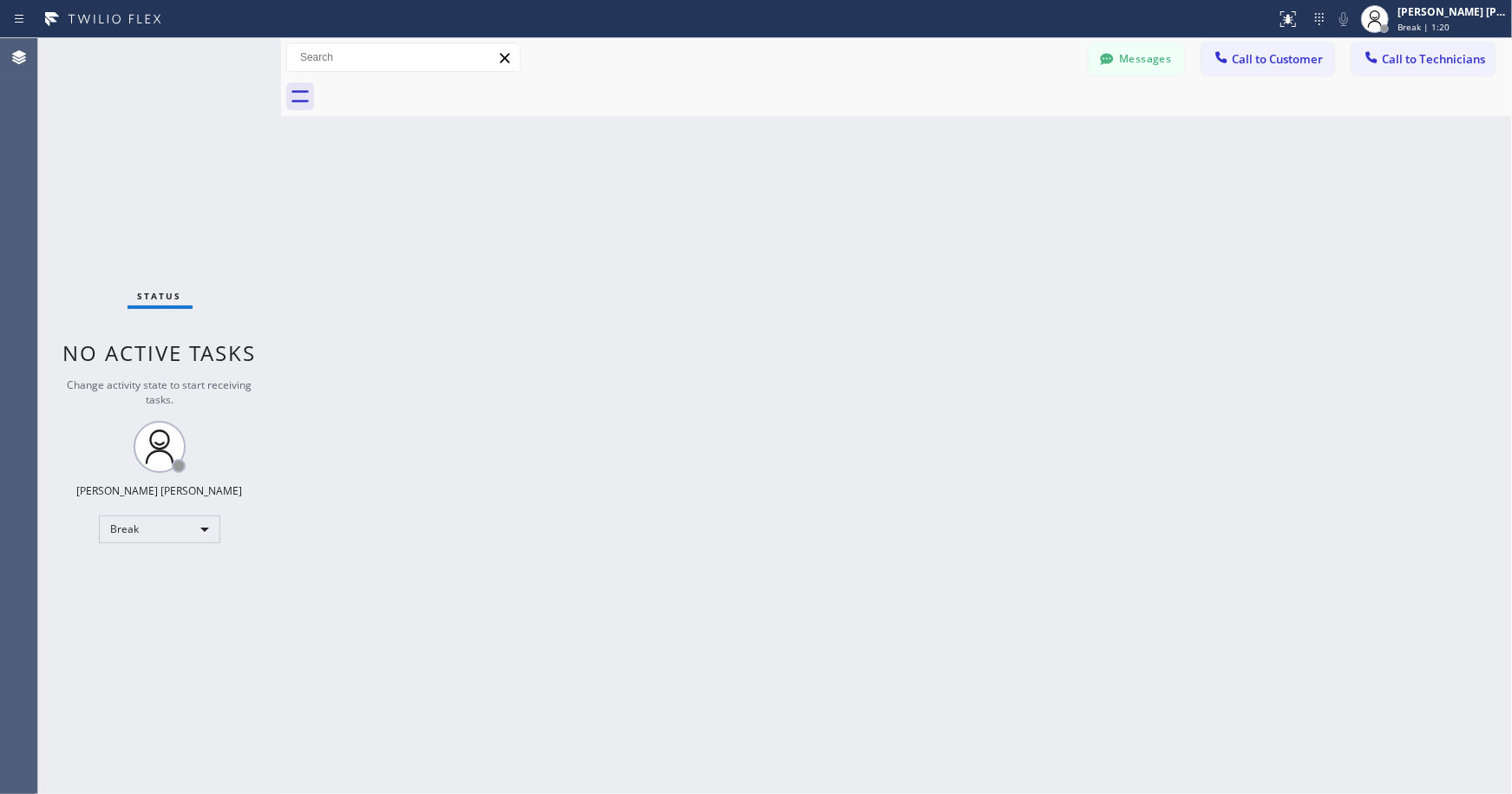
click at [872, 131] on div "Back to Dashboard Change Sender ID Customers Technicians Select a contact Outbo…" at bounding box center [897, 416] width 1232 height 756
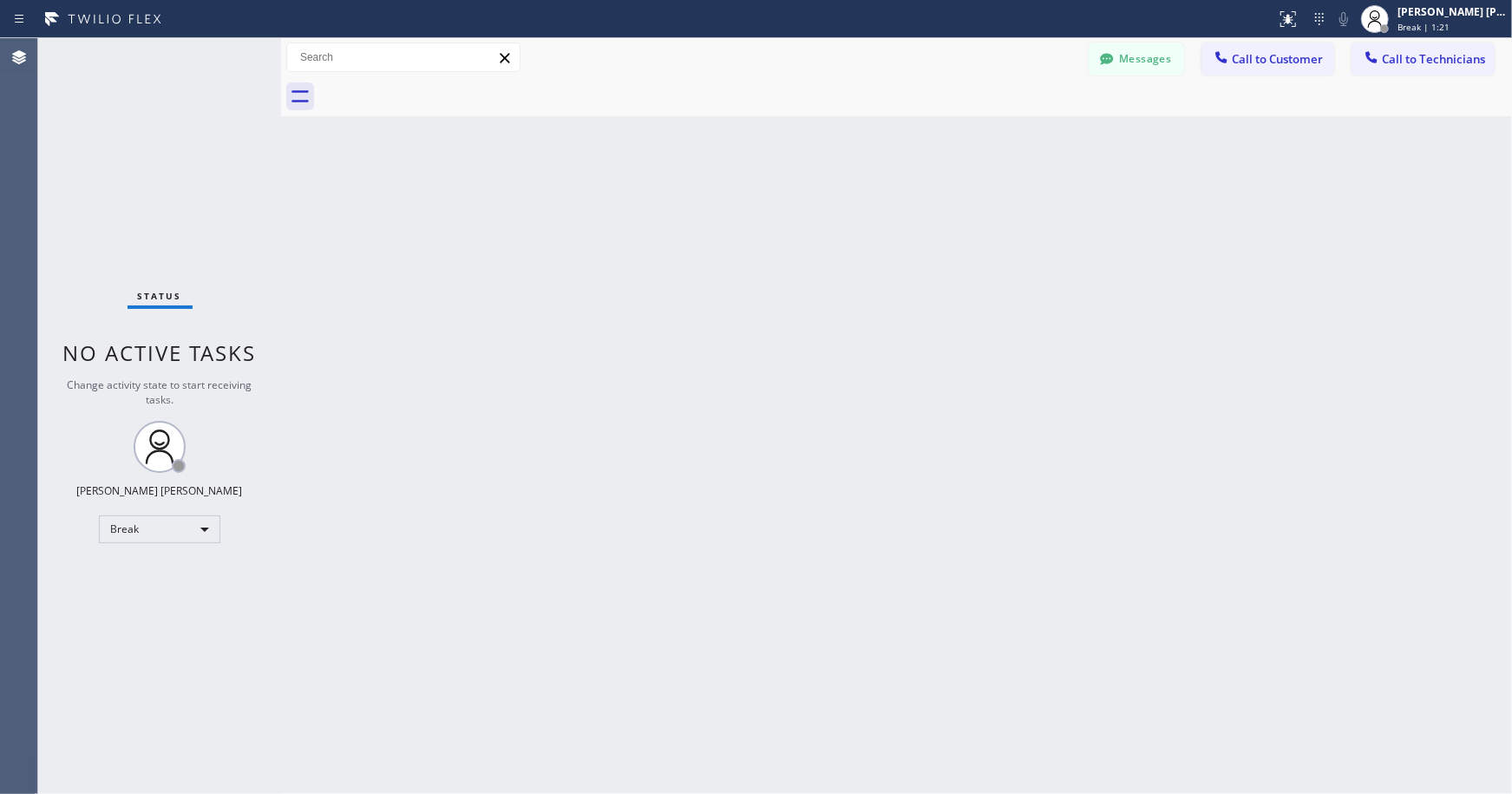
click at [872, 131] on div "Back to Dashboard Change Sender ID Customers Technicians Select a contact Outbo…" at bounding box center [897, 416] width 1232 height 756
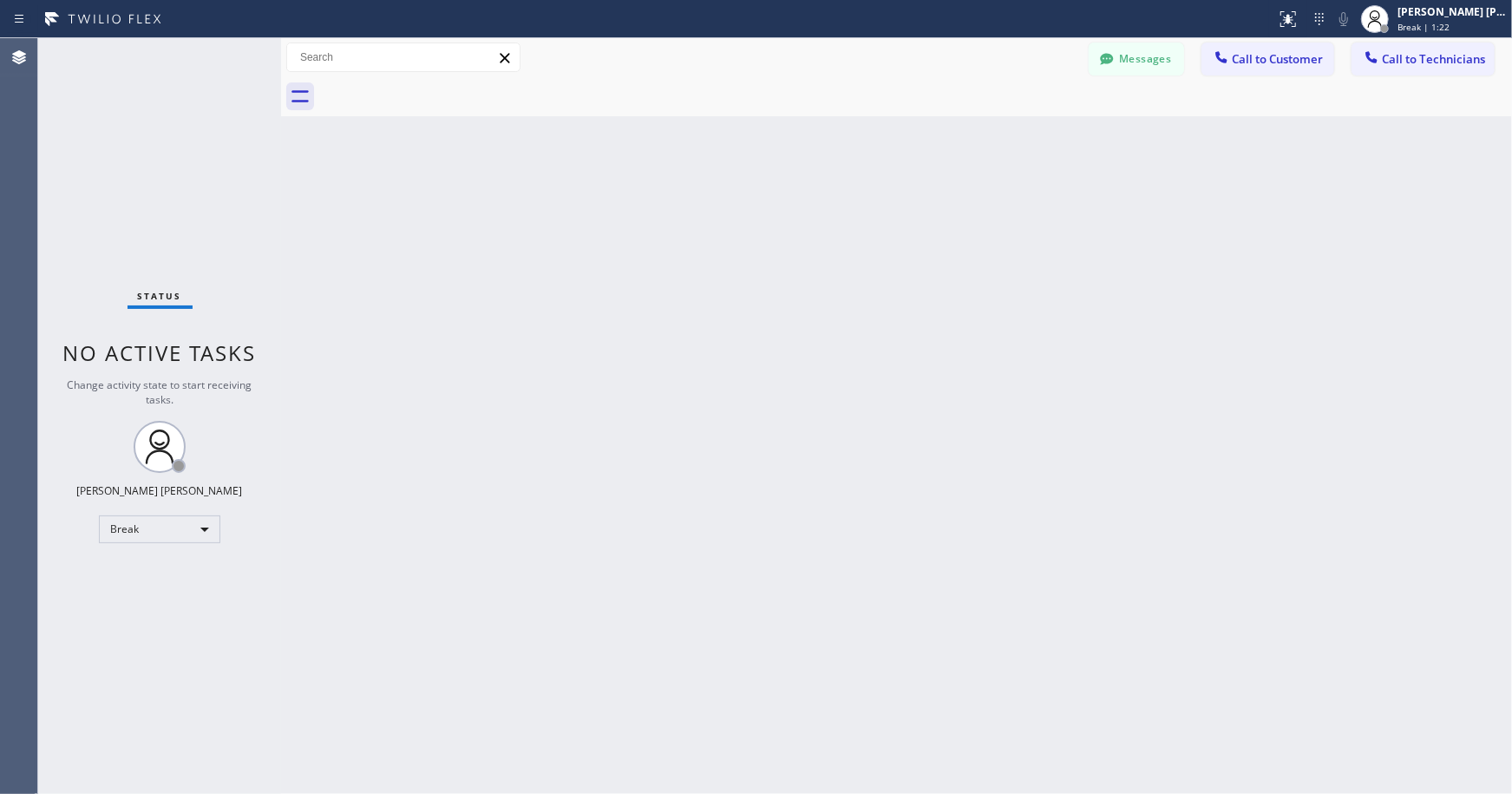
click at [872, 131] on div "Back to Dashboard Change Sender ID Customers Technicians Select a contact Outbo…" at bounding box center [897, 416] width 1232 height 756
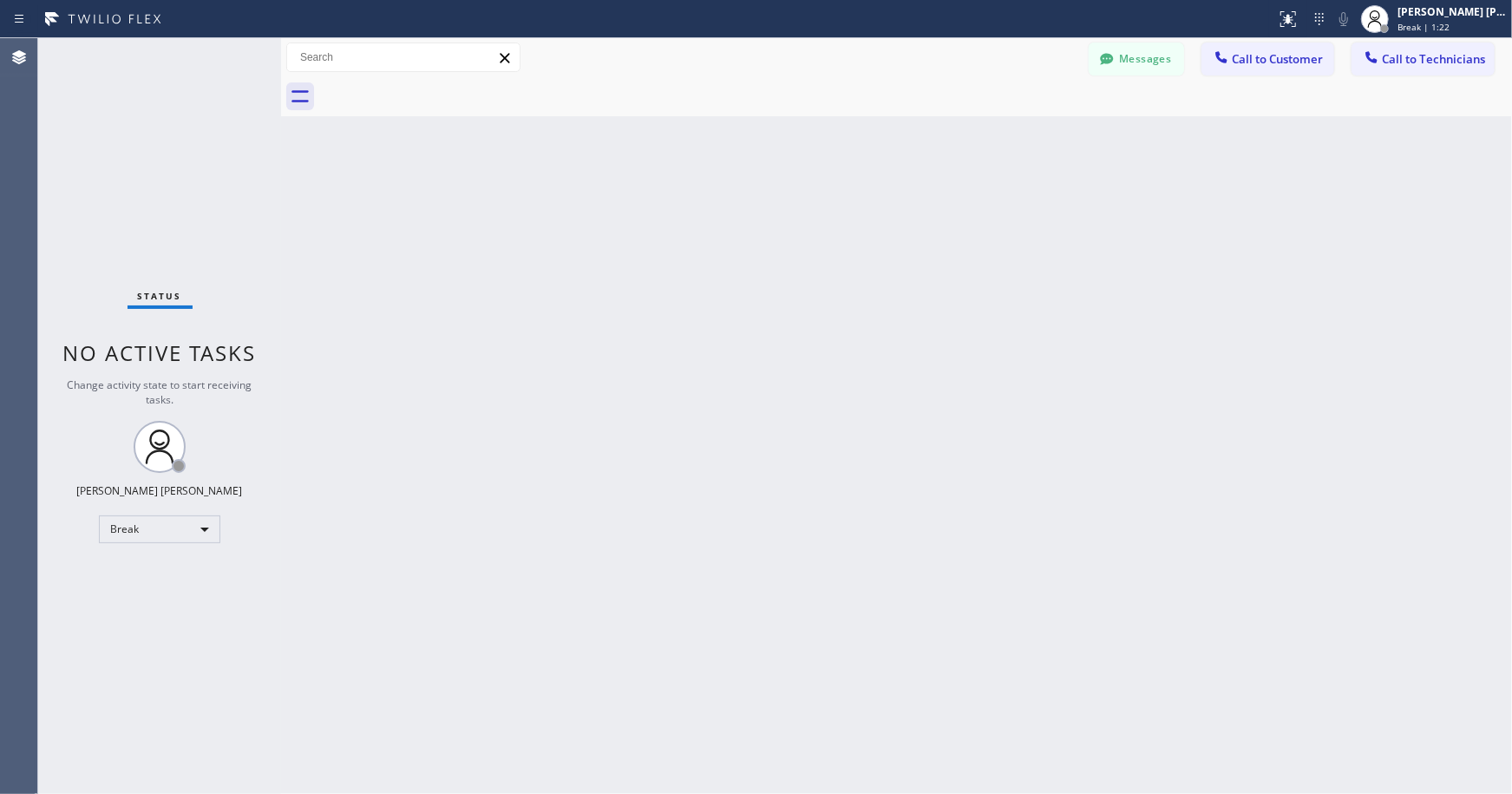
click at [872, 131] on div "Back to Dashboard Change Sender ID Customers Technicians Select a contact Outbo…" at bounding box center [897, 416] width 1232 height 756
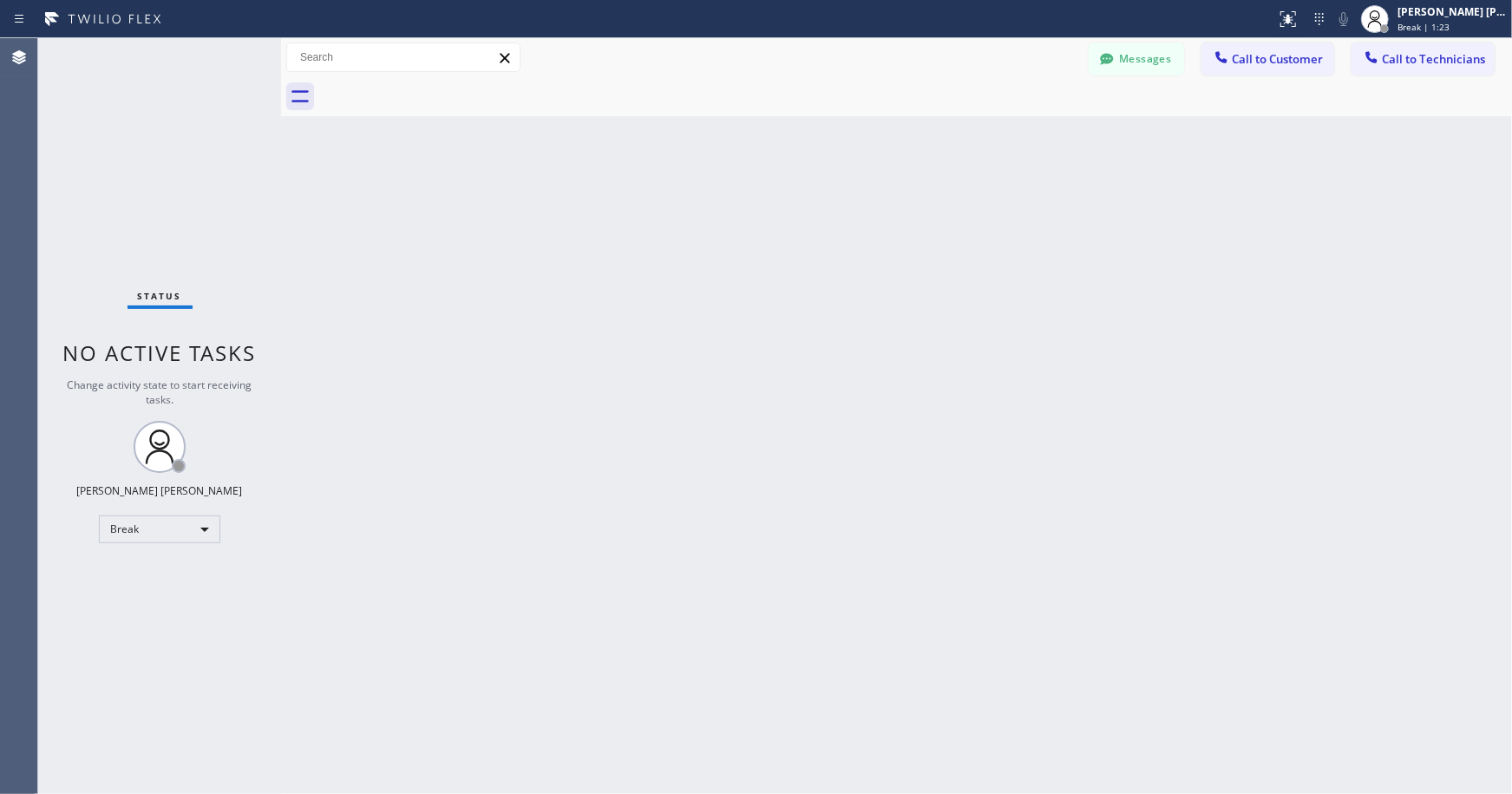
click at [872, 131] on div "Back to Dashboard Change Sender ID Customers Technicians Select a contact Outbo…" at bounding box center [897, 416] width 1232 height 756
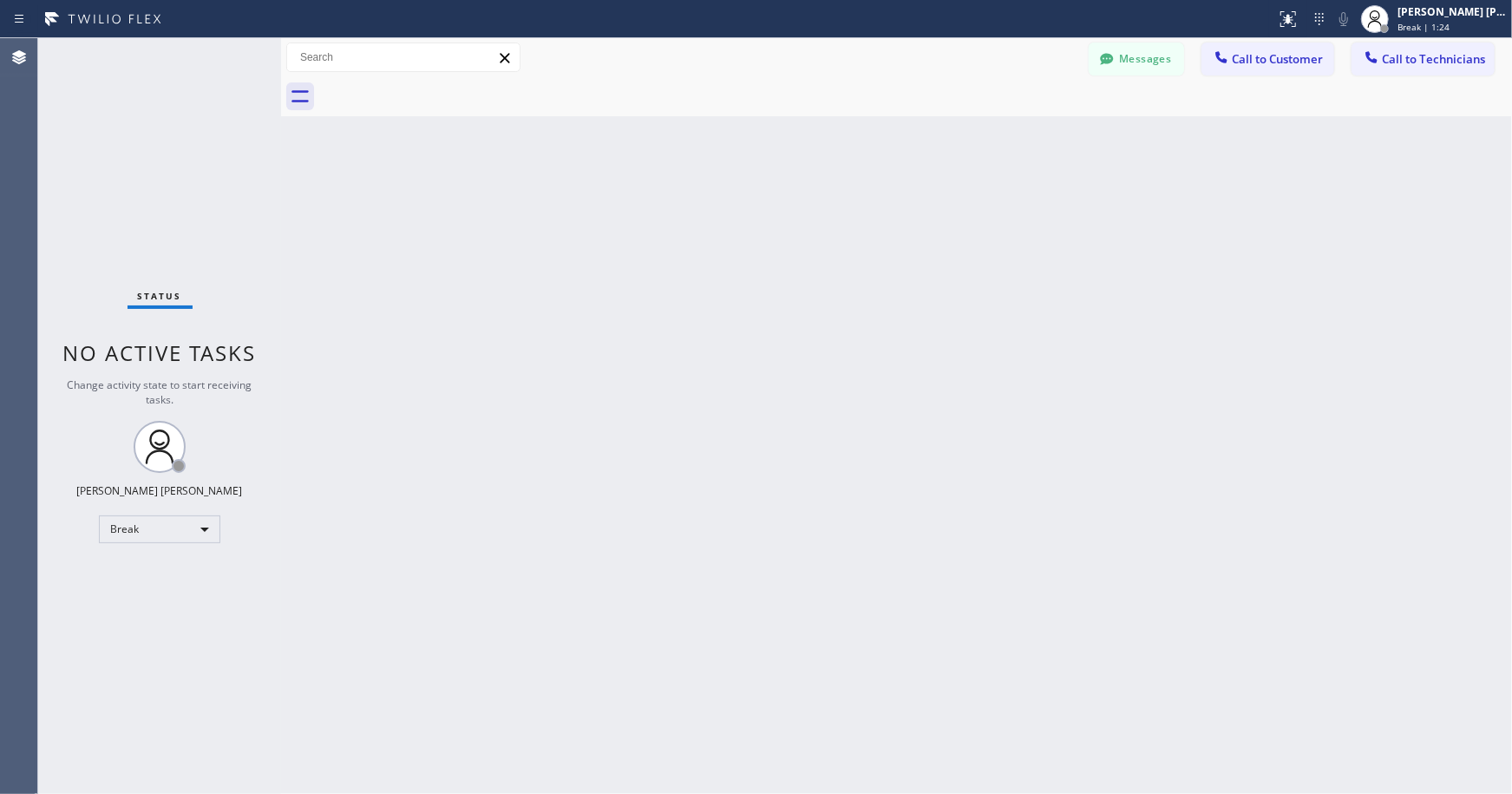
click at [872, 131] on div "Back to Dashboard Change Sender ID Customers Technicians Select a contact Outbo…" at bounding box center [897, 416] width 1232 height 756
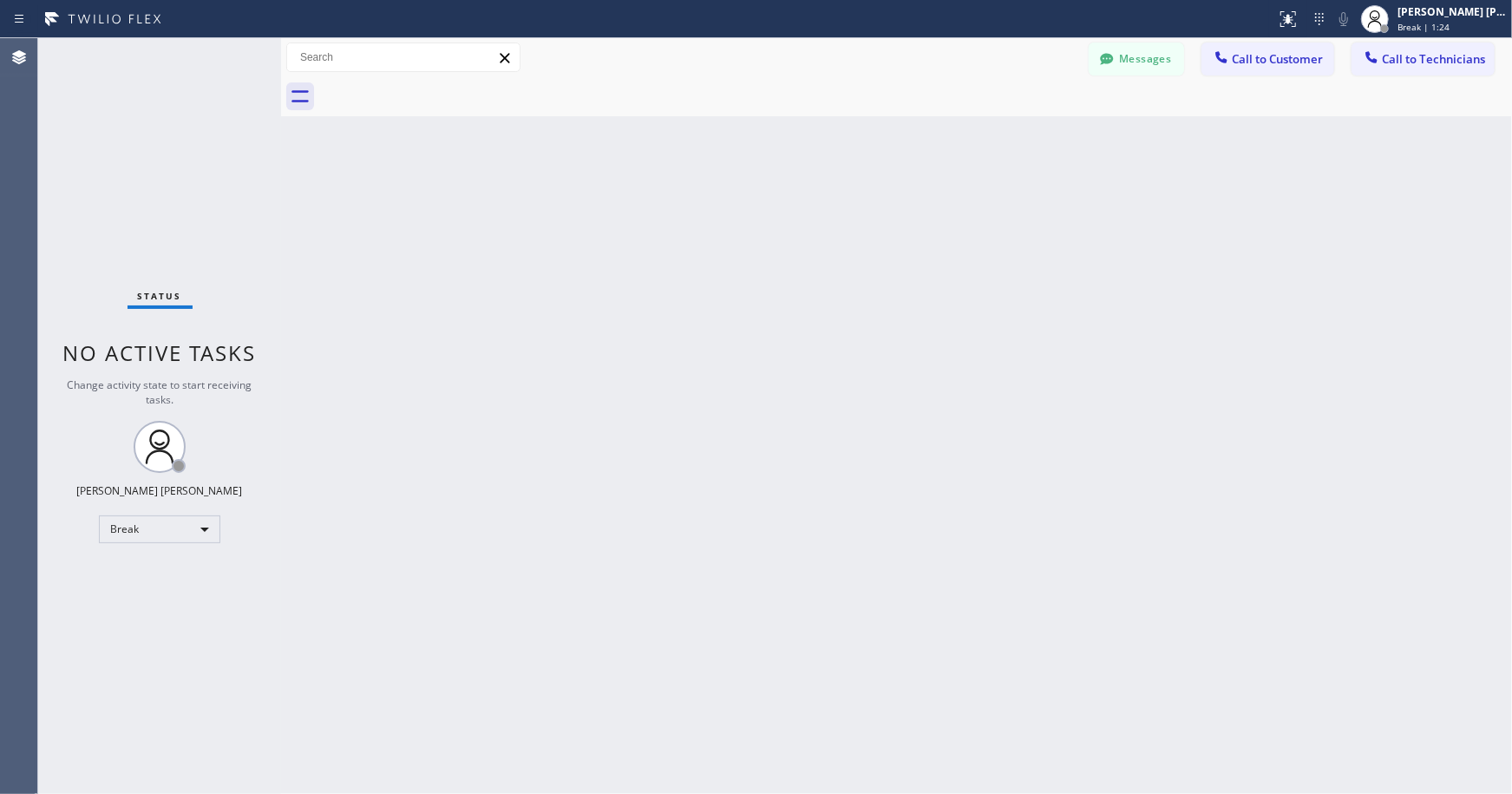
click at [872, 131] on div "Back to Dashboard Change Sender ID Customers Technicians Select a contact Outbo…" at bounding box center [897, 416] width 1232 height 756
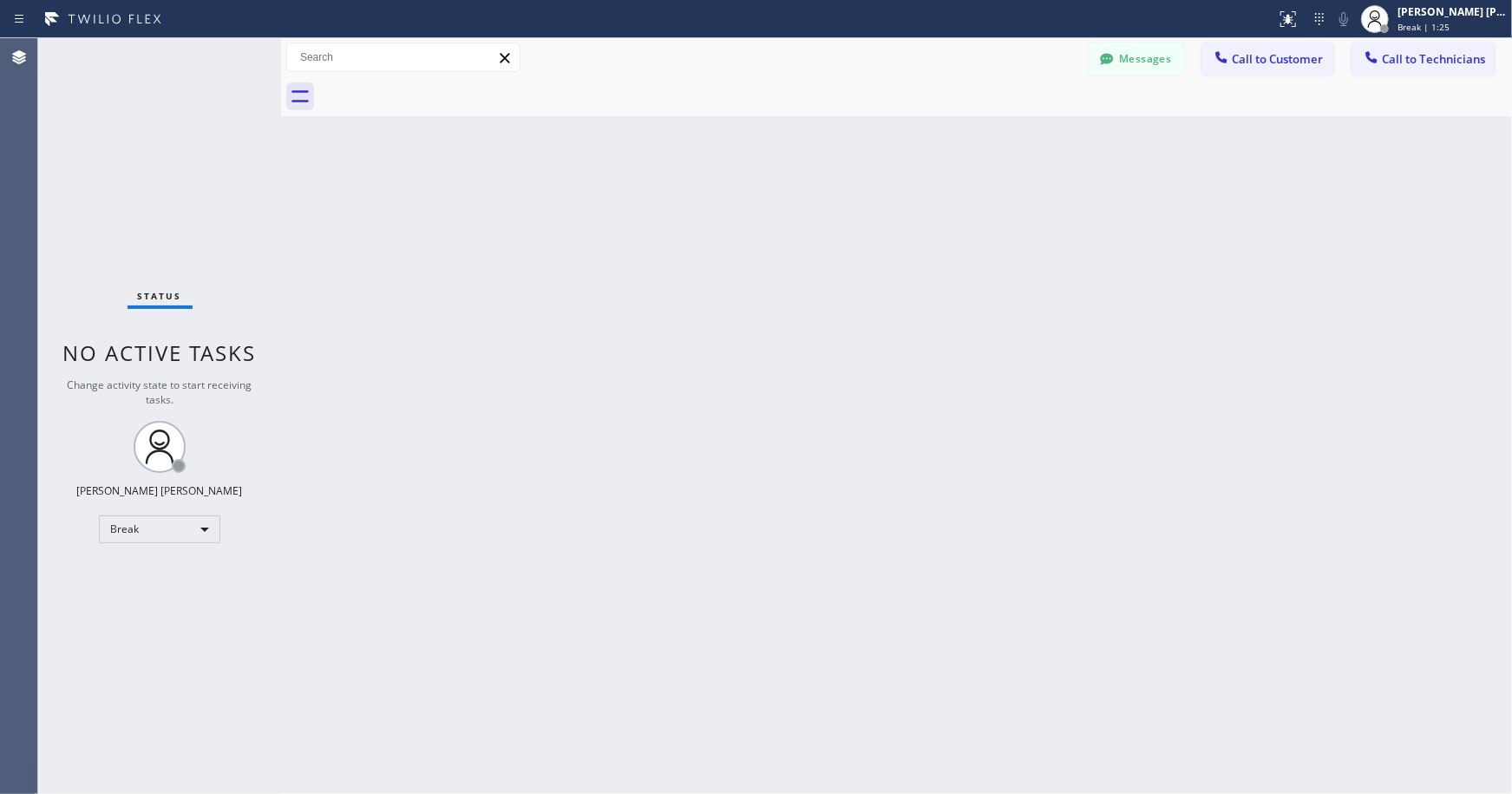
click at [872, 131] on div "Back to Dashboard Change Sender ID Customers Technicians Select a contact Outbo…" at bounding box center [897, 416] width 1232 height 756
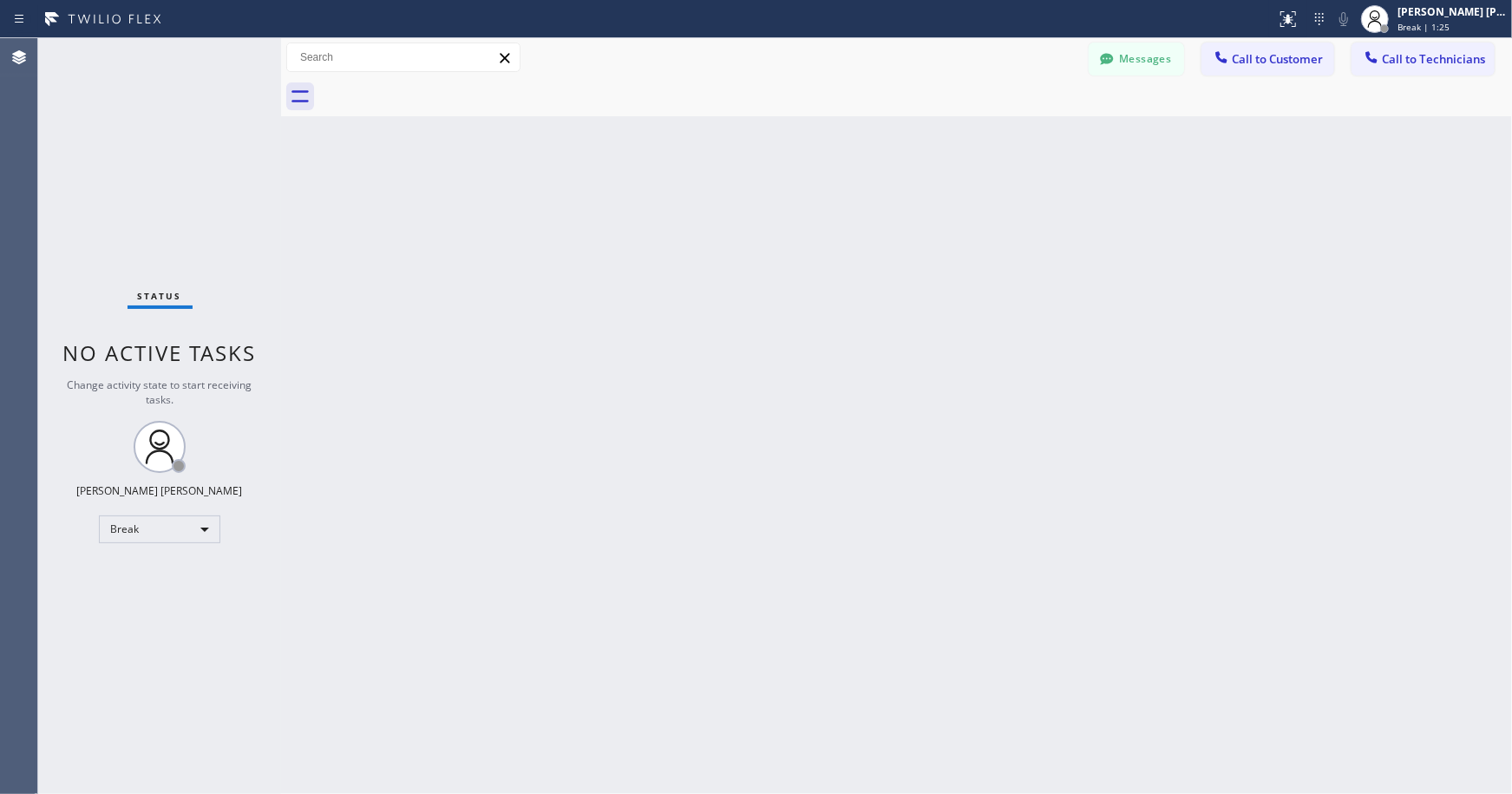
click at [872, 131] on div "Back to Dashboard Change Sender ID Customers Technicians Select a contact Outbo…" at bounding box center [897, 416] width 1232 height 756
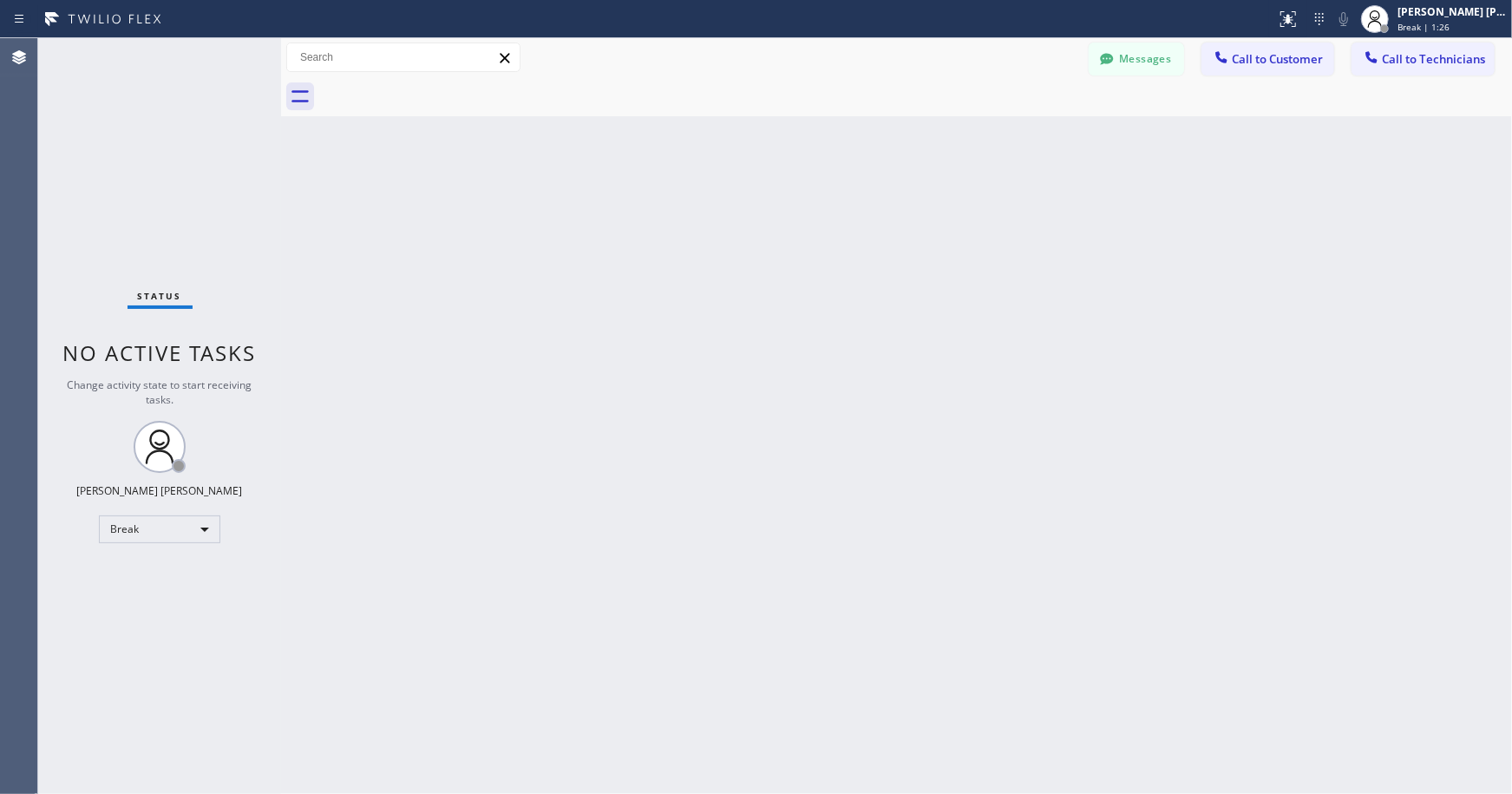
click at [872, 131] on div "Back to Dashboard Change Sender ID Customers Technicians Select a contact Outbo…" at bounding box center [897, 416] width 1232 height 756
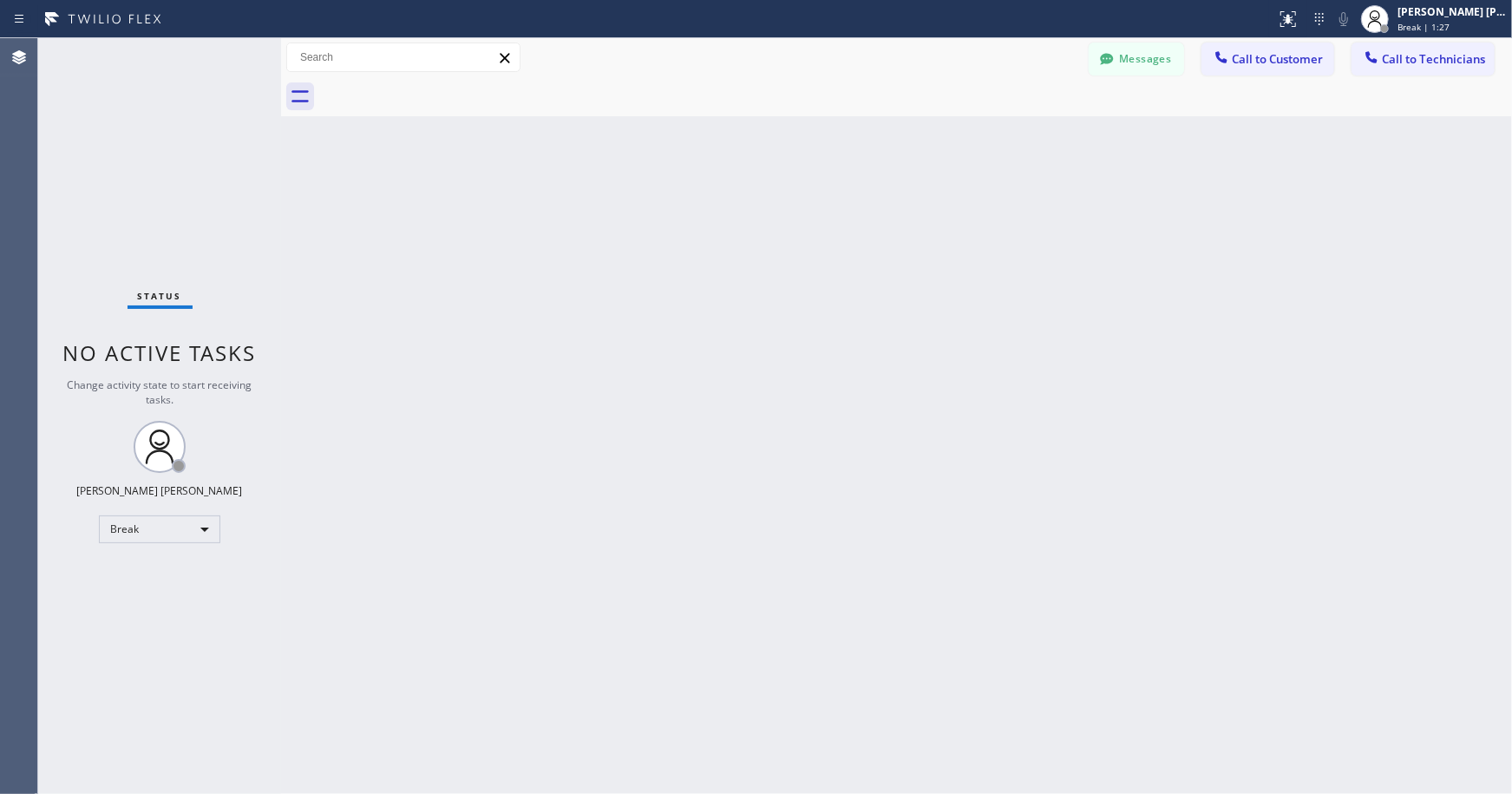
click at [872, 131] on div "Back to Dashboard Change Sender ID Customers Technicians Select a contact Outbo…" at bounding box center [897, 416] width 1232 height 756
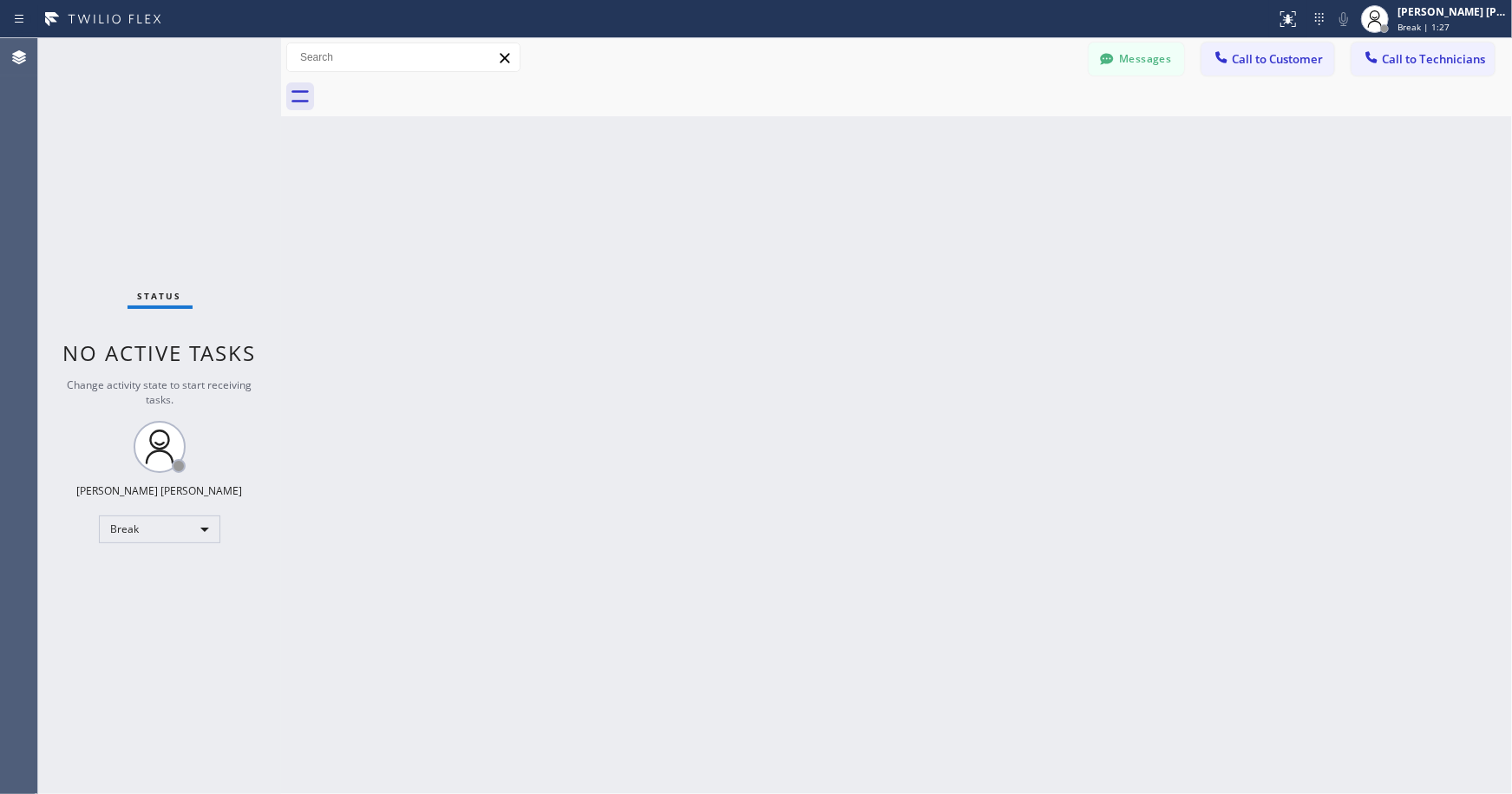
click at [872, 131] on div "Back to Dashboard Change Sender ID Customers Technicians Select a contact Outbo…" at bounding box center [897, 416] width 1232 height 756
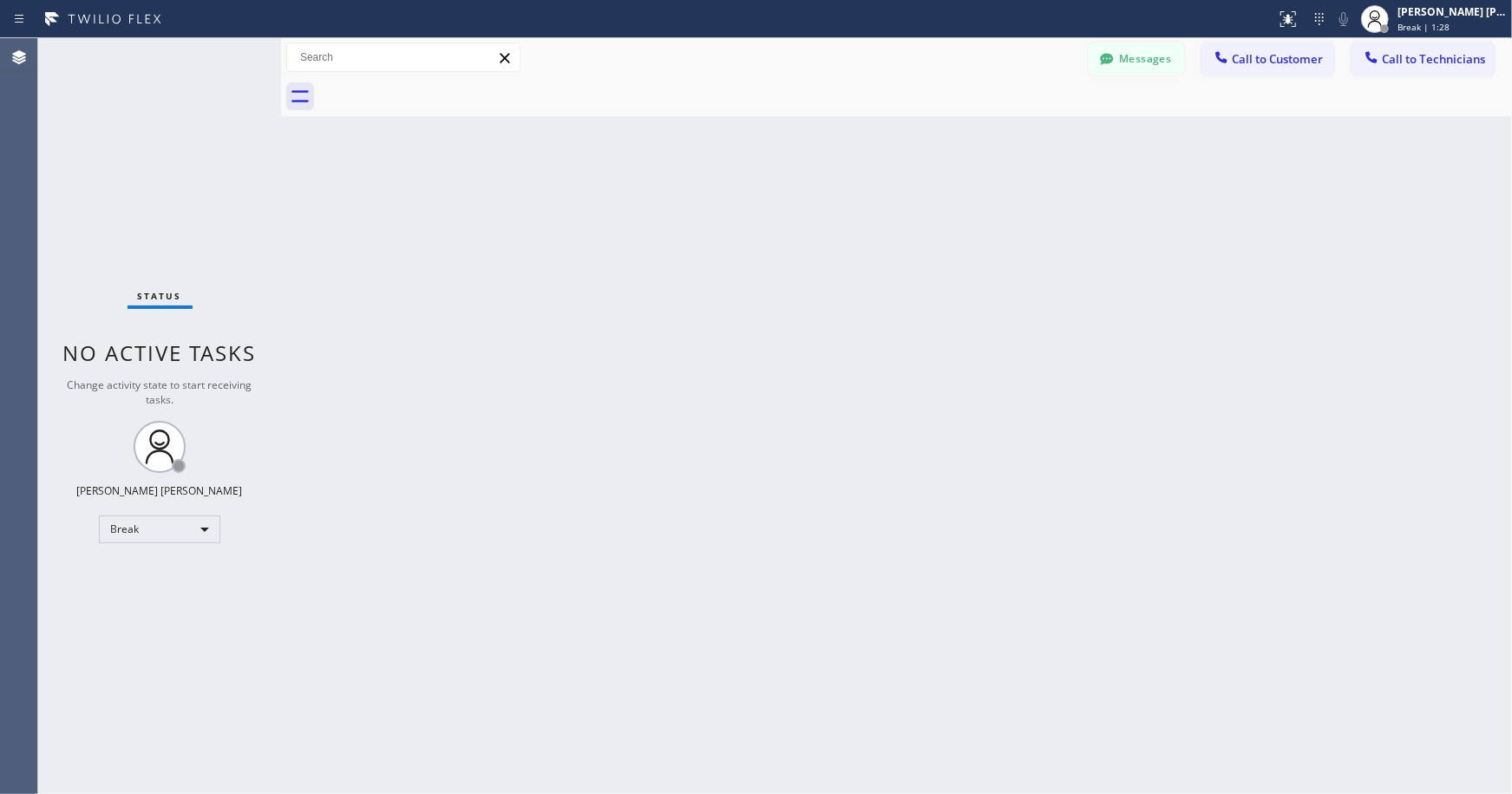
click at [872, 131] on div "Back to Dashboard Change Sender ID Customers Technicians Select a contact Outbo…" at bounding box center [897, 416] width 1232 height 756
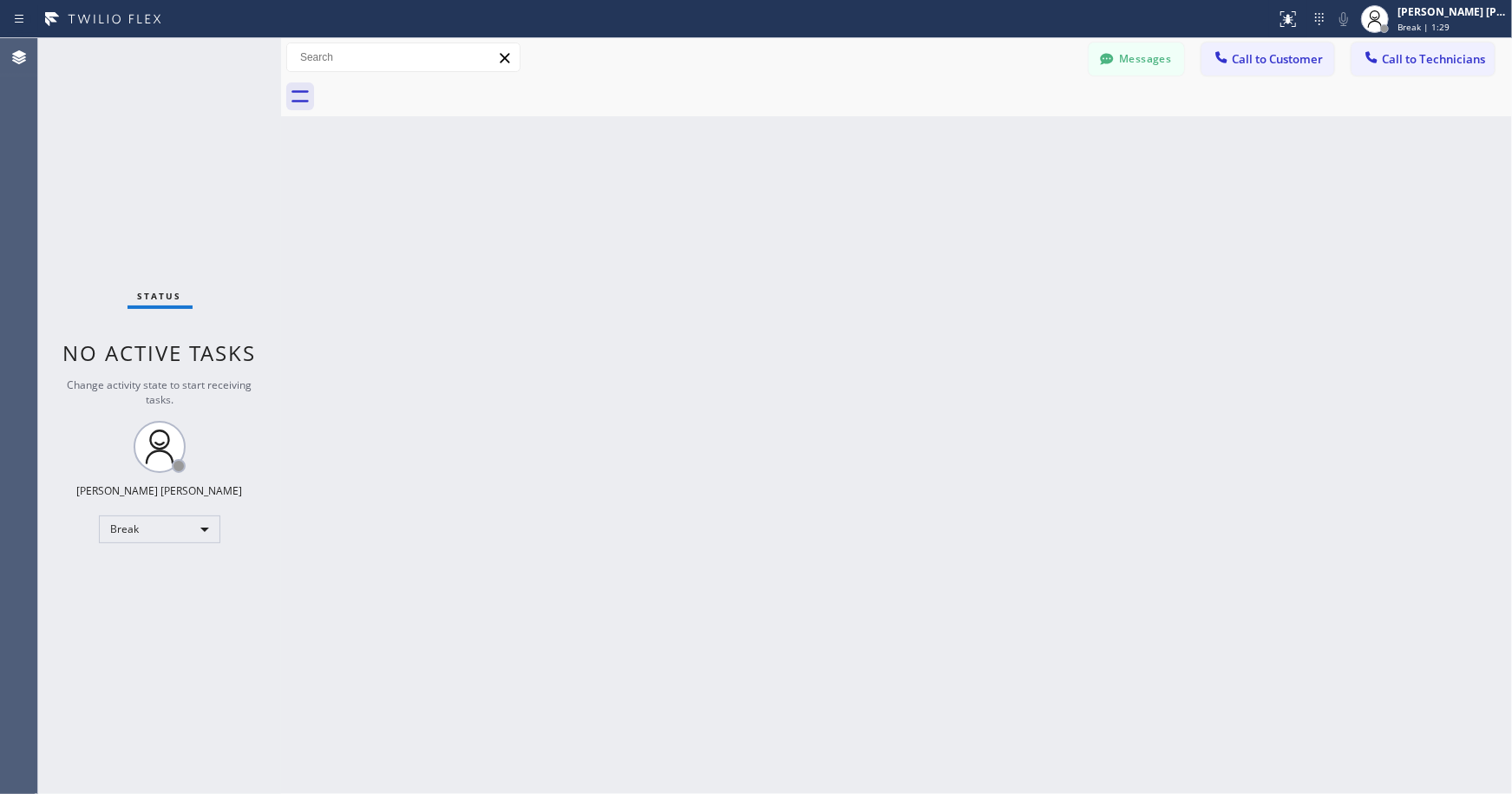
click at [872, 131] on div "Back to Dashboard Change Sender ID Customers Technicians Select a contact Outbo…" at bounding box center [897, 416] width 1232 height 756
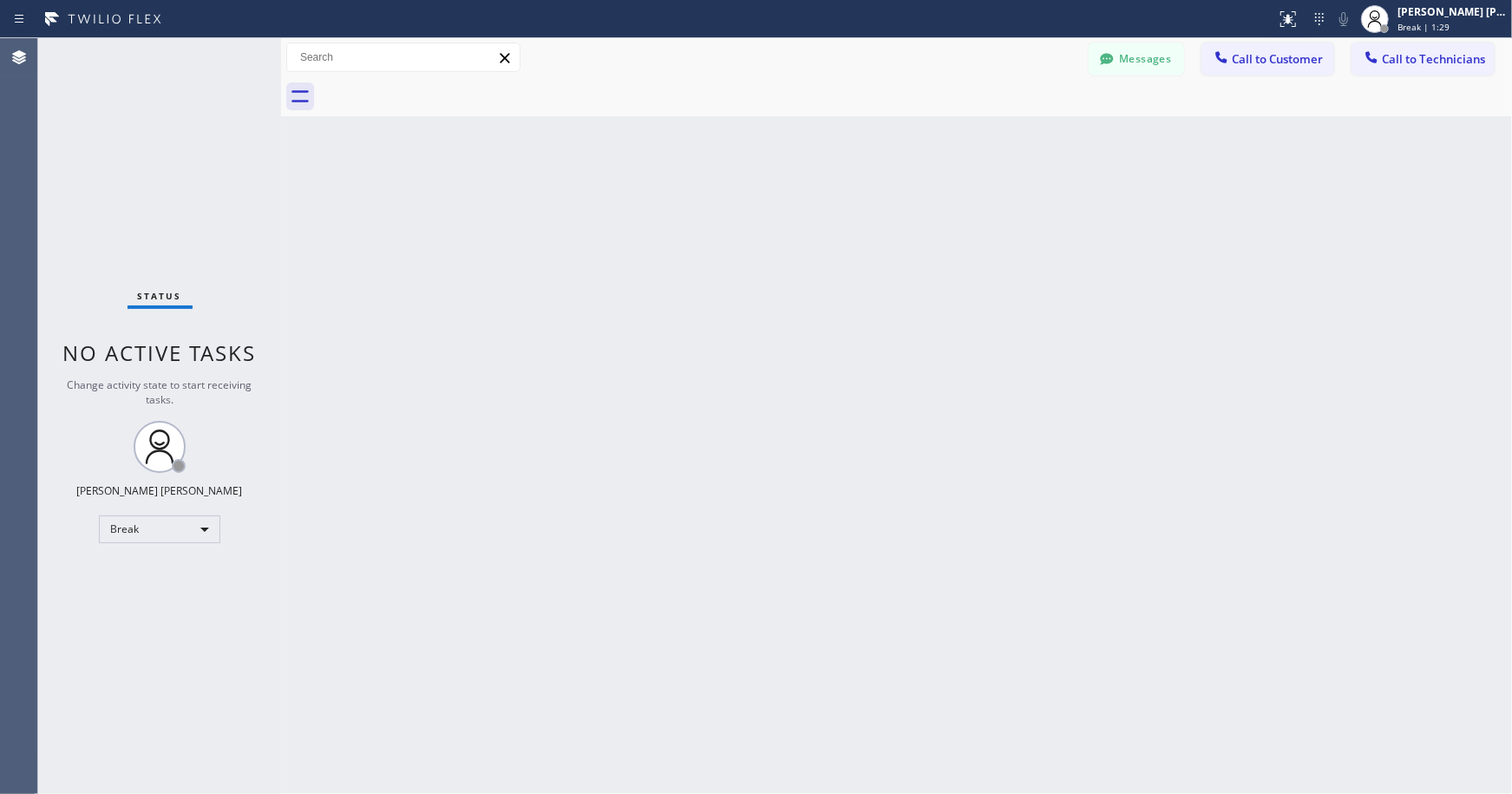
click at [872, 131] on div "Back to Dashboard Change Sender ID Customers Technicians Select a contact Outbo…" at bounding box center [897, 416] width 1232 height 756
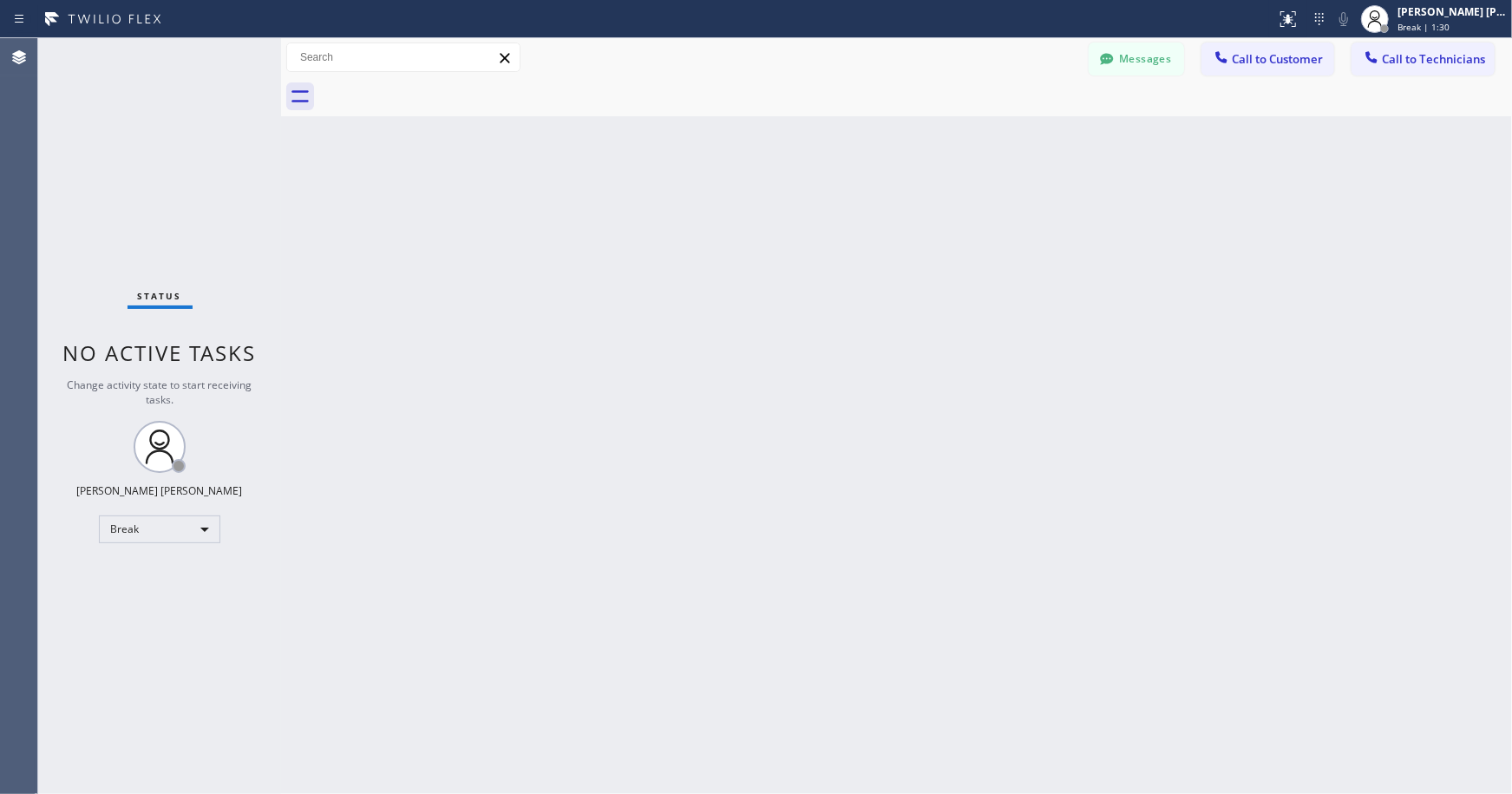
click at [872, 131] on div "Back to Dashboard Change Sender ID Customers Technicians Select a contact Outbo…" at bounding box center [897, 416] width 1232 height 756
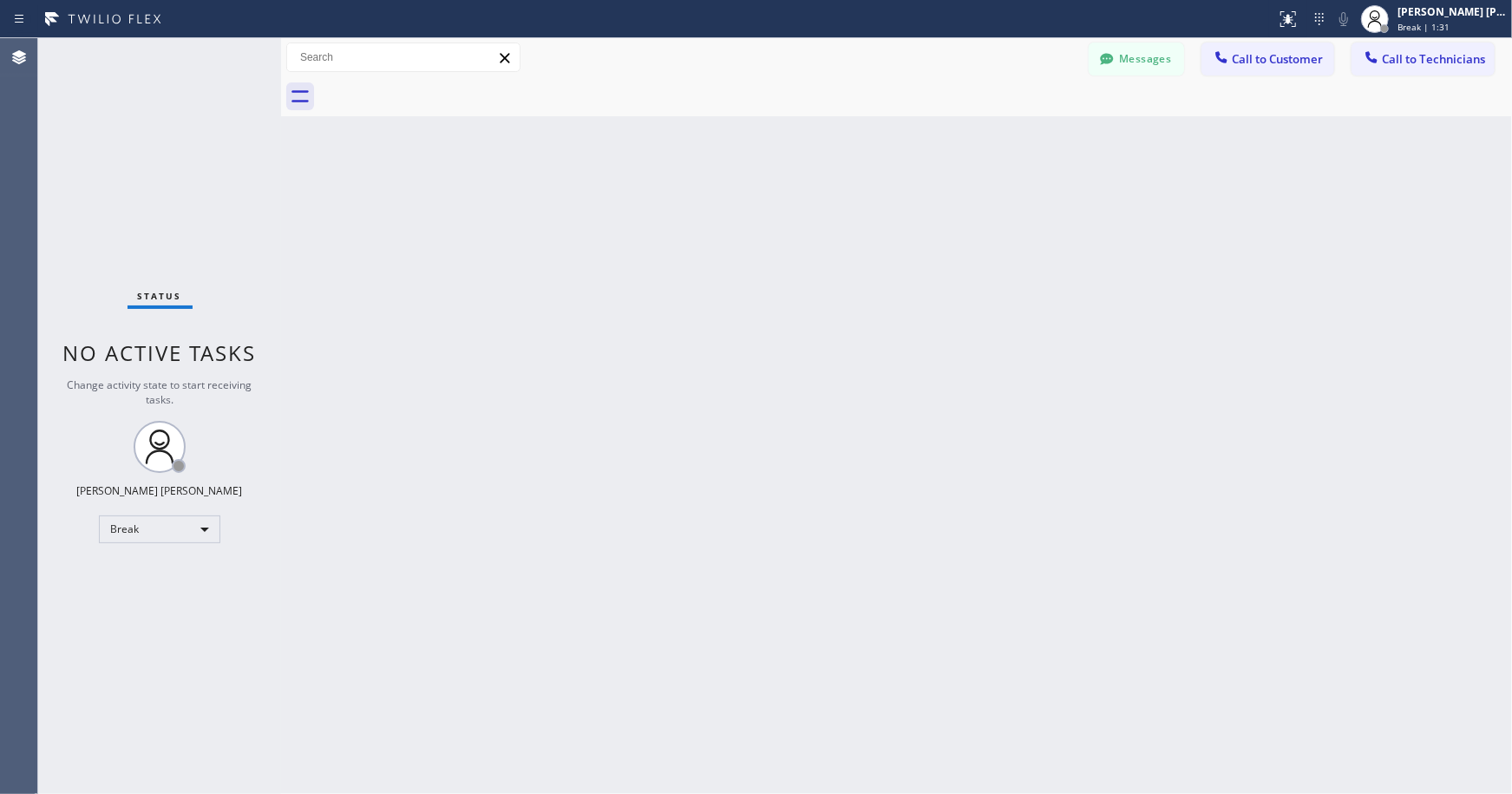
click at [872, 131] on div "Back to Dashboard Change Sender ID Customers Technicians Select a contact Outbo…" at bounding box center [897, 416] width 1232 height 756
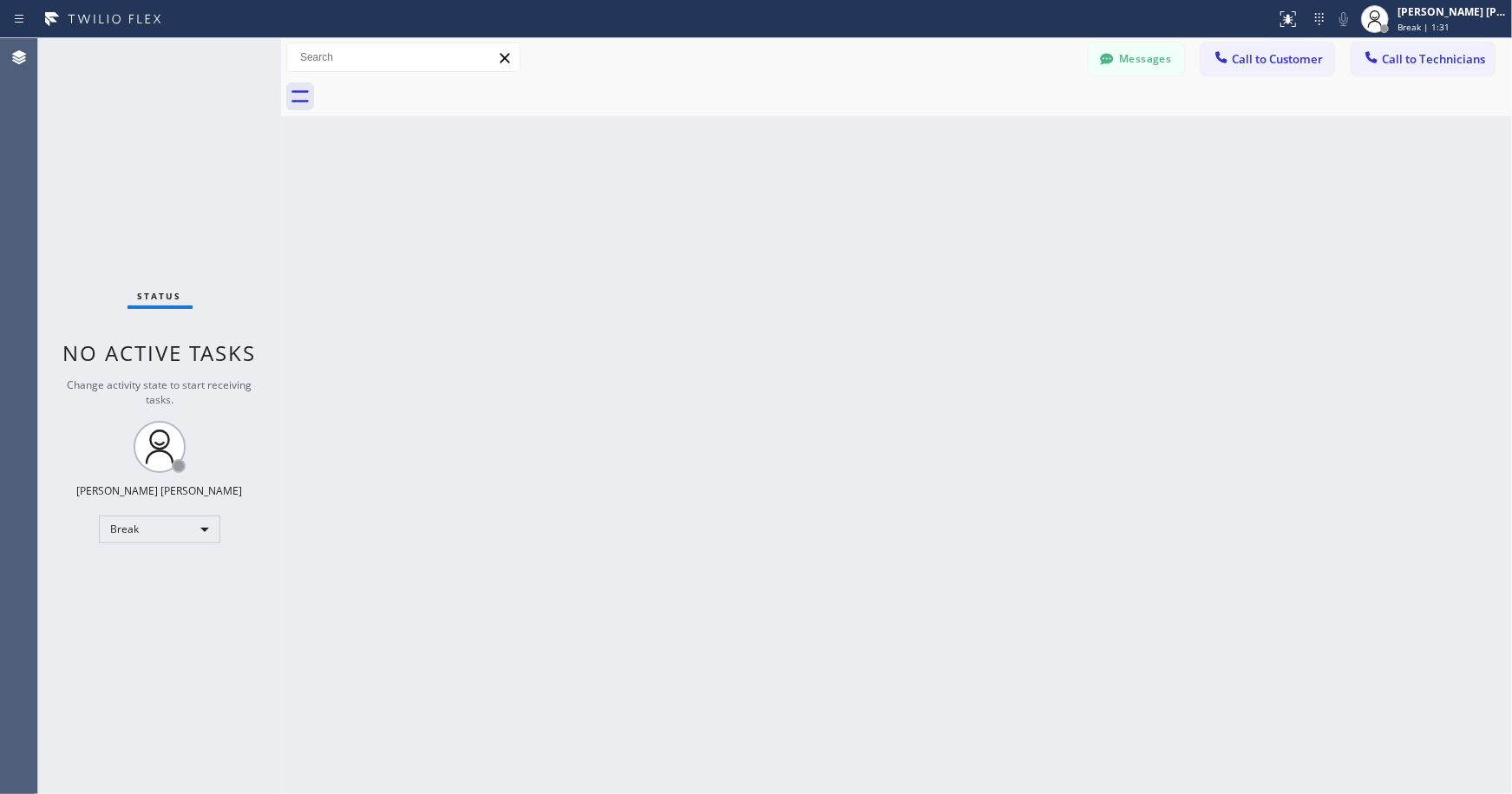
click at [872, 131] on div "Back to Dashboard Change Sender ID Customers Technicians Select a contact Outbo…" at bounding box center [897, 416] width 1232 height 756
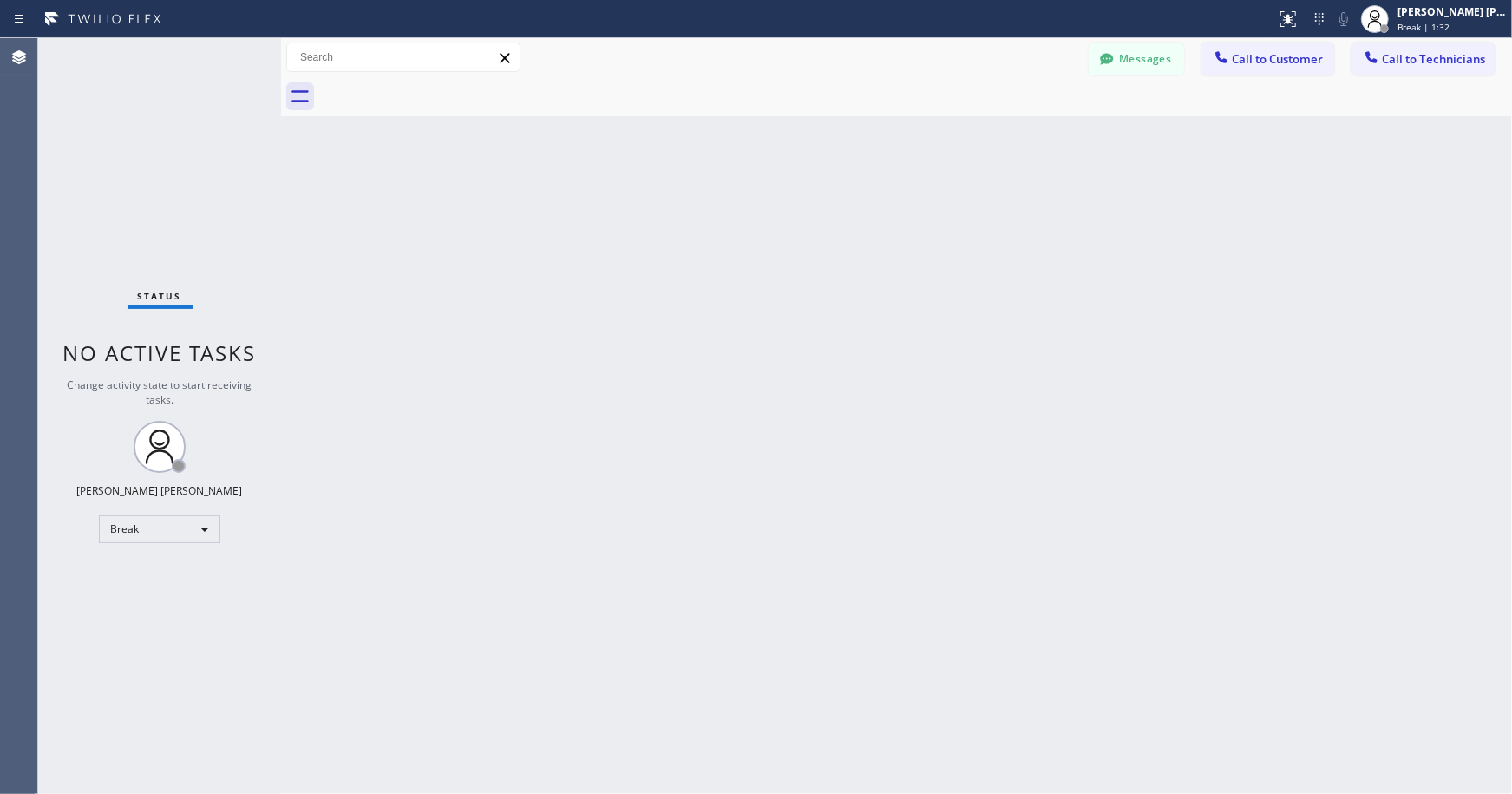
click at [872, 131] on div "Back to Dashboard Change Sender ID Customers Technicians Select a contact Outbo…" at bounding box center [897, 416] width 1232 height 756
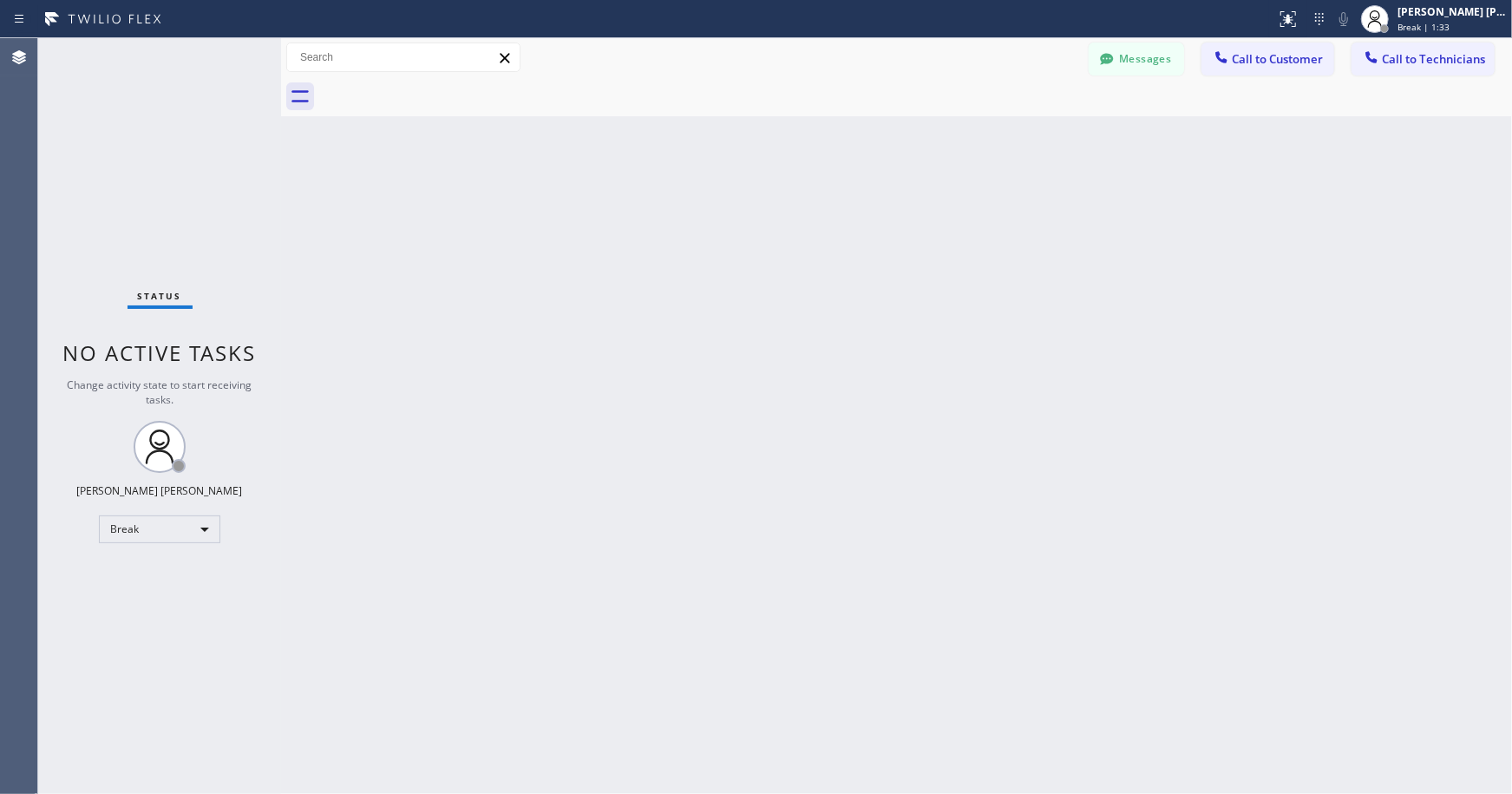
click at [872, 131] on div "Back to Dashboard Change Sender ID Customers Technicians Select a contact Outbo…" at bounding box center [897, 416] width 1232 height 756
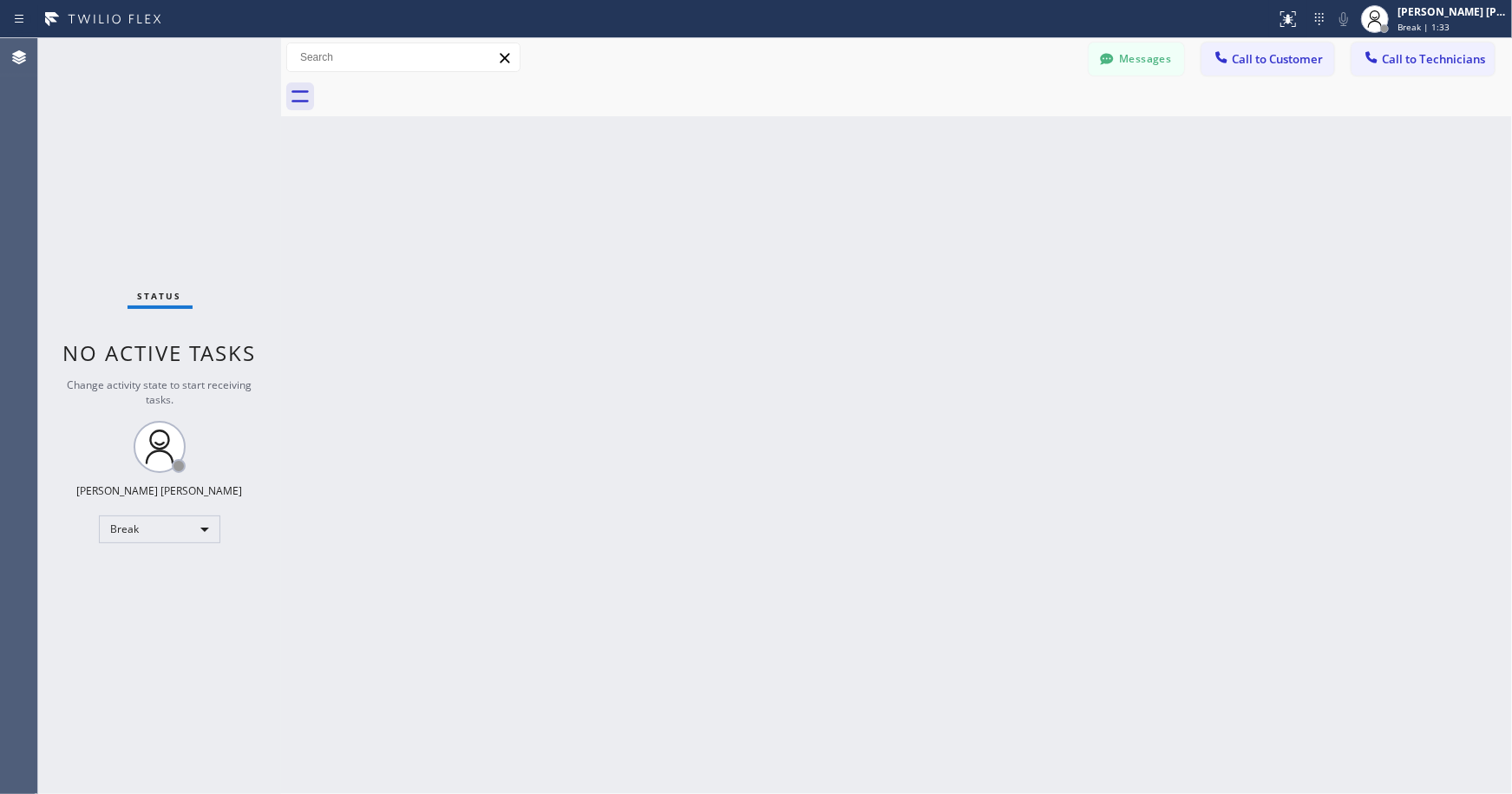
click at [872, 131] on div "Back to Dashboard Change Sender ID Customers Technicians Select a contact Outbo…" at bounding box center [897, 416] width 1232 height 756
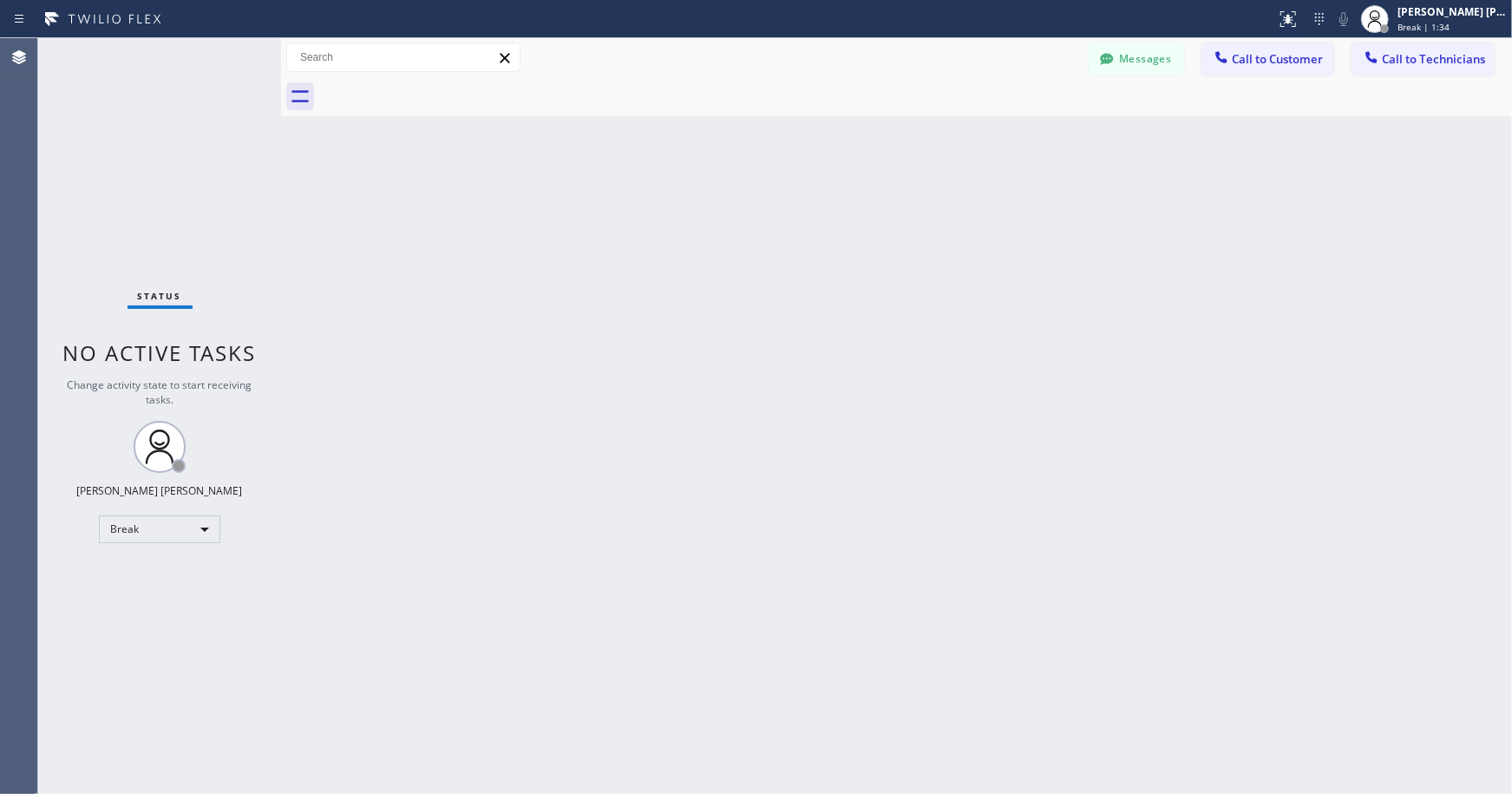
click at [872, 131] on div "Back to Dashboard Change Sender ID Customers Technicians Select a contact Outbo…" at bounding box center [897, 416] width 1232 height 756
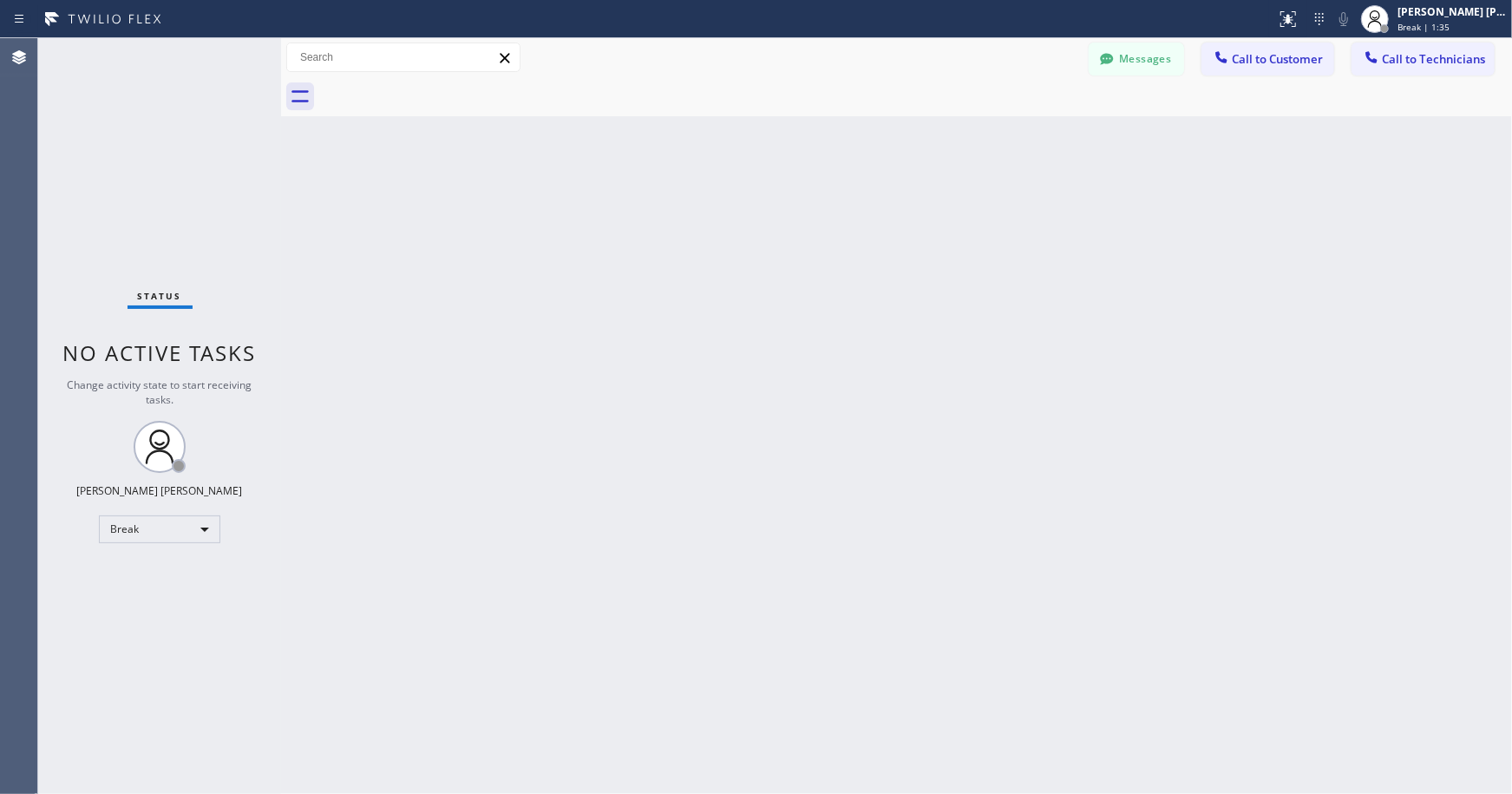
click at [872, 131] on div "Back to Dashboard Change Sender ID Customers Technicians Select a contact Outbo…" at bounding box center [897, 416] width 1232 height 756
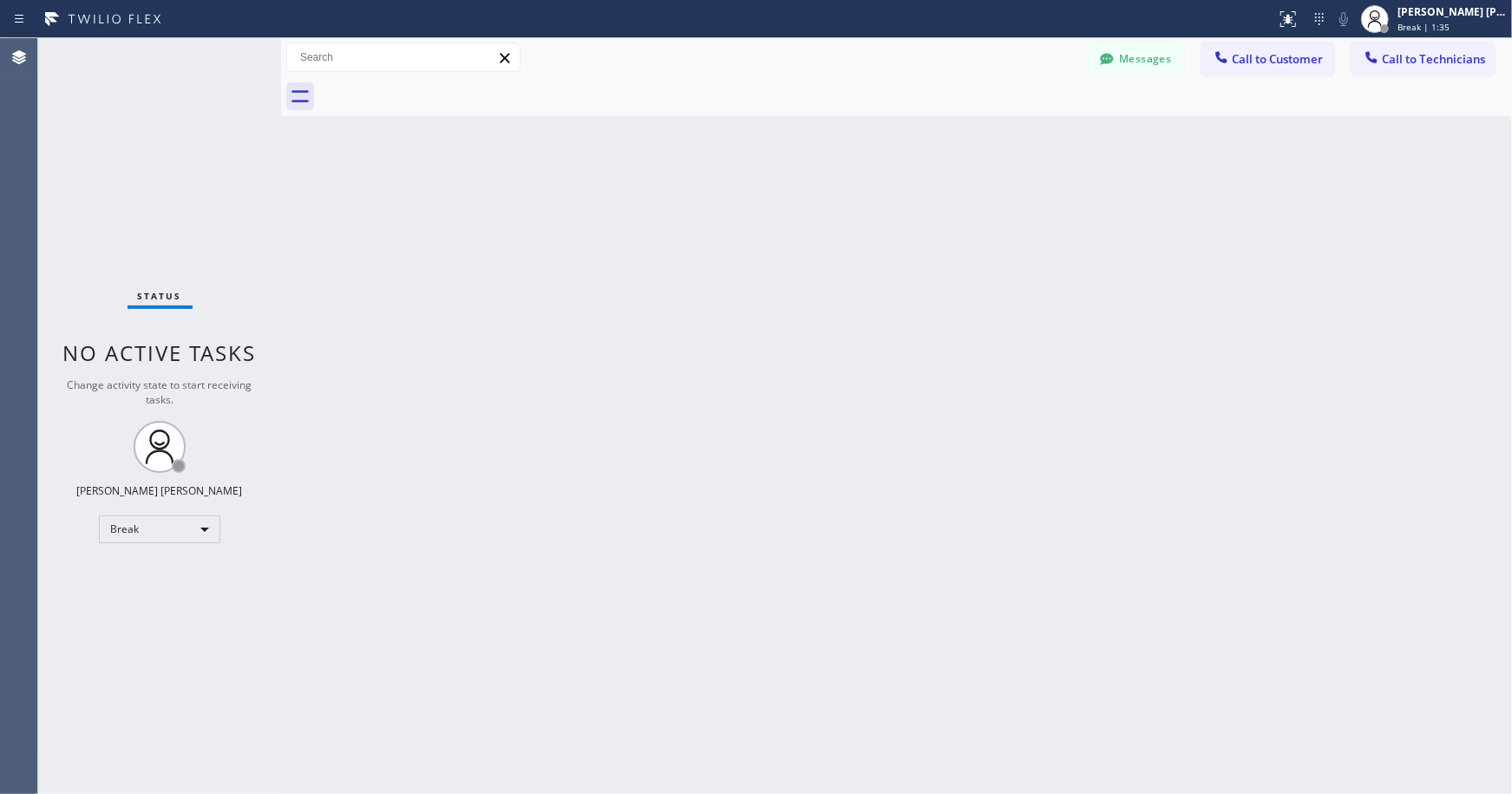
click at [872, 131] on div "Back to Dashboard Change Sender ID Customers Technicians Select a contact Outbo…" at bounding box center [897, 416] width 1232 height 756
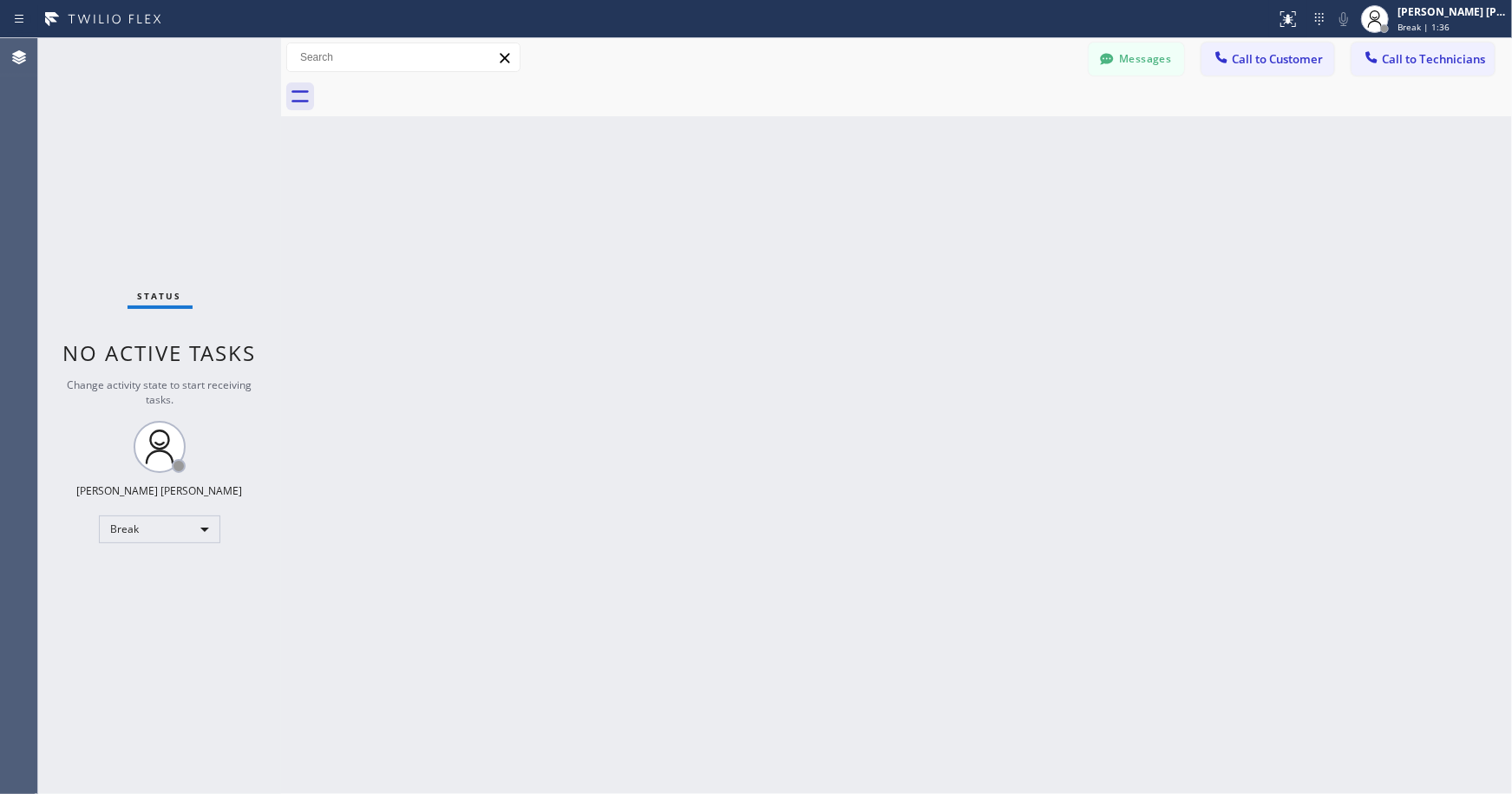
click at [872, 131] on div "Back to Dashboard Change Sender ID Customers Technicians Select a contact Outbo…" at bounding box center [897, 416] width 1232 height 756
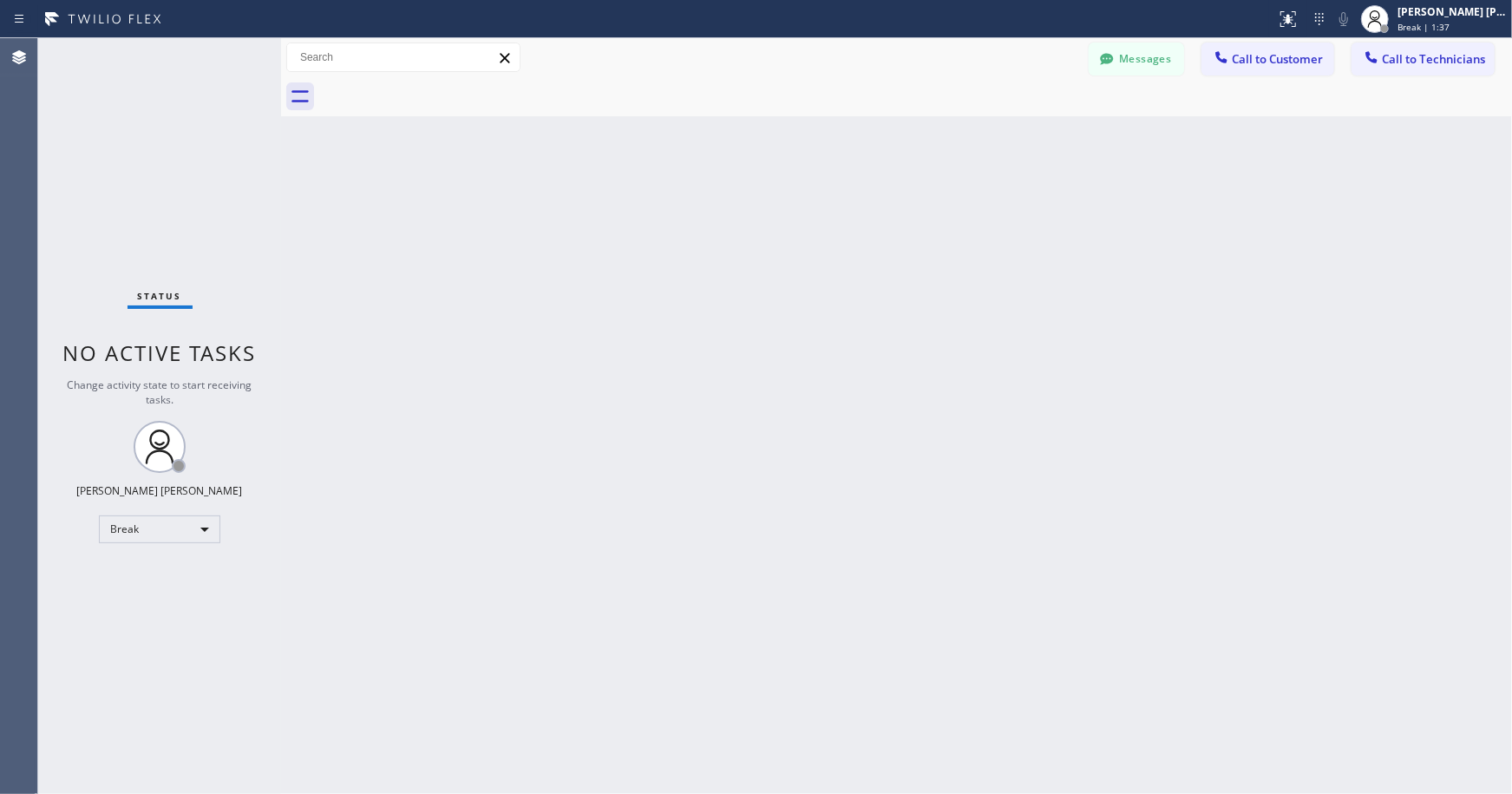
click at [872, 131] on div "Back to Dashboard Change Sender ID Customers Technicians Select a contact Outbo…" at bounding box center [897, 416] width 1232 height 756
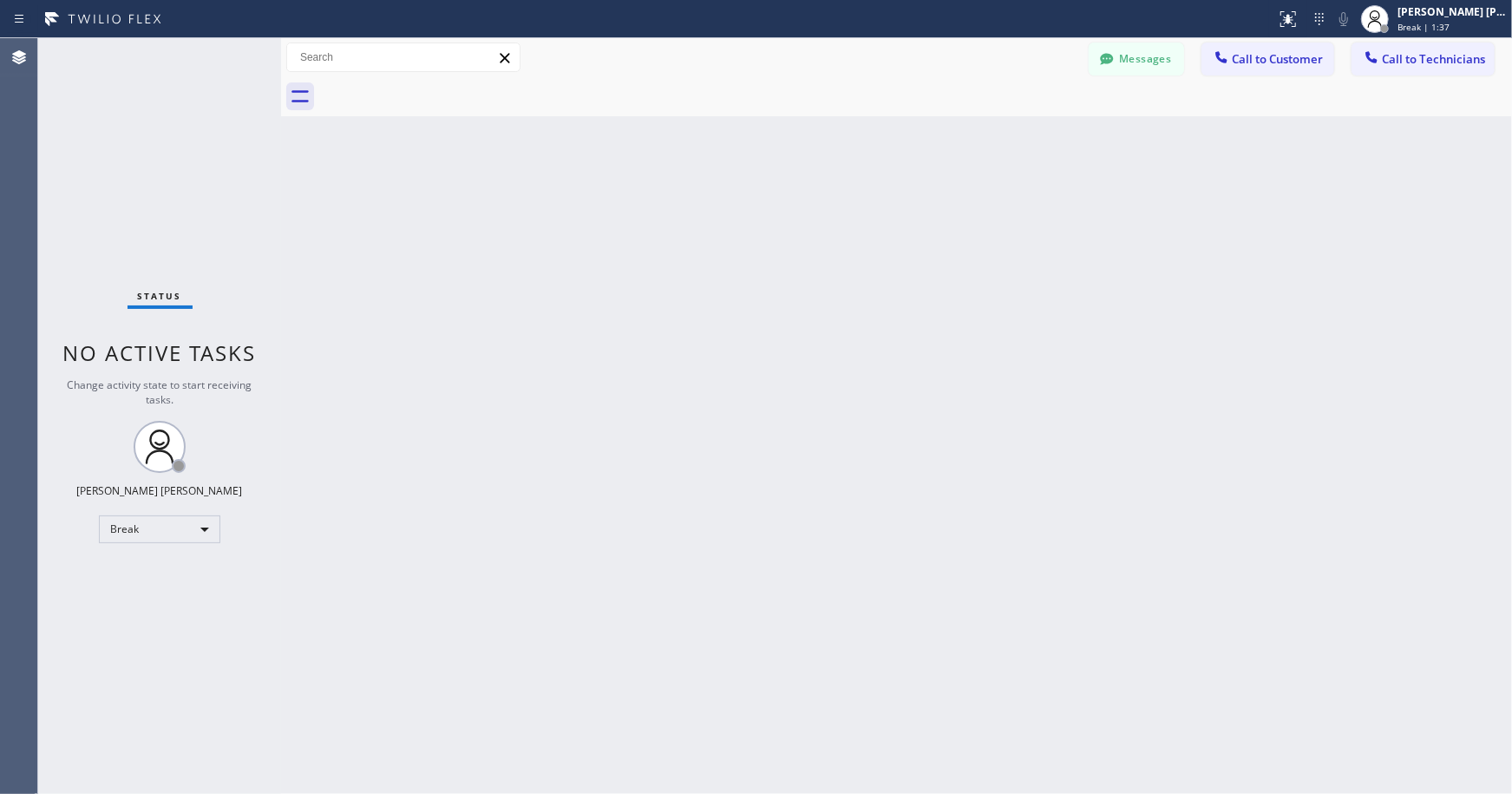
click at [872, 131] on div "Back to Dashboard Change Sender ID Customers Technicians Select a contact Outbo…" at bounding box center [897, 416] width 1232 height 756
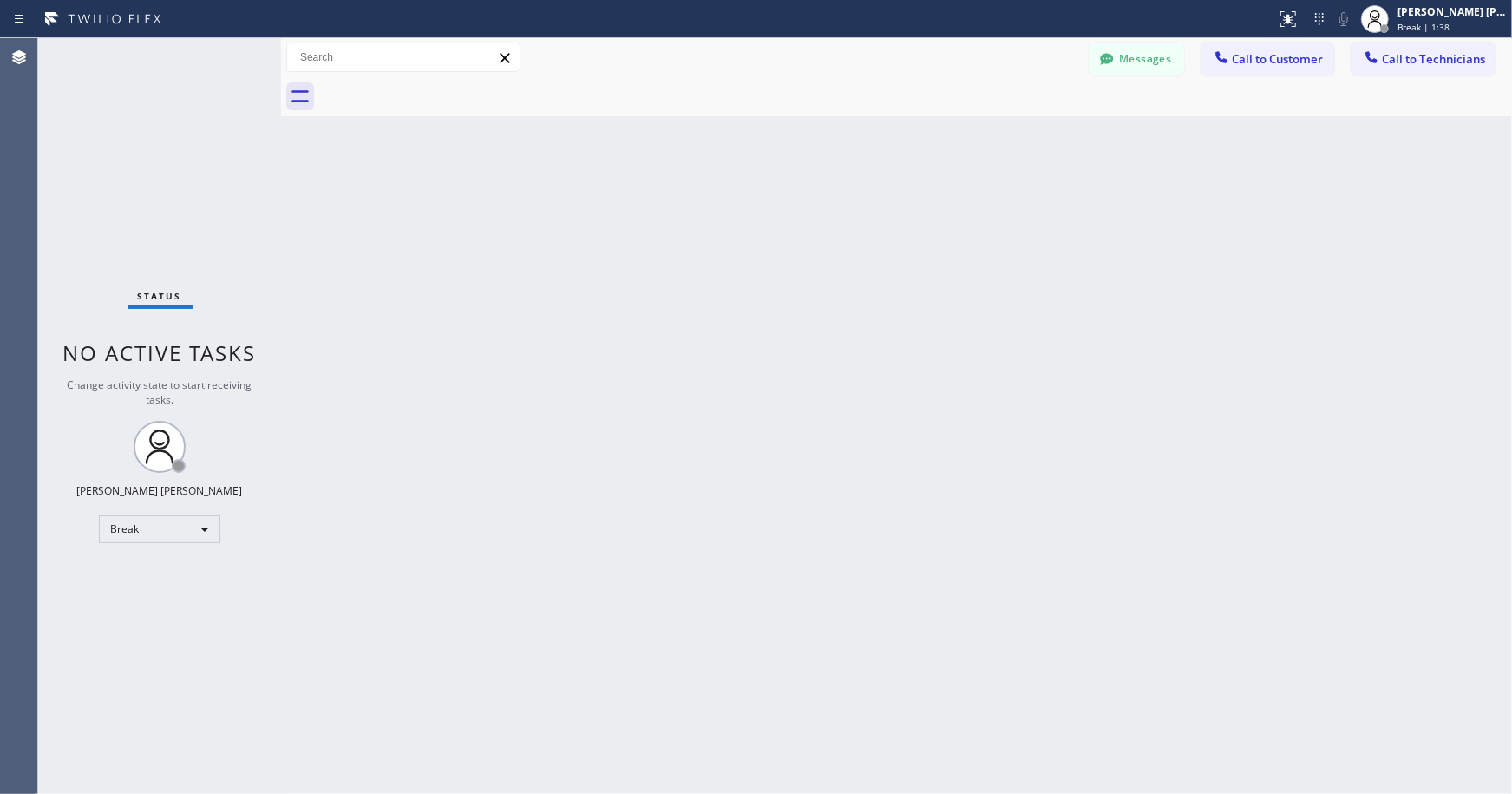
click at [872, 131] on div "Back to Dashboard Change Sender ID Customers Technicians Select a contact Outbo…" at bounding box center [897, 416] width 1232 height 756
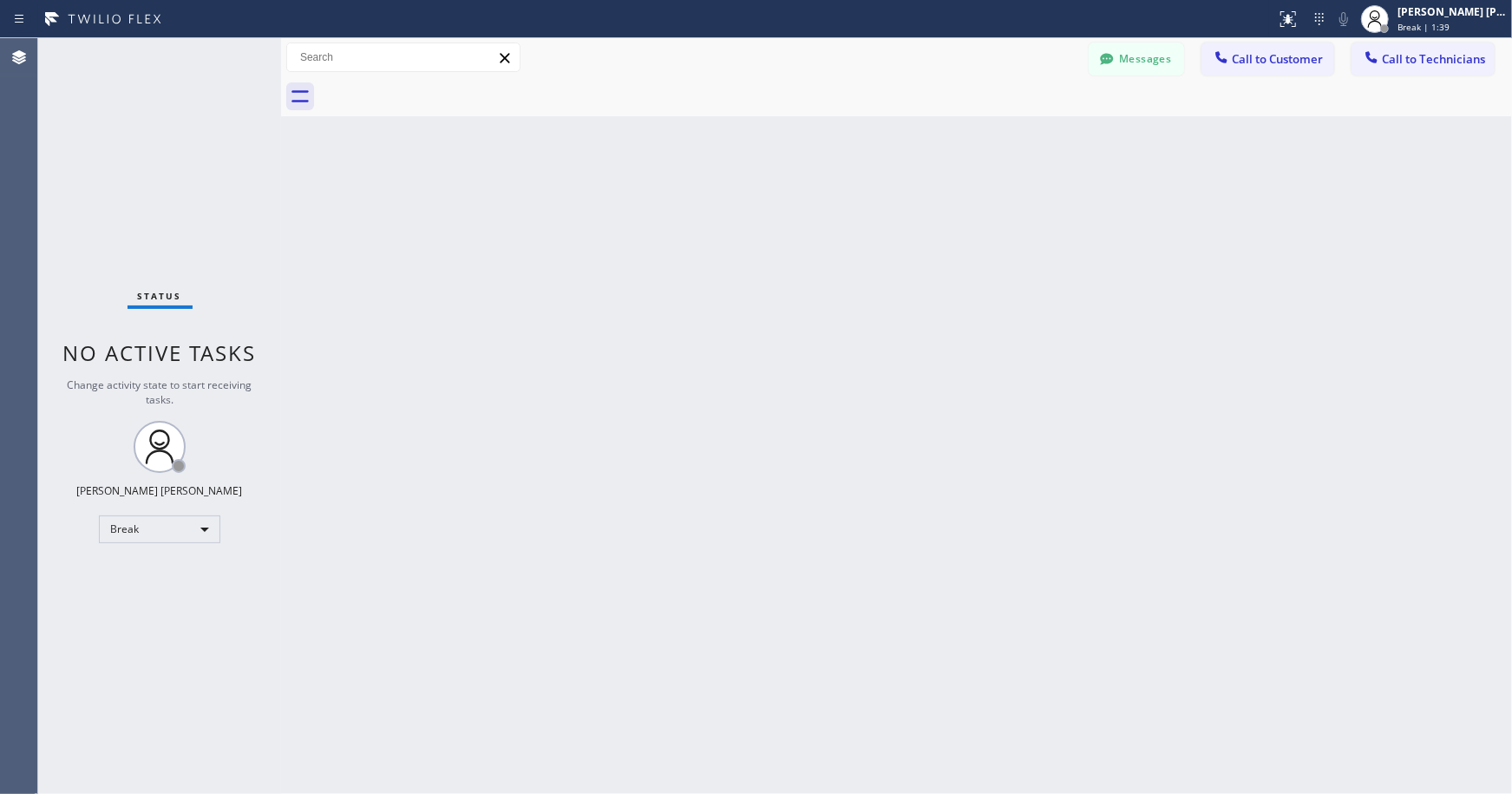
click at [872, 131] on div "Back to Dashboard Change Sender ID Customers Technicians Select a contact Outbo…" at bounding box center [897, 416] width 1232 height 756
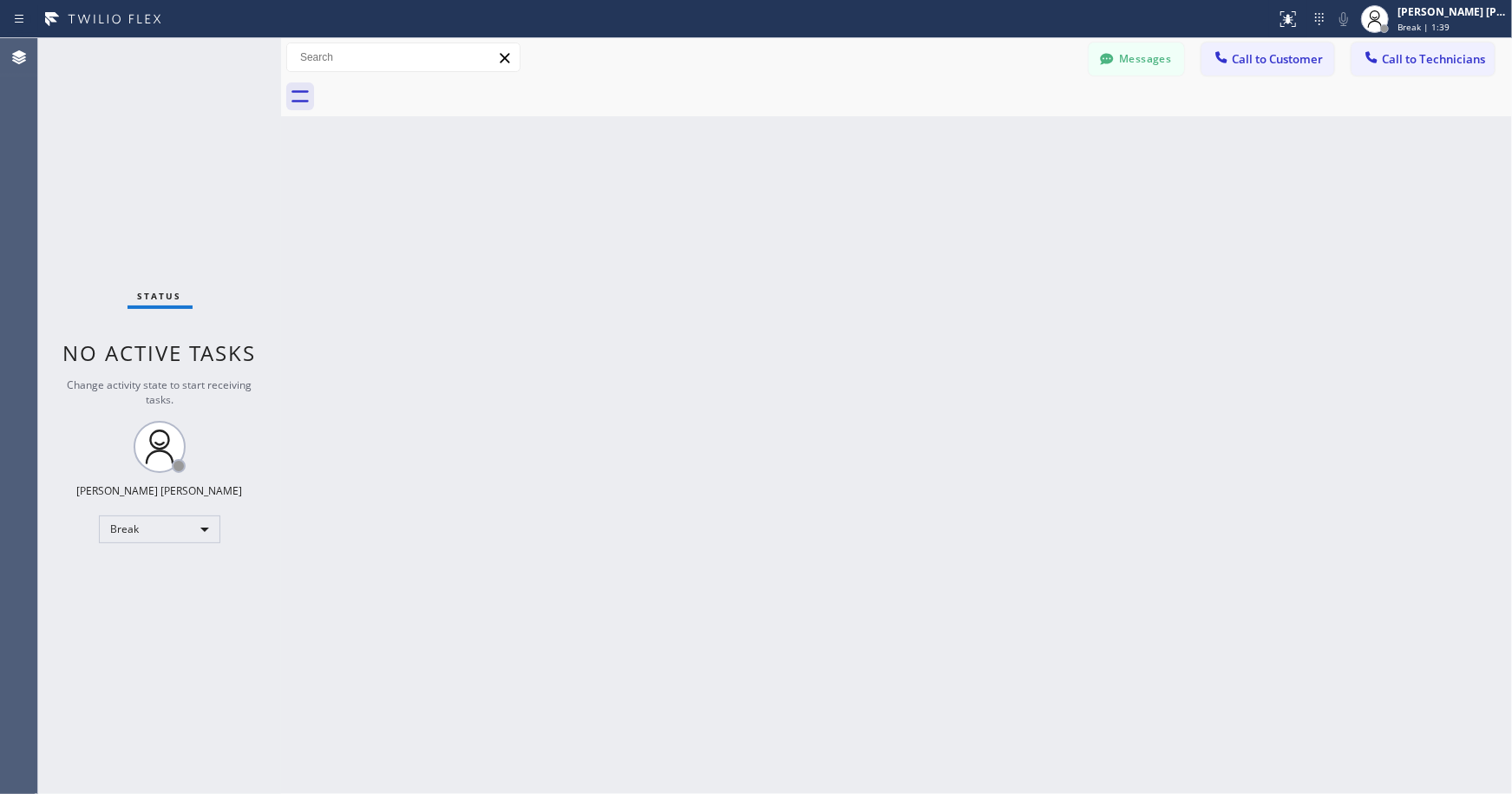
click at [872, 131] on div "Back to Dashboard Change Sender ID Customers Technicians Select a contact Outbo…" at bounding box center [897, 416] width 1232 height 756
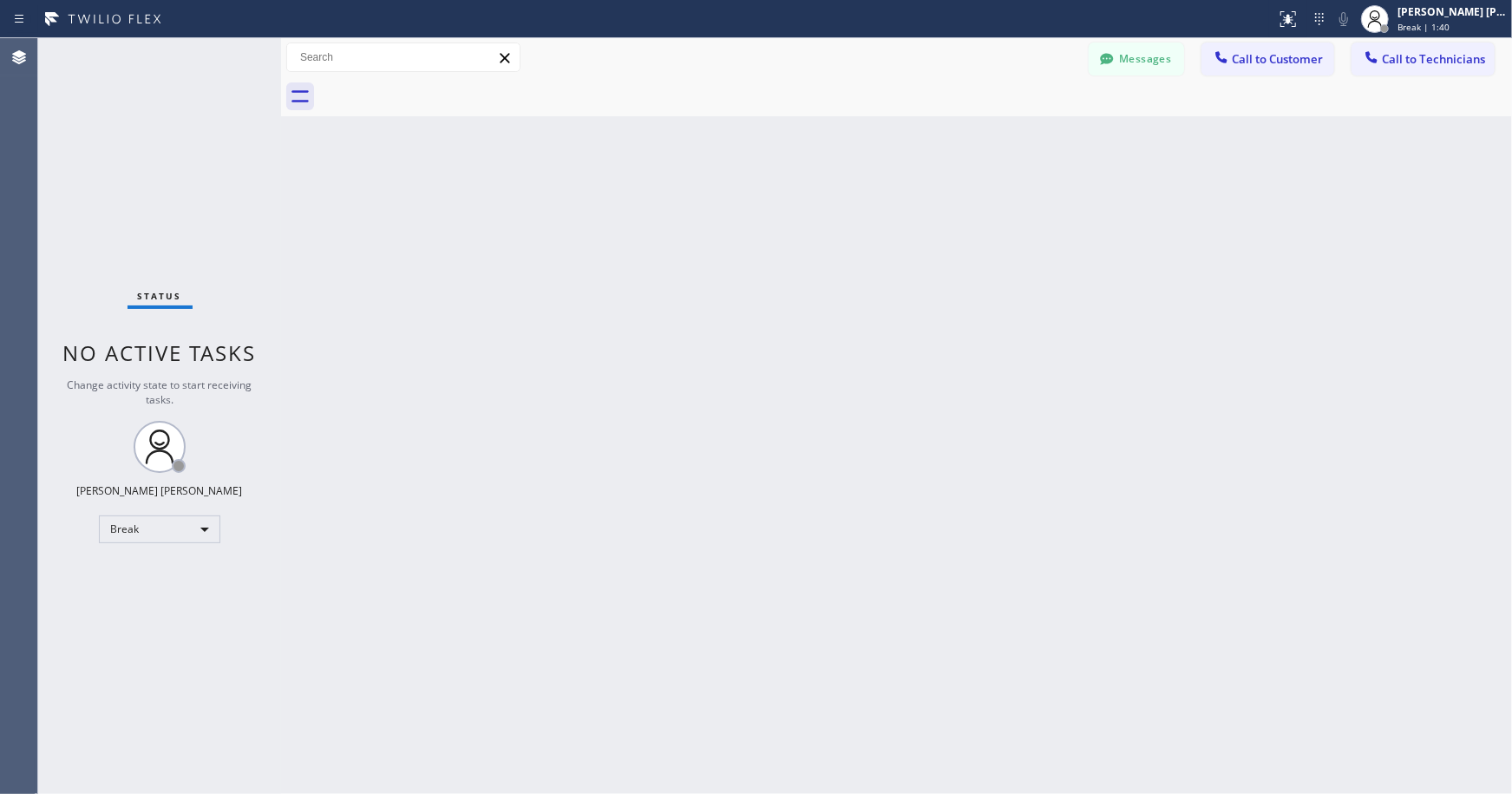
click at [872, 131] on div "Back to Dashboard Change Sender ID Customers Technicians Select a contact Outbo…" at bounding box center [897, 416] width 1232 height 756
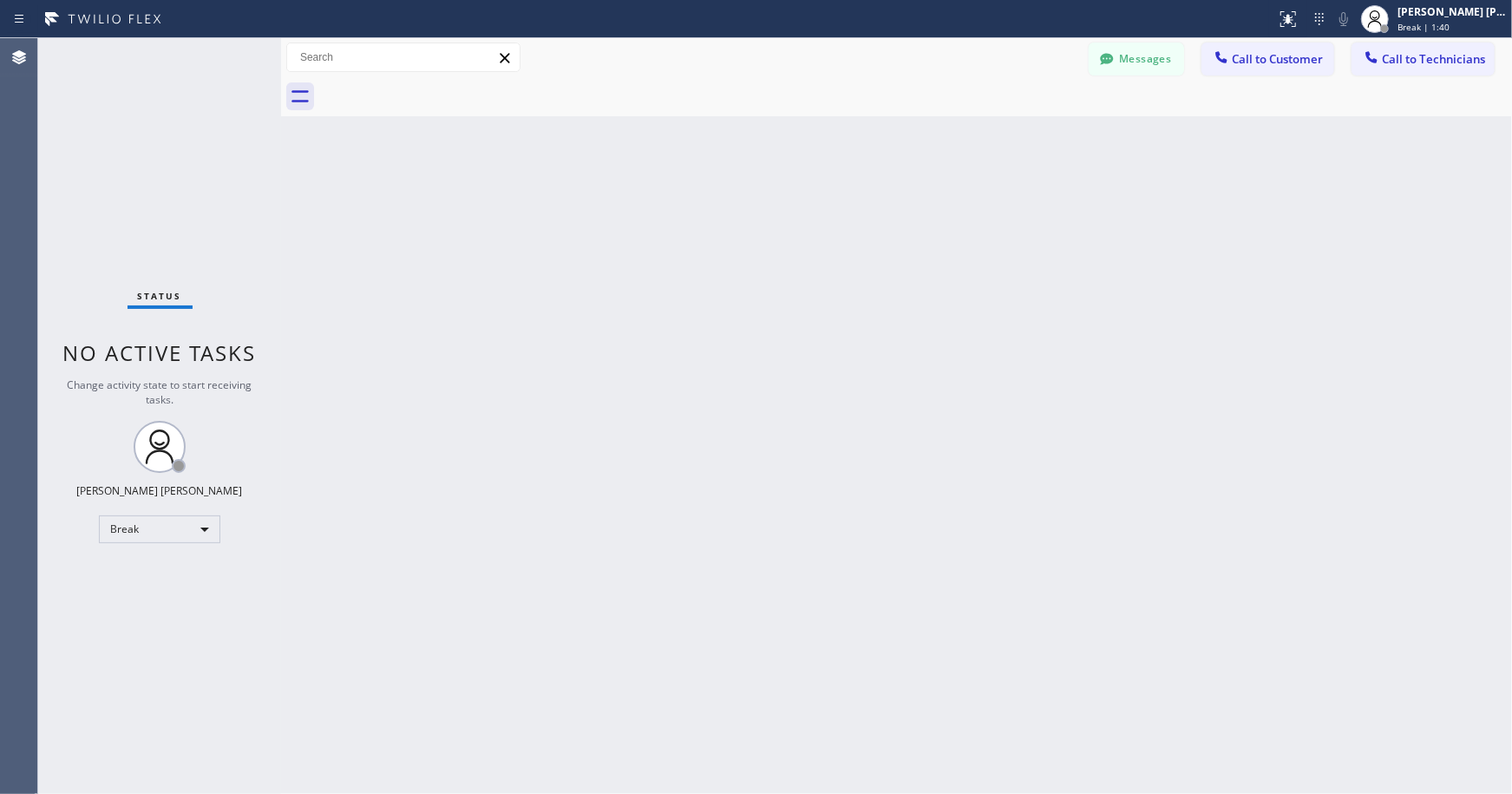
click at [872, 131] on div "Back to Dashboard Change Sender ID Customers Technicians Select a contact Outbo…" at bounding box center [897, 416] width 1232 height 756
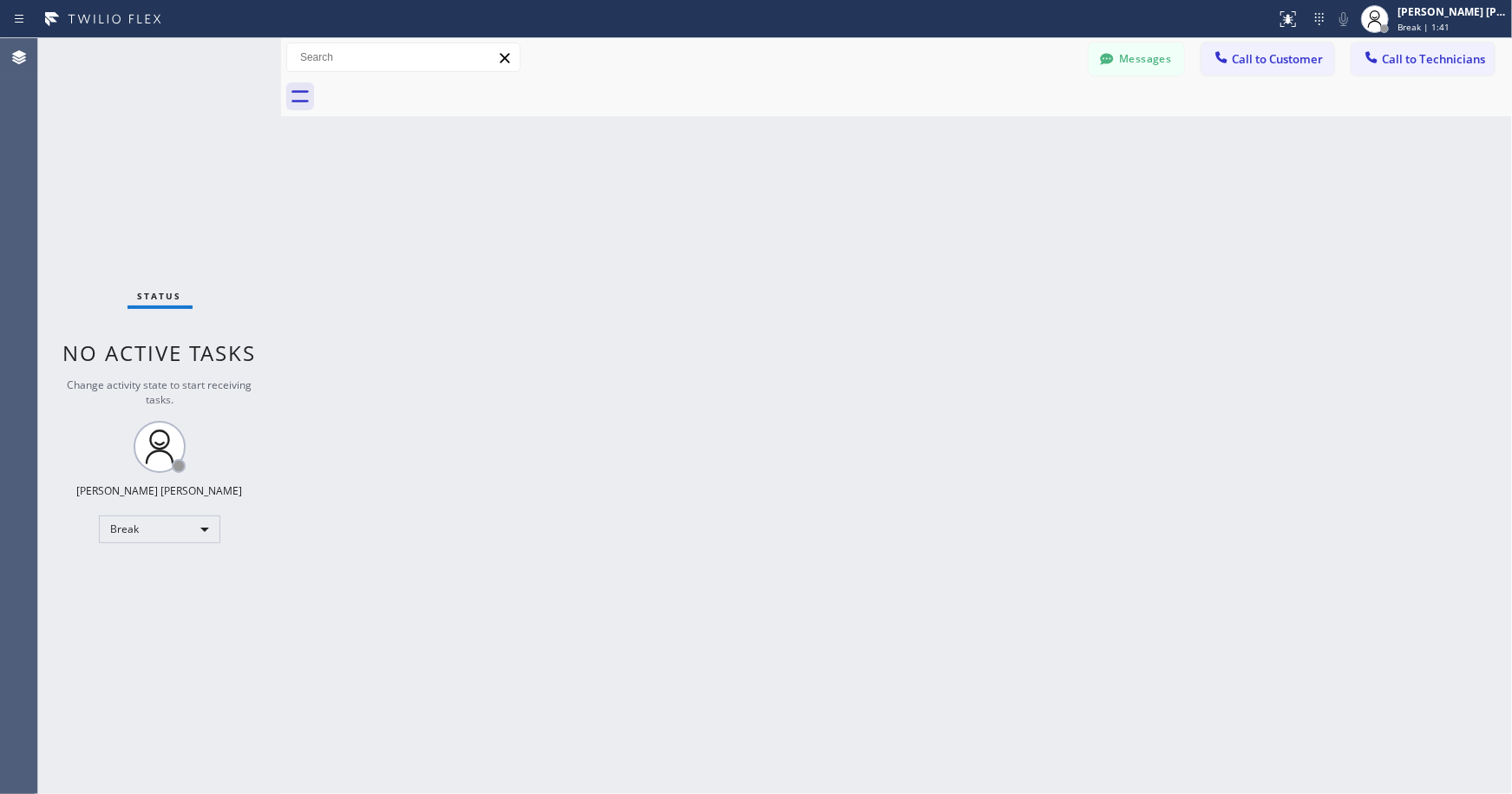
click at [872, 131] on div "Back to Dashboard Change Sender ID Customers Technicians Select a contact Outbo…" at bounding box center [897, 416] width 1232 height 756
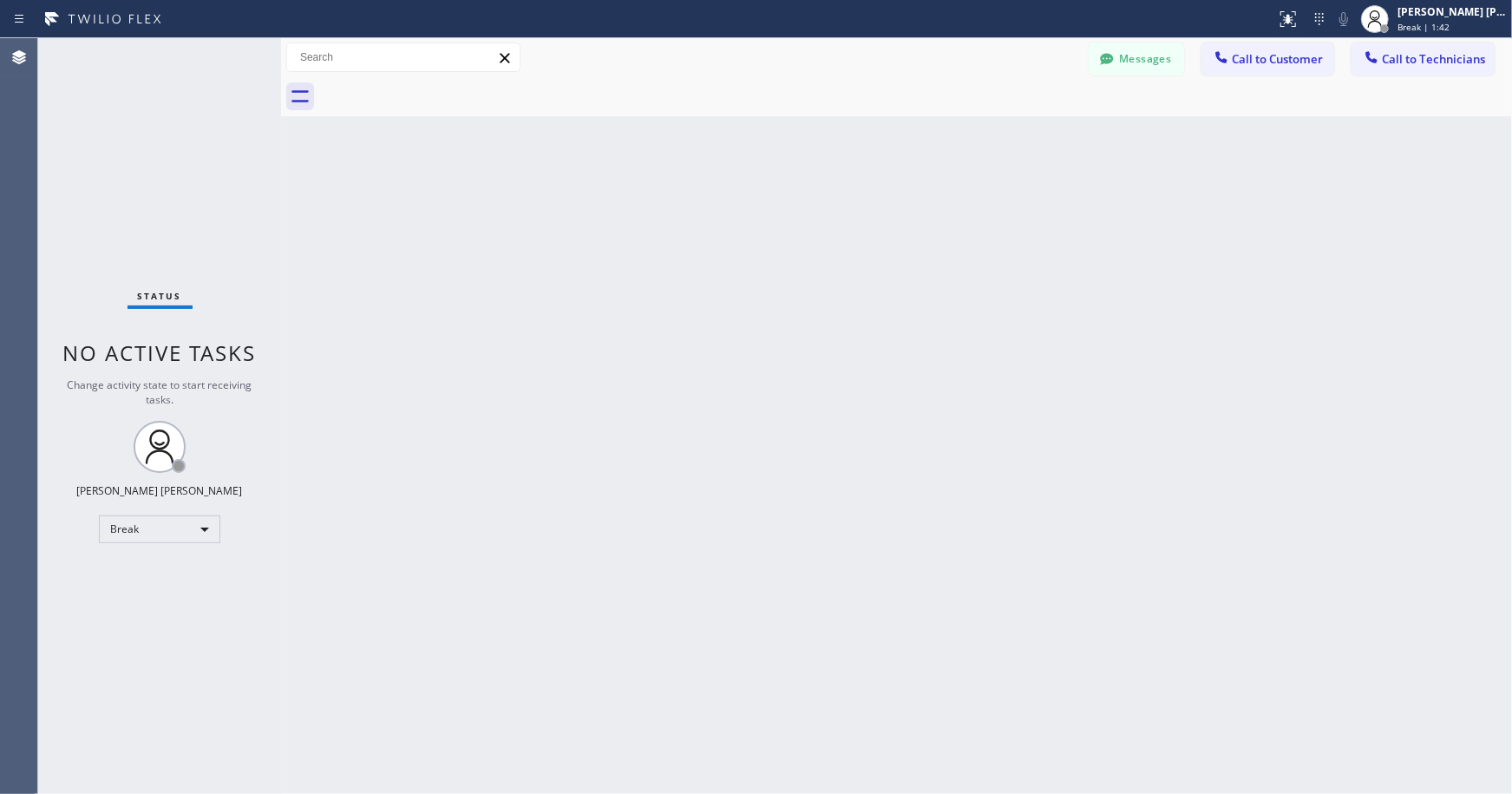
click at [872, 131] on div "Back to Dashboard Change Sender ID Customers Technicians Select a contact Outbo…" at bounding box center [897, 416] width 1232 height 756
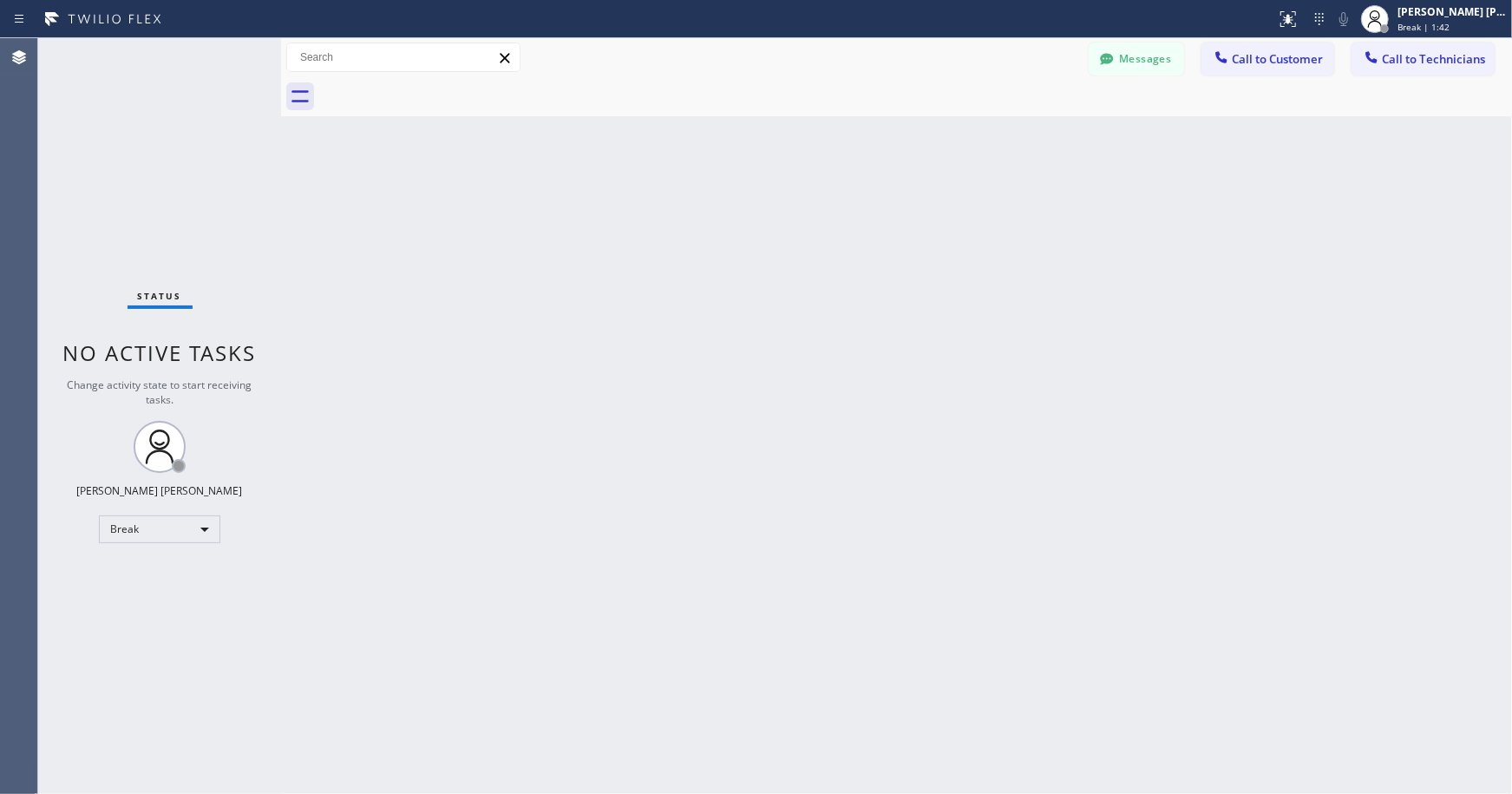
click at [872, 131] on div "Back to Dashboard Change Sender ID Customers Technicians Select a contact Outbo…" at bounding box center [897, 416] width 1232 height 756
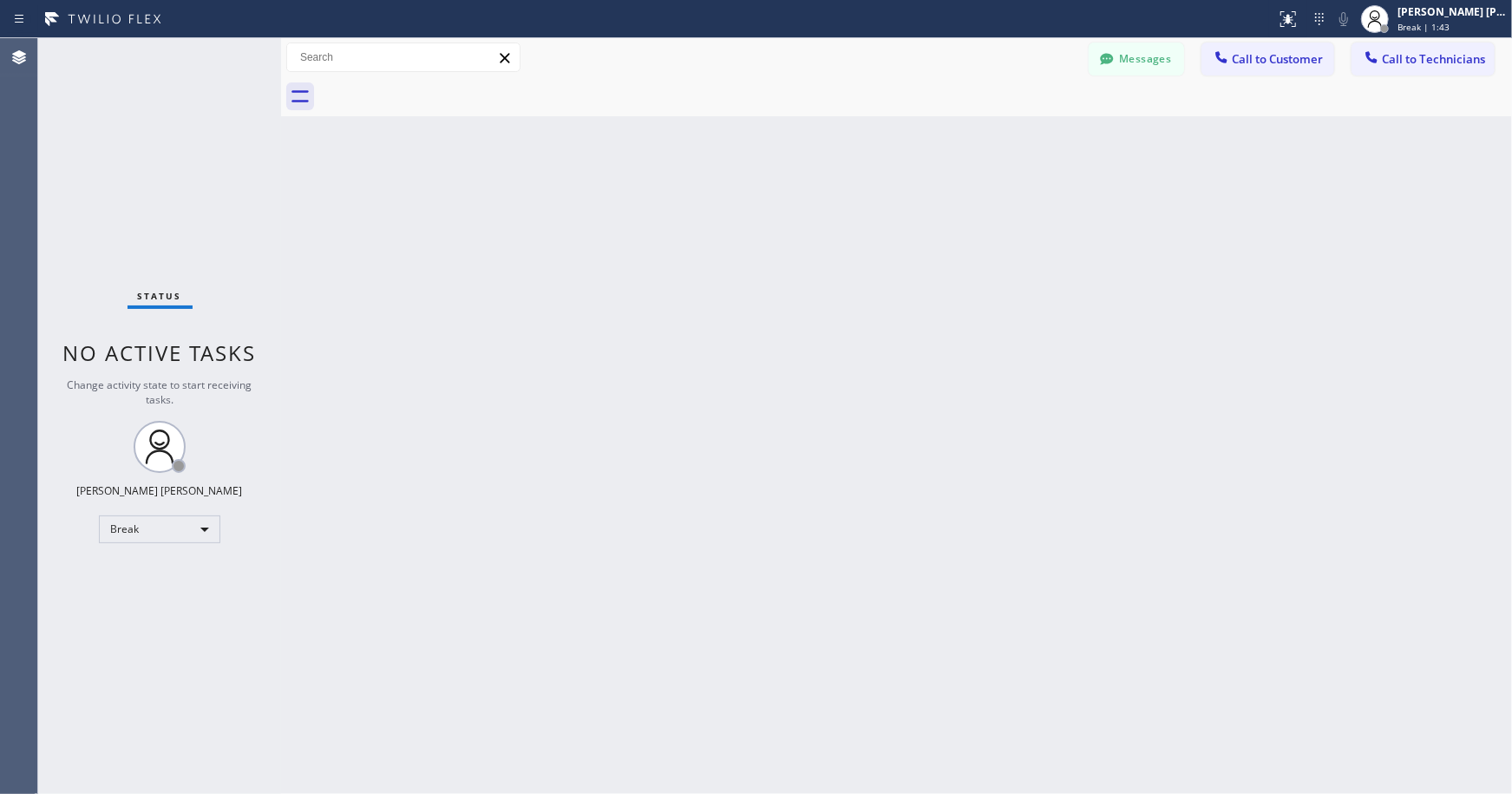
click at [872, 131] on div "Back to Dashboard Change Sender ID Customers Technicians Select a contact Outbo…" at bounding box center [897, 416] width 1232 height 756
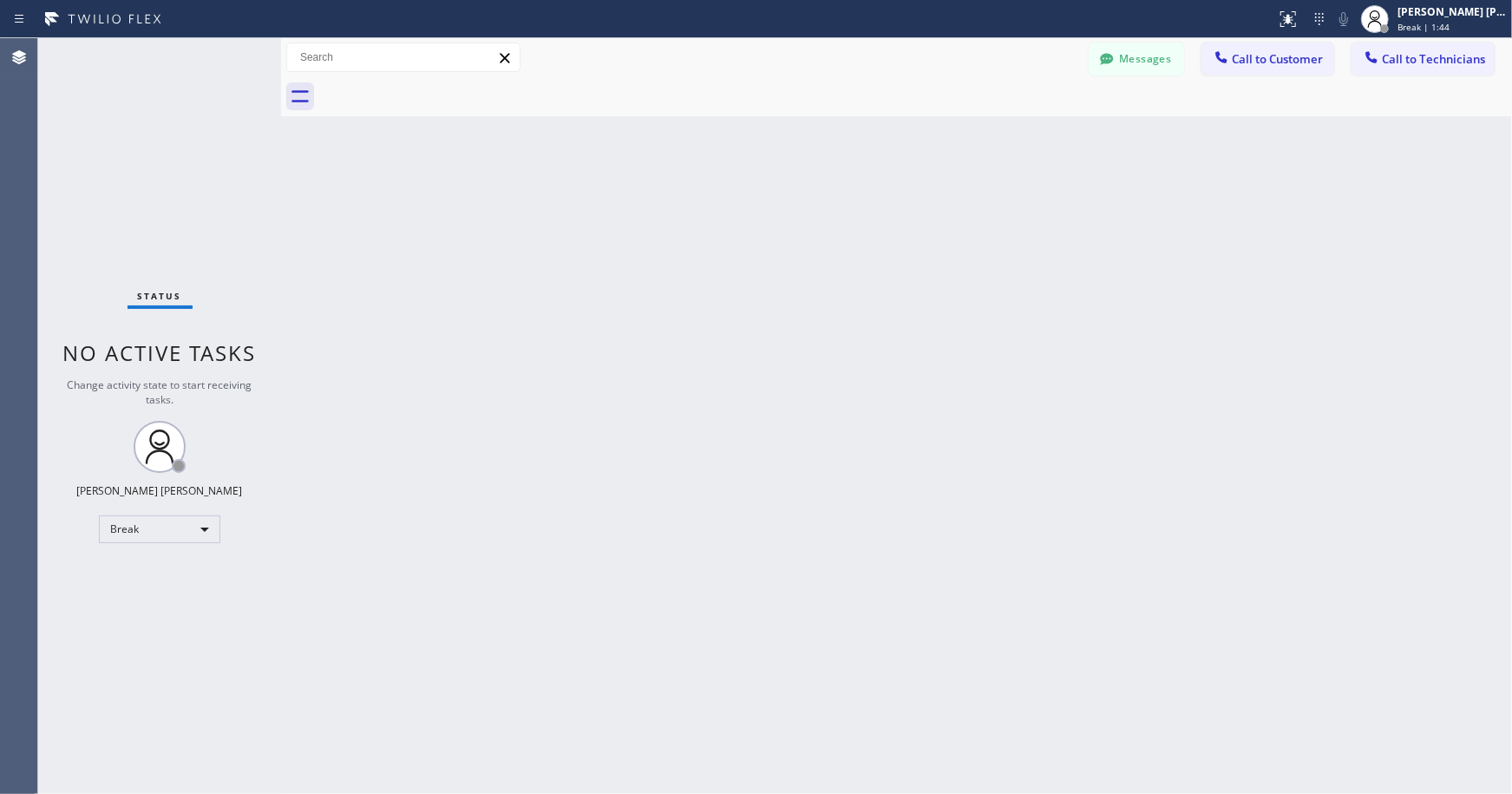
click at [872, 131] on div "Back to Dashboard Change Sender ID Customers Technicians Select a contact Outbo…" at bounding box center [897, 416] width 1232 height 756
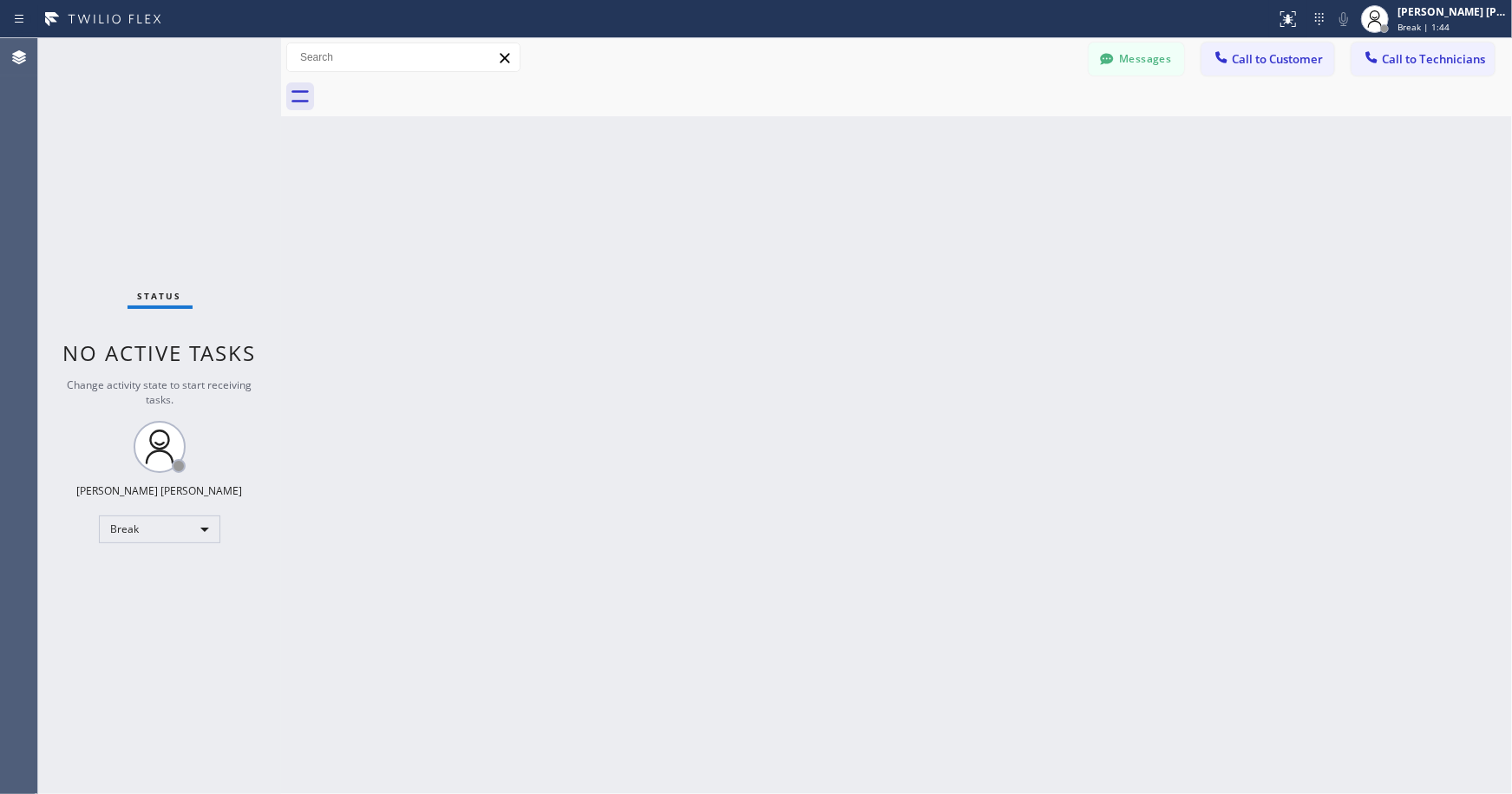
click at [872, 131] on div "Back to Dashboard Change Sender ID Customers Technicians Select a contact Outbo…" at bounding box center [897, 416] width 1232 height 756
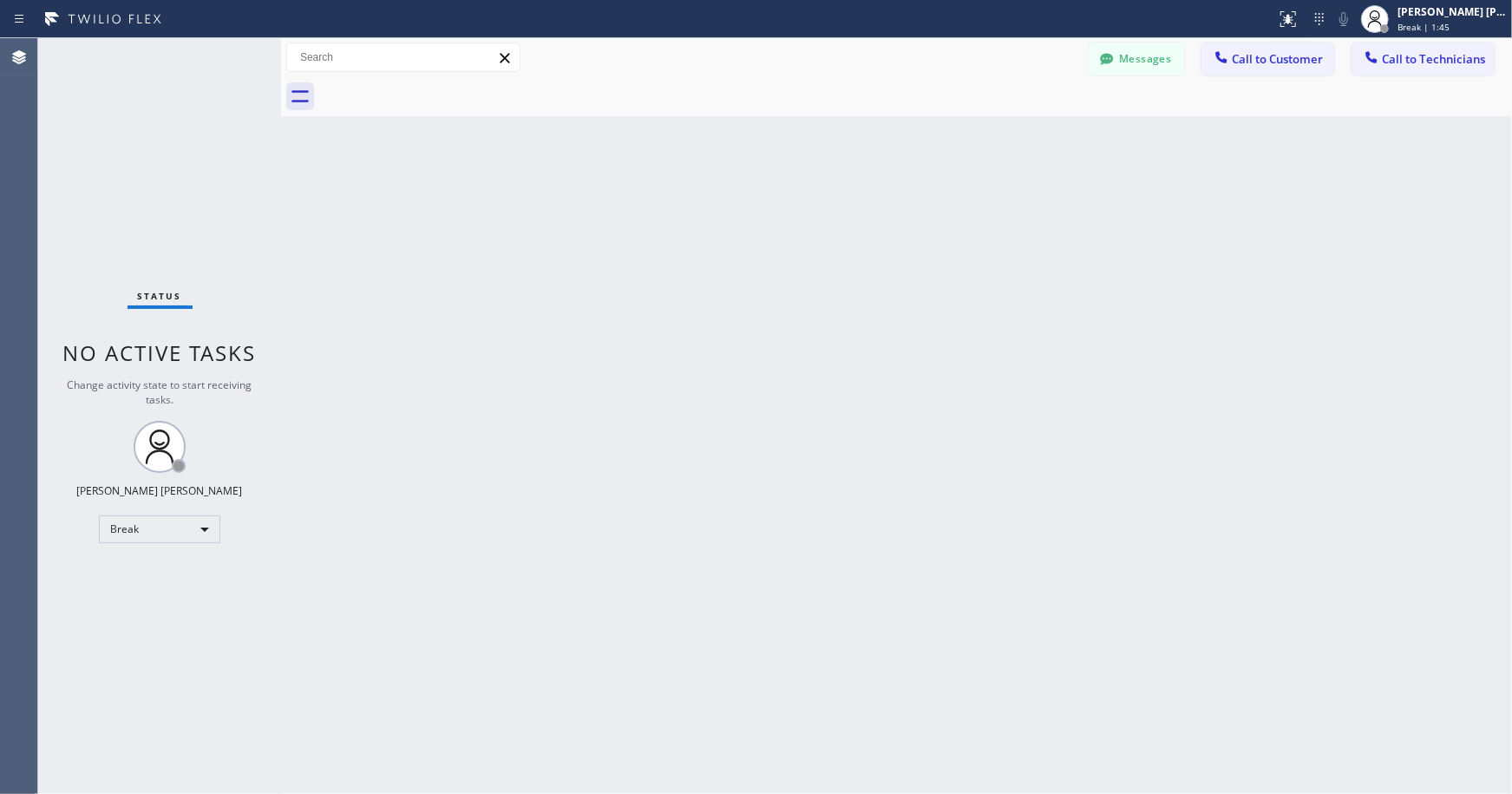
click at [872, 131] on div "Back to Dashboard Change Sender ID Customers Technicians Select a contact Outbo…" at bounding box center [897, 416] width 1232 height 756
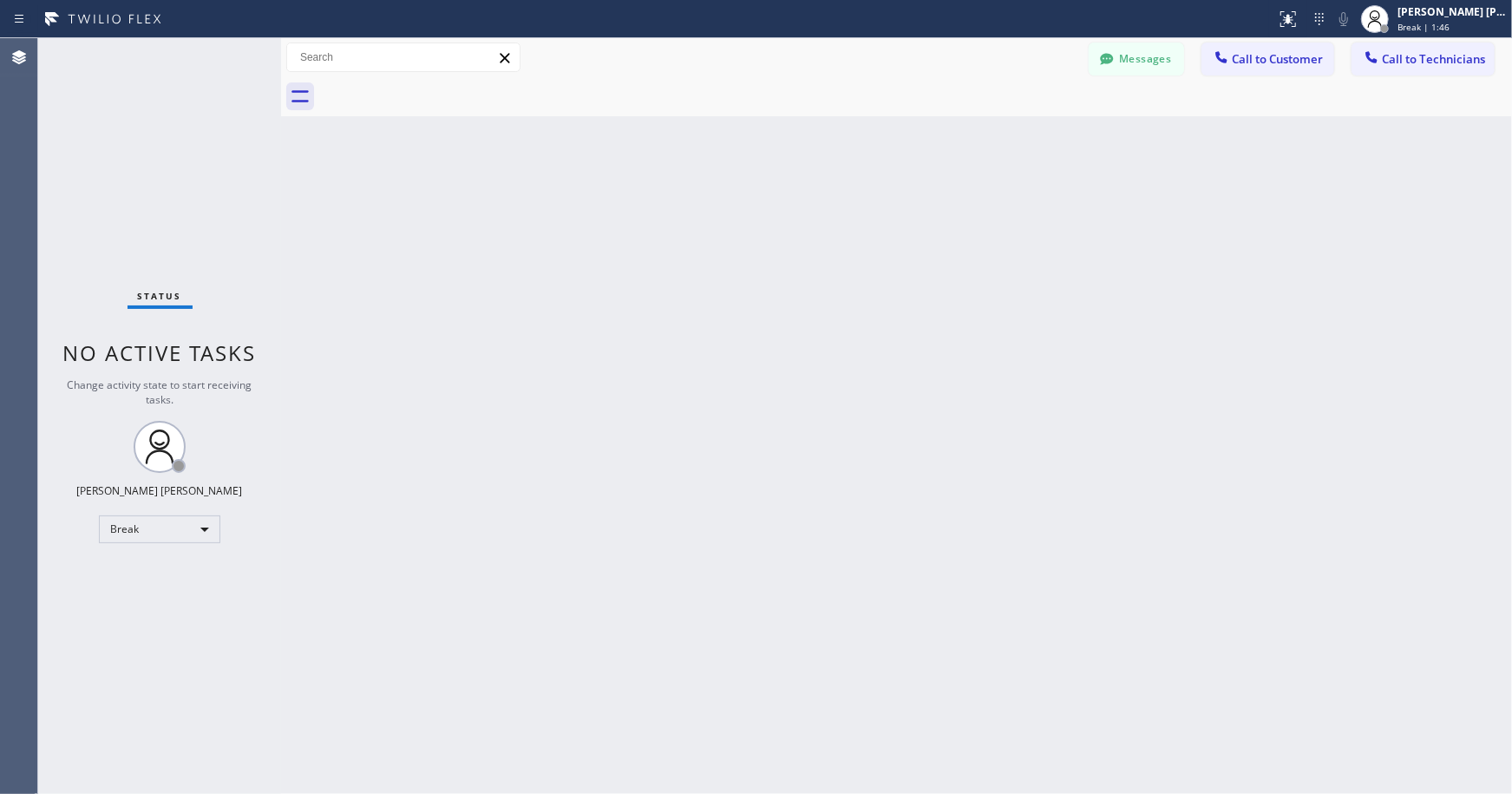
click at [872, 131] on div "Back to Dashboard Change Sender ID Customers Technicians Select a contact Outbo…" at bounding box center [897, 416] width 1232 height 756
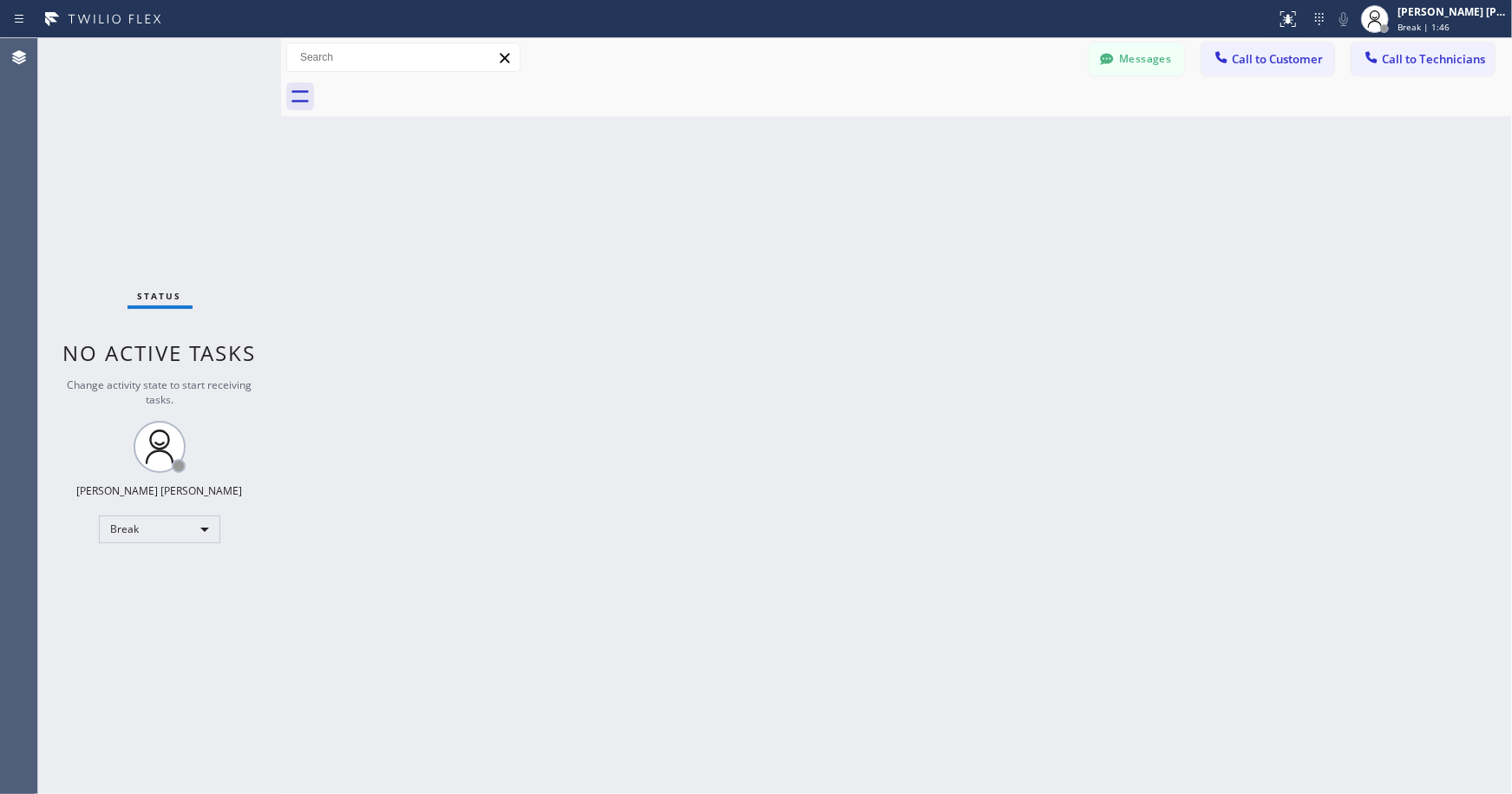
click at [872, 131] on div "Back to Dashboard Change Sender ID Customers Technicians Select a contact Outbo…" at bounding box center [897, 416] width 1232 height 756
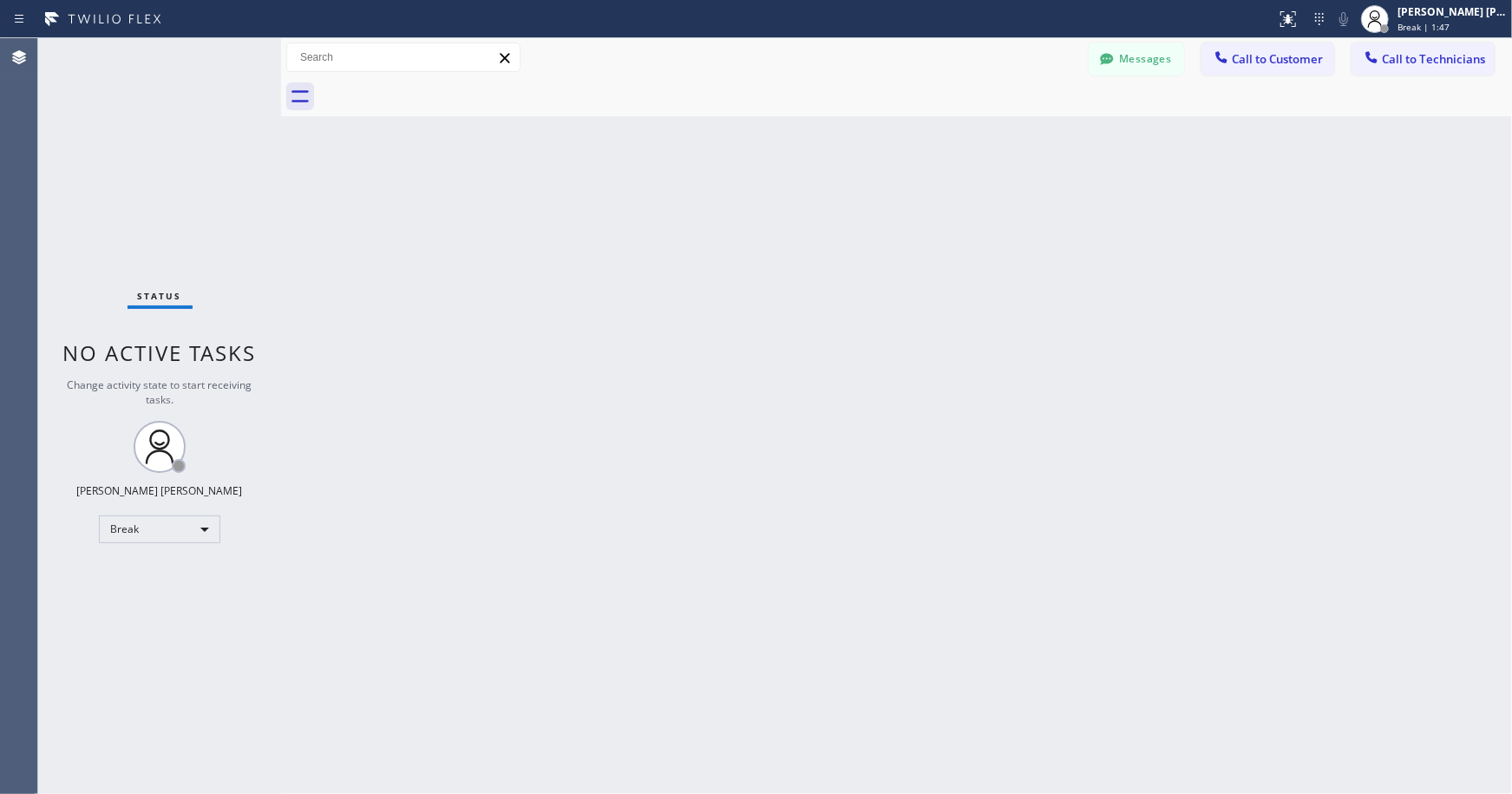
click at [872, 131] on div "Back to Dashboard Change Sender ID Customers Technicians Select a contact Outbo…" at bounding box center [897, 416] width 1232 height 756
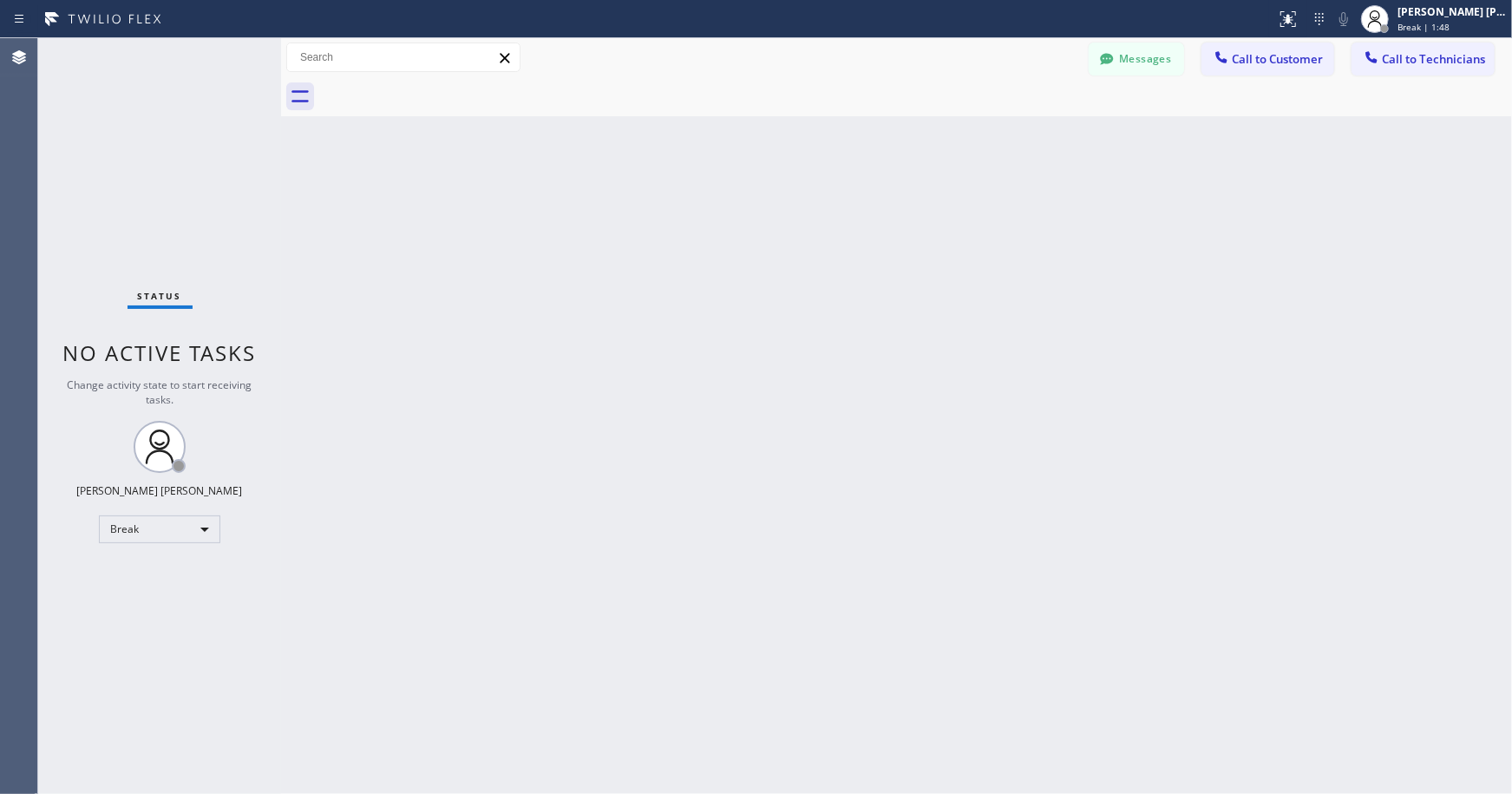
click at [872, 131] on div "Back to Dashboard Change Sender ID Customers Technicians Select a contact Outbo…" at bounding box center [897, 416] width 1232 height 756
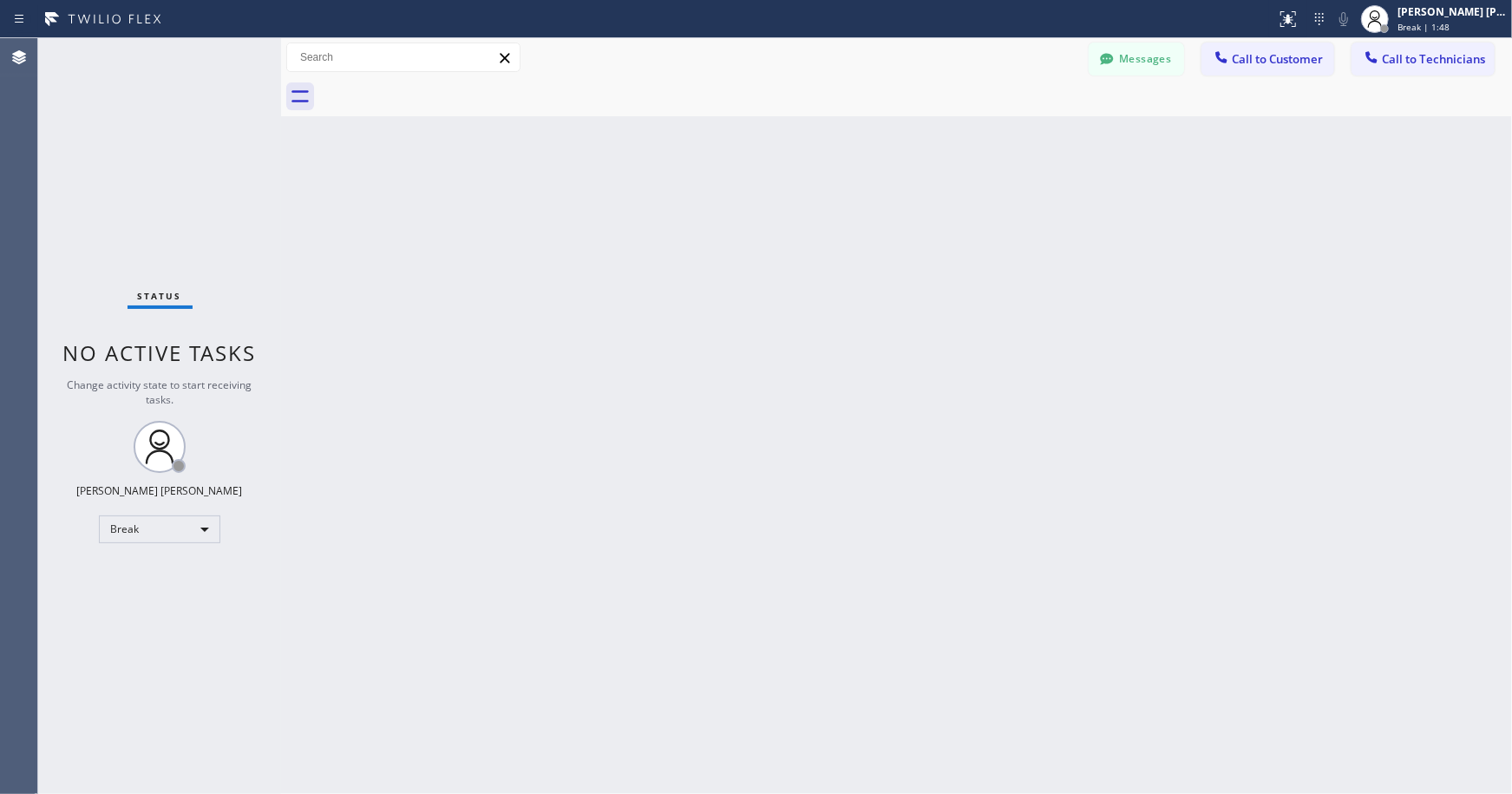
click
